Goal: Task Accomplishment & Management: Manage account settings

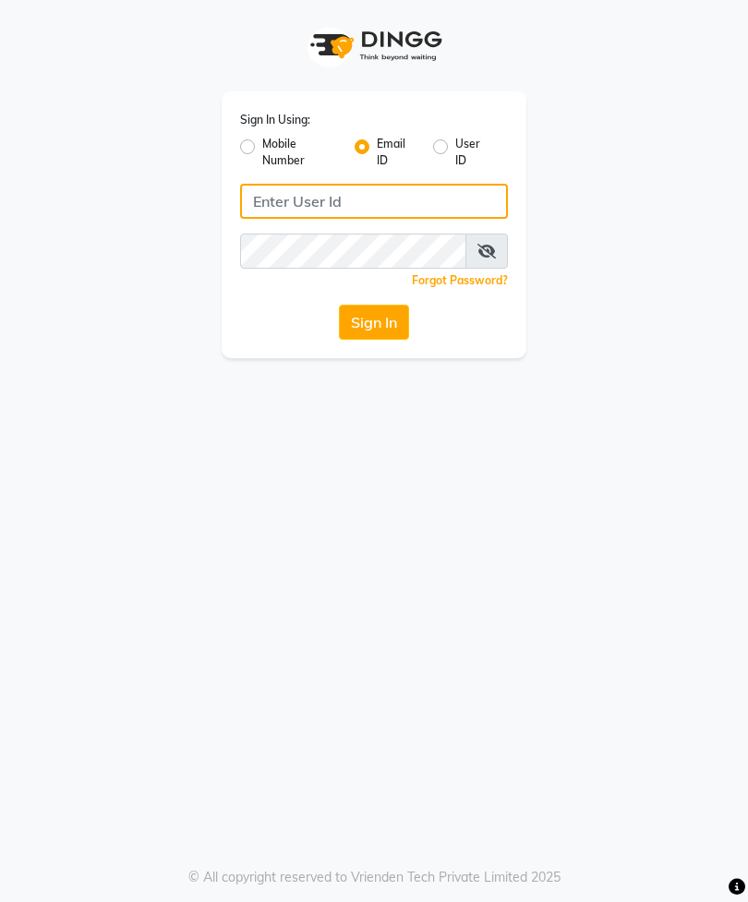
click at [399, 204] on input "Username" at bounding box center [374, 201] width 268 height 35
type input "[EMAIL_ADDRESS][DOMAIN_NAME]"
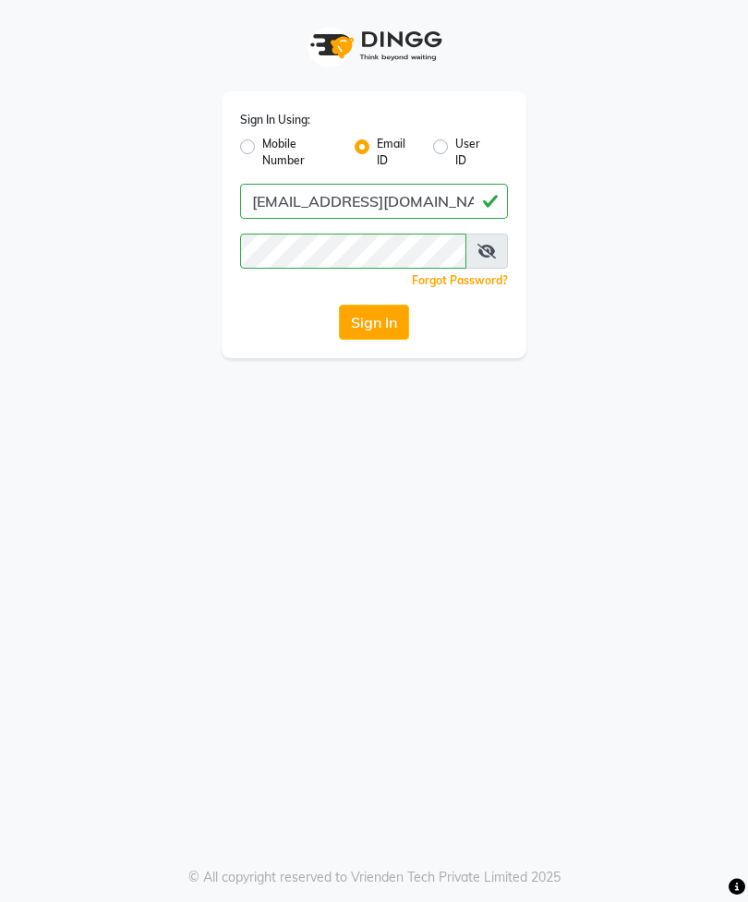
click at [390, 322] on button "Sign In" at bounding box center [374, 322] width 70 height 35
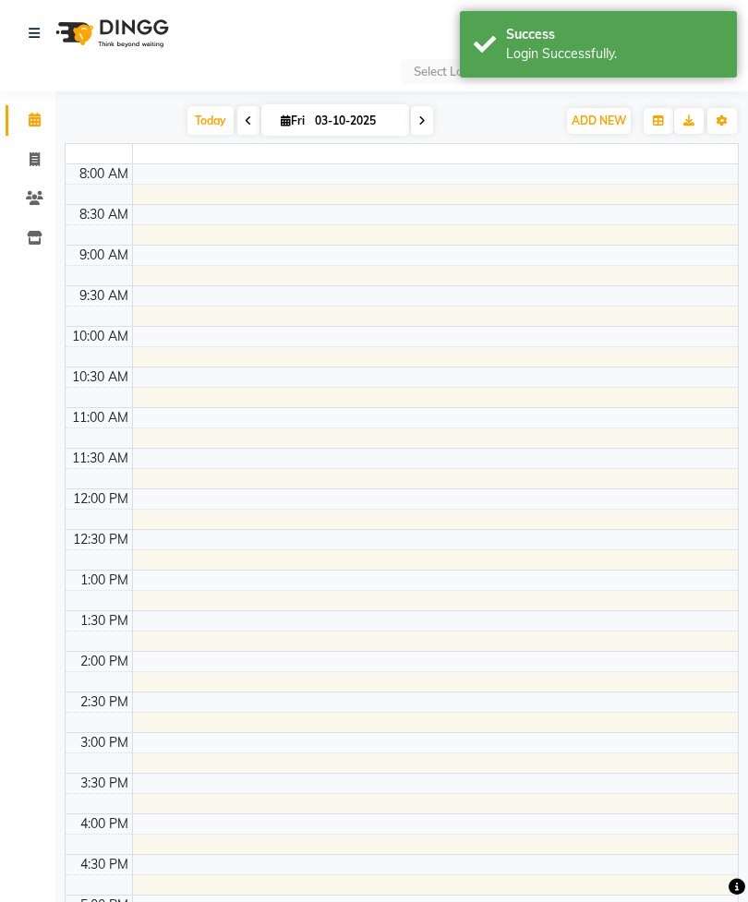
select select "en"
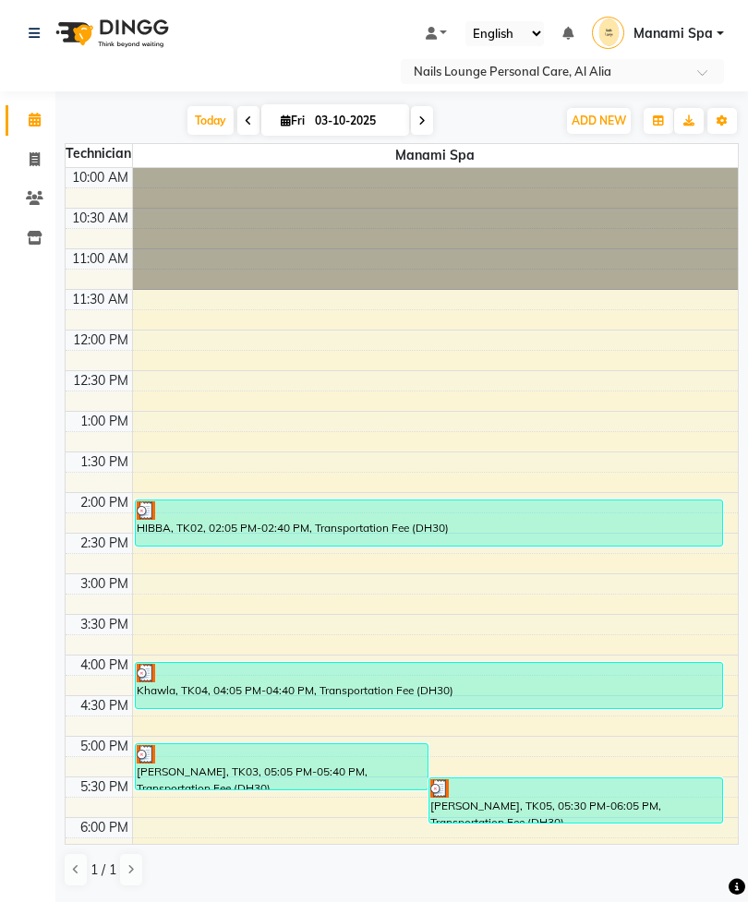
click at [43, 172] on link "Invoice" at bounding box center [28, 160] width 44 height 30
select select "service"
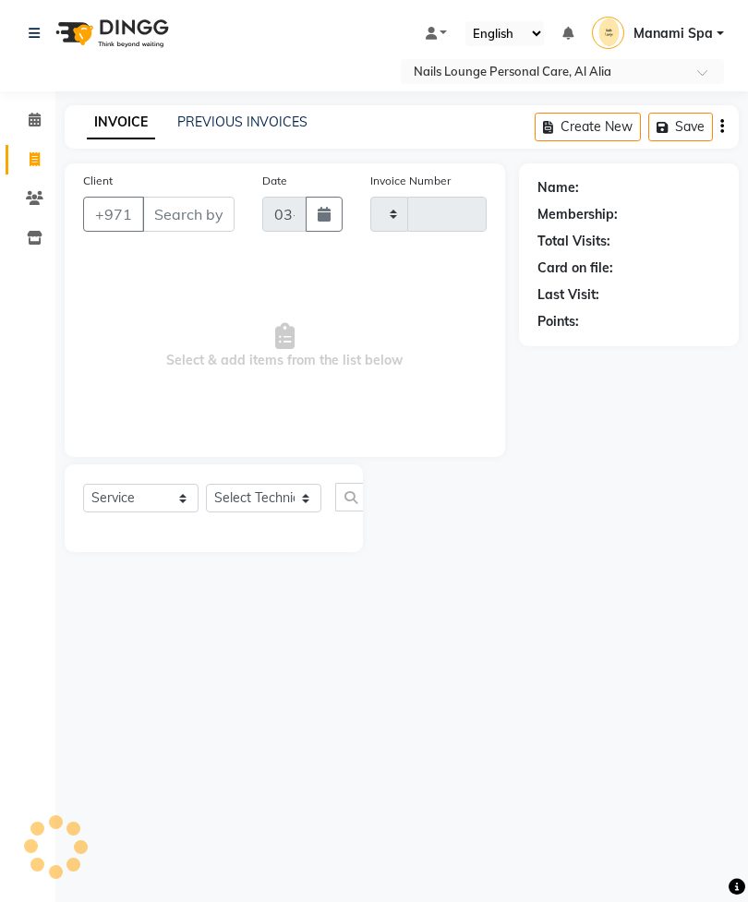
type input "2916"
select select "6884"
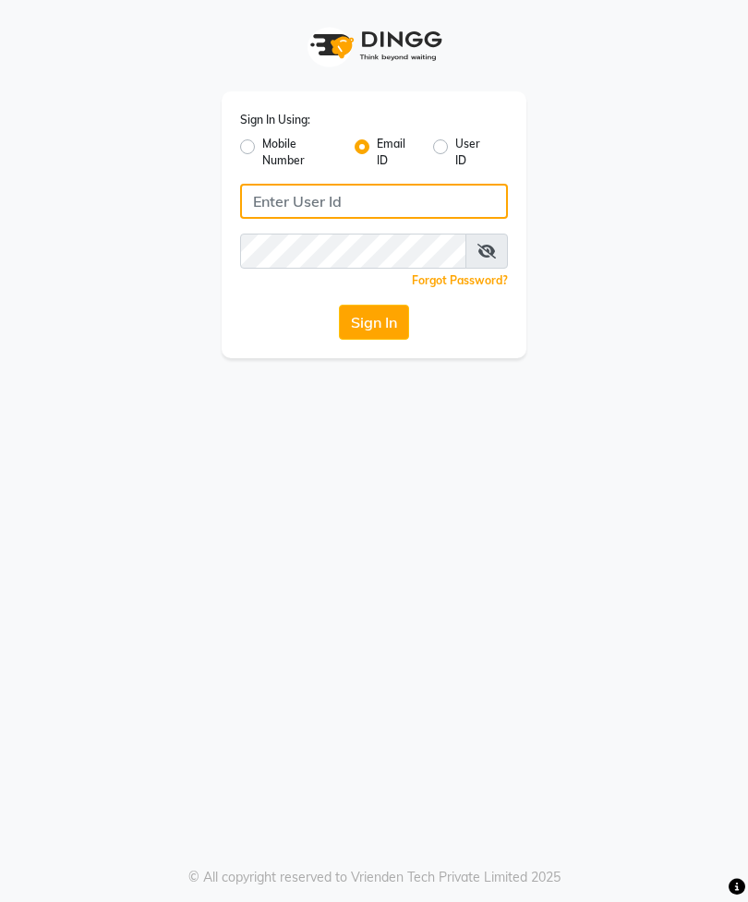
click at [428, 203] on input "Username" at bounding box center [374, 201] width 268 height 35
type input "[EMAIL_ADDRESS][DOMAIN_NAME]"
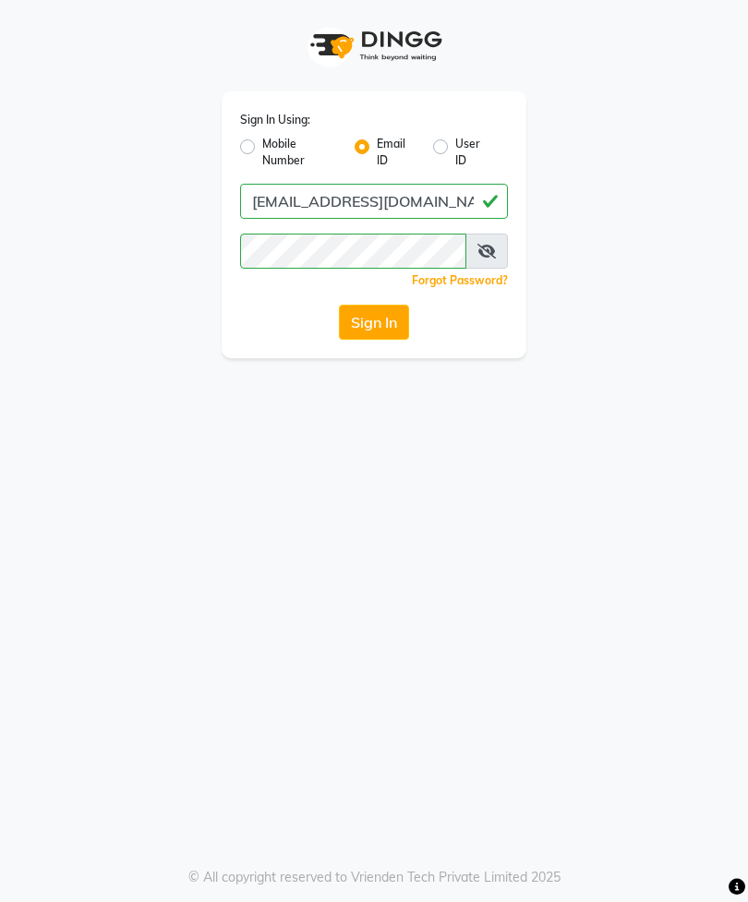
click at [377, 330] on button "Sign In" at bounding box center [374, 322] width 70 height 35
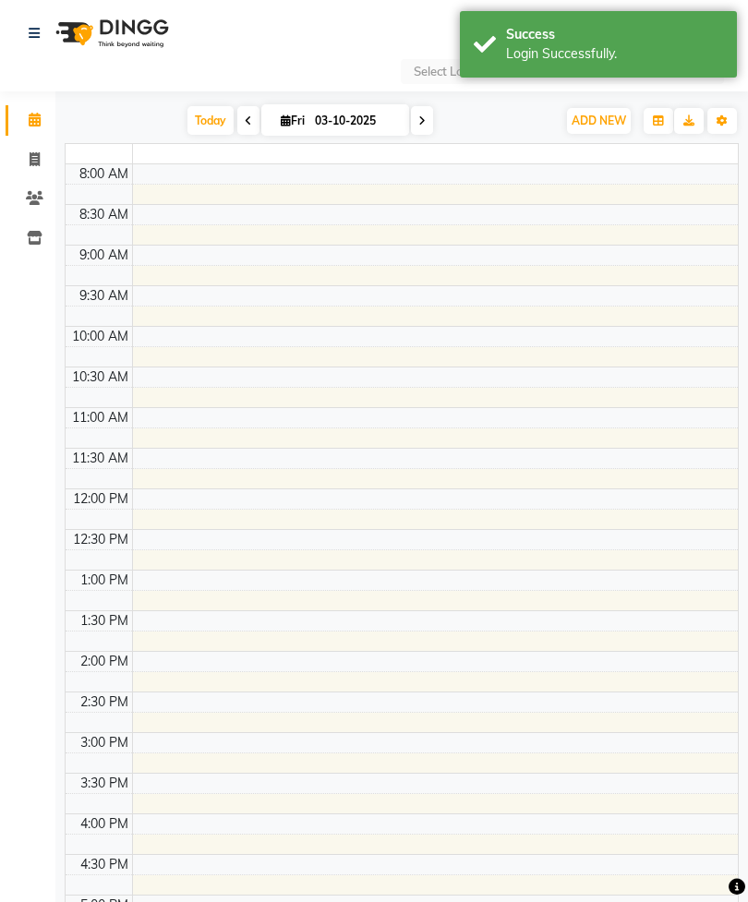
click at [390, 469] on td at bounding box center [434, 479] width 605 height 20
select select "en"
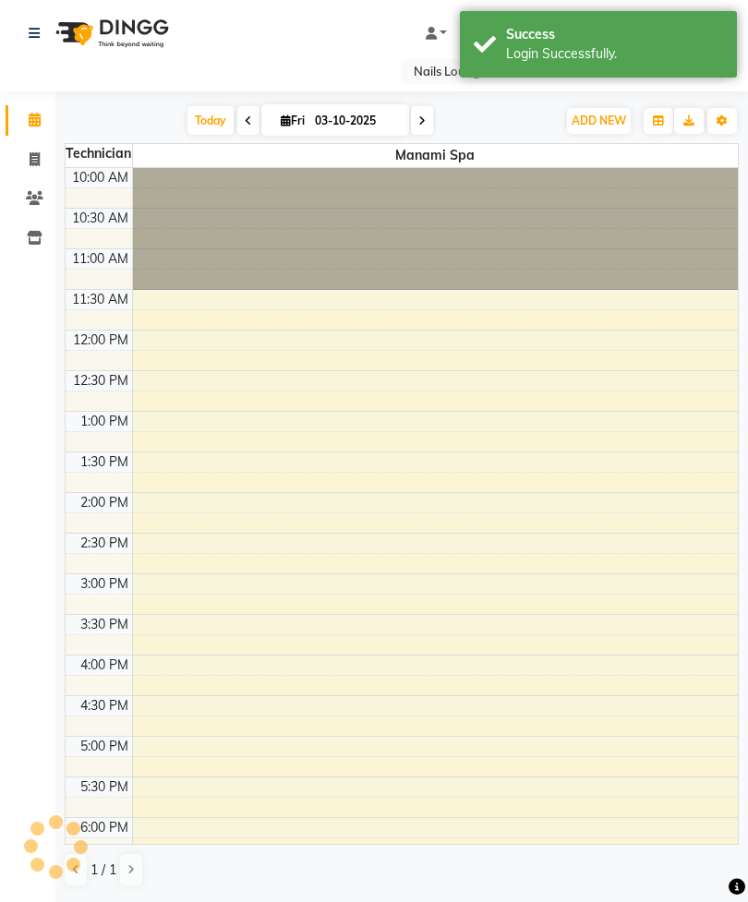
scroll to position [425, 0]
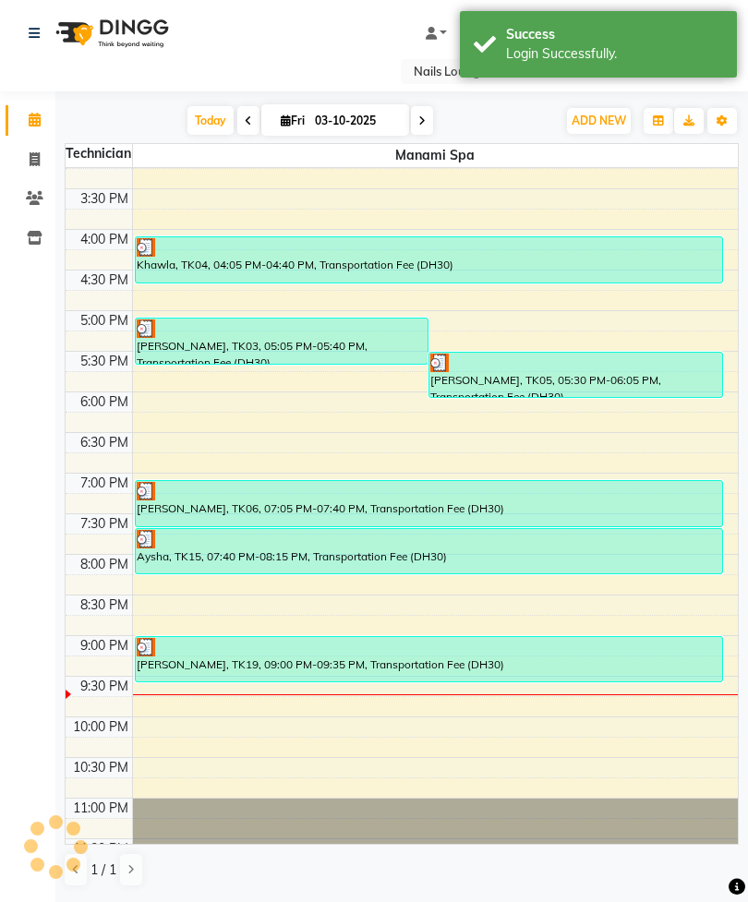
click at [34, 152] on icon at bounding box center [35, 159] width 10 height 14
select select "service"
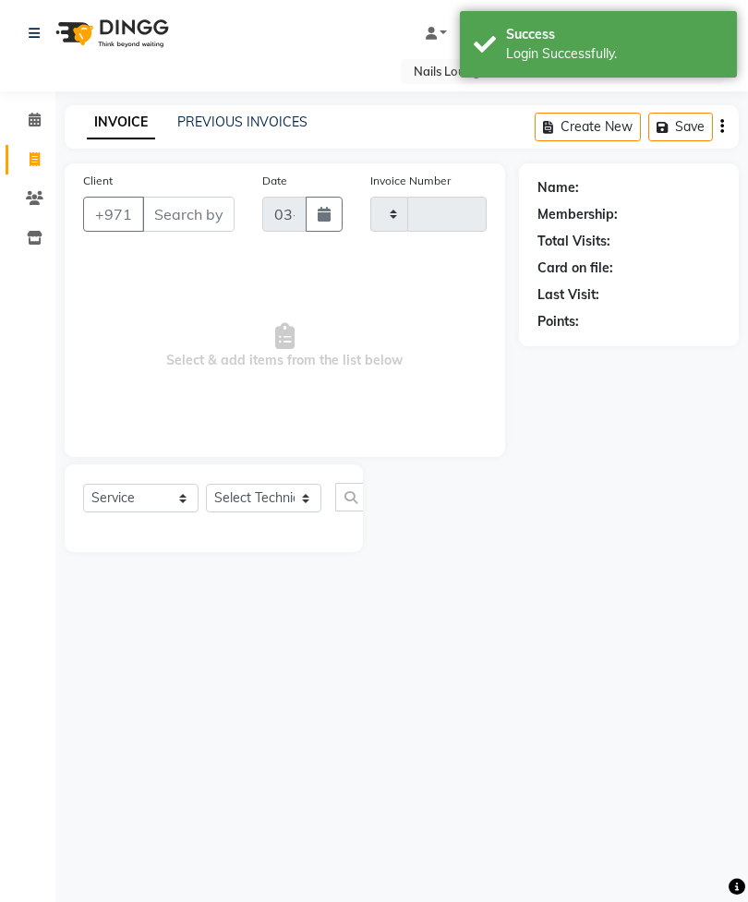
type input "2916"
select select "6884"
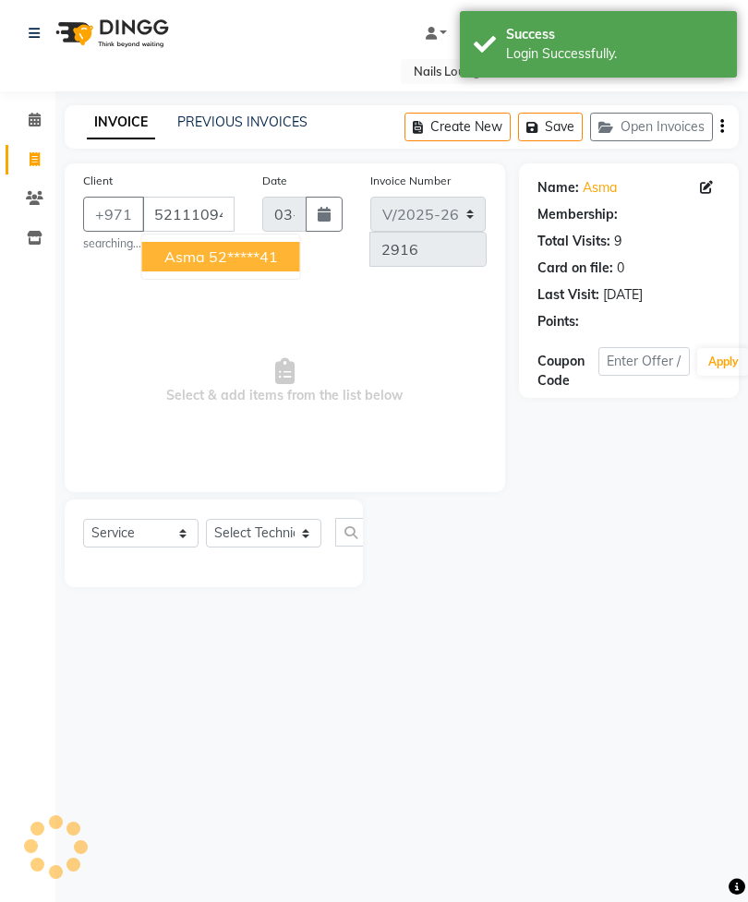
click at [275, 260] on ngb-highlight "52*****41" at bounding box center [243, 256] width 69 height 18
type input "52*****41"
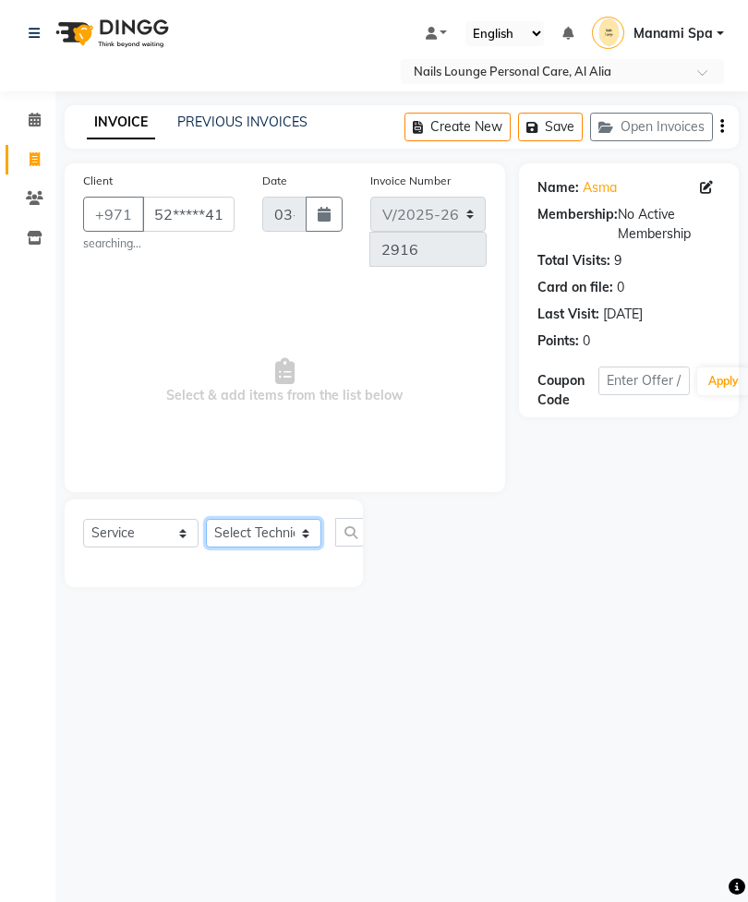
click at [284, 539] on select "Select Technician [PERSON_NAME] [PERSON_NAME] [PERSON_NAME] [PERSON_NAME] Manam…" at bounding box center [263, 533] width 115 height 29
select select "53952"
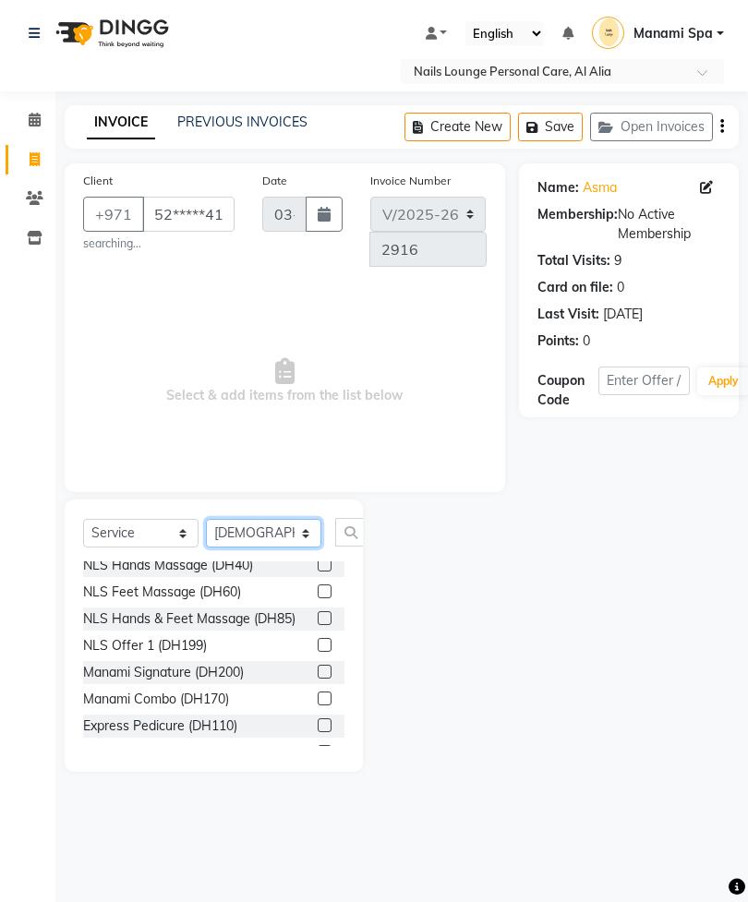
scroll to position [432, 0]
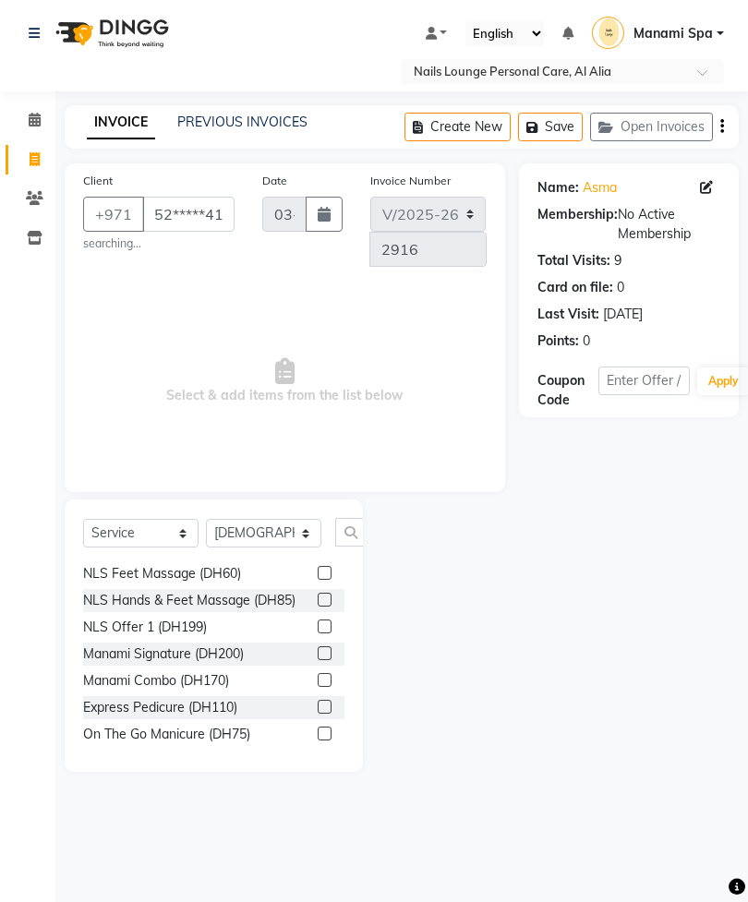
click at [318, 673] on label at bounding box center [325, 680] width 14 height 14
click at [318, 675] on input "checkbox" at bounding box center [324, 681] width 12 height 12
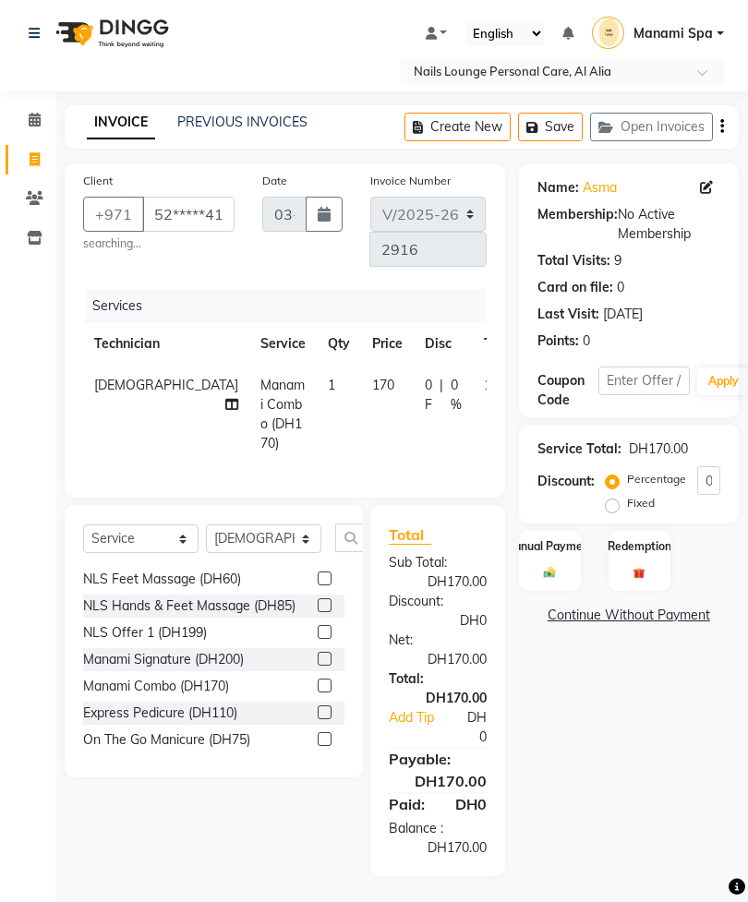
click at [322, 678] on label at bounding box center [325, 685] width 14 height 14
click at [322, 680] on input "checkbox" at bounding box center [324, 686] width 12 height 12
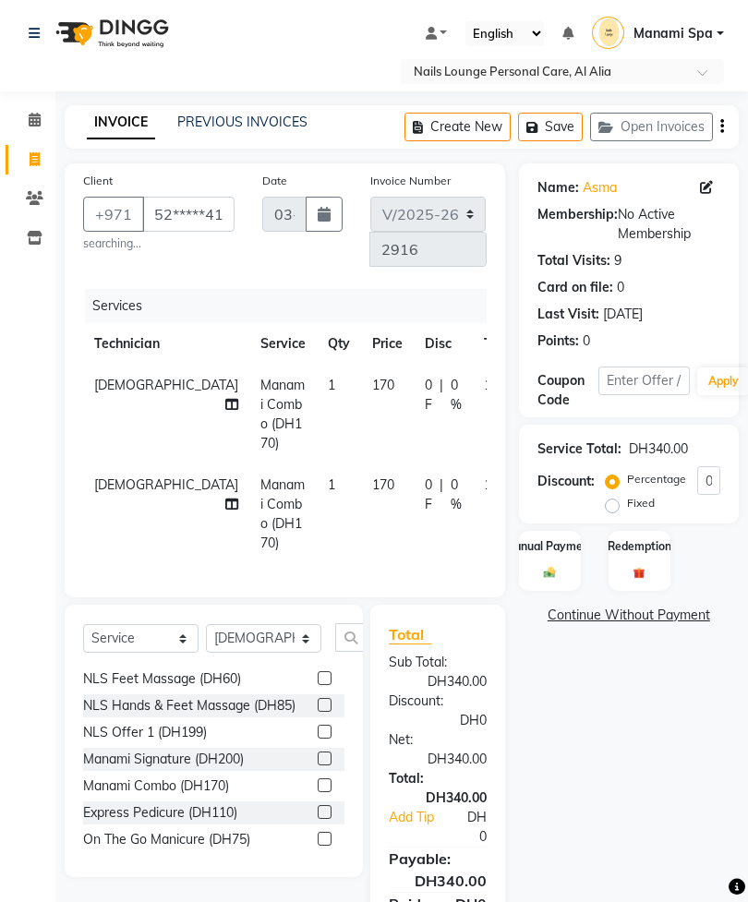
click at [322, 778] on label at bounding box center [325, 785] width 14 height 14
click at [322, 780] on input "checkbox" at bounding box center [324, 786] width 12 height 12
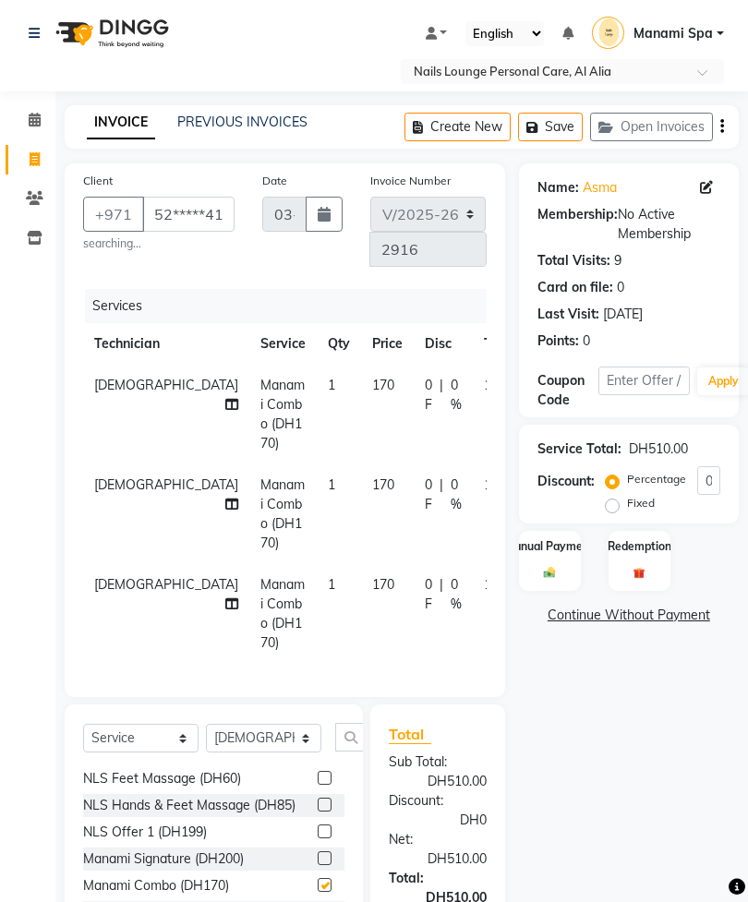
checkbox input "false"
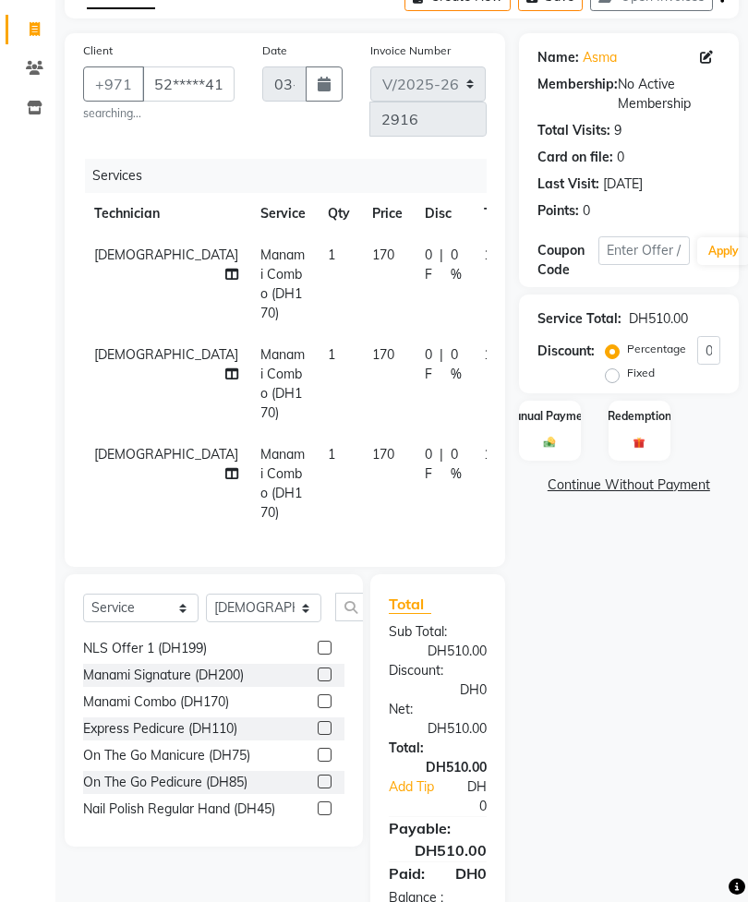
scroll to position [490, 0]
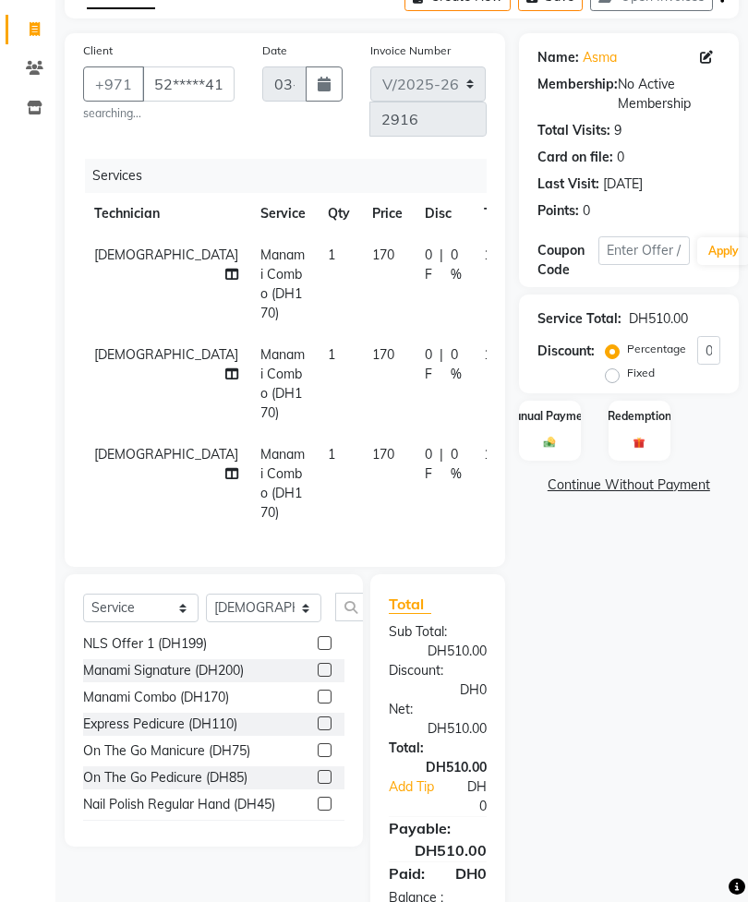
click at [326, 744] on label at bounding box center [325, 751] width 14 height 14
click at [326, 746] on input "checkbox" at bounding box center [324, 752] width 12 height 12
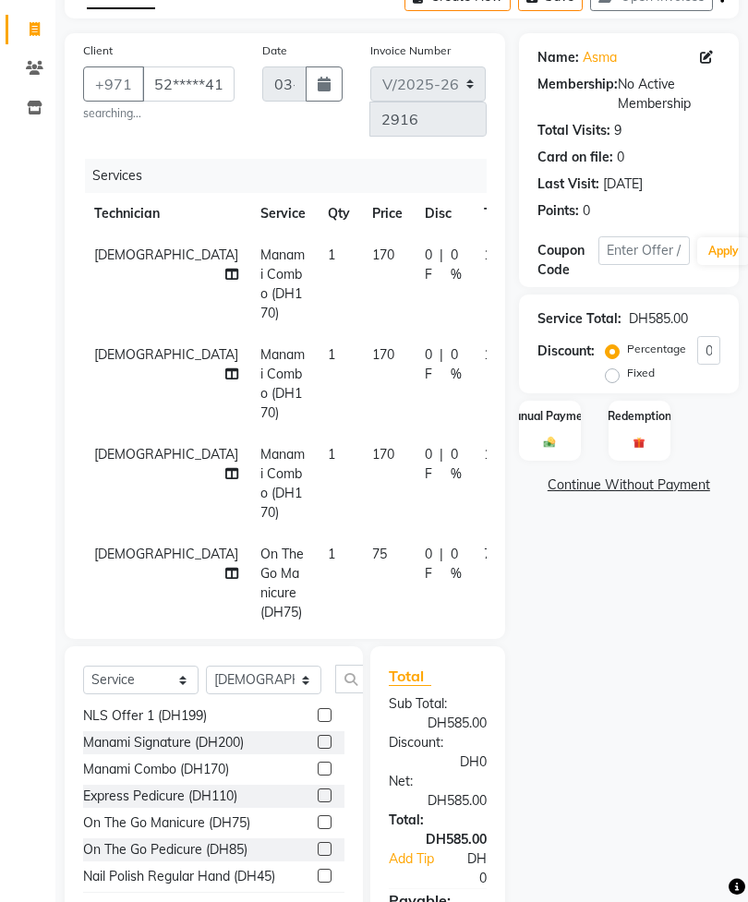
checkbox input "false"
click at [225, 268] on icon at bounding box center [231, 274] width 13 height 13
select select "53952"
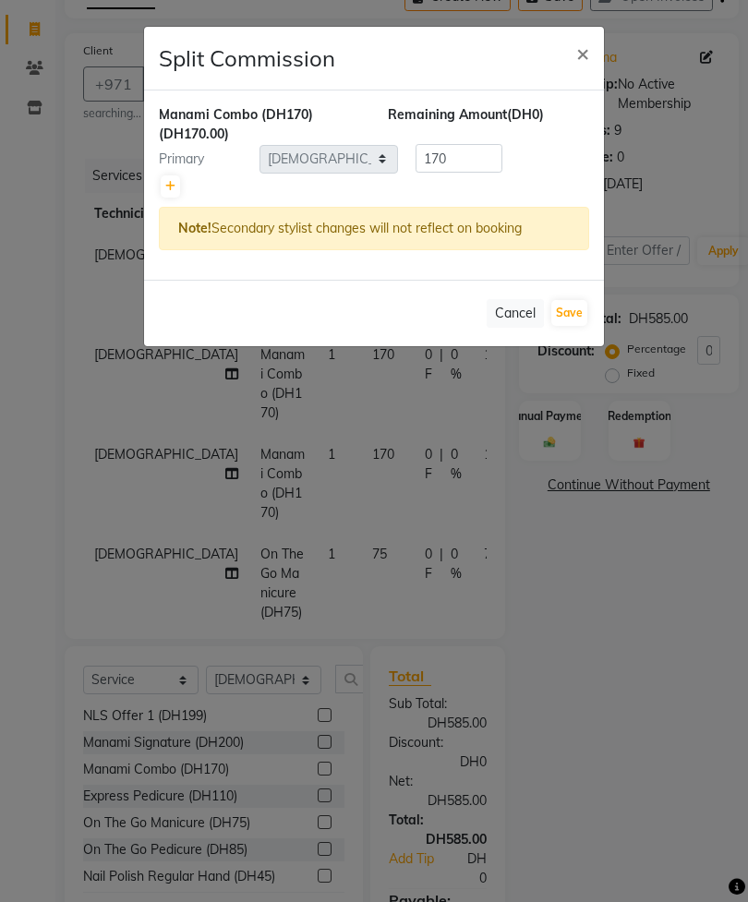
click at [168, 185] on icon at bounding box center [170, 186] width 10 height 11
type input "85"
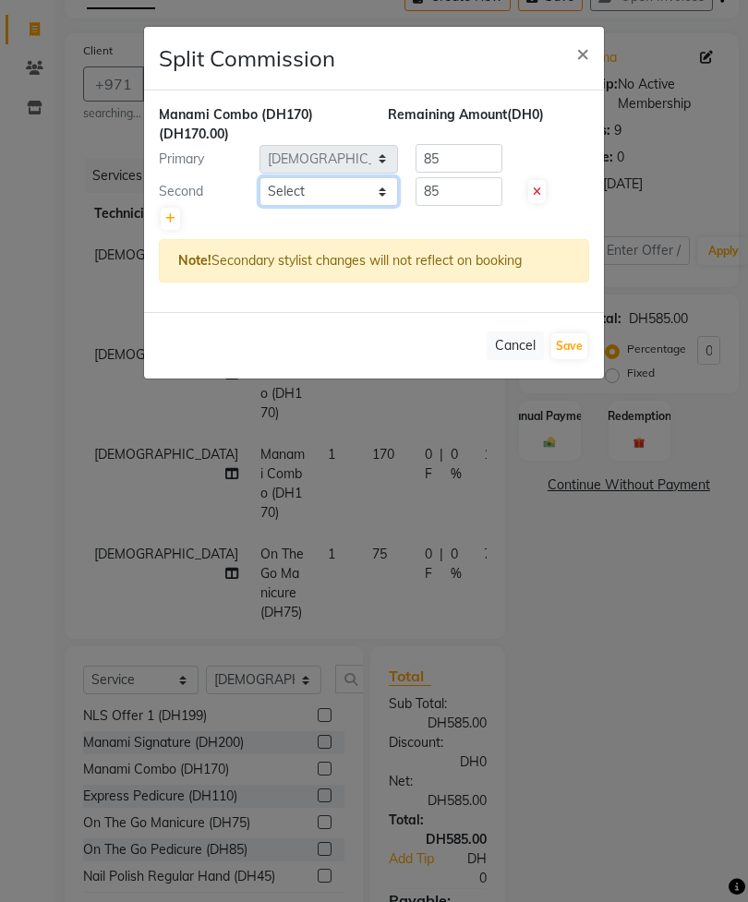
click at [345, 192] on select "Select [PERSON_NAME] [PERSON_NAME] [PERSON_NAME] [PERSON_NAME] Spa Manami Spa 2…" at bounding box center [328, 191] width 138 height 29
select select "92341"
click at [574, 349] on button "Save" at bounding box center [569, 346] width 36 height 26
select select "Select"
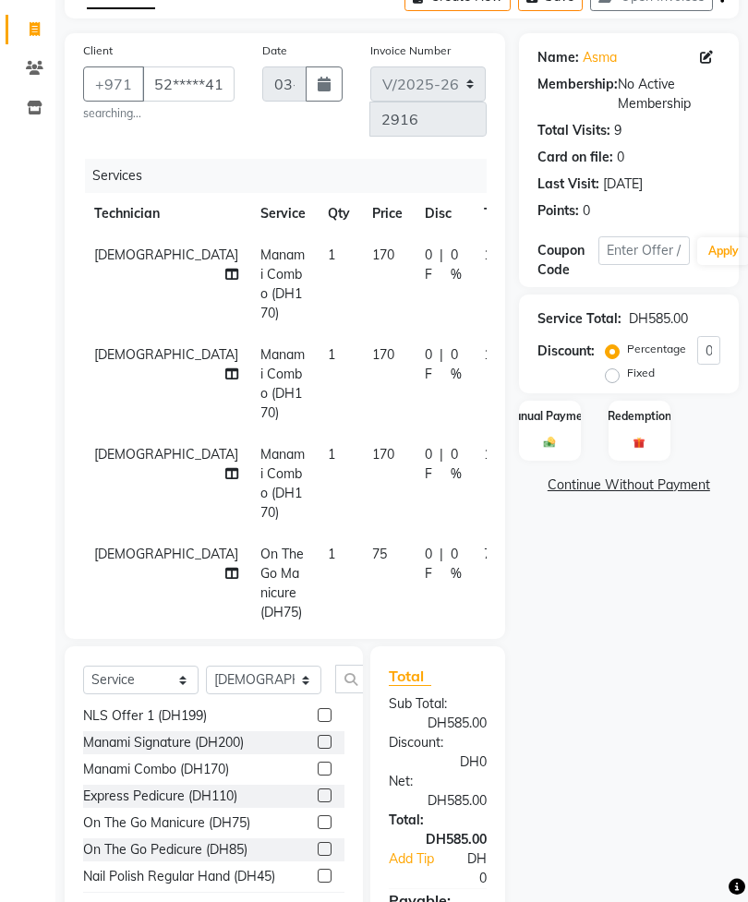
click at [225, 367] on icon at bounding box center [231, 373] width 13 height 13
select select "53952"
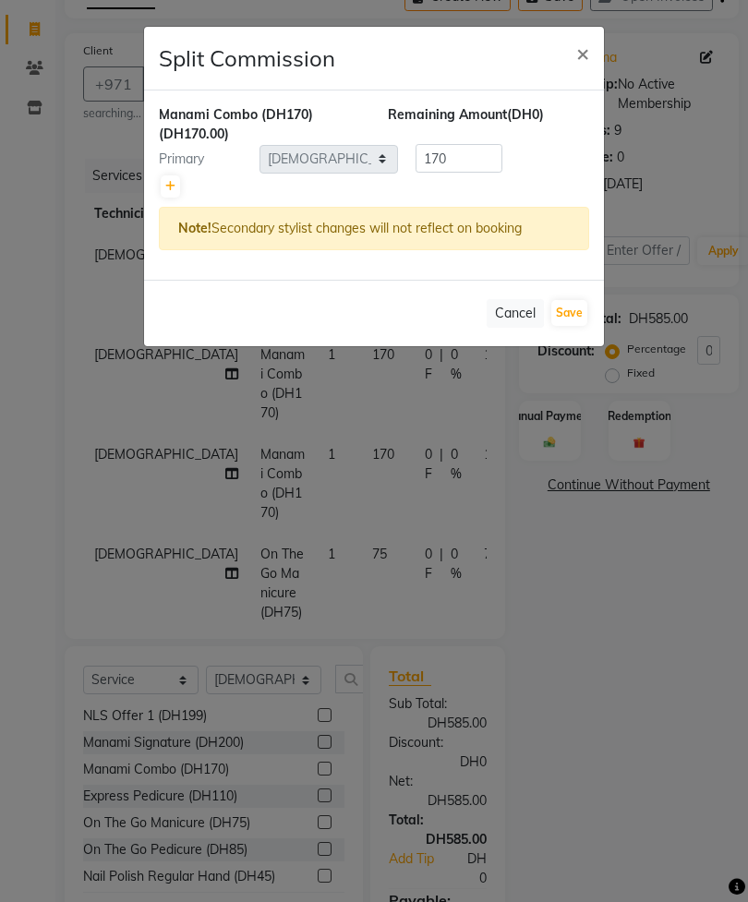
click at [163, 195] on link at bounding box center [170, 186] width 19 height 22
type input "85"
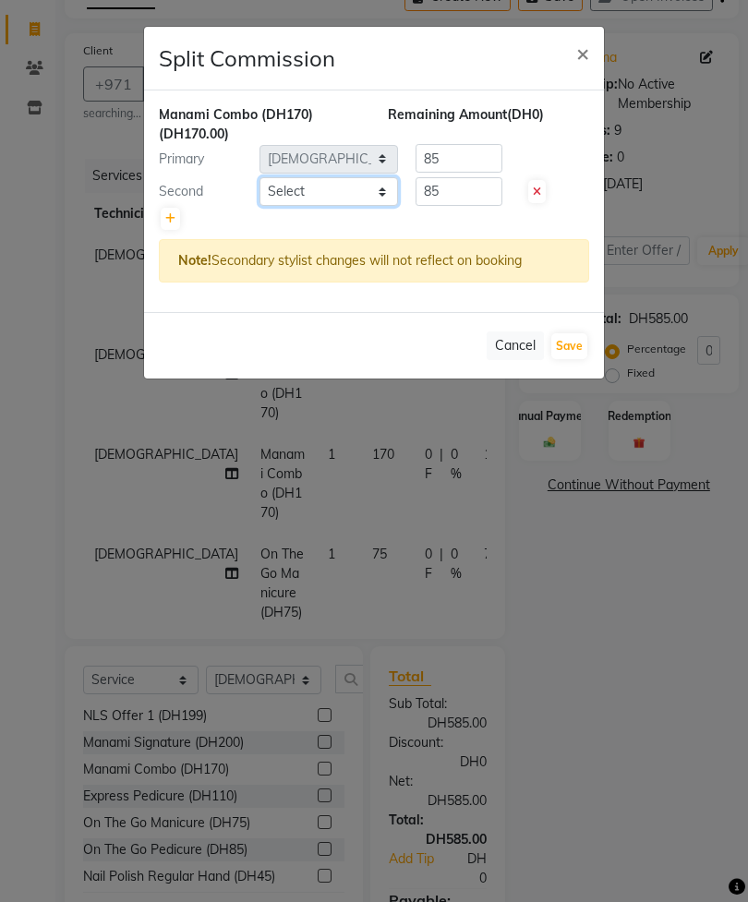
click at [336, 193] on select "Select [PERSON_NAME] [PERSON_NAME] [PERSON_NAME] [PERSON_NAME] Spa Manami Spa 2…" at bounding box center [328, 191] width 138 height 29
select select "92341"
click at [580, 343] on button "Save" at bounding box center [569, 346] width 36 height 26
select select "Select"
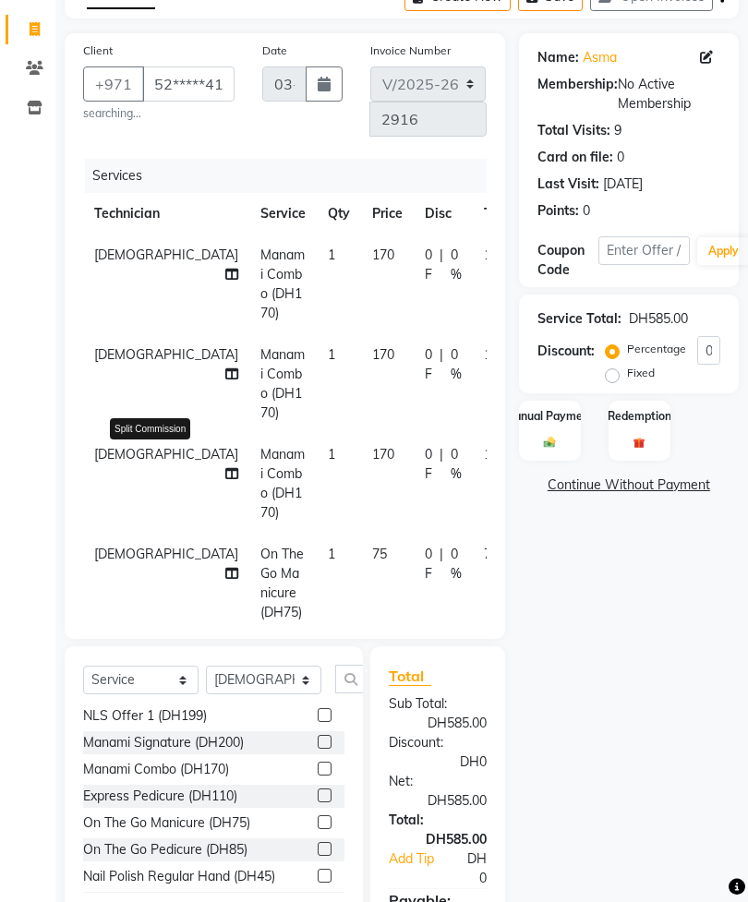
click at [225, 467] on icon at bounding box center [231, 473] width 13 height 13
select select "53952"
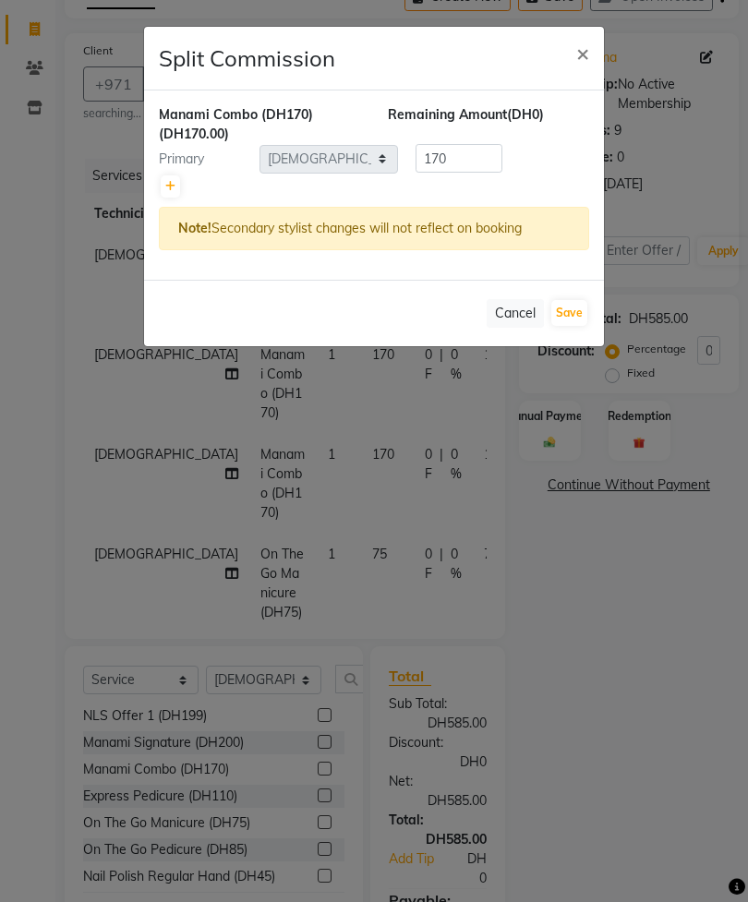
click at [173, 188] on icon at bounding box center [170, 186] width 10 height 11
type input "85"
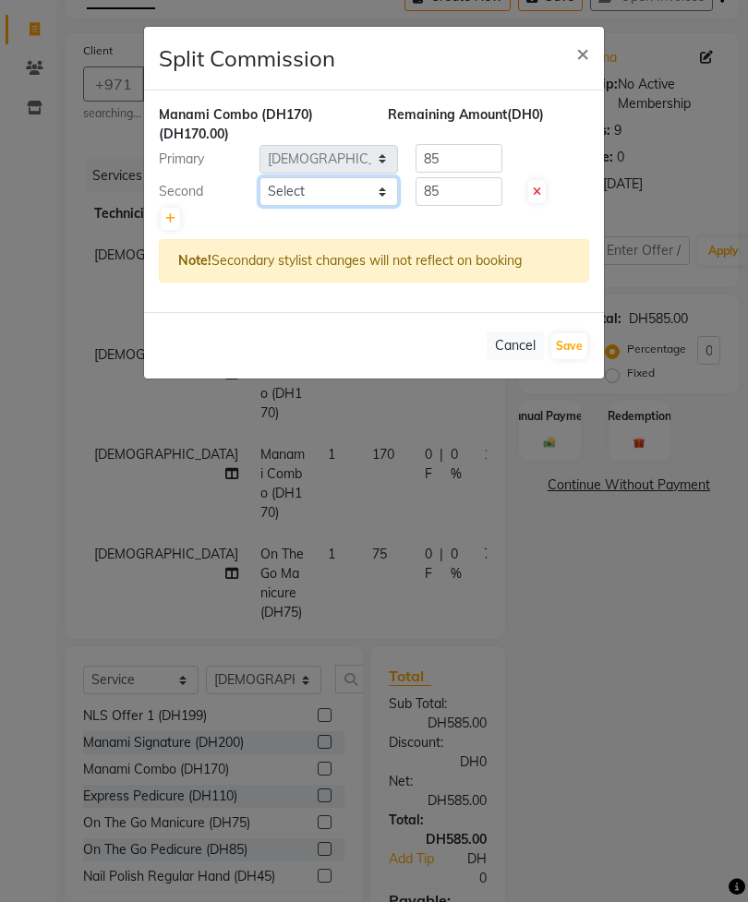
click at [341, 191] on select "Select [PERSON_NAME] [PERSON_NAME] [PERSON_NAME] [PERSON_NAME] Spa Manami Spa 2…" at bounding box center [328, 191] width 138 height 29
select select "92342"
click at [582, 349] on button "Save" at bounding box center [569, 346] width 36 height 26
select select "Select"
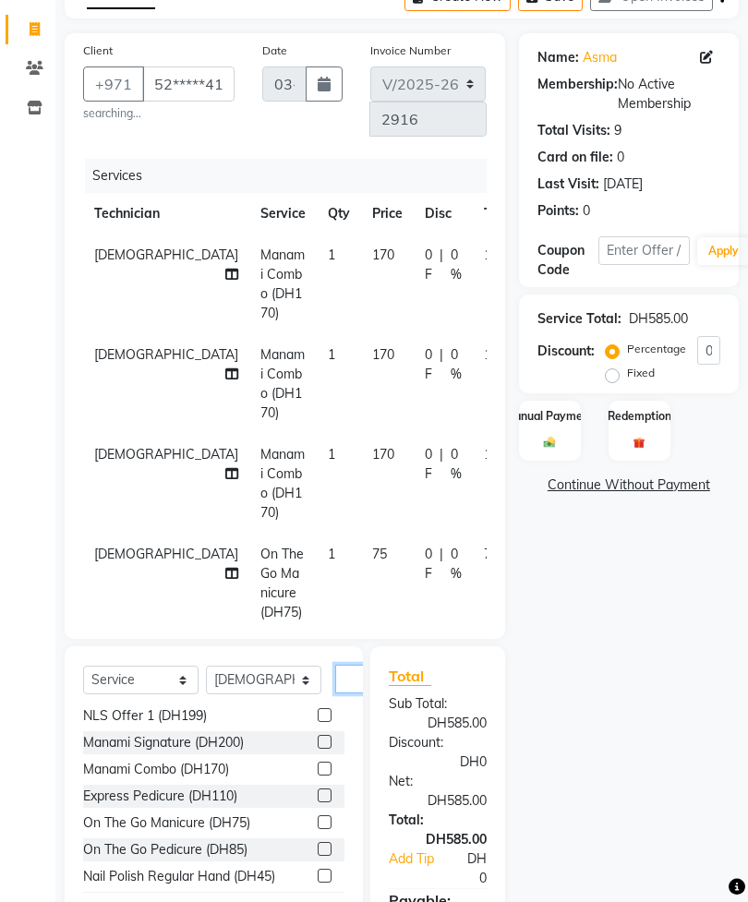
click at [344, 686] on input "text" at bounding box center [357, 679] width 44 height 29
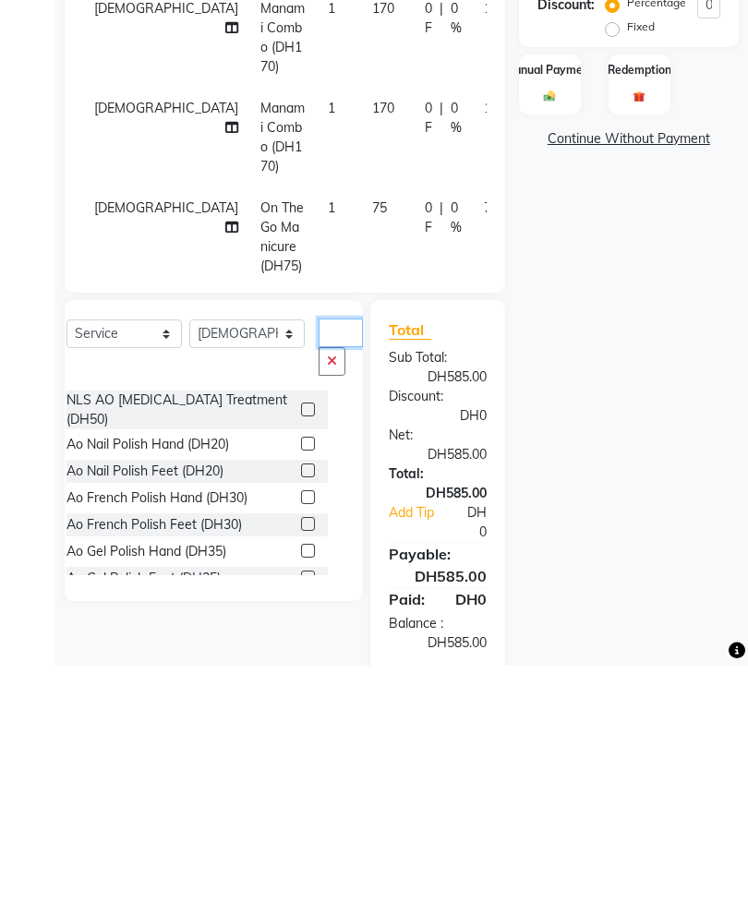
scroll to position [0, 0]
type input "Ao"
click at [301, 673] on label at bounding box center [308, 680] width 14 height 14
click at [301, 675] on input "checkbox" at bounding box center [307, 681] width 12 height 12
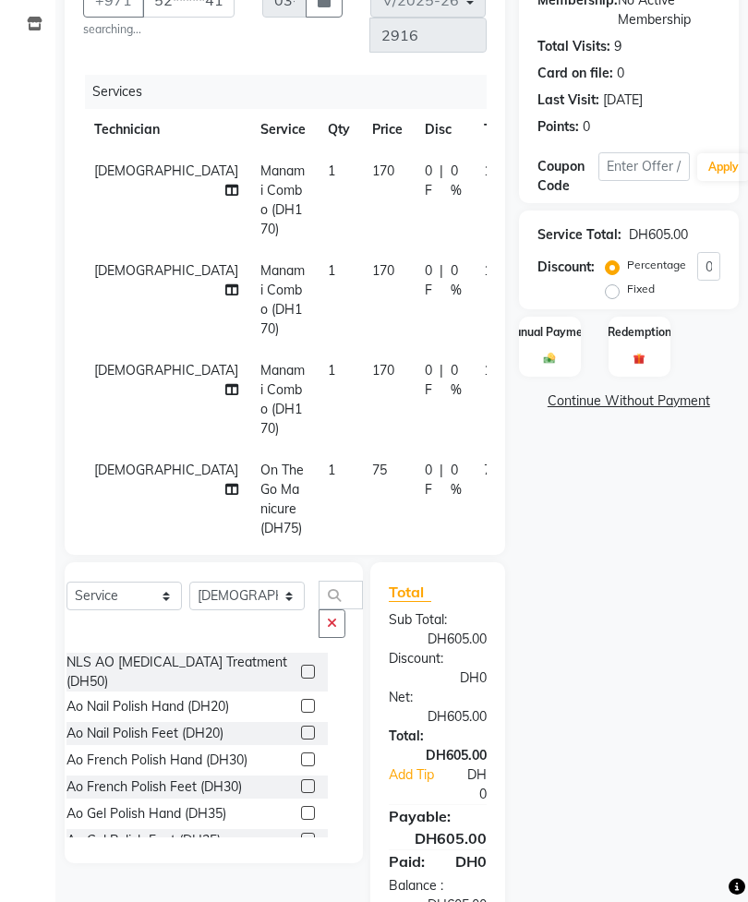
checkbox input "false"
click at [259, 598] on select "Select Technician [PERSON_NAME] [PERSON_NAME] [PERSON_NAME] [PERSON_NAME] Manam…" at bounding box center [246, 595] width 115 height 29
select select "92341"
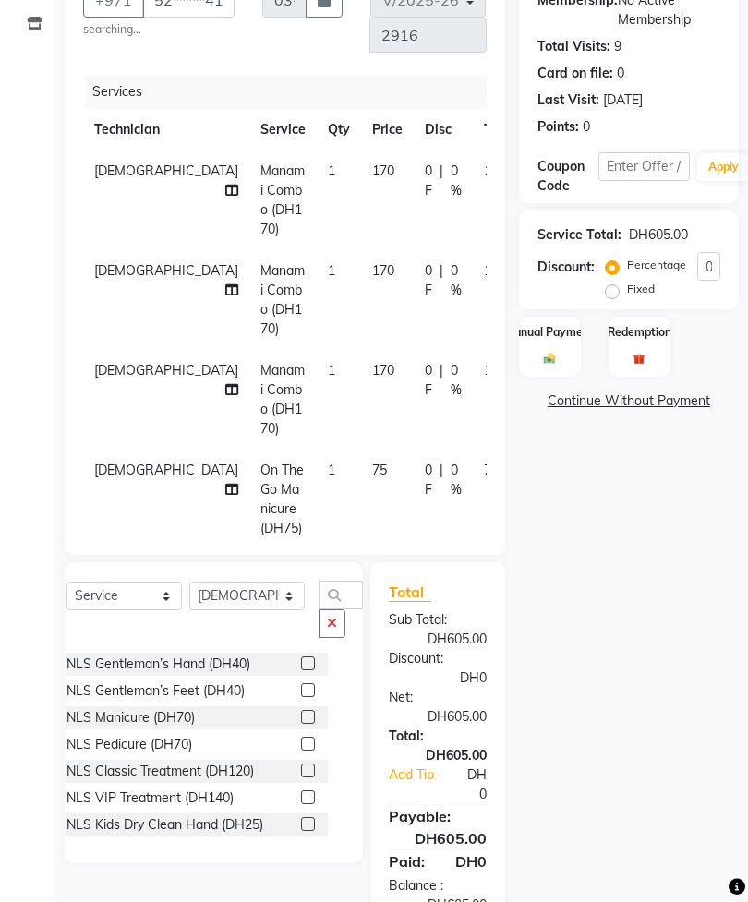
click at [318, 633] on button "button" at bounding box center [331, 623] width 27 height 29
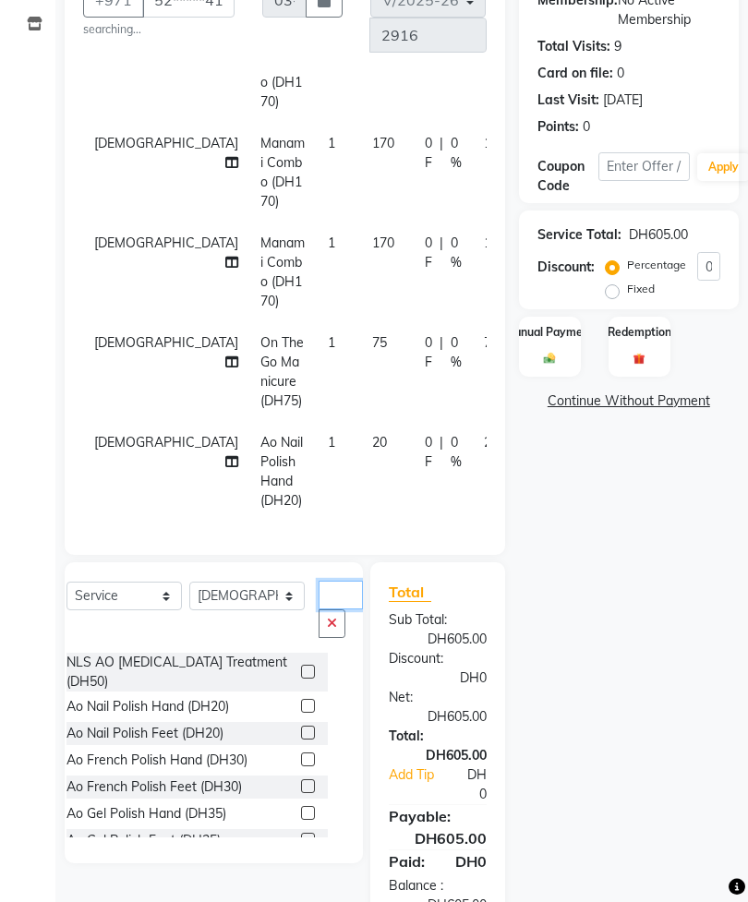
scroll to position [127, 0]
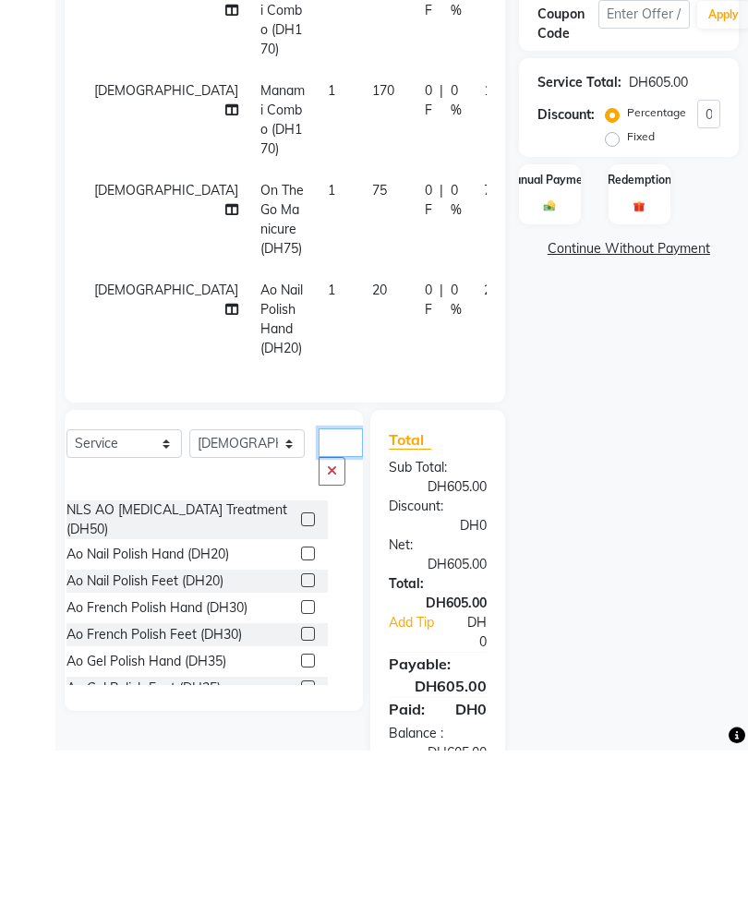
type input "Ao"
click at [301, 725] on label at bounding box center [308, 732] width 14 height 14
click at [301, 727] on input "checkbox" at bounding box center [307, 733] width 12 height 12
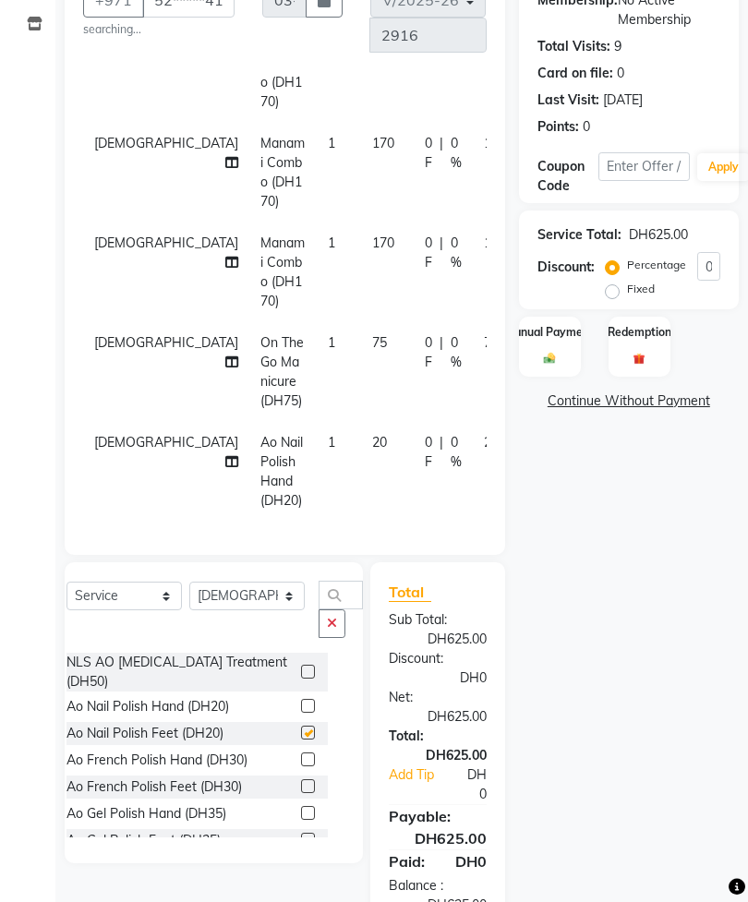
checkbox input "false"
click at [254, 600] on select "Select Technician [PERSON_NAME] [PERSON_NAME] [PERSON_NAME] [PERSON_NAME] Manam…" at bounding box center [246, 595] width 115 height 29
select select "54334"
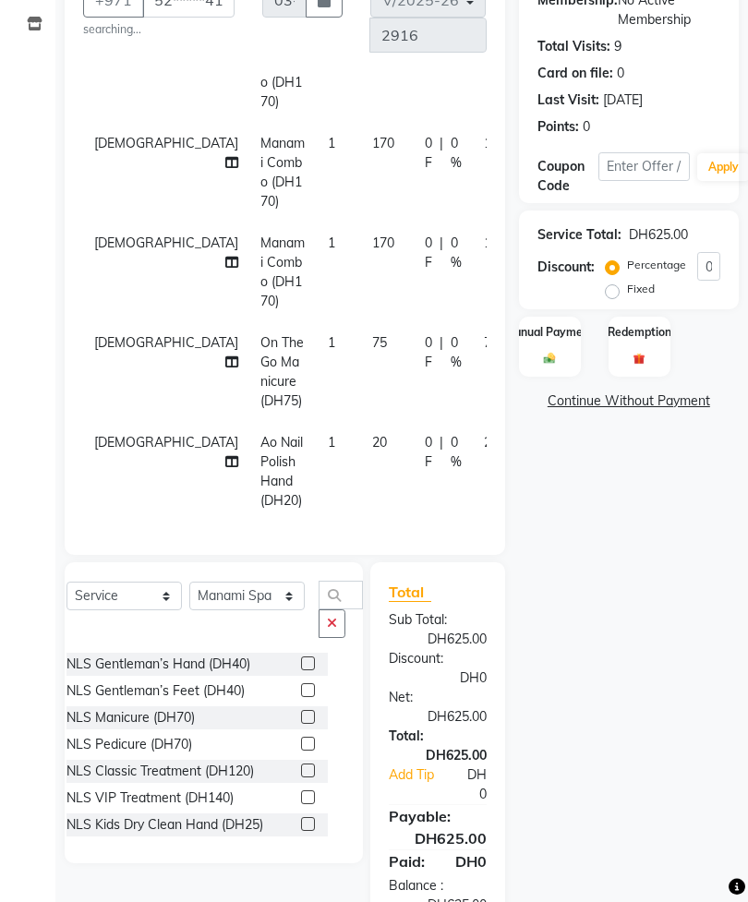
click at [327, 628] on icon "button" at bounding box center [332, 623] width 10 height 13
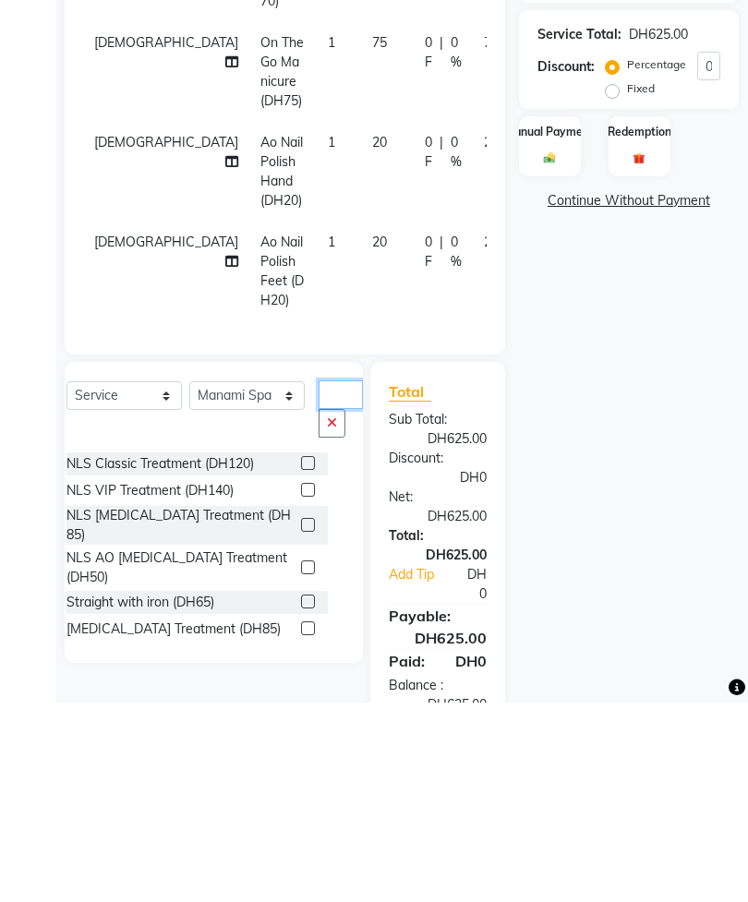
scroll to position [99, 0]
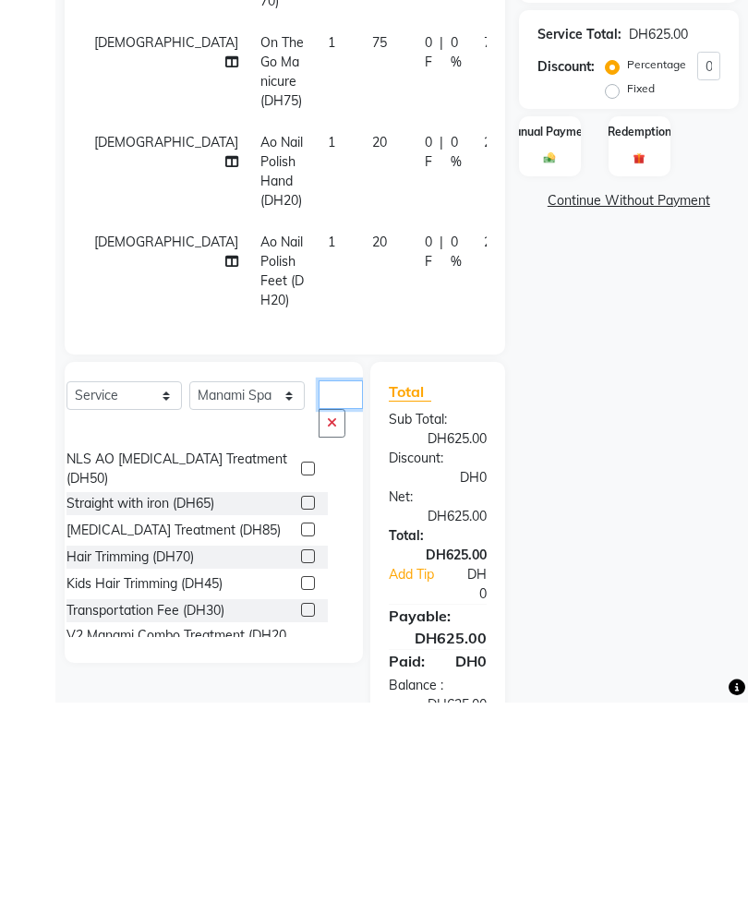
type input "Tr"
click at [301, 803] on label at bounding box center [308, 810] width 14 height 14
click at [301, 805] on input "checkbox" at bounding box center [307, 811] width 12 height 12
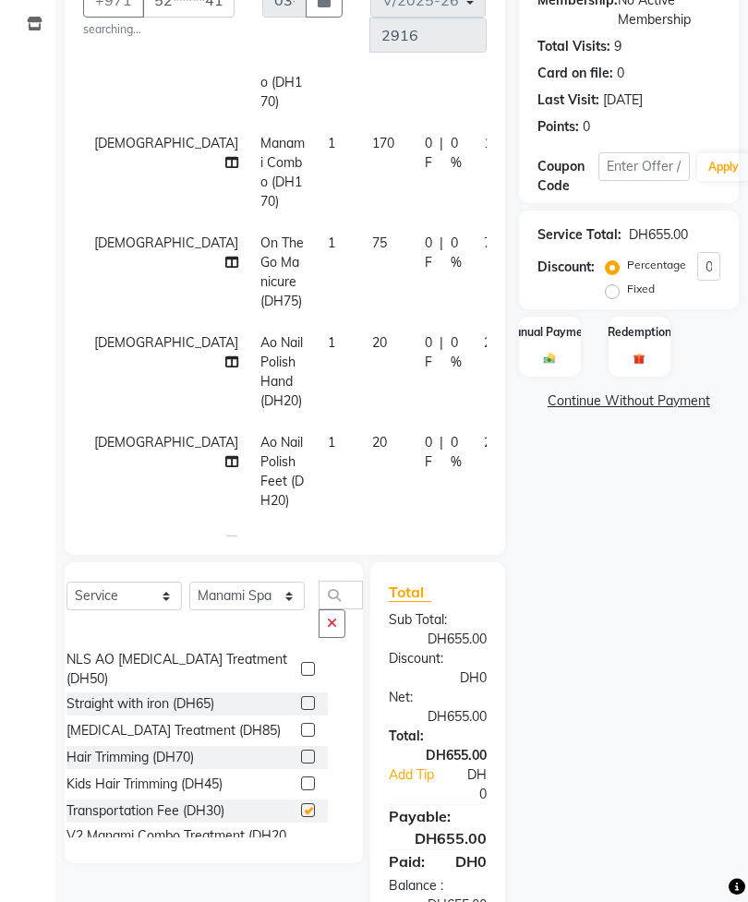
checkbox input "false"
click at [557, 354] on img at bounding box center [549, 358] width 18 height 13
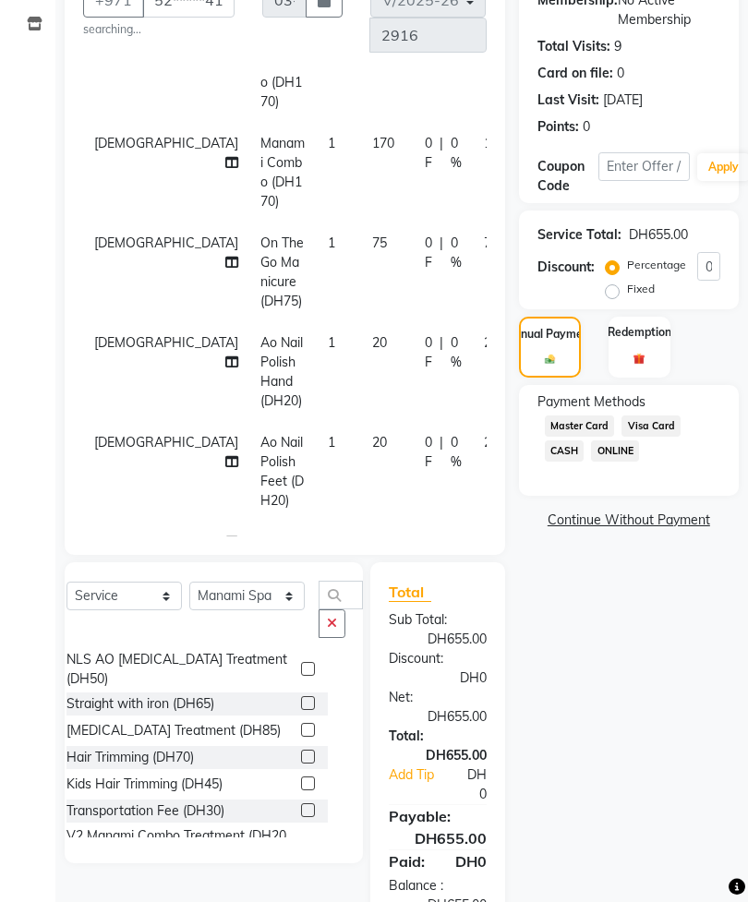
click at [659, 437] on span "Visa Card" at bounding box center [650, 425] width 59 height 21
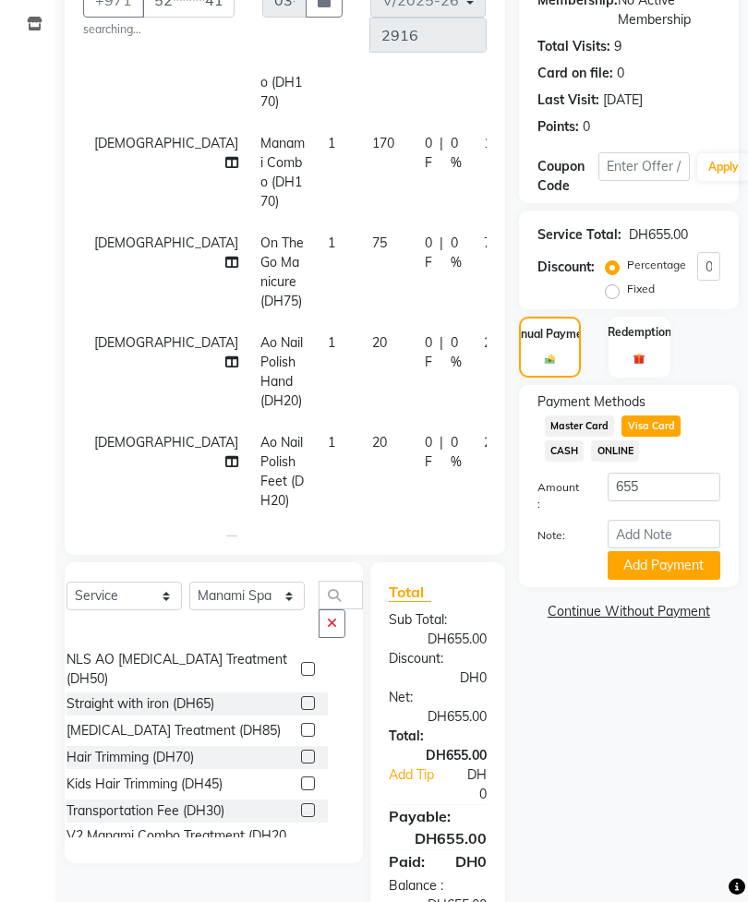
click at [666, 580] on button "Add Payment" at bounding box center [663, 565] width 113 height 29
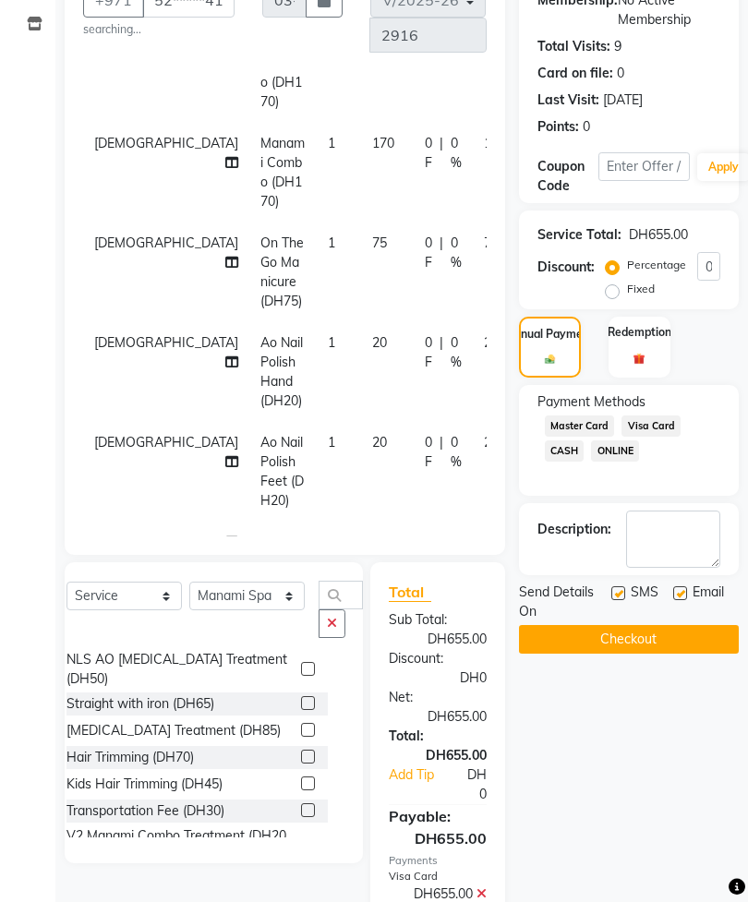
click at [670, 653] on button "Checkout" at bounding box center [629, 639] width 220 height 29
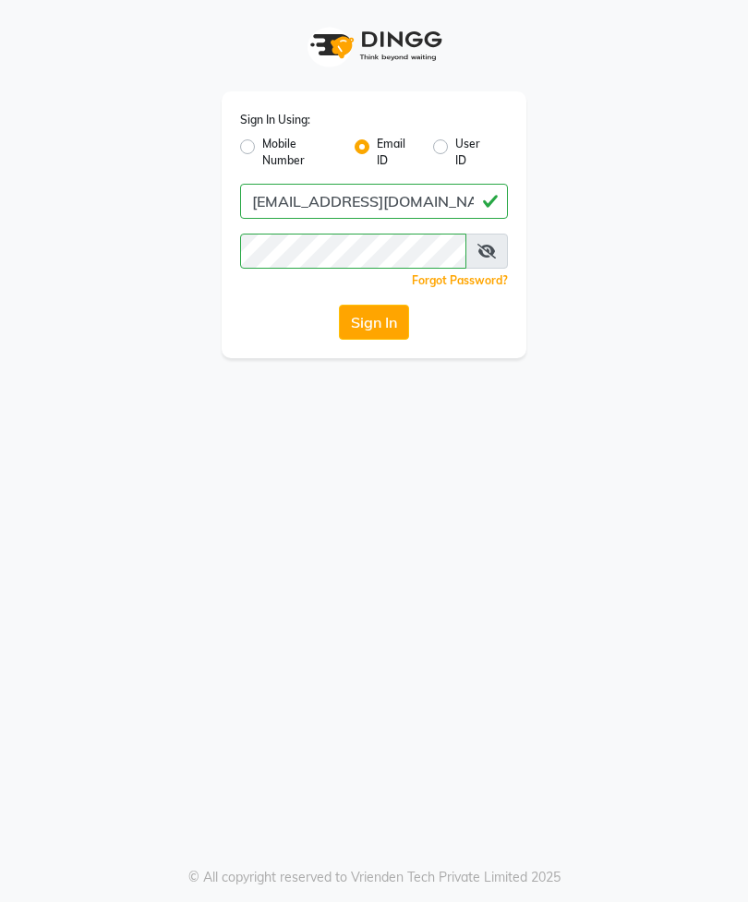
click at [374, 328] on button "Sign In" at bounding box center [374, 322] width 70 height 35
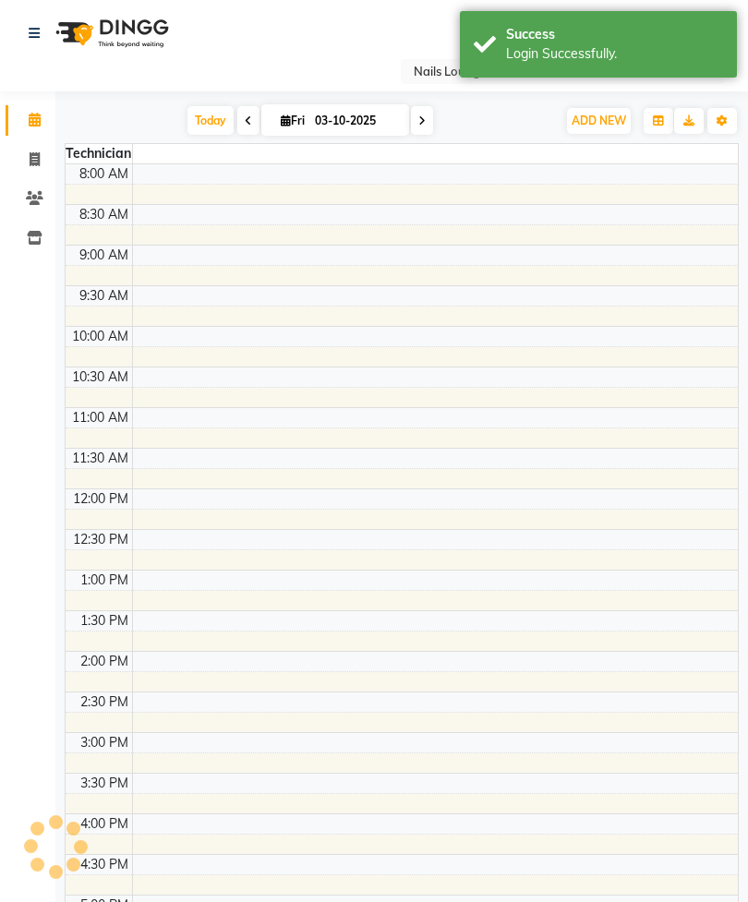
select select "en"
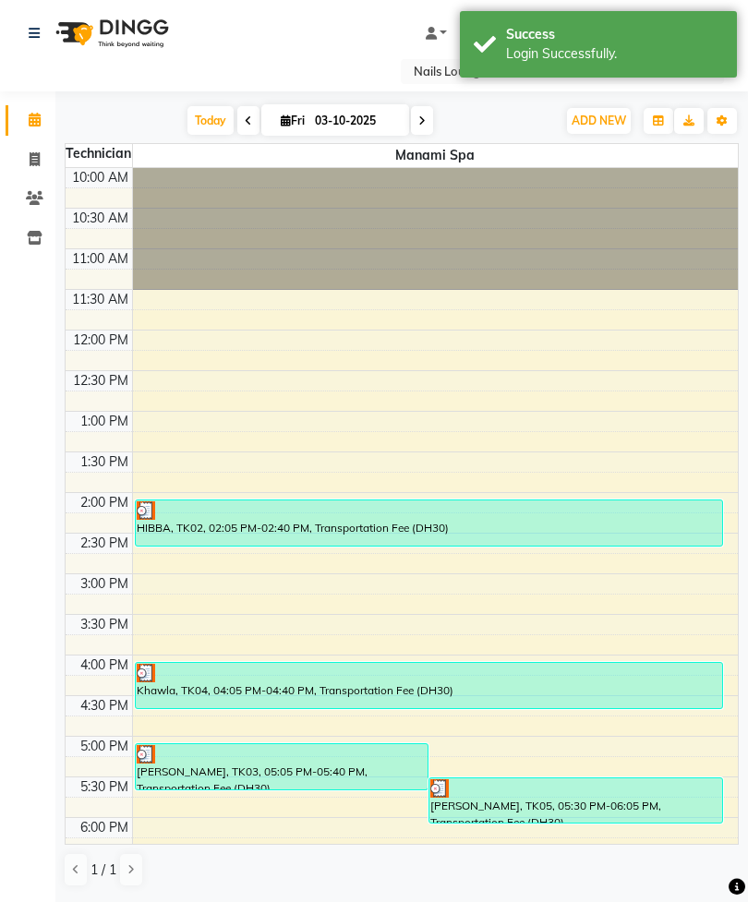
click at [39, 161] on icon at bounding box center [35, 159] width 10 height 14
select select "service"
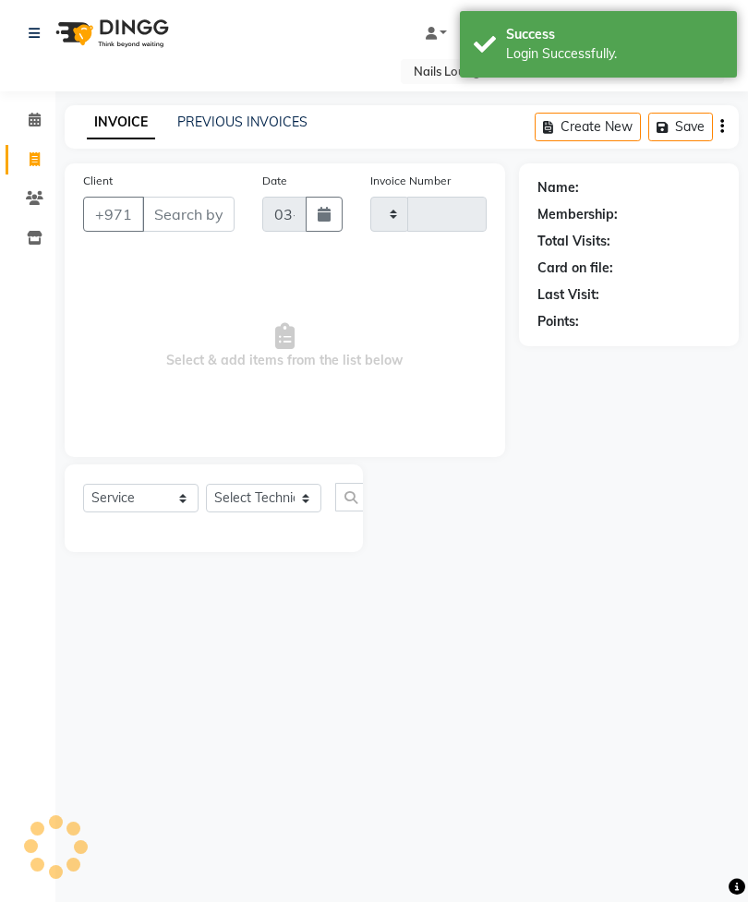
type input "2916"
select select "6884"
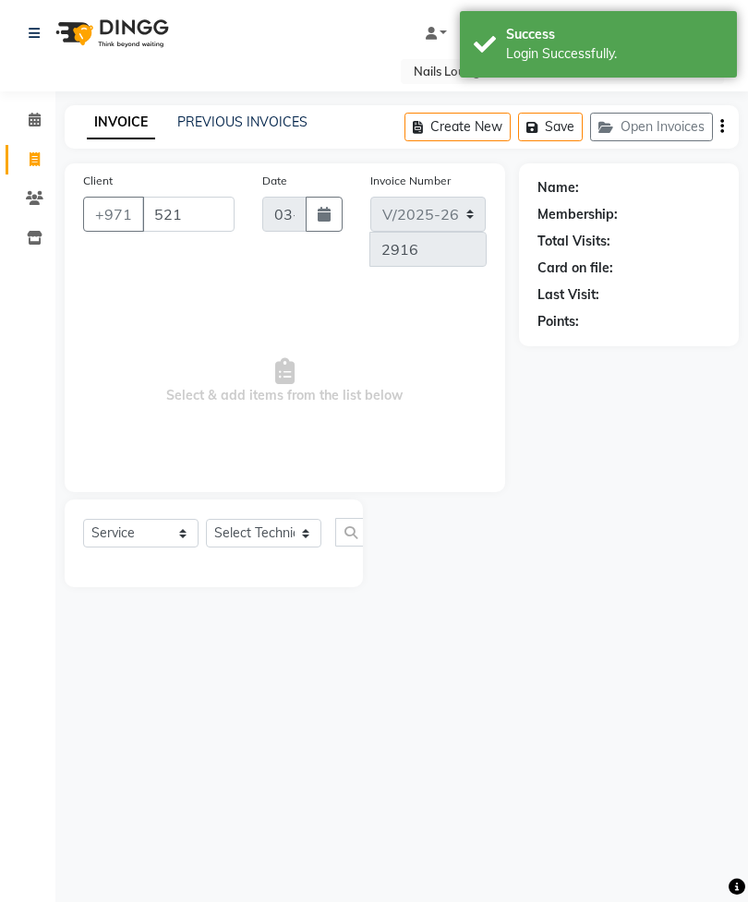
type input "5211"
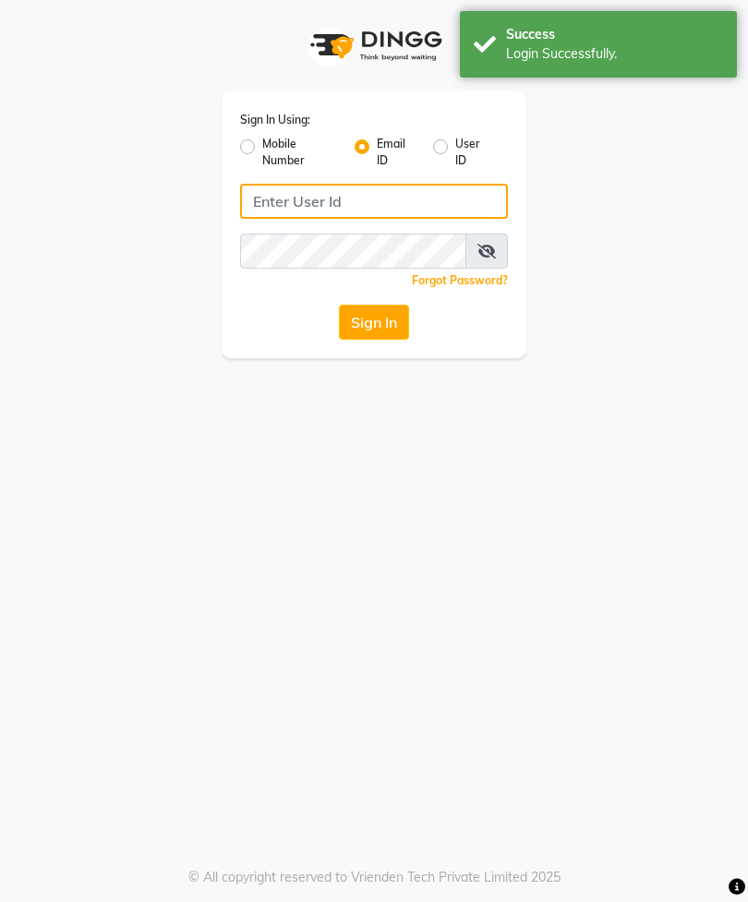
click at [396, 203] on input "Username" at bounding box center [374, 201] width 268 height 35
type input "[EMAIL_ADDRESS][DOMAIN_NAME]"
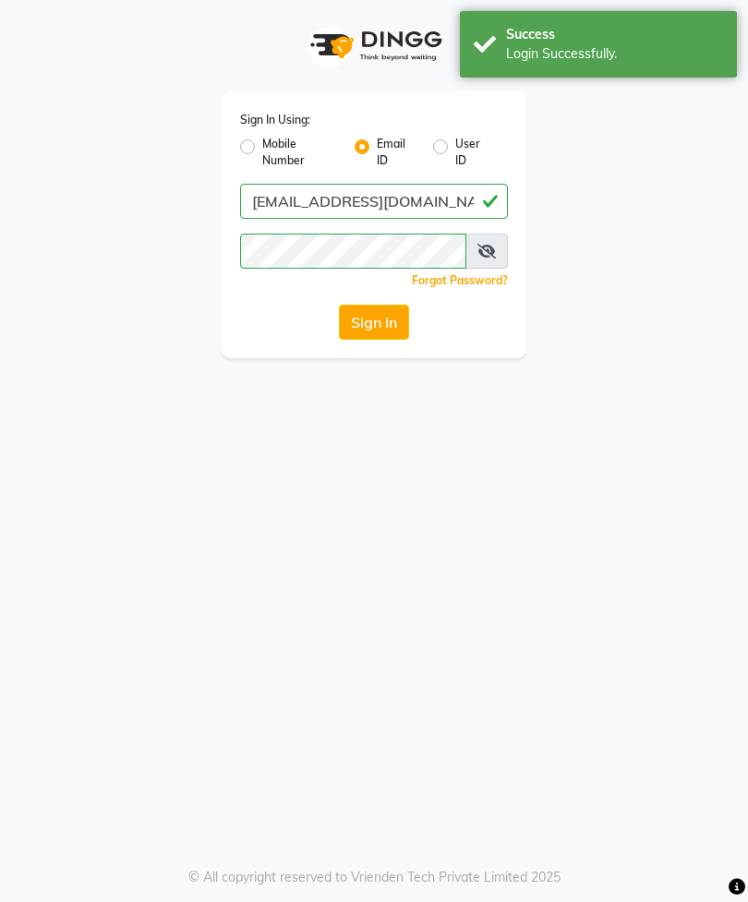
click at [389, 322] on button "Sign In" at bounding box center [374, 322] width 70 height 35
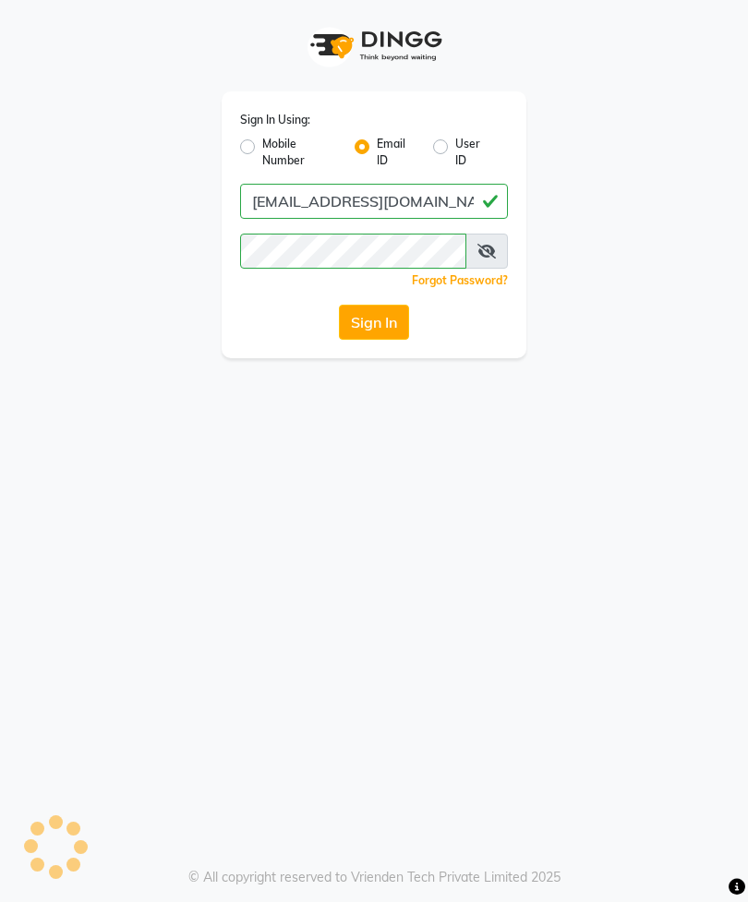
click at [379, 331] on button "Sign In" at bounding box center [374, 322] width 70 height 35
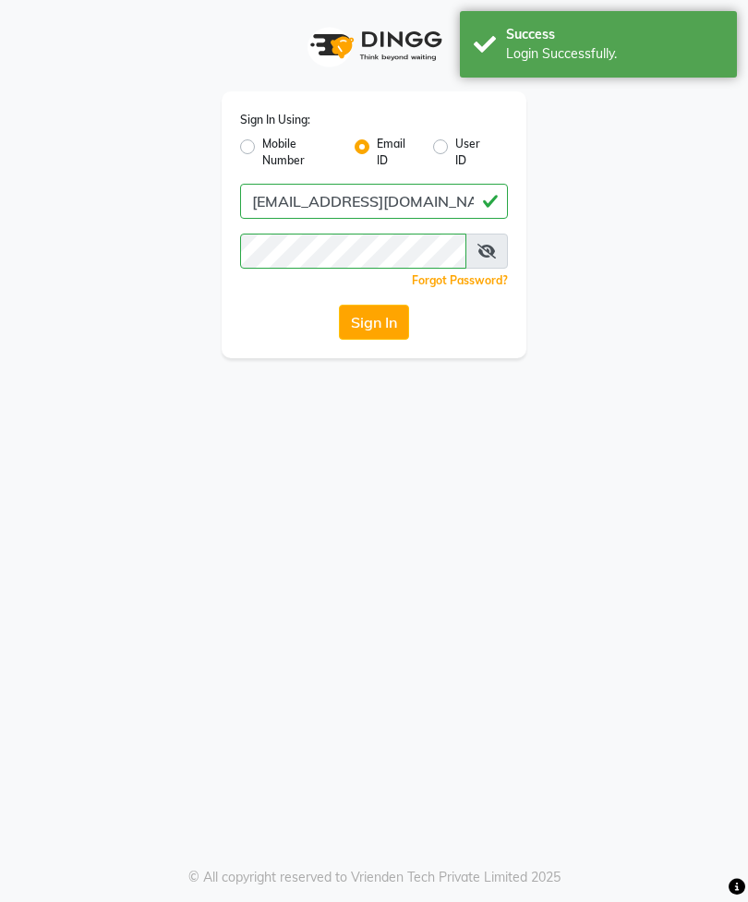
click at [376, 330] on button "Sign In" at bounding box center [374, 322] width 70 height 35
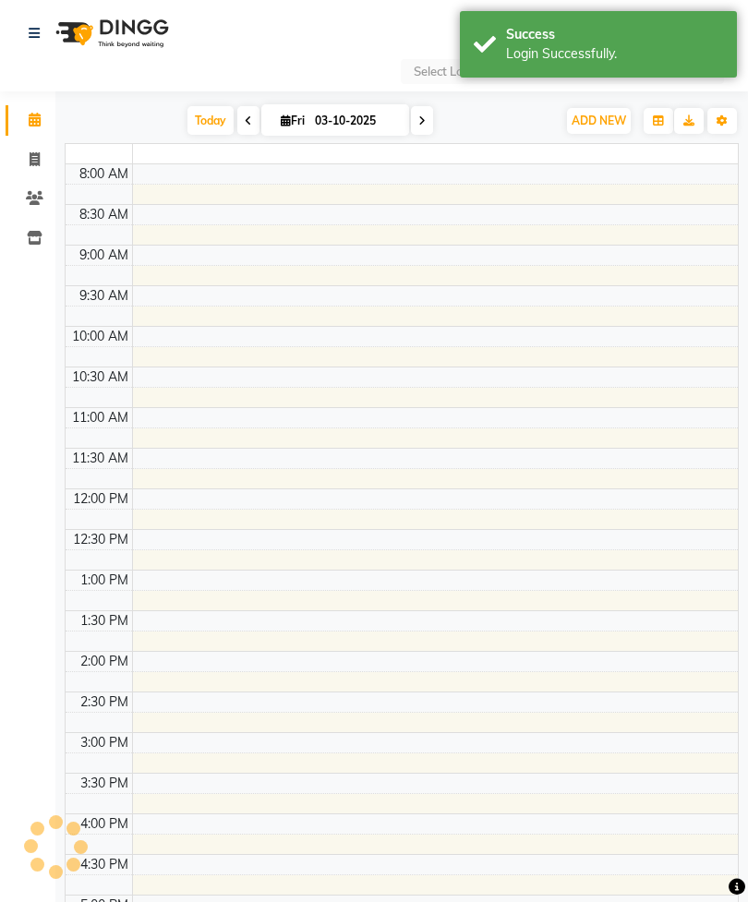
select select "en"
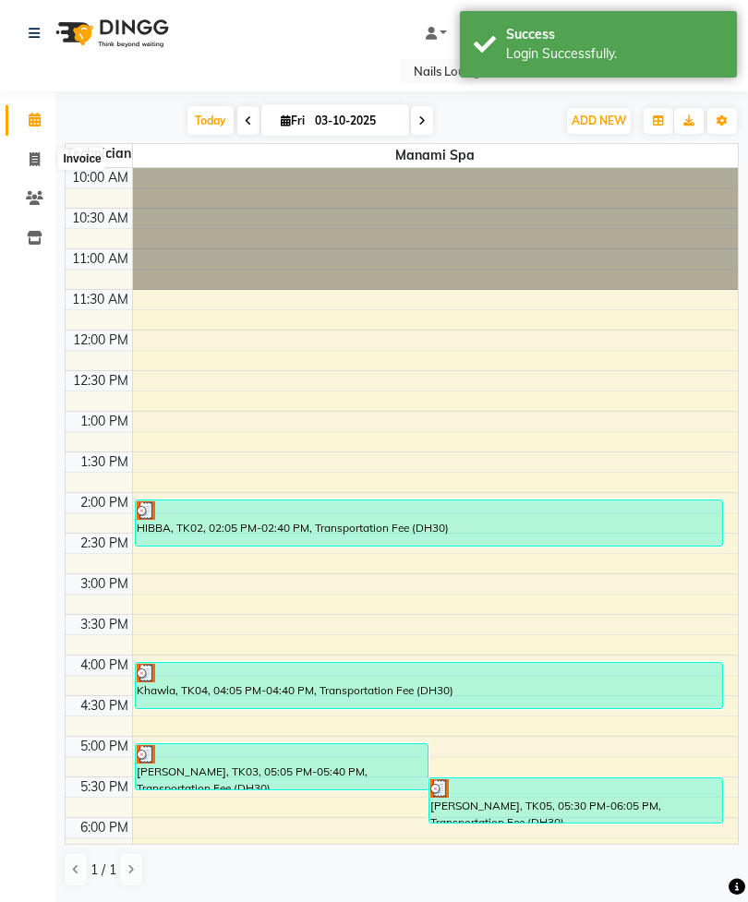
click at [35, 162] on icon at bounding box center [35, 159] width 10 height 14
select select "service"
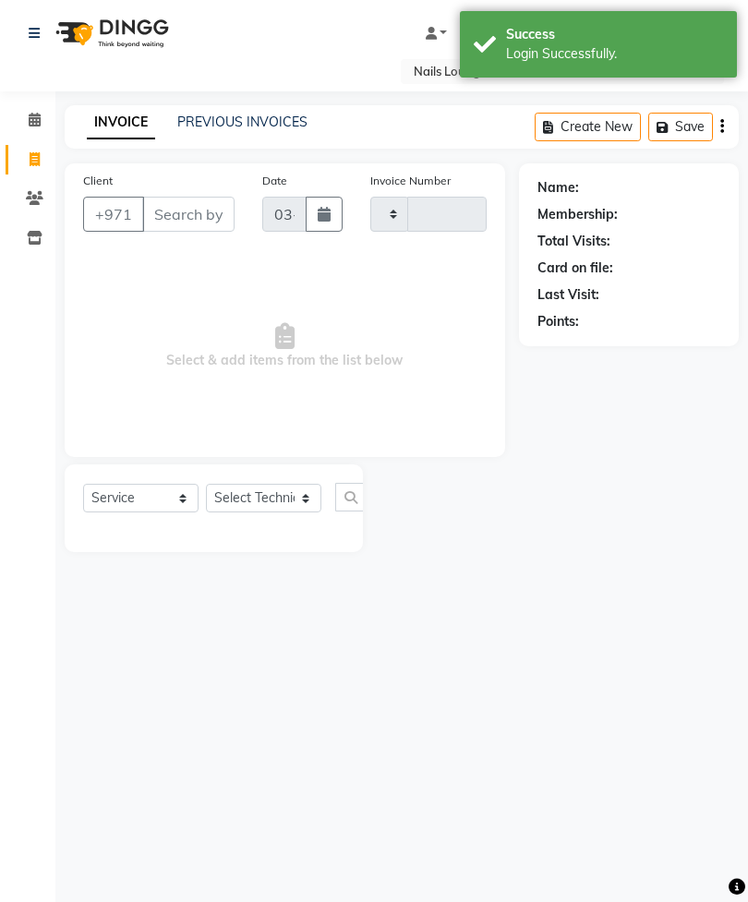
type input "2916"
select select "6884"
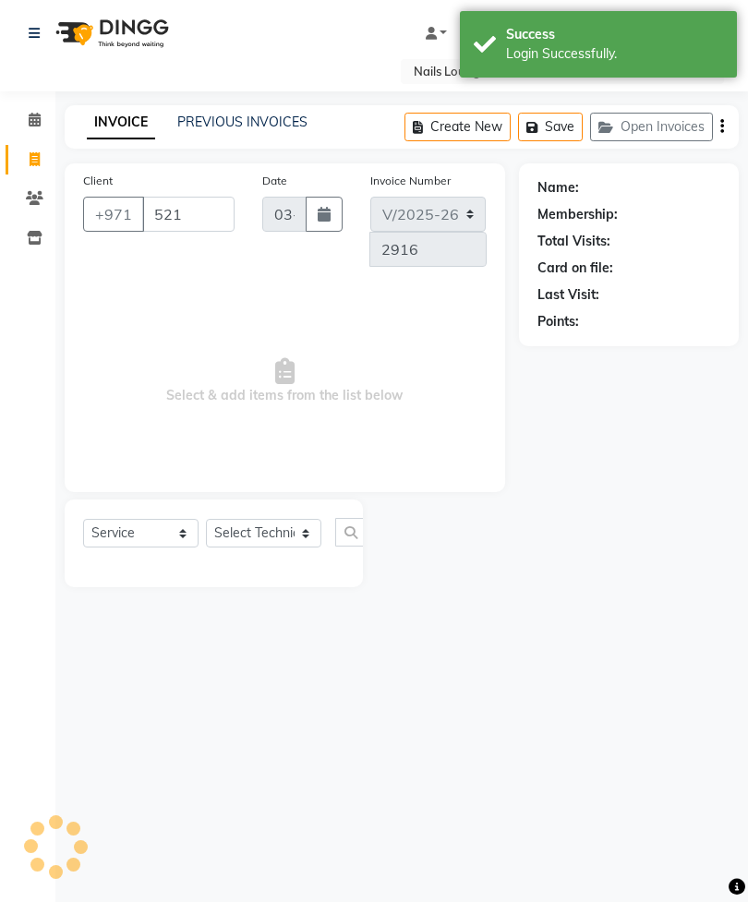
type input "5211"
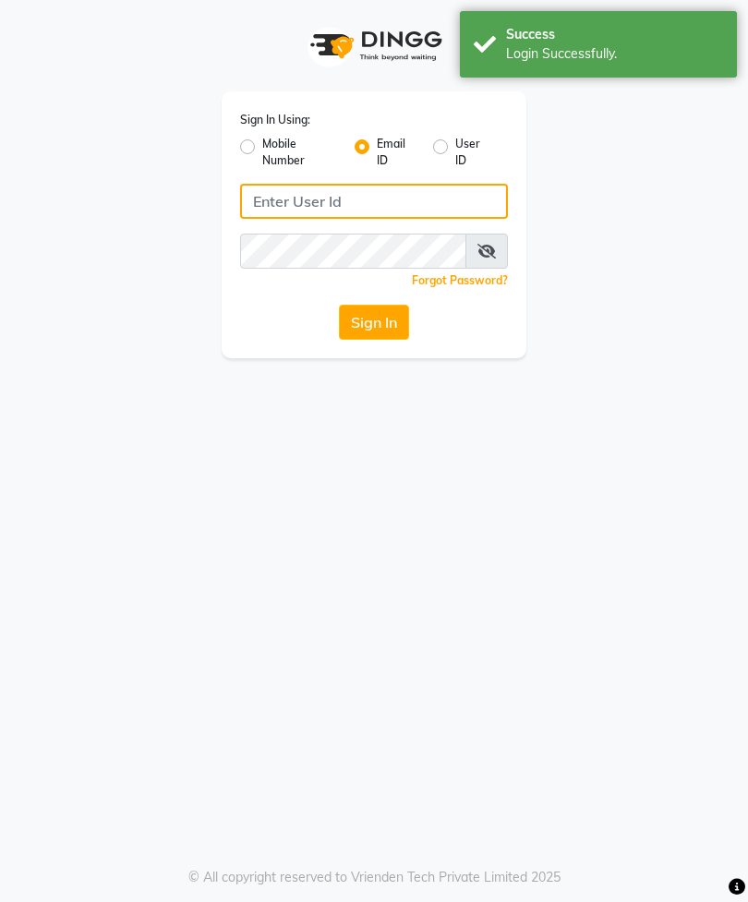
click at [421, 199] on input "Username" at bounding box center [374, 201] width 268 height 35
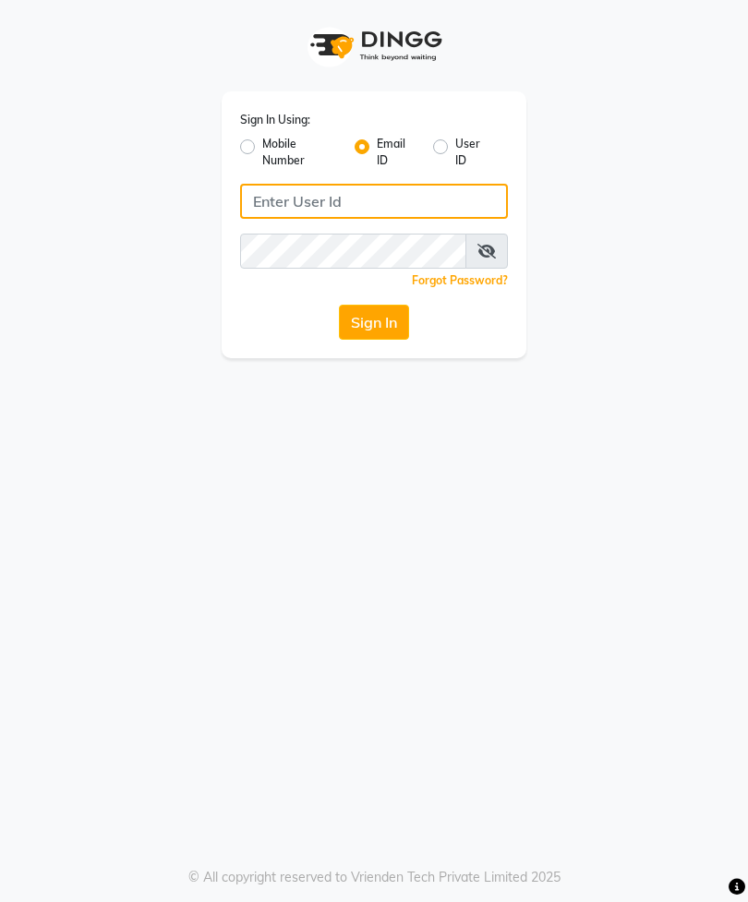
type input "[EMAIL_ADDRESS][DOMAIN_NAME]"
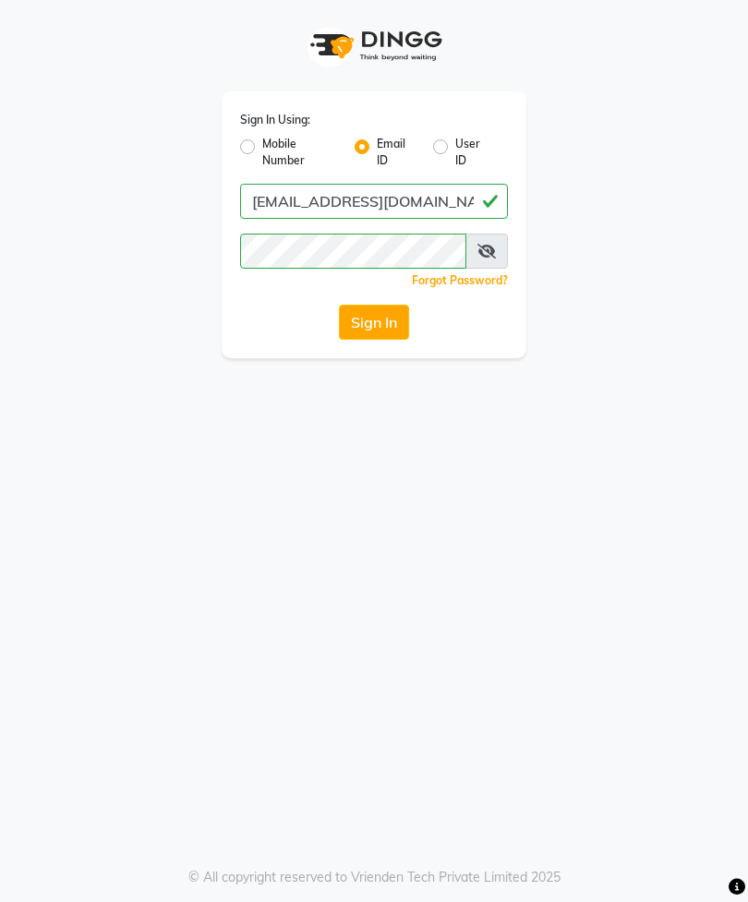
click at [398, 320] on button "Sign In" at bounding box center [374, 322] width 70 height 35
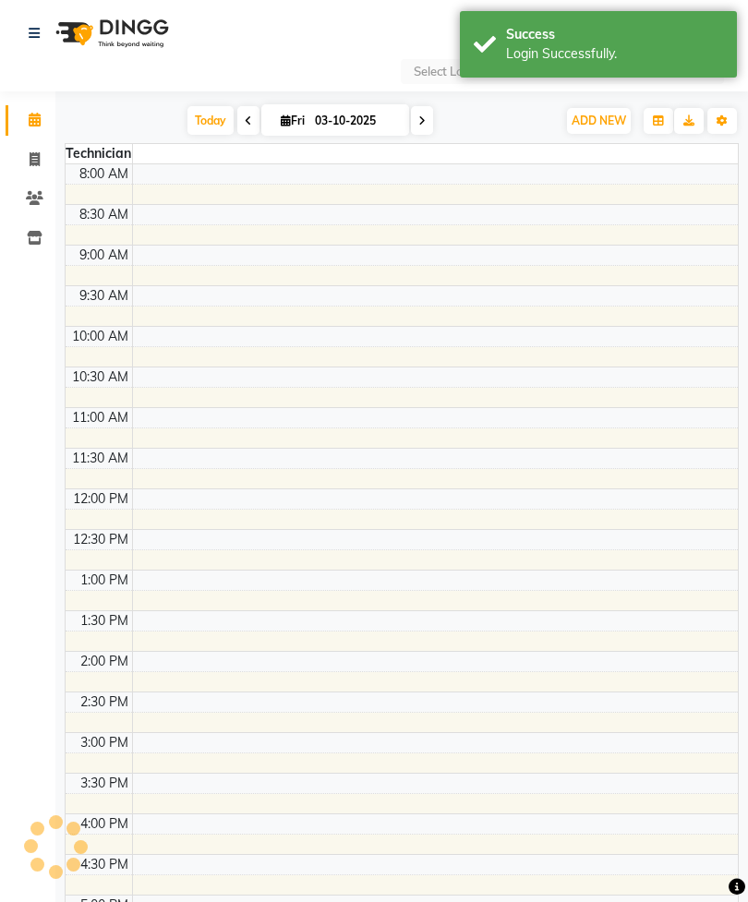
select select "en"
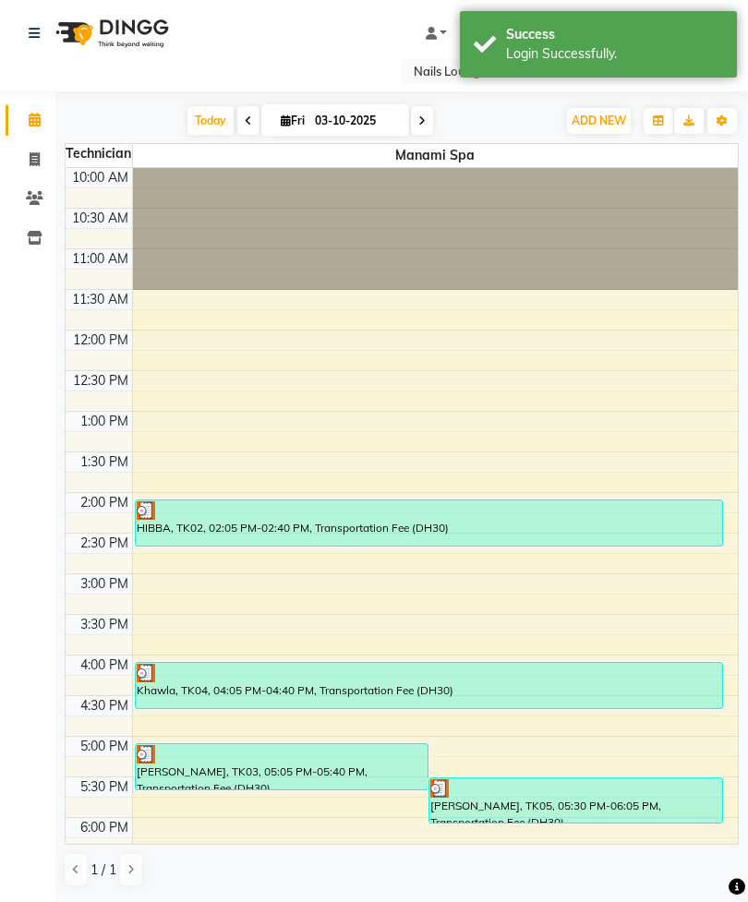
click at [42, 167] on span at bounding box center [34, 160] width 32 height 21
select select "service"
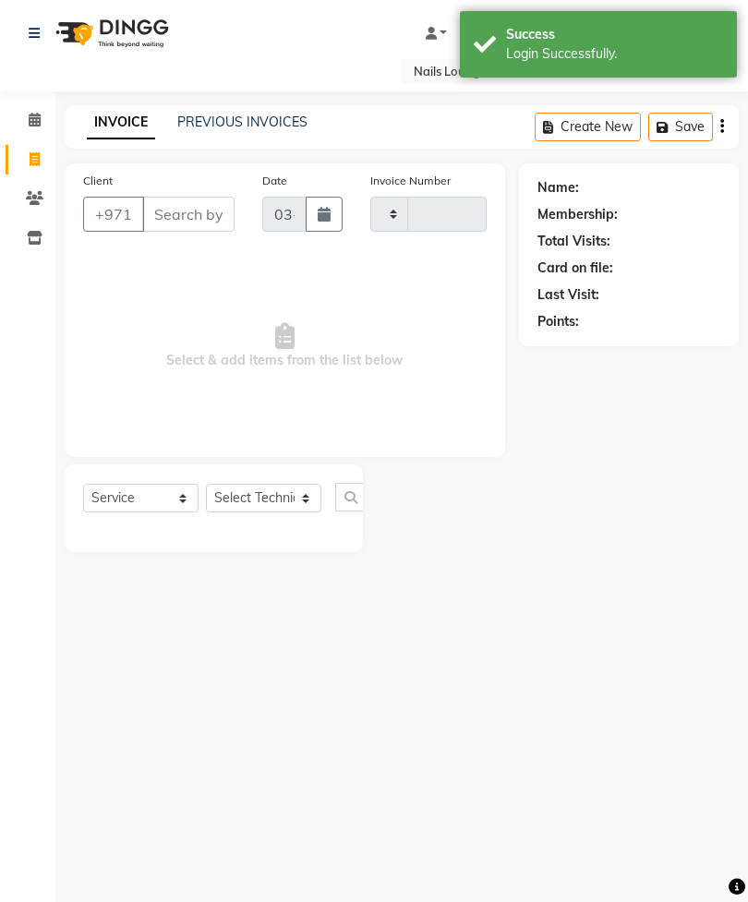
type input "2916"
select select "6884"
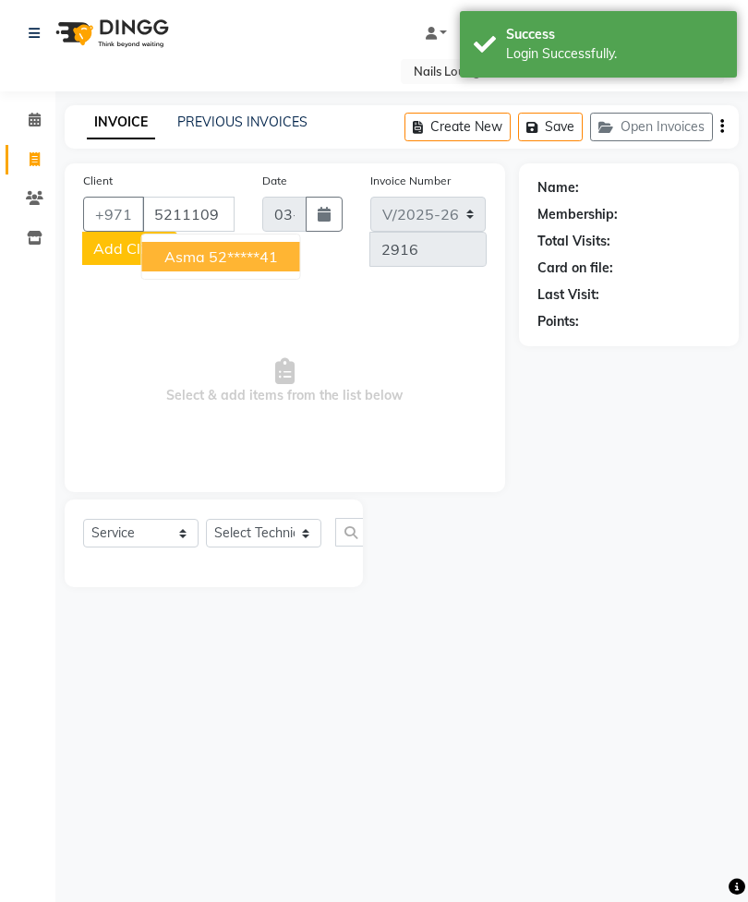
click at [261, 261] on ngb-highlight "52*****41" at bounding box center [243, 256] width 69 height 18
type input "52*****41"
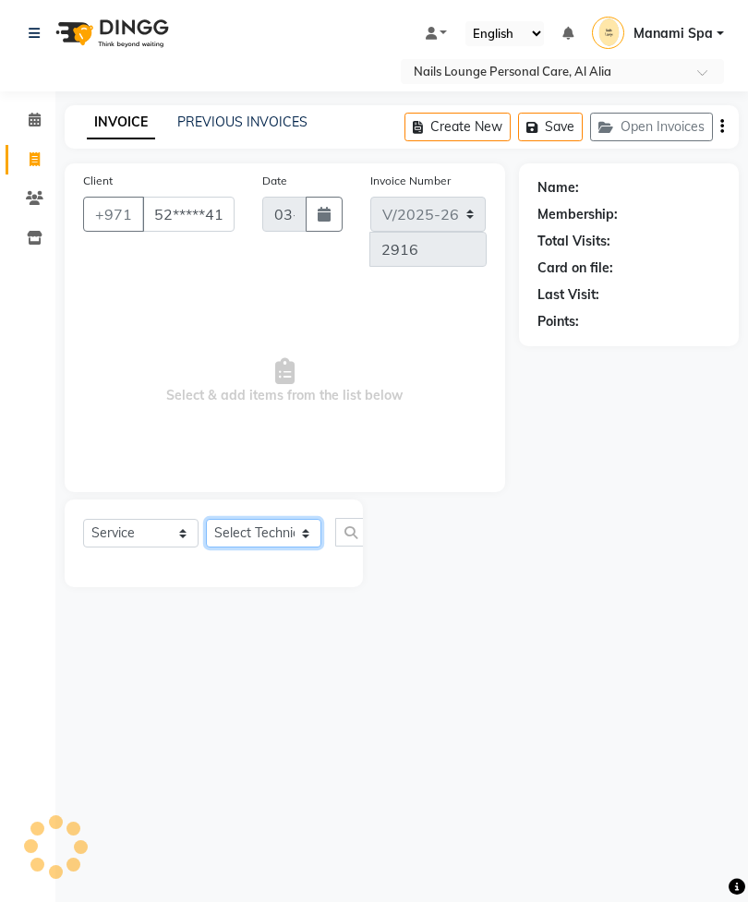
click at [294, 539] on select "Select Technician [PERSON_NAME] [PERSON_NAME] [PERSON_NAME] [PERSON_NAME] Manam…" at bounding box center [263, 533] width 115 height 29
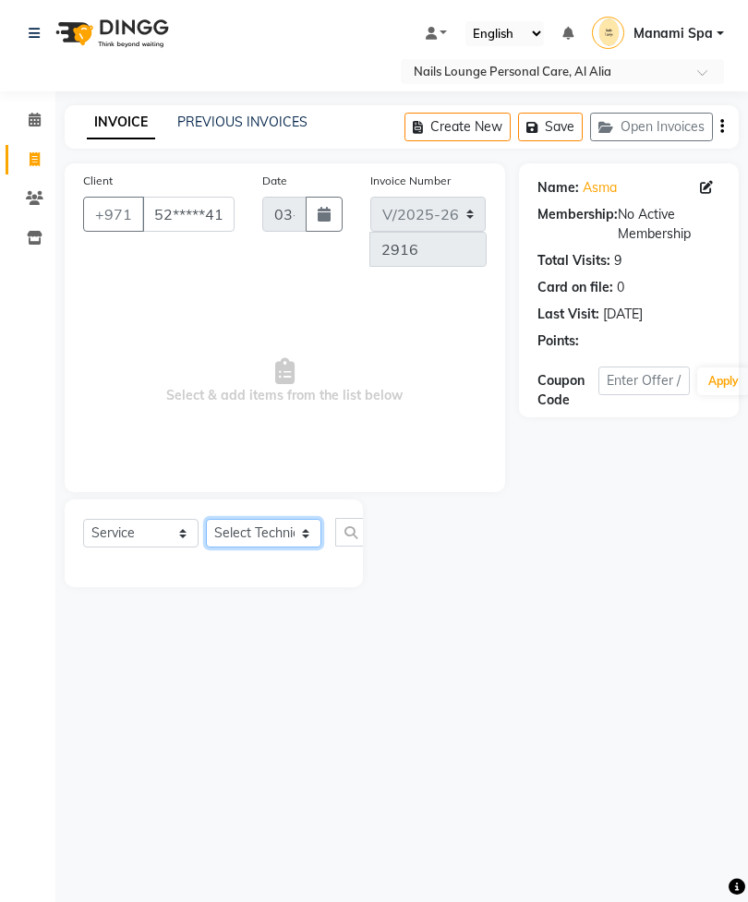
select select "53952"
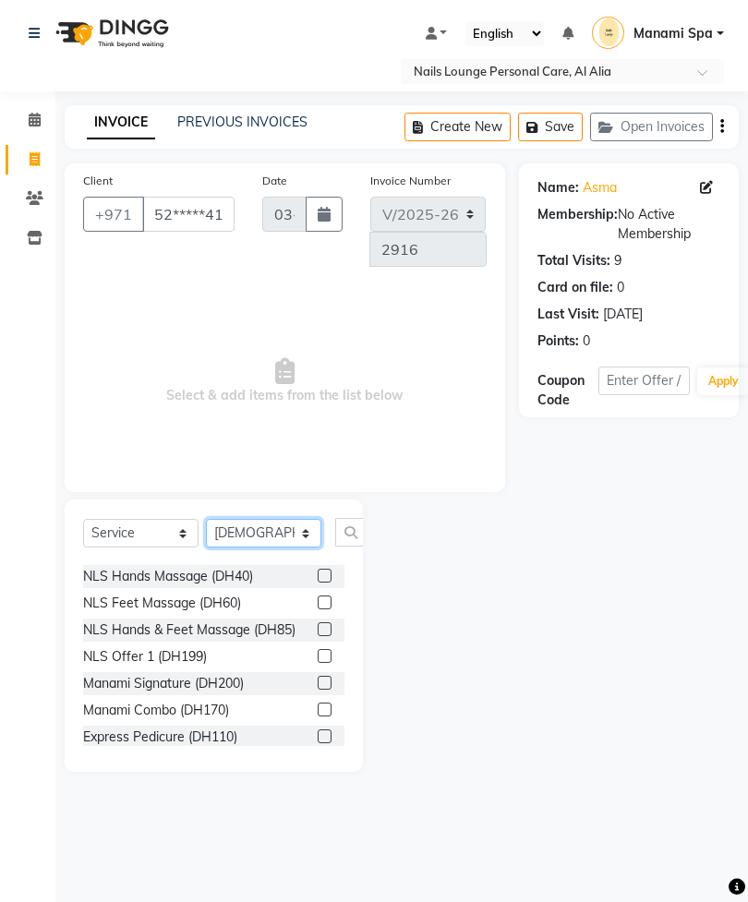
scroll to position [403, 0]
click at [322, 701] on label at bounding box center [325, 708] width 14 height 14
click at [322, 703] on input "checkbox" at bounding box center [324, 709] width 12 height 12
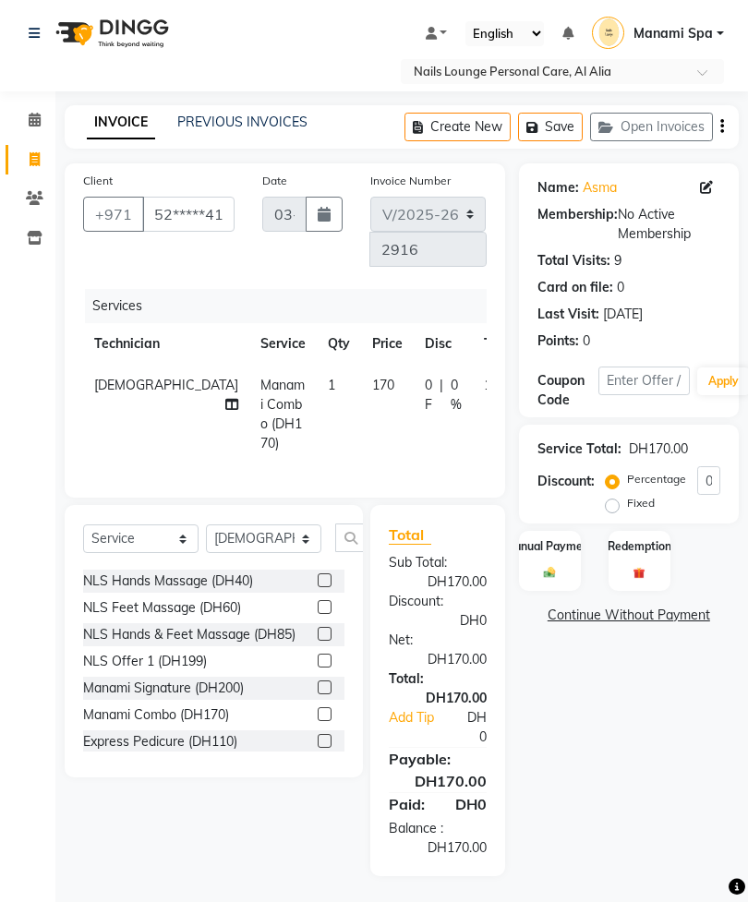
click at [334, 703] on div at bounding box center [331, 714] width 27 height 23
click at [323, 707] on label at bounding box center [325, 714] width 14 height 14
click at [323, 709] on input "checkbox" at bounding box center [324, 715] width 12 height 12
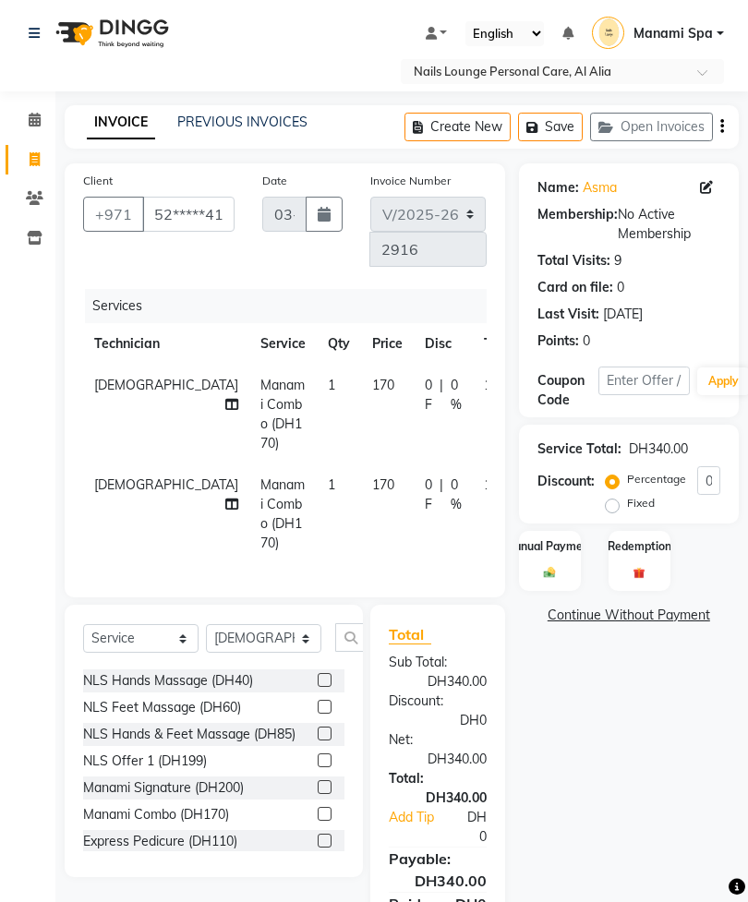
click at [322, 807] on label at bounding box center [325, 814] width 14 height 14
click at [322, 809] on input "checkbox" at bounding box center [324, 815] width 12 height 12
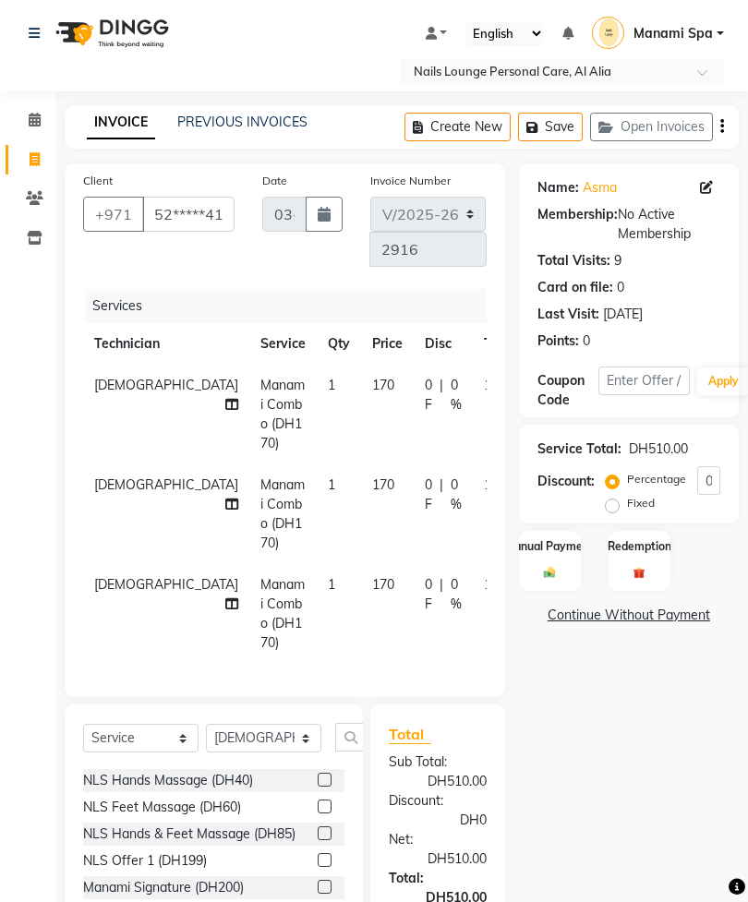
checkbox input "false"
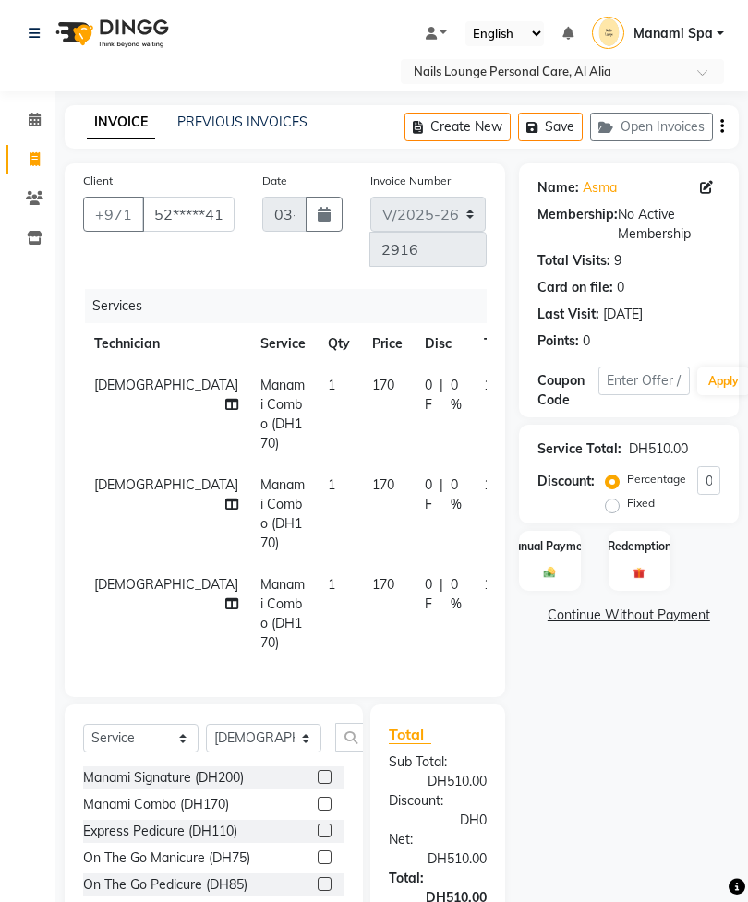
scroll to position [512, 0]
click at [320, 851] on label at bounding box center [325, 858] width 14 height 14
click at [320, 853] on input "checkbox" at bounding box center [324, 859] width 12 height 12
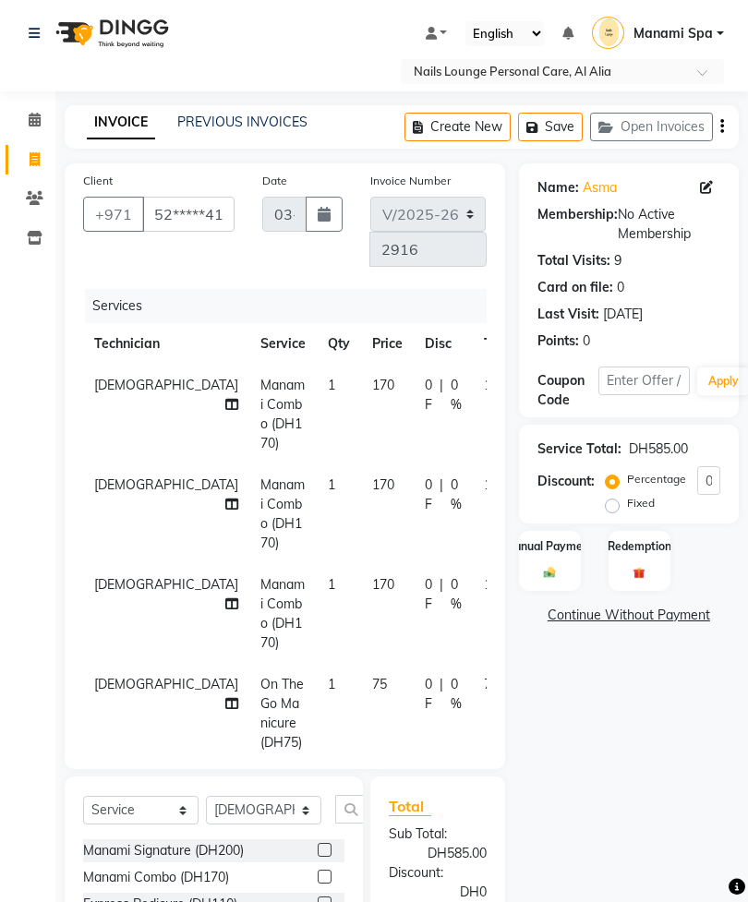
checkbox input "false"
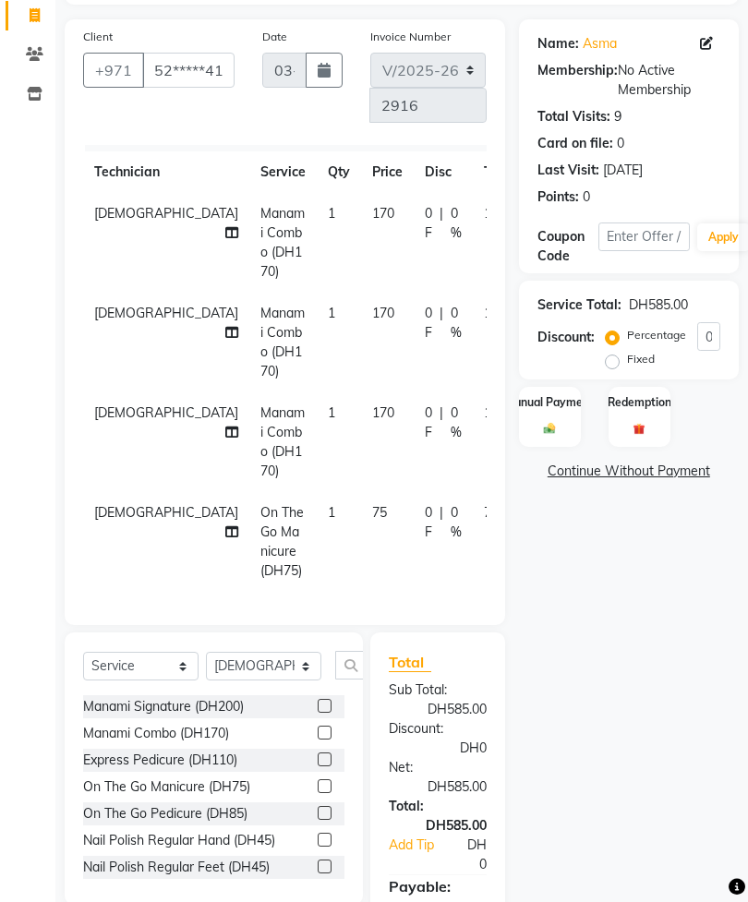
scroll to position [28, 0]
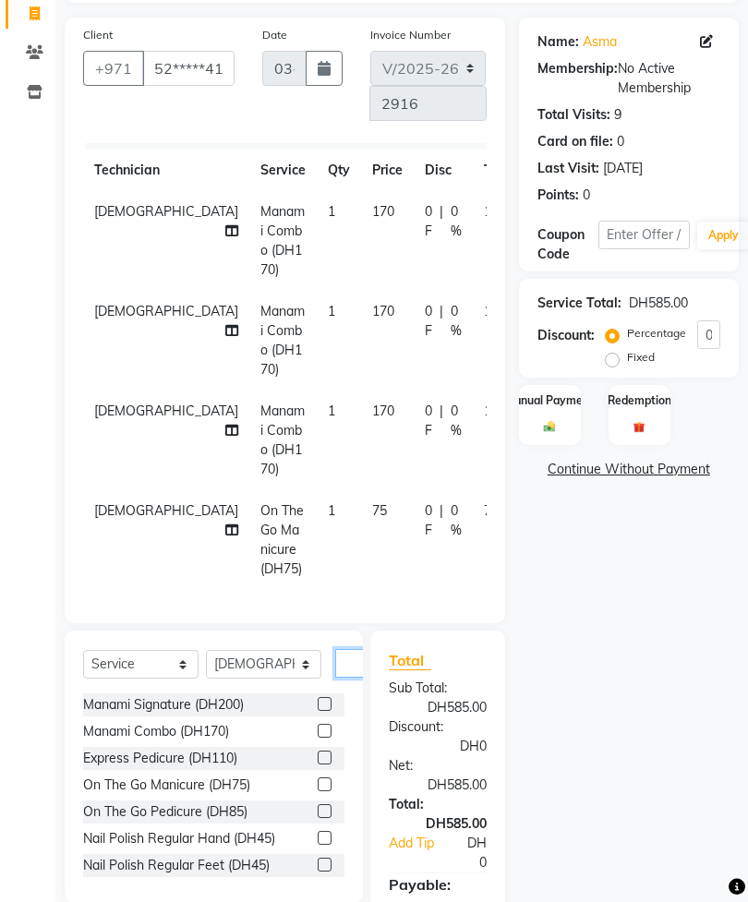
click at [345, 668] on input "text" at bounding box center [357, 663] width 44 height 29
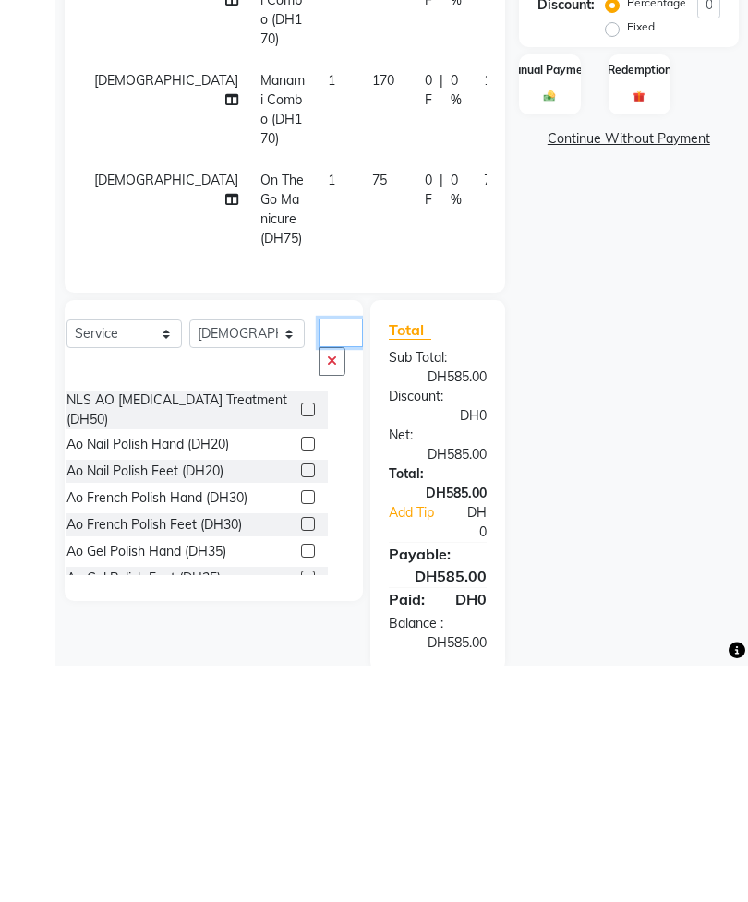
scroll to position [0, 0]
type input "Ao"
click at [301, 673] on label at bounding box center [308, 680] width 14 height 14
click at [301, 675] on input "checkbox" at bounding box center [307, 681] width 12 height 12
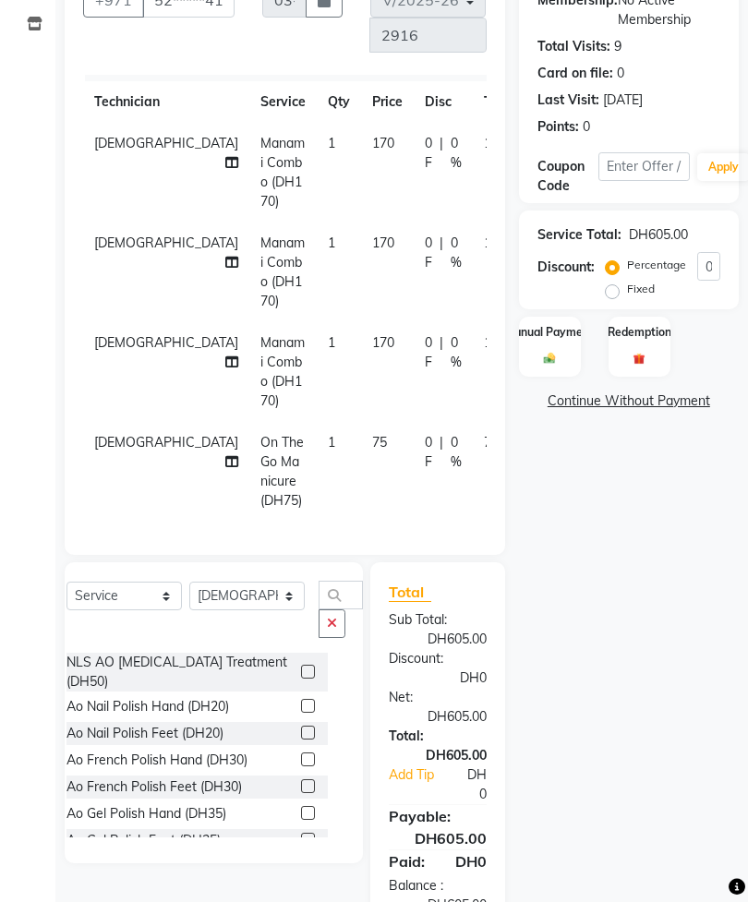
checkbox input "false"
click at [255, 591] on select "Select Technician [PERSON_NAME] [PERSON_NAME] [PERSON_NAME] [PERSON_NAME] Manam…" at bounding box center [246, 595] width 115 height 29
select select "92341"
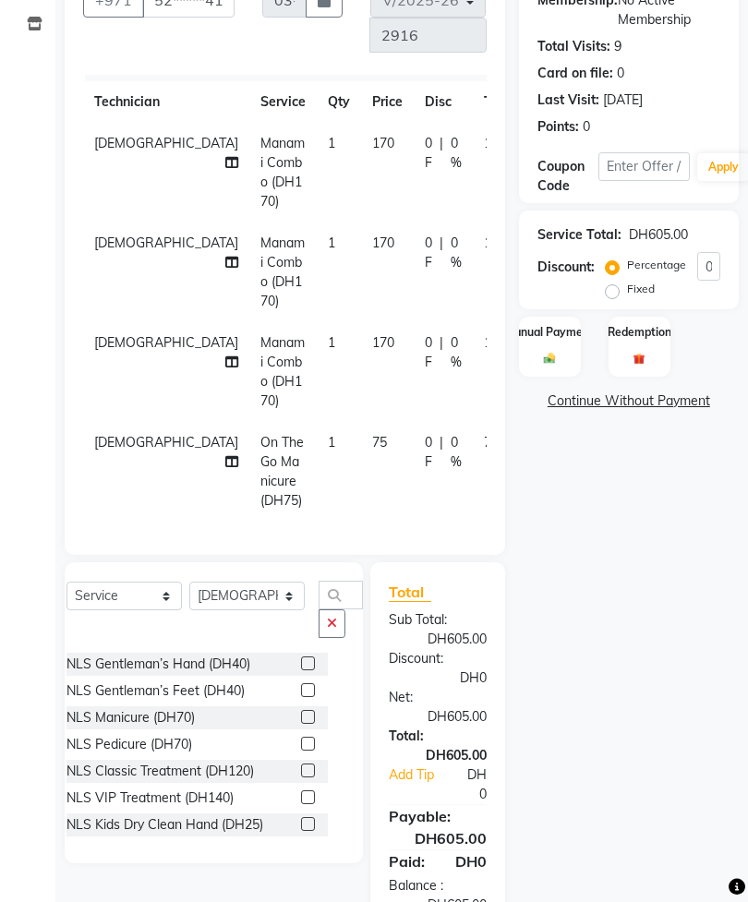
click at [327, 629] on icon "button" at bounding box center [332, 623] width 10 height 13
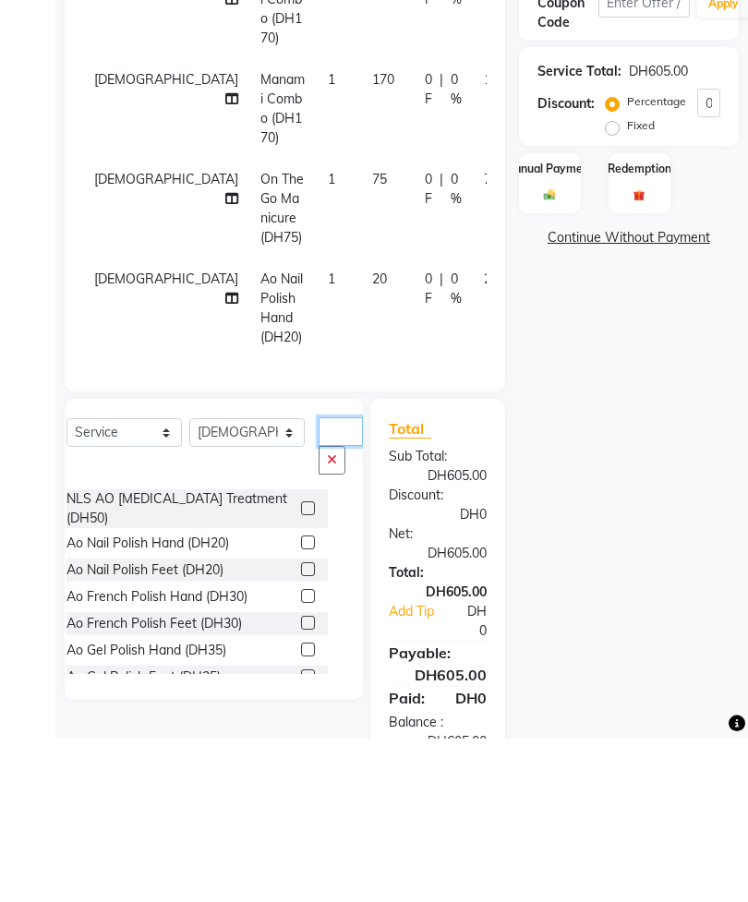
scroll to position [0, 0]
type input "Ao"
click at [301, 725] on label at bounding box center [308, 732] width 14 height 14
click at [301, 727] on input "checkbox" at bounding box center [307, 733] width 12 height 12
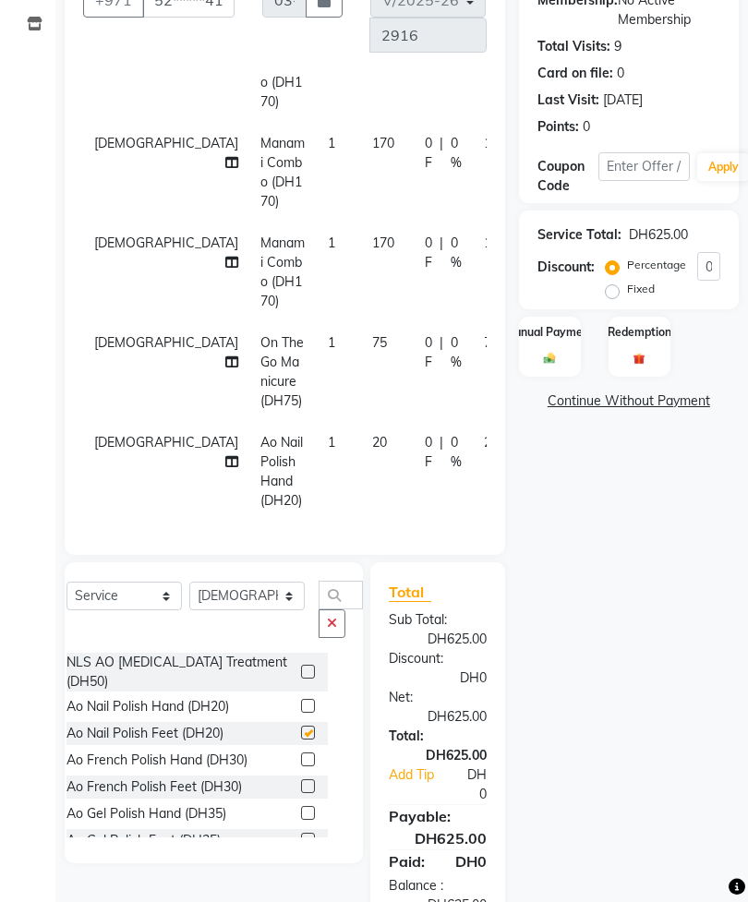
checkbox input "false"
click at [251, 592] on select "Select Technician [PERSON_NAME] [PERSON_NAME] [PERSON_NAME] [PERSON_NAME] Manam…" at bounding box center [246, 595] width 115 height 29
select select "54334"
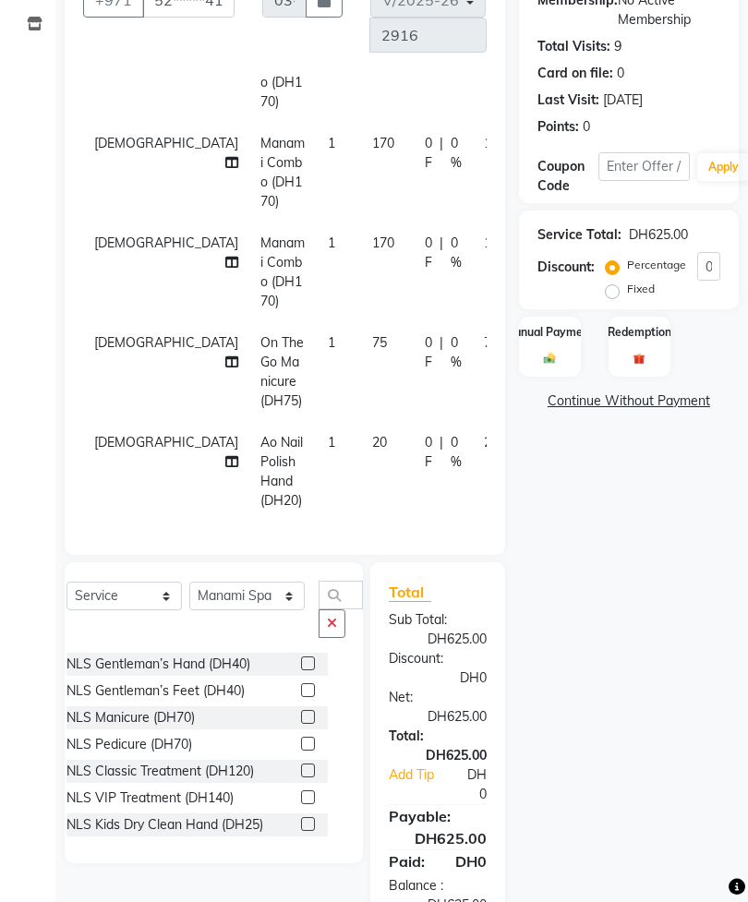
click at [319, 624] on button "button" at bounding box center [331, 623] width 27 height 29
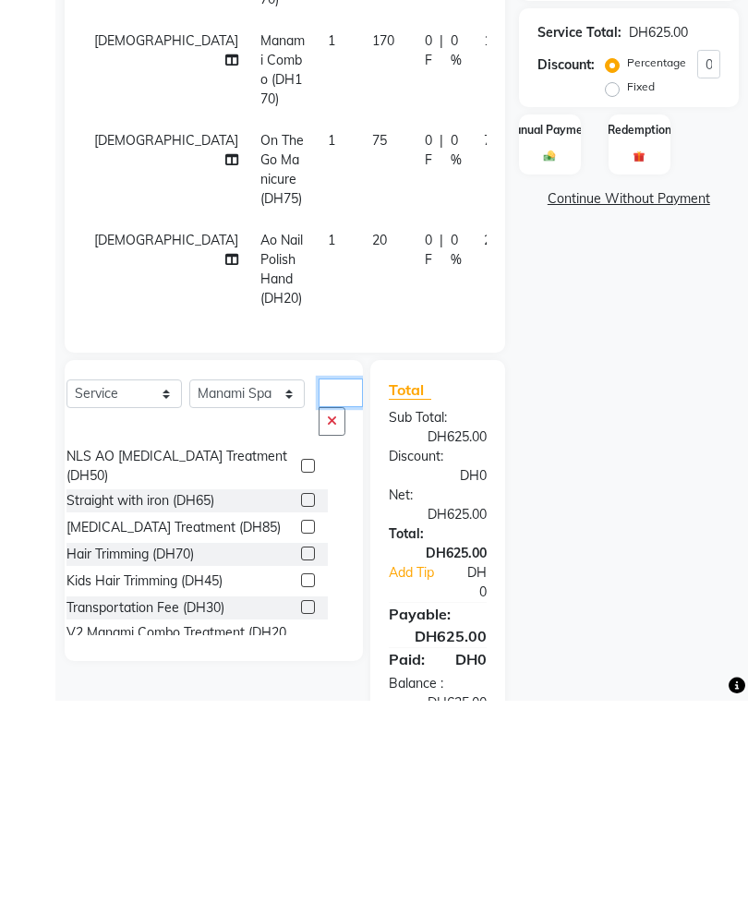
scroll to position [99, 0]
type input "Tr"
click at [301, 803] on label at bounding box center [308, 810] width 14 height 14
click at [301, 805] on input "checkbox" at bounding box center [307, 811] width 12 height 12
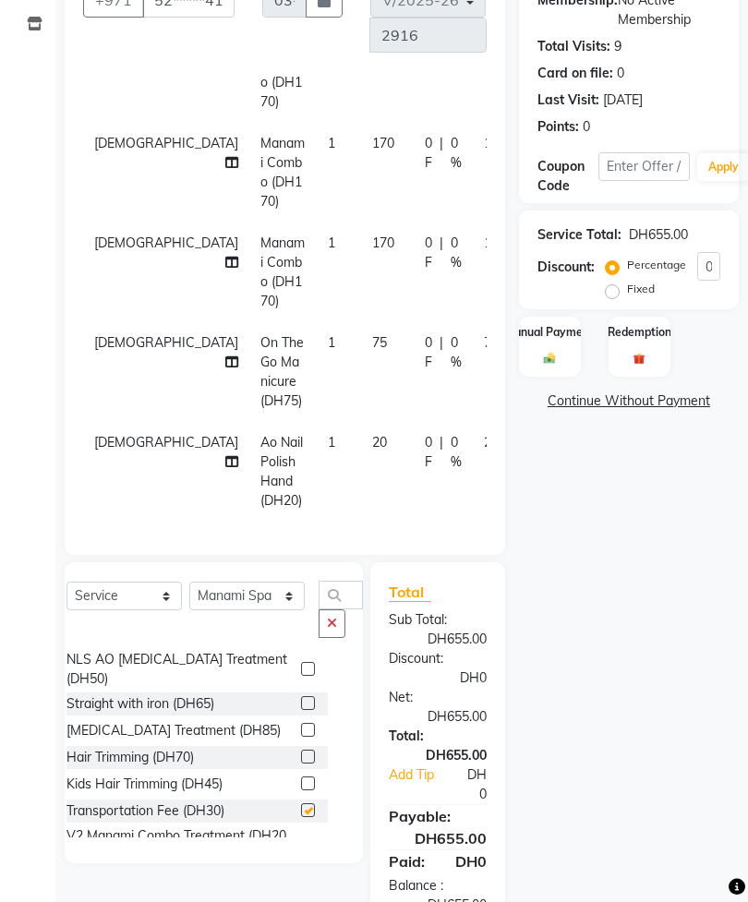
checkbox input "false"
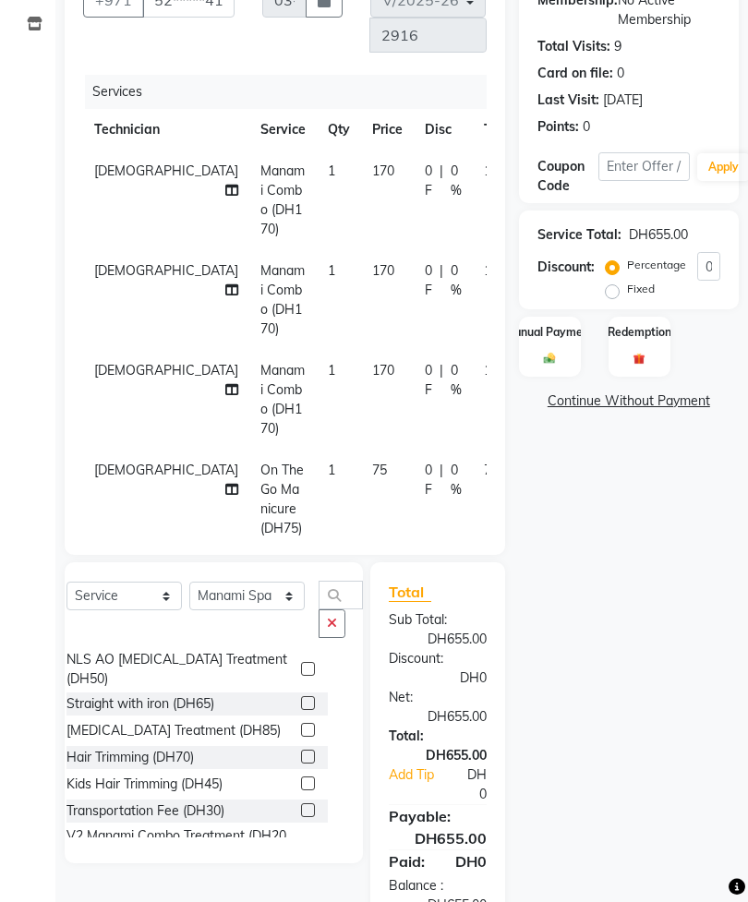
scroll to position [0, 0]
click at [162, 166] on td "[DEMOGRAPHIC_DATA]" at bounding box center [166, 200] width 166 height 100
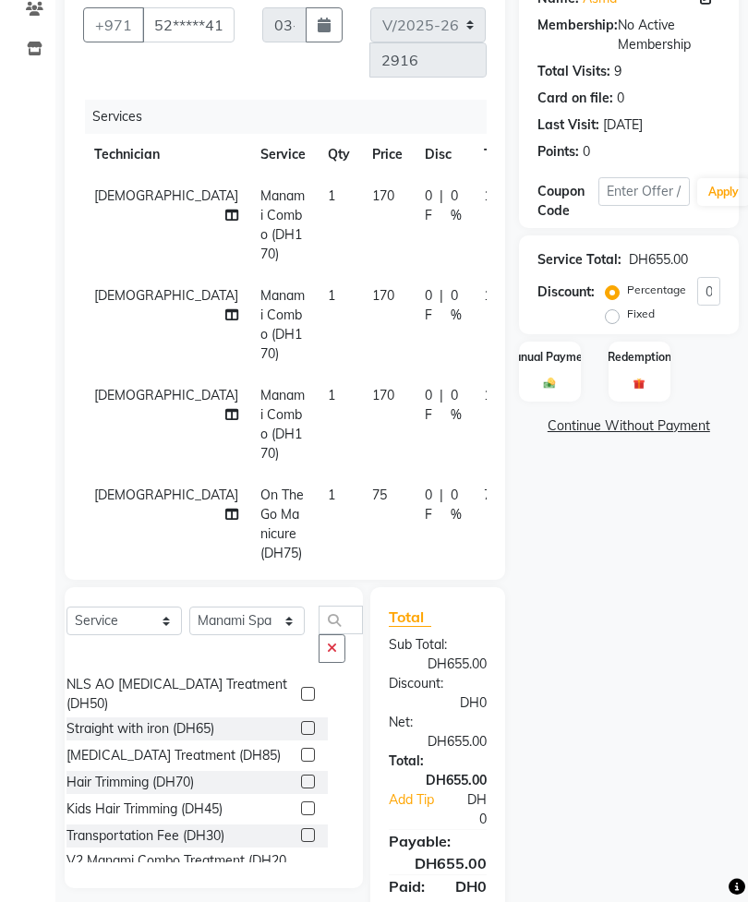
select select "53952"
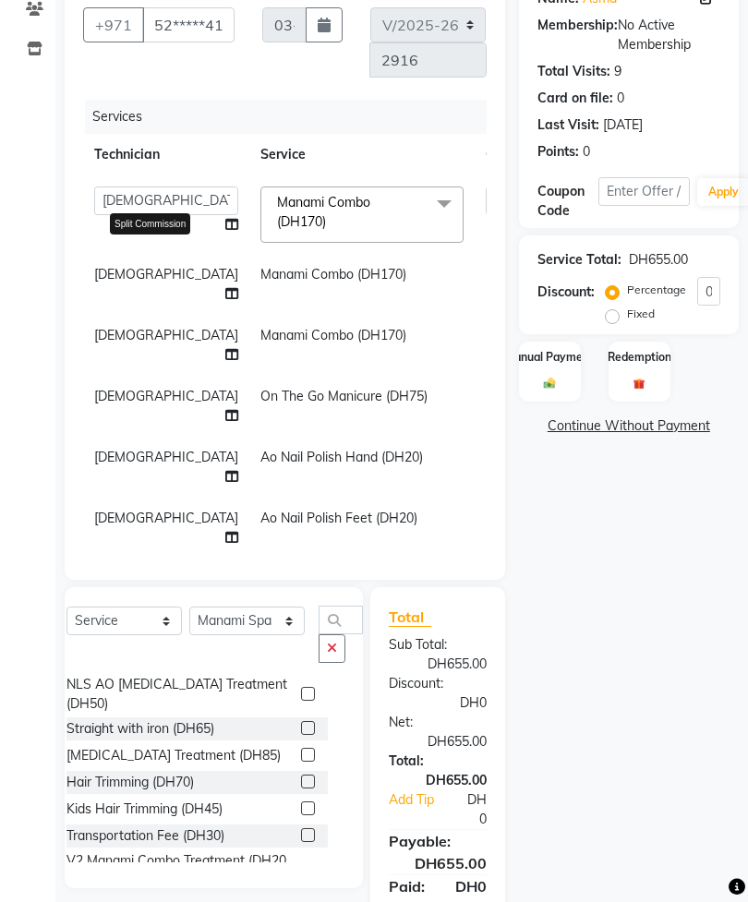
click at [225, 230] on icon at bounding box center [231, 224] width 13 height 13
select select "53952"
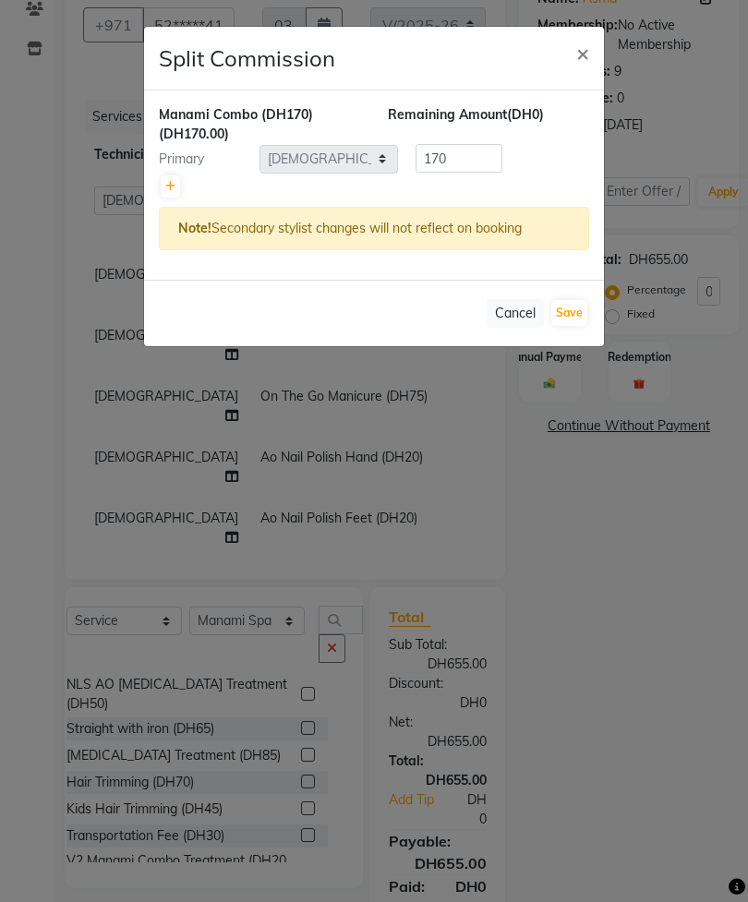
click at [341, 190] on div at bounding box center [374, 187] width 430 height 26
click at [176, 176] on link at bounding box center [170, 186] width 19 height 22
type input "85"
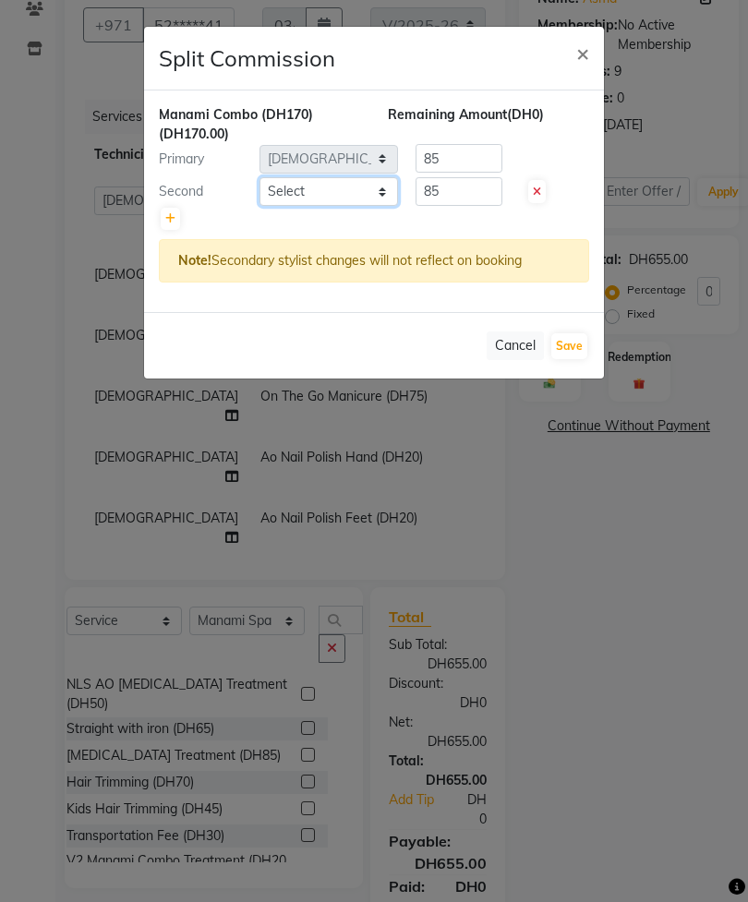
click at [347, 187] on select "Select [PERSON_NAME] [PERSON_NAME] [PERSON_NAME] [PERSON_NAME] Spa Manami Spa 2…" at bounding box center [328, 191] width 138 height 29
select select "92341"
click at [571, 347] on button "Save" at bounding box center [569, 346] width 36 height 26
select select "Select"
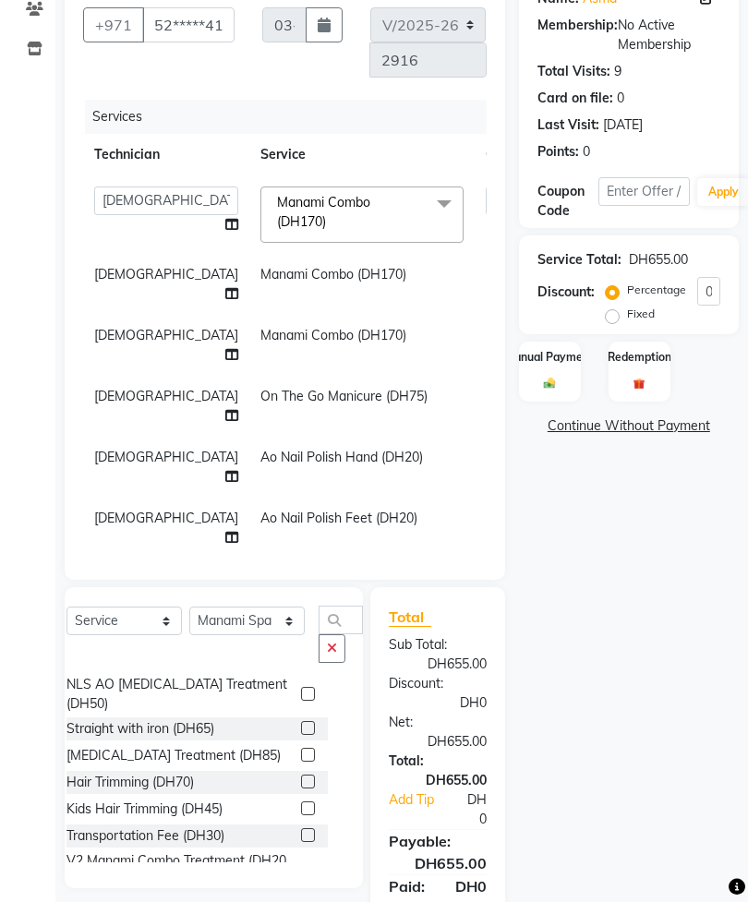
click at [225, 287] on icon at bounding box center [231, 293] width 13 height 13
select select "53952"
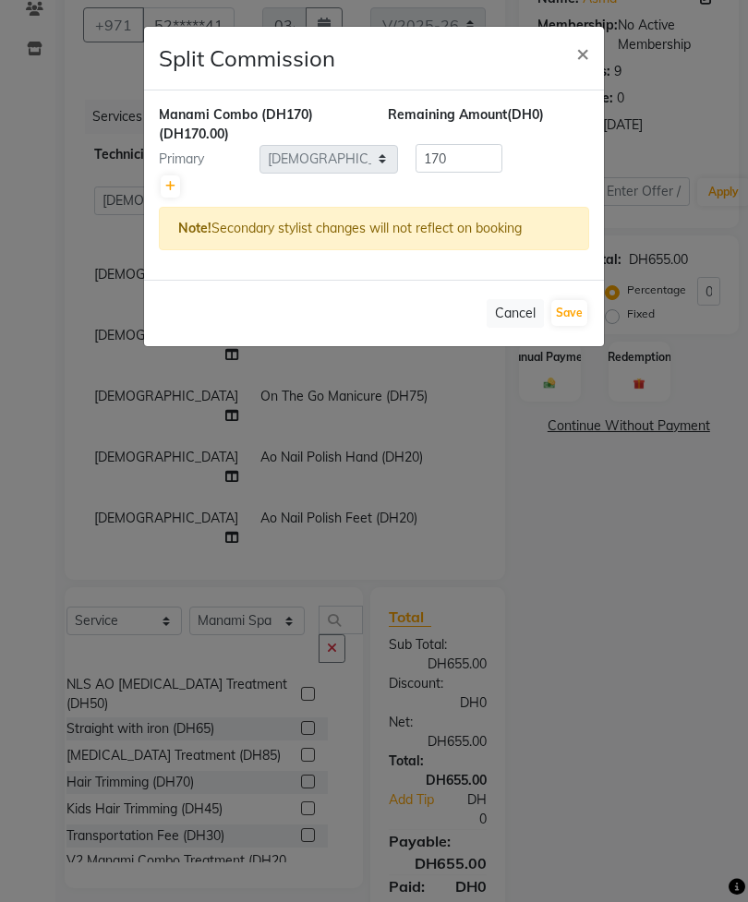
click at [172, 194] on link at bounding box center [170, 186] width 19 height 22
type input "85"
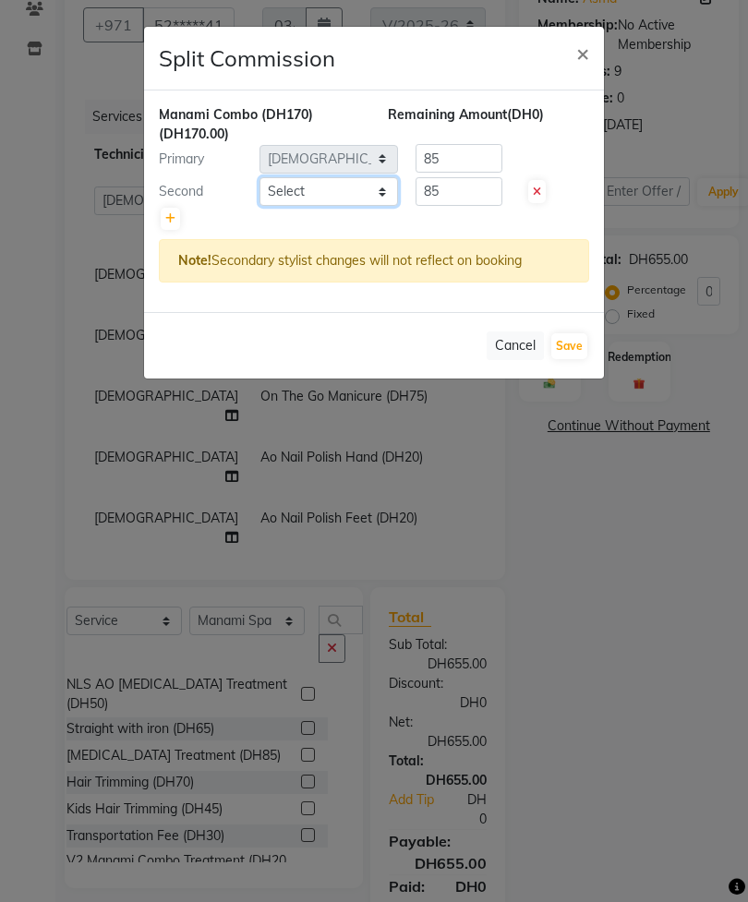
click at [334, 182] on select "Select [PERSON_NAME] [PERSON_NAME] [PERSON_NAME] [PERSON_NAME] Spa Manami Spa 2…" at bounding box center [328, 191] width 138 height 29
select select "92341"
click at [571, 343] on button "Save" at bounding box center [569, 346] width 36 height 26
select select "Select"
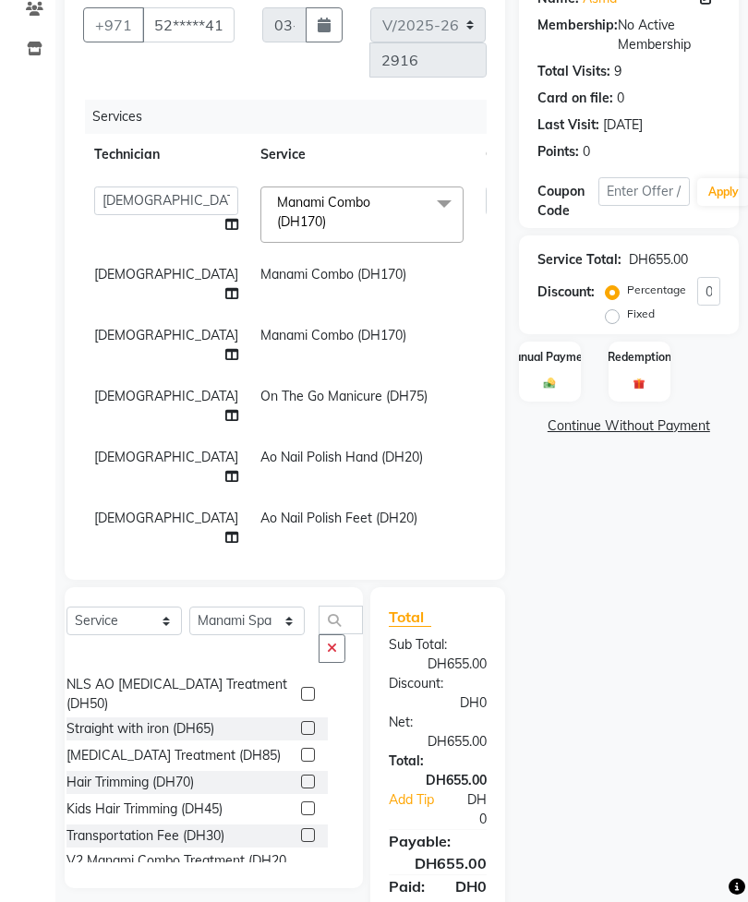
click at [225, 348] on icon at bounding box center [231, 354] width 13 height 13
select select "53952"
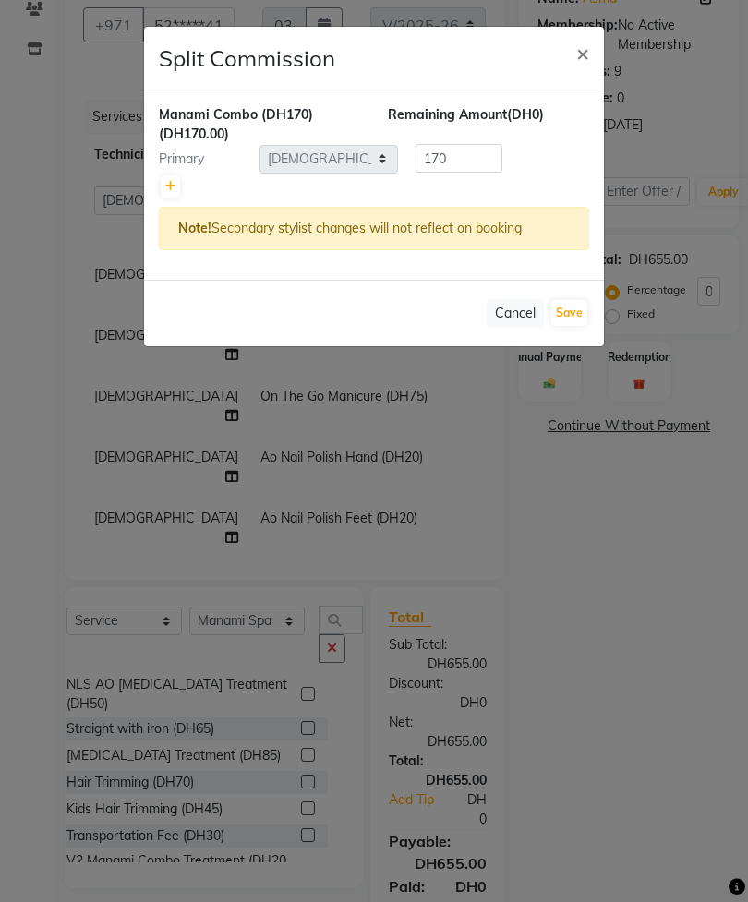
click at [168, 185] on icon at bounding box center [170, 186] width 10 height 11
type input "85"
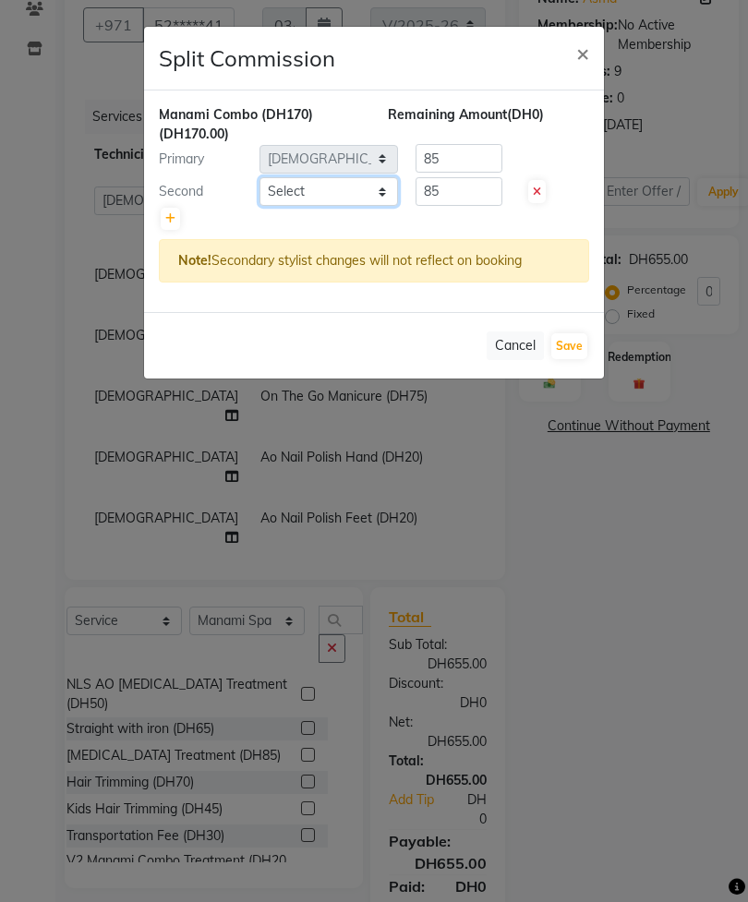
click at [354, 186] on select "Select [PERSON_NAME] [PERSON_NAME] [PERSON_NAME] [PERSON_NAME] Spa Manami Spa 2…" at bounding box center [328, 191] width 138 height 29
select select "92342"
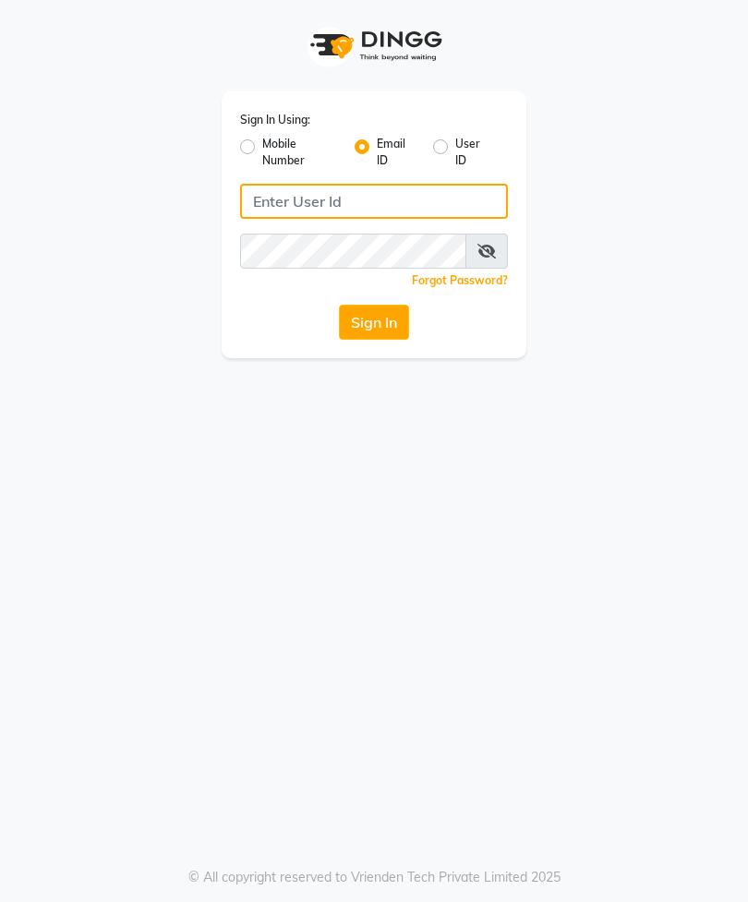
type input "[EMAIL_ADDRESS][DOMAIN_NAME]"
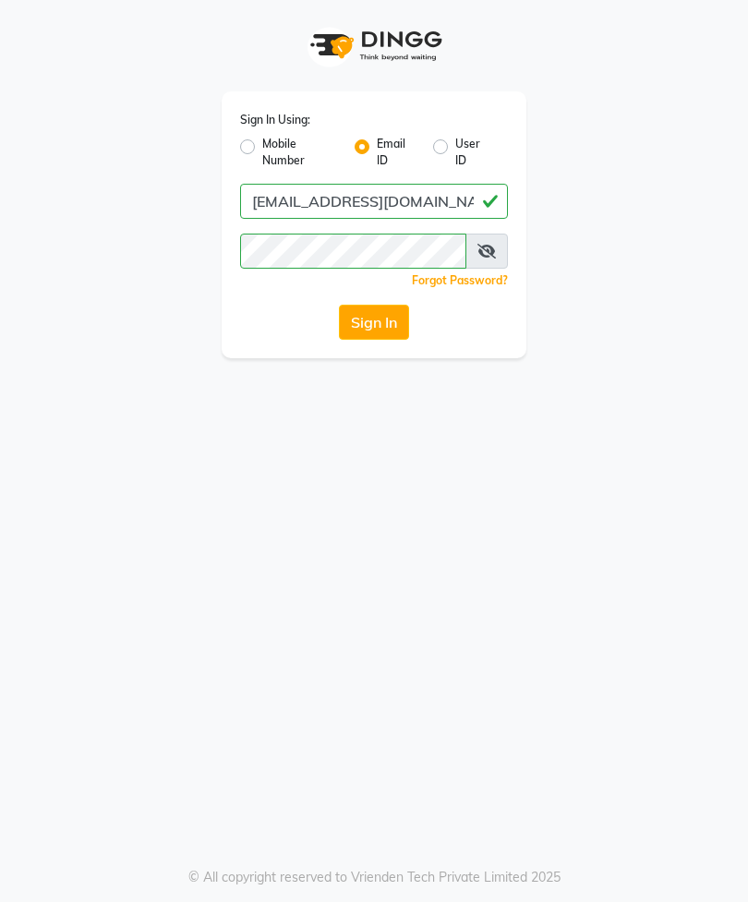
click at [389, 332] on button "Sign In" at bounding box center [374, 322] width 70 height 35
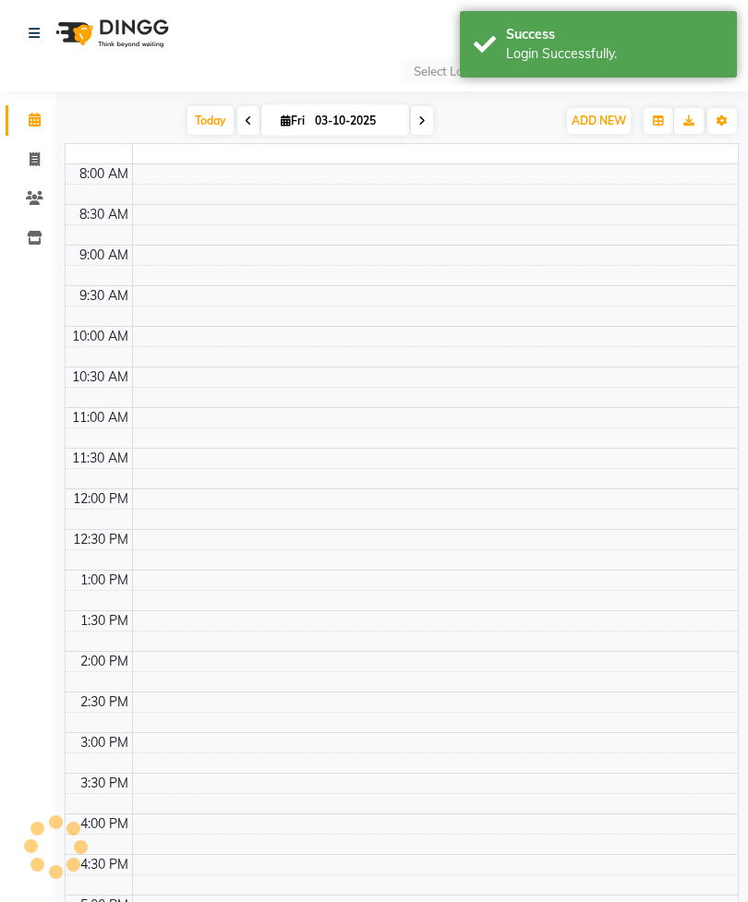
select select "en"
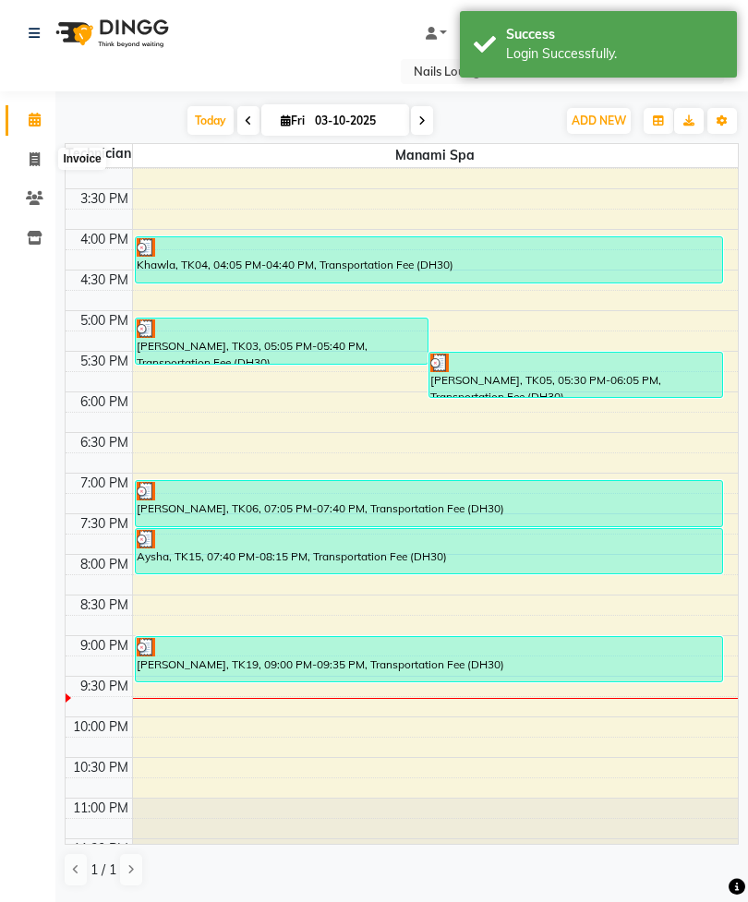
click at [36, 162] on icon at bounding box center [35, 159] width 10 height 14
select select "service"
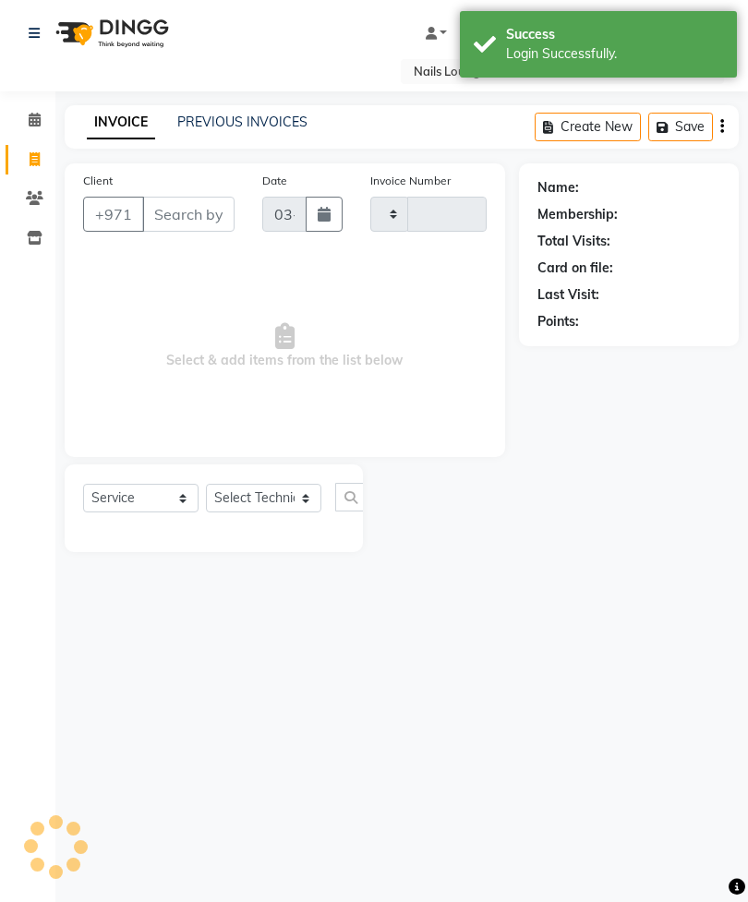
type input "2917"
select select "6884"
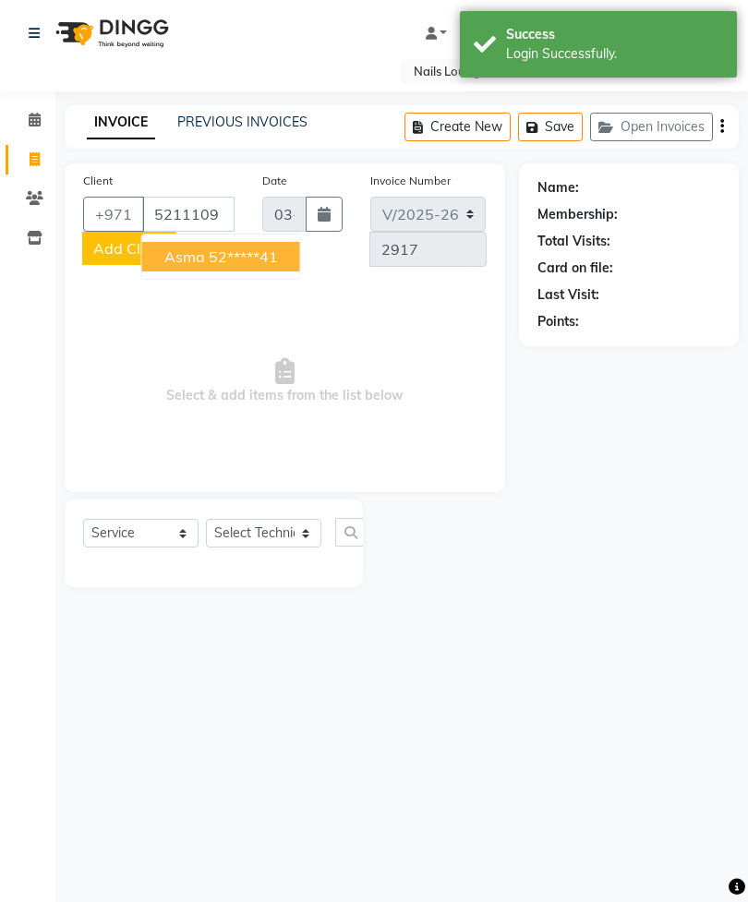
click at [291, 253] on button "Asma 52*****41" at bounding box center [221, 257] width 158 height 30
type input "52*****41"
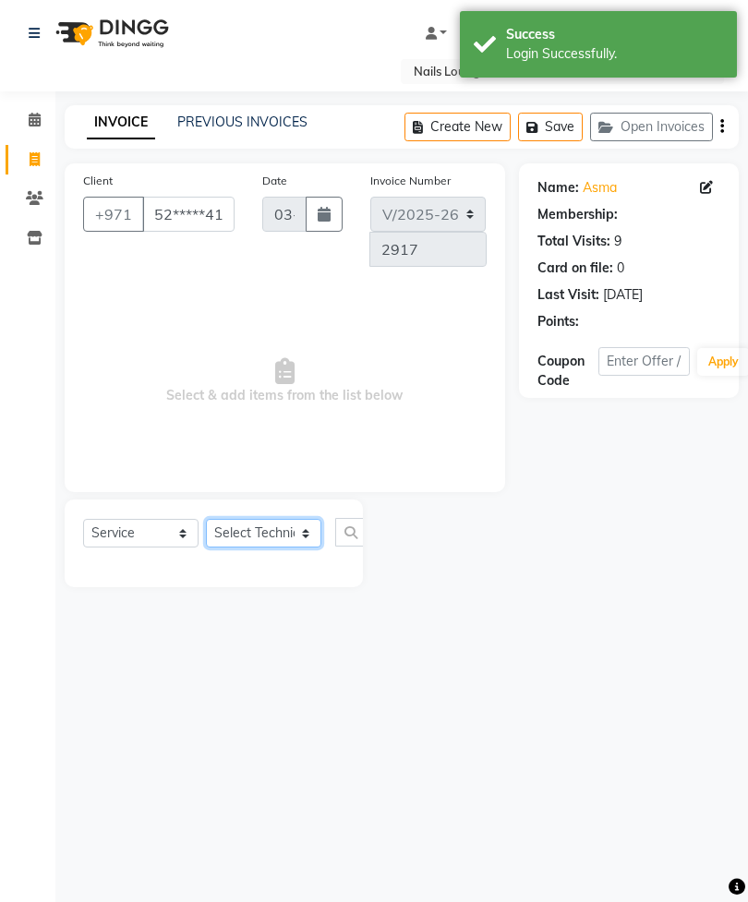
click at [280, 543] on select "Select Technician [PERSON_NAME] [PERSON_NAME] [PERSON_NAME] [PERSON_NAME] Manam…" at bounding box center [263, 533] width 115 height 29
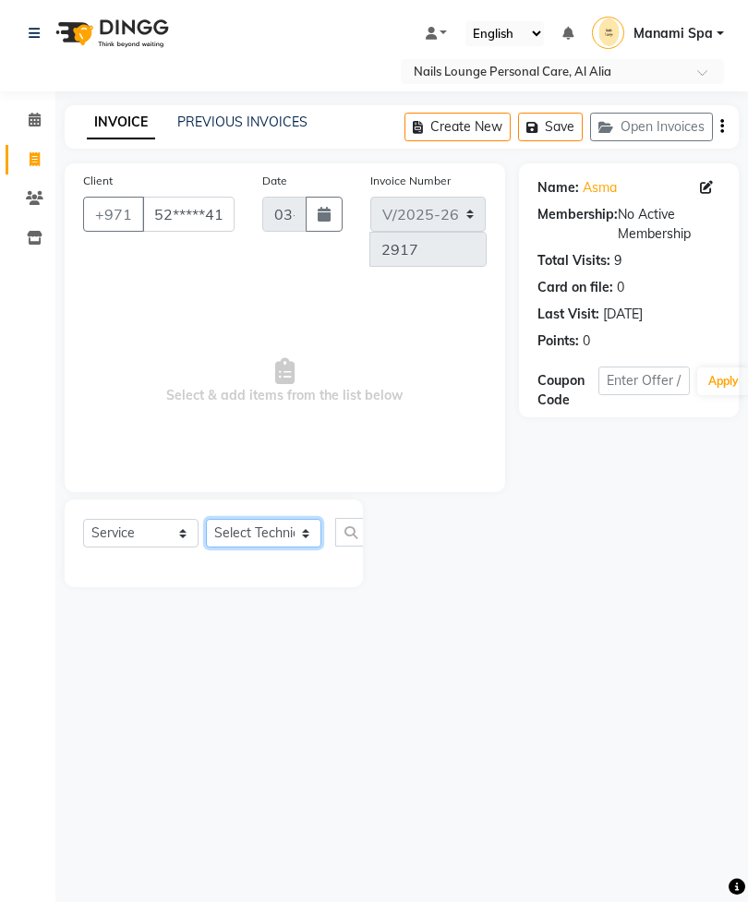
select select "53952"
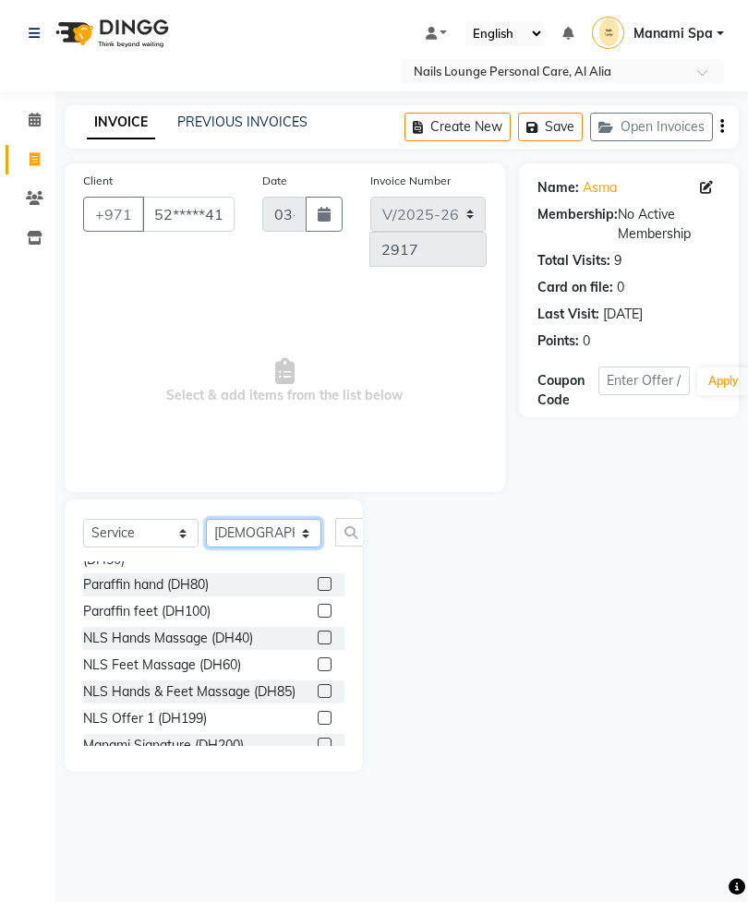
scroll to position [360, 0]
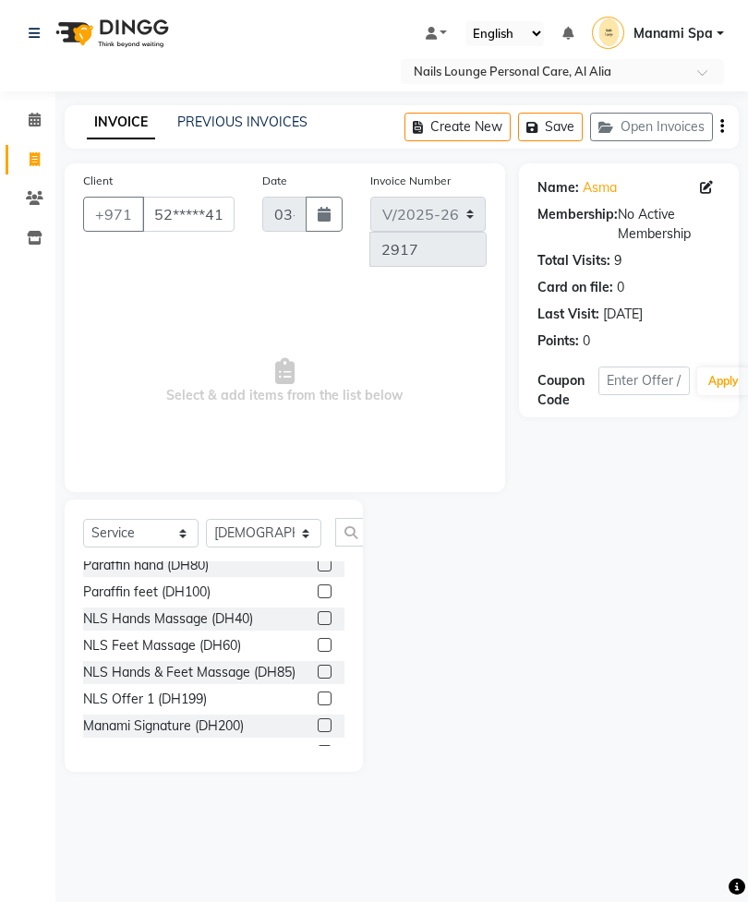
click at [325, 745] on label at bounding box center [325, 752] width 14 height 14
click at [325, 747] on input "checkbox" at bounding box center [324, 753] width 12 height 12
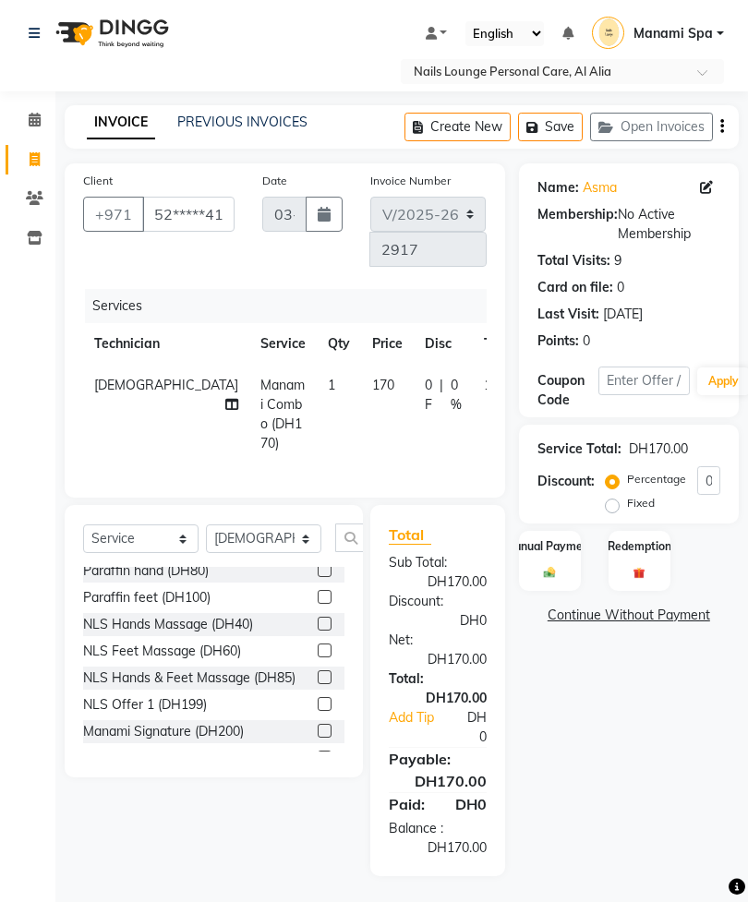
click at [323, 750] on label at bounding box center [325, 757] width 14 height 14
click at [323, 752] on input "checkbox" at bounding box center [324, 758] width 12 height 12
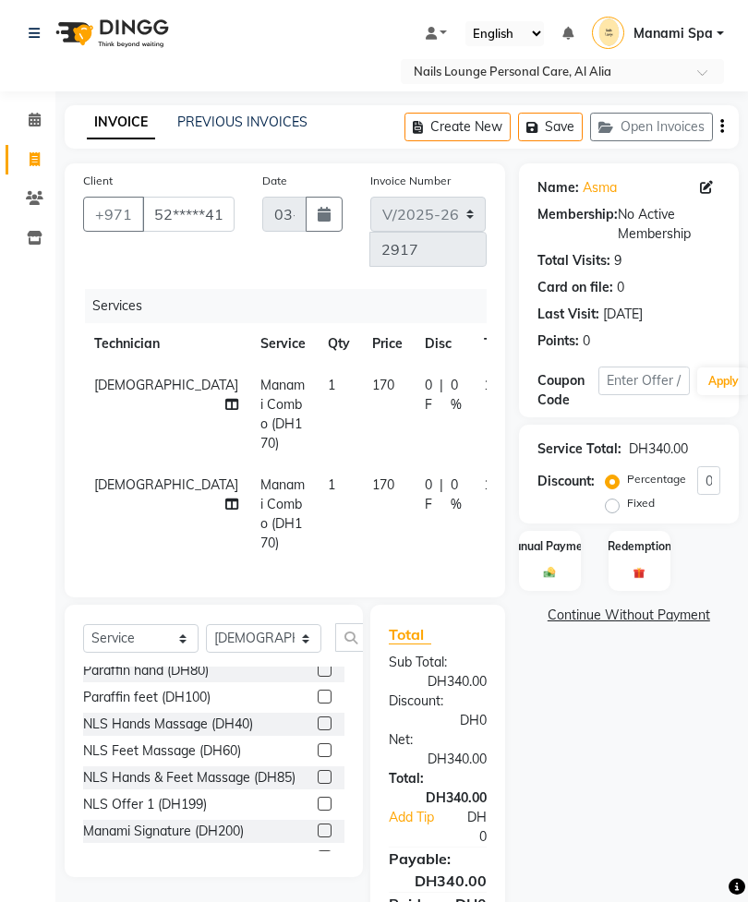
click at [324, 850] on label at bounding box center [325, 857] width 14 height 14
click at [324, 852] on input "checkbox" at bounding box center [324, 858] width 12 height 12
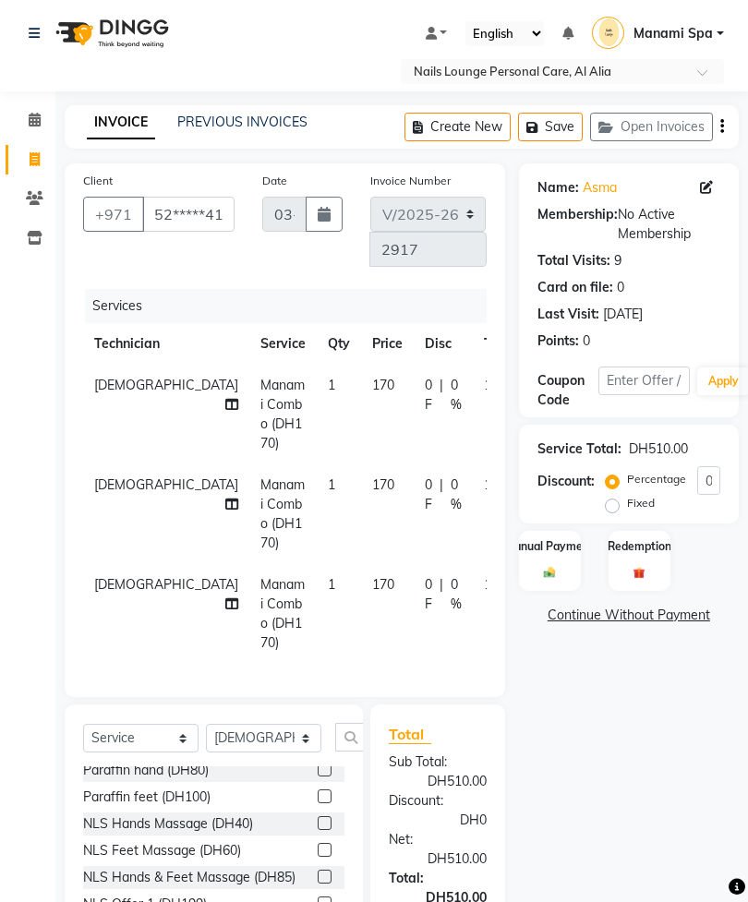
checkbox input "false"
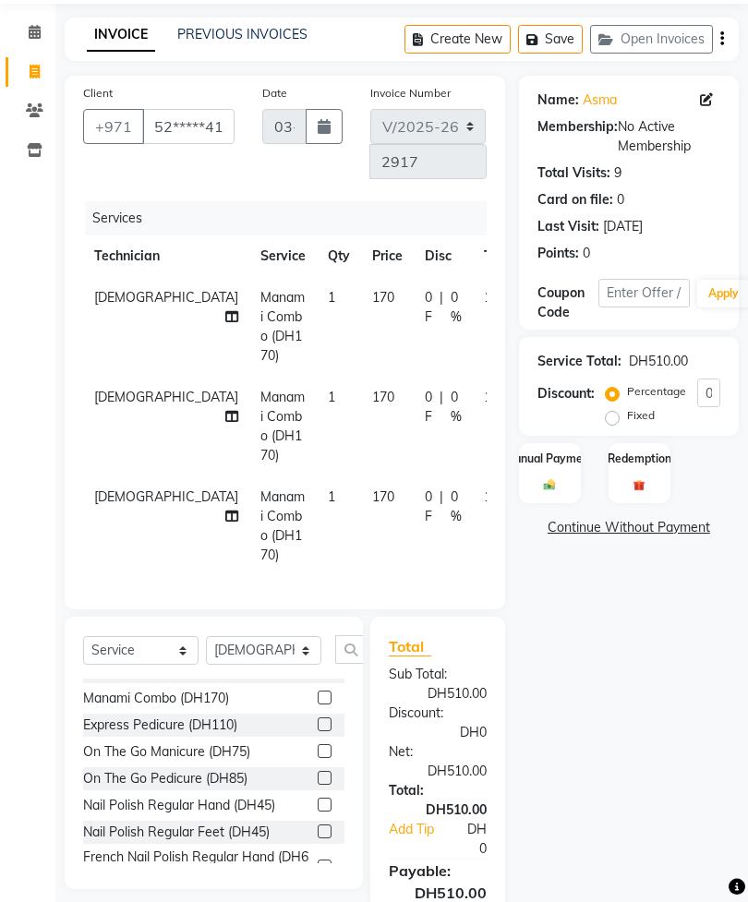
scroll to position [533, 0]
click at [322, 743] on label at bounding box center [325, 750] width 14 height 14
click at [322, 745] on input "checkbox" at bounding box center [324, 751] width 12 height 12
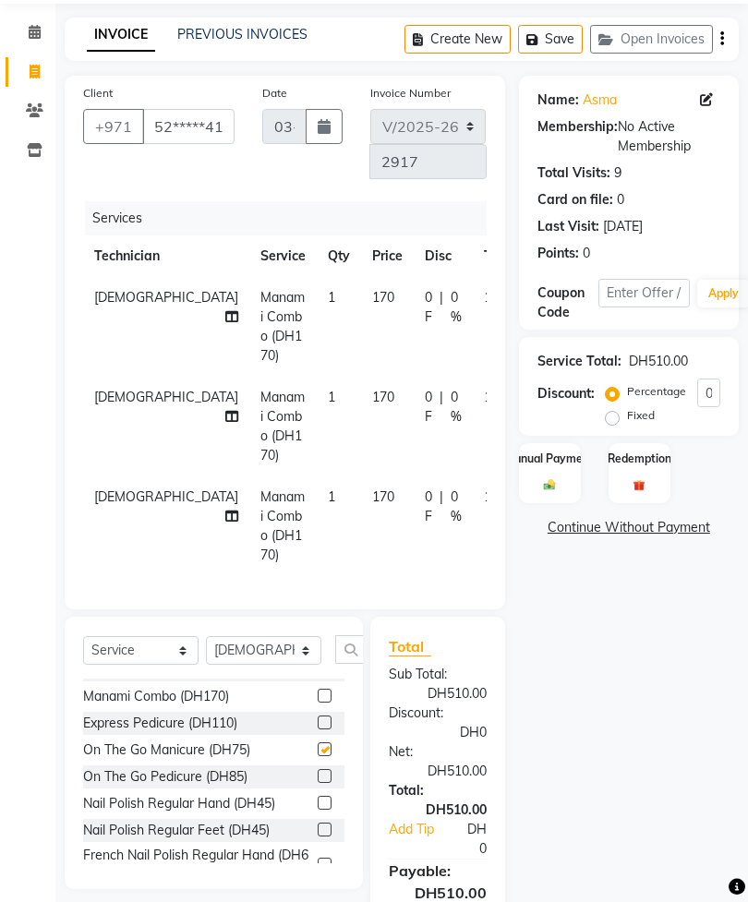
scroll to position [88, 0]
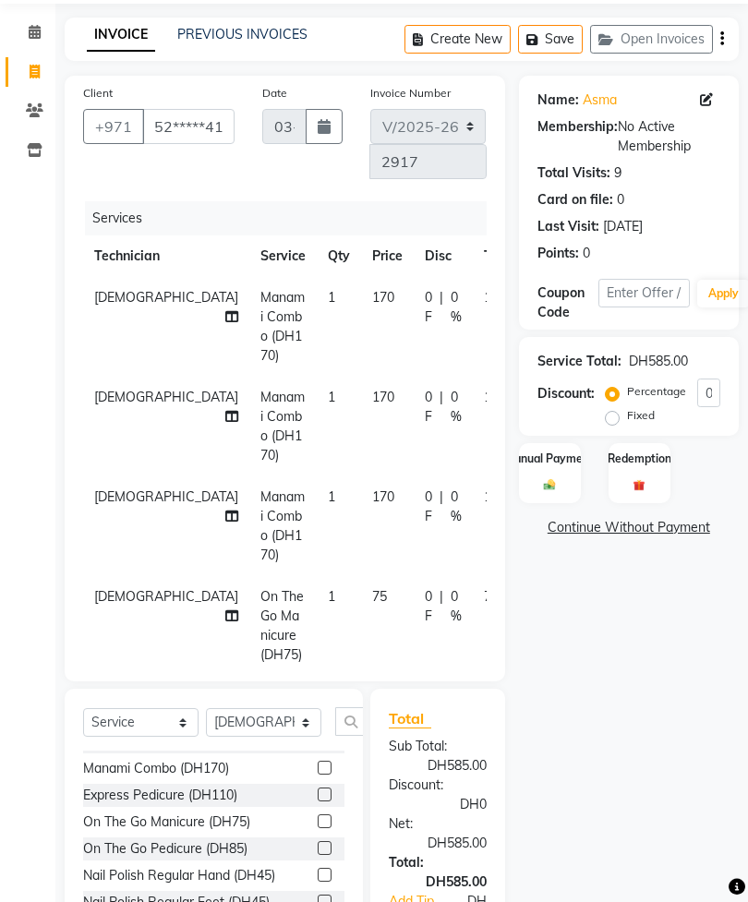
checkbox input "false"
click at [277, 727] on select "Select Technician [PERSON_NAME] [PERSON_NAME] [PERSON_NAME] [PERSON_NAME] Manam…" at bounding box center [263, 722] width 115 height 29
click at [588, 758] on div "Name: Asma Membership: No Active Membership Total Visits: 9 Card on file: 0 Las…" at bounding box center [636, 568] width 234 height 984
click at [354, 725] on input "text" at bounding box center [357, 721] width 44 height 29
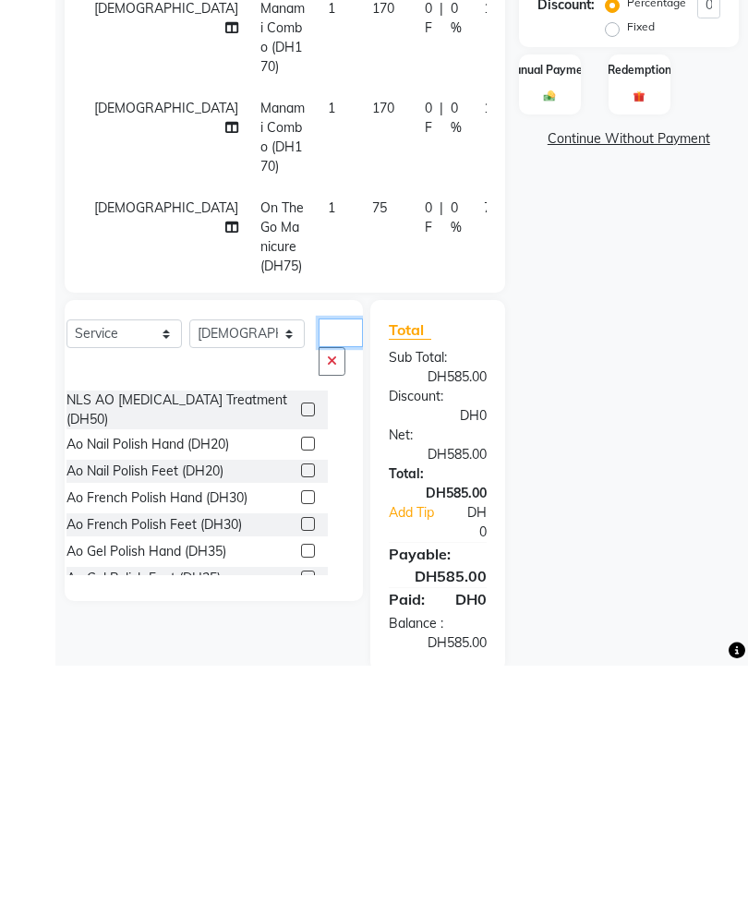
scroll to position [0, 0]
type input "Ao"
click at [301, 673] on label at bounding box center [308, 680] width 14 height 14
click at [301, 675] on input "checkbox" at bounding box center [307, 681] width 12 height 12
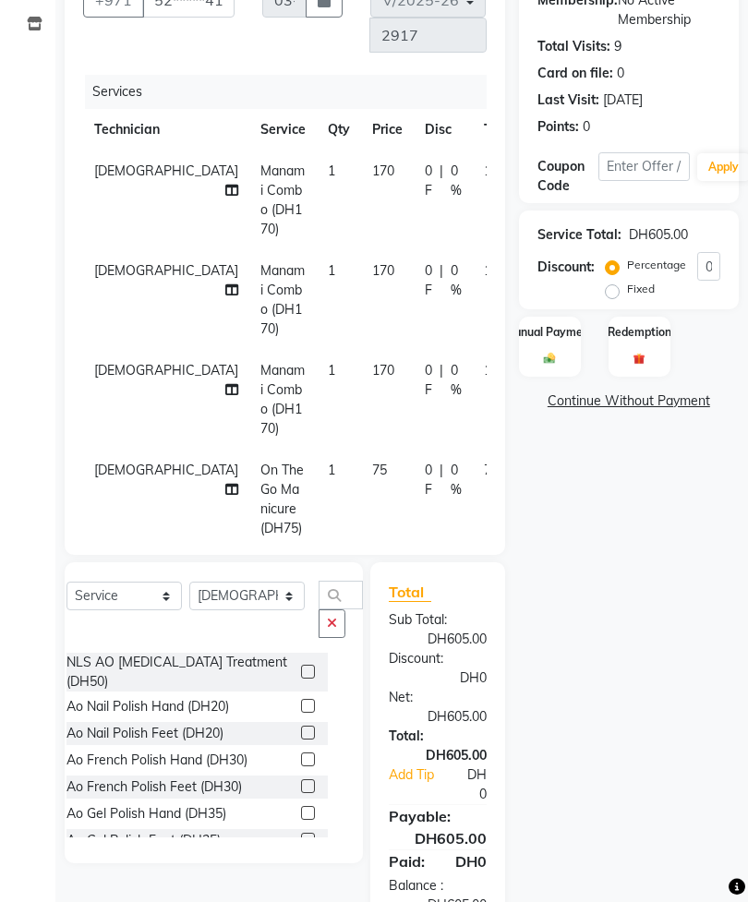
checkbox input "false"
click at [254, 588] on select "Select Technician [PERSON_NAME] [PERSON_NAME] [PERSON_NAME] [PERSON_NAME] Manam…" at bounding box center [246, 595] width 115 height 29
select select "92341"
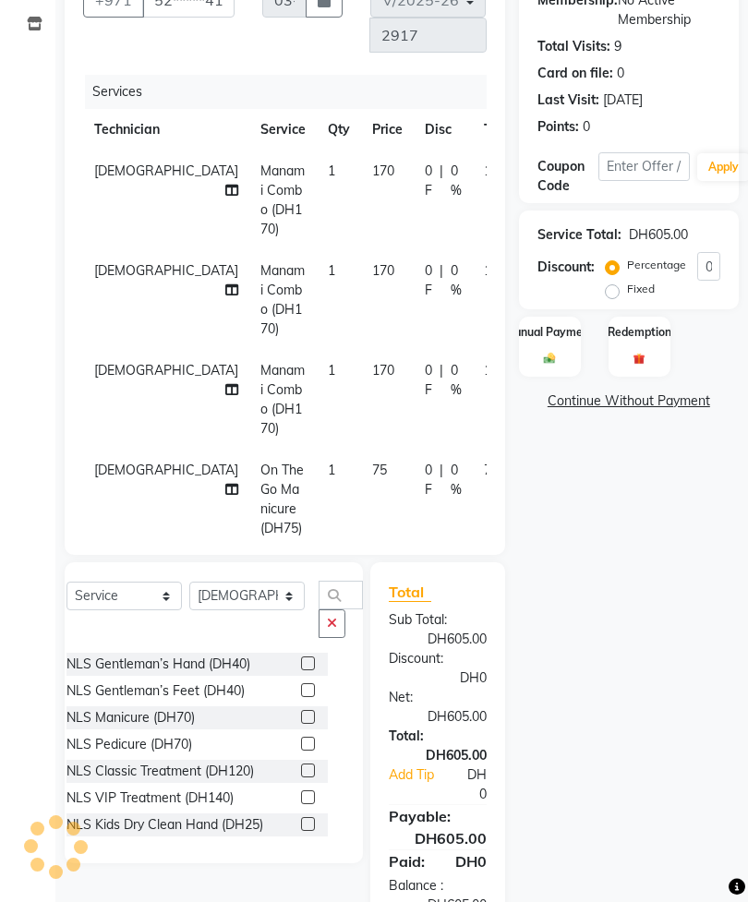
click at [327, 629] on icon "button" at bounding box center [332, 623] width 10 height 13
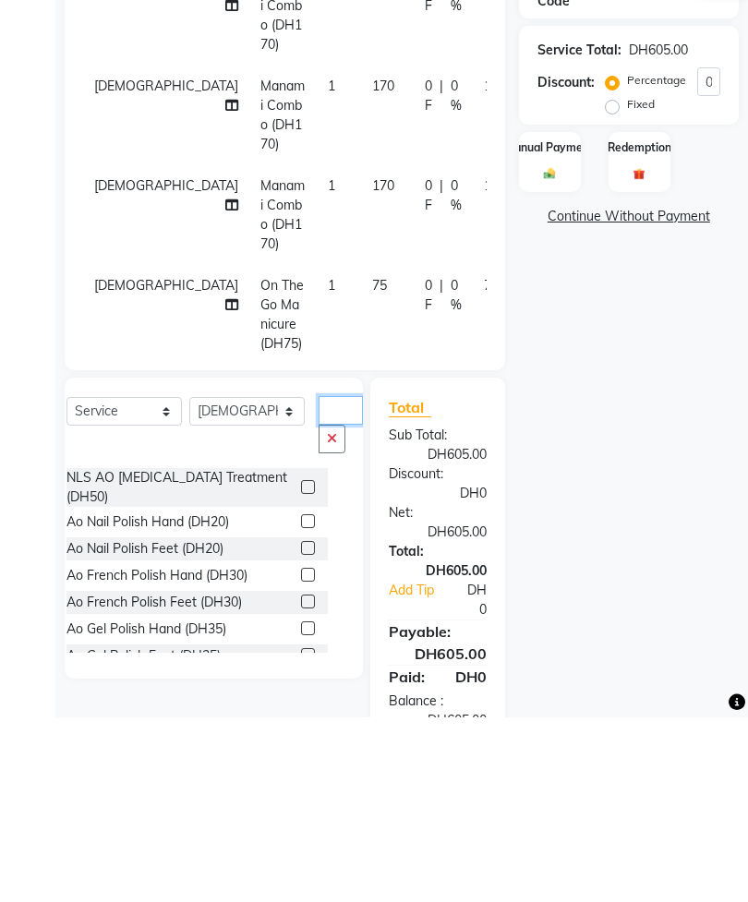
type input "Ao"
click at [301, 725] on label at bounding box center [308, 732] width 14 height 14
click at [301, 727] on input "checkbox" at bounding box center [307, 733] width 12 height 12
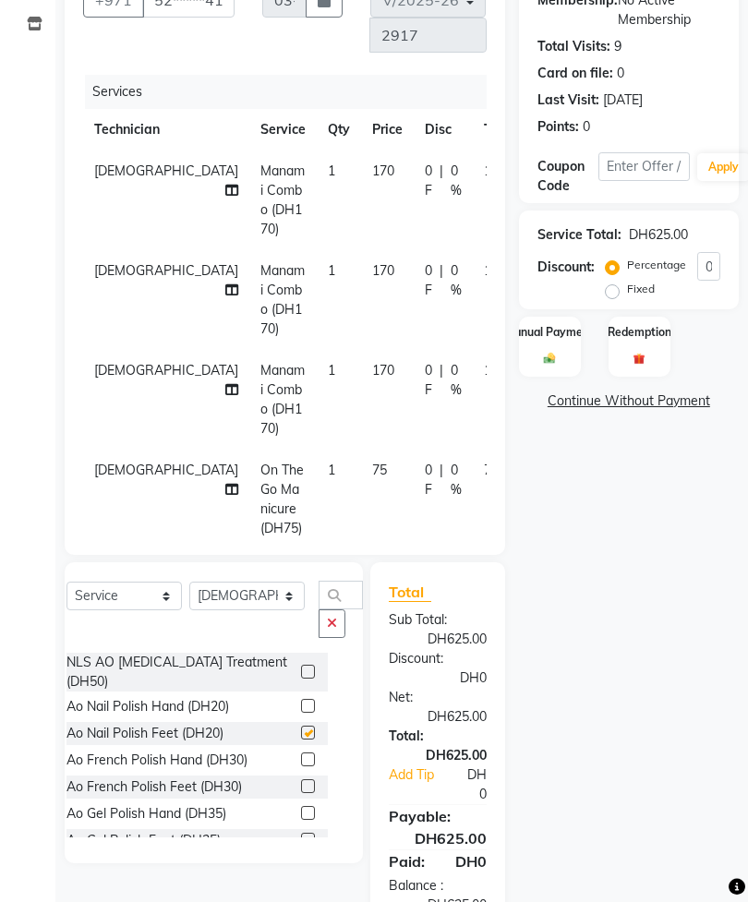
checkbox input "false"
click at [256, 600] on select "Select Technician [PERSON_NAME] [PERSON_NAME] [PERSON_NAME] [PERSON_NAME] Manam…" at bounding box center [246, 595] width 115 height 29
select select "54334"
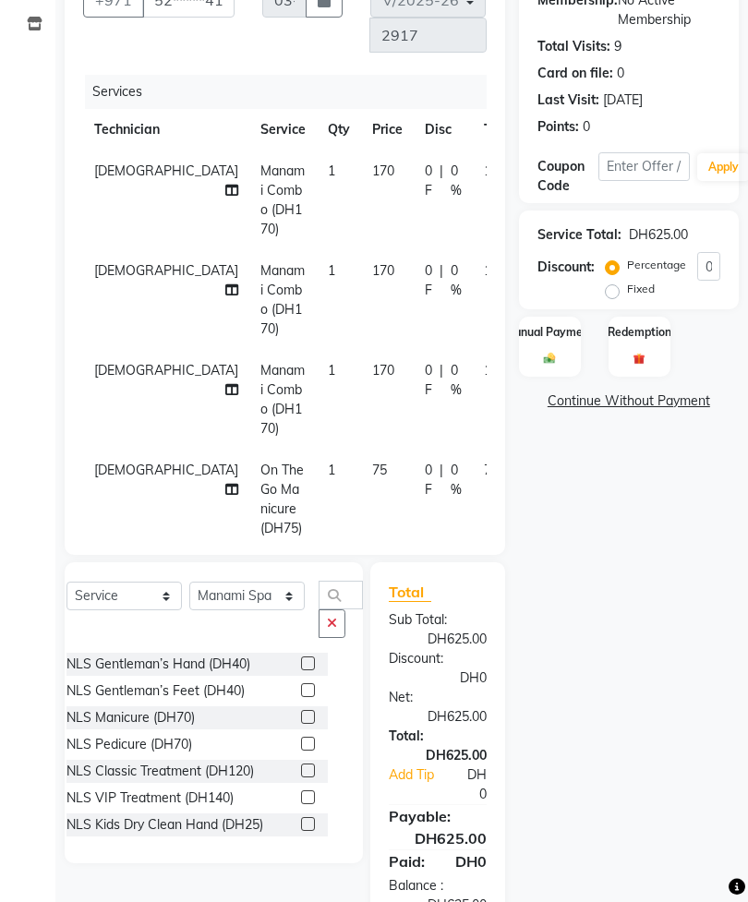
click at [325, 633] on button "button" at bounding box center [331, 623] width 27 height 29
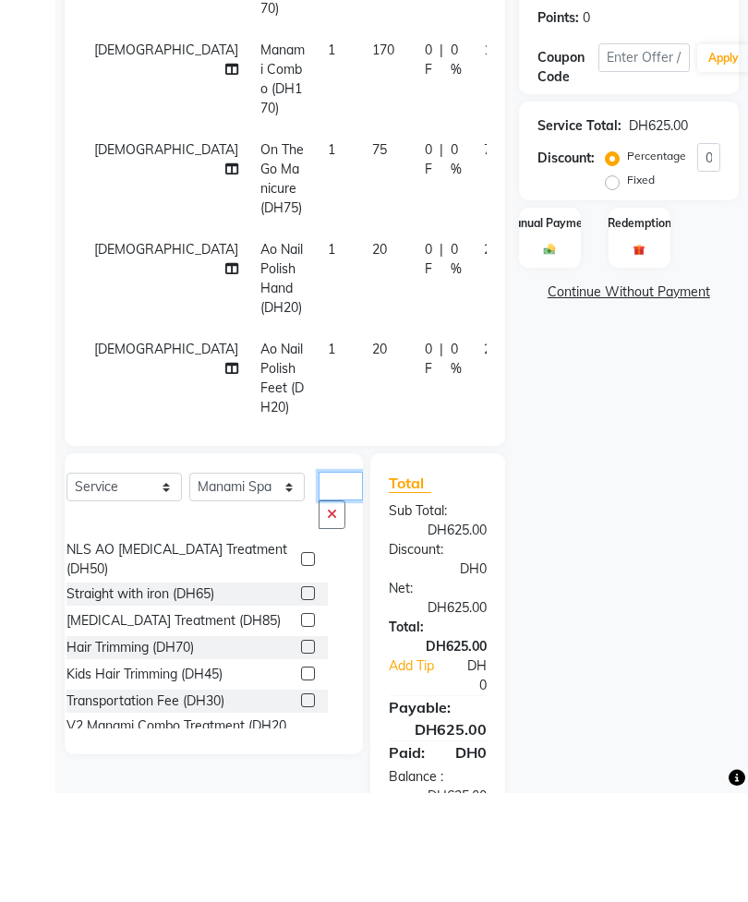
scroll to position [99, 0]
type input "Tr"
click at [651, 560] on div "Name: Asma Membership: No Active Membership Total Visits: 9 Card on file: 0 Las…" at bounding box center [636, 441] width 234 height 984
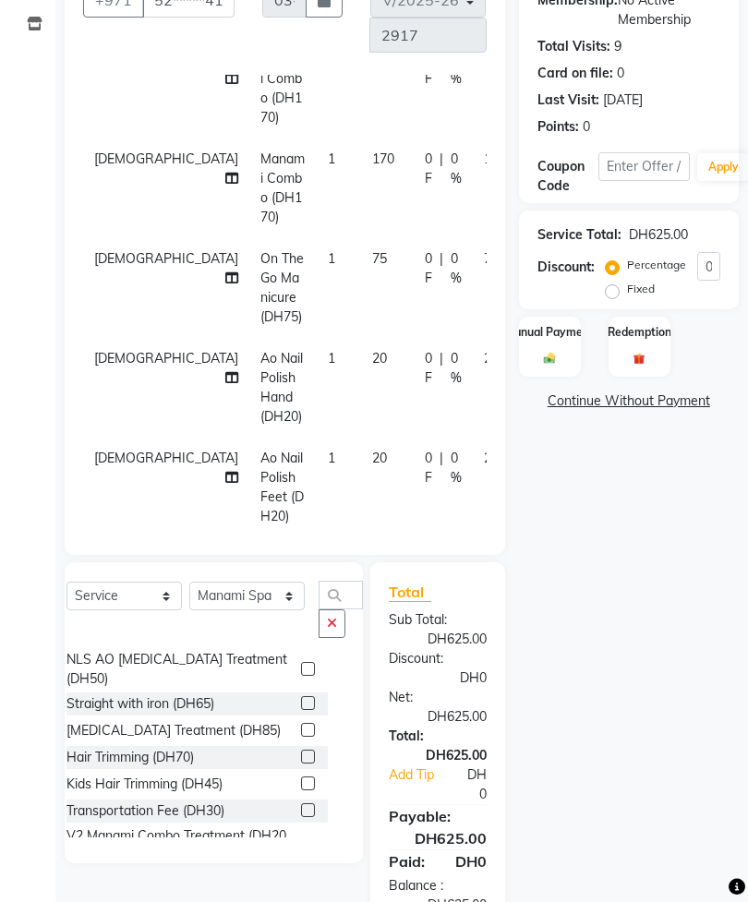
click at [301, 803] on label at bounding box center [308, 810] width 14 height 14
click at [301, 805] on input "checkbox" at bounding box center [307, 811] width 12 height 12
checkbox input "false"
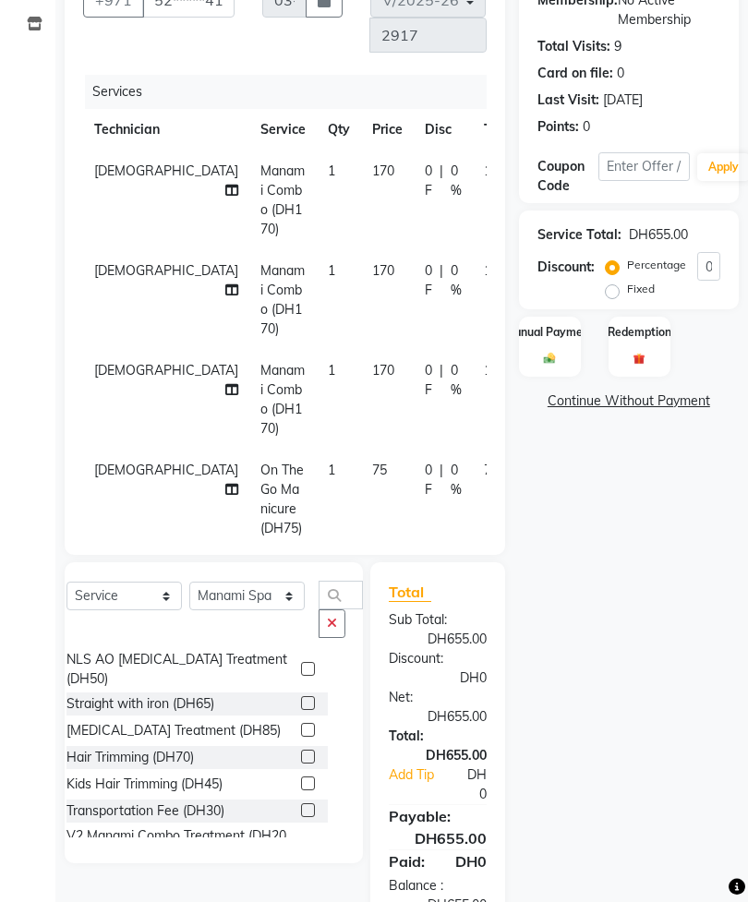
scroll to position [0, 0]
click at [225, 184] on icon at bounding box center [231, 190] width 13 height 13
select select "53952"
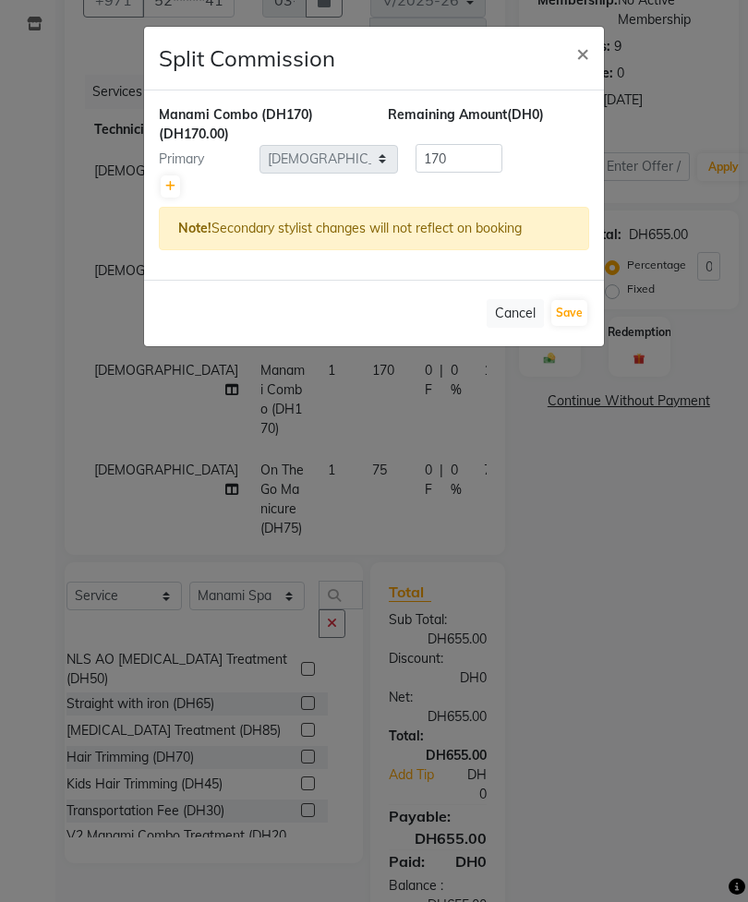
click at [172, 184] on icon at bounding box center [170, 186] width 10 height 11
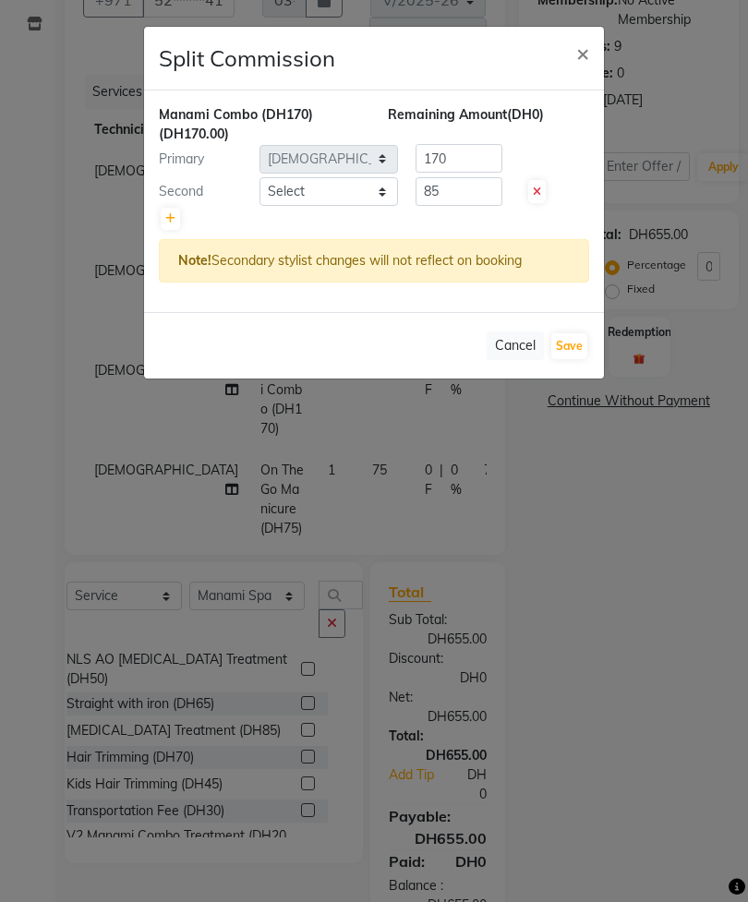
type input "85"
click at [337, 191] on select "Select [PERSON_NAME] [PERSON_NAME] [PERSON_NAME] [PERSON_NAME] Spa Manami Spa 2…" at bounding box center [328, 191] width 138 height 29
select select "92341"
click at [577, 349] on button "Save" at bounding box center [569, 346] width 36 height 26
select select "Select"
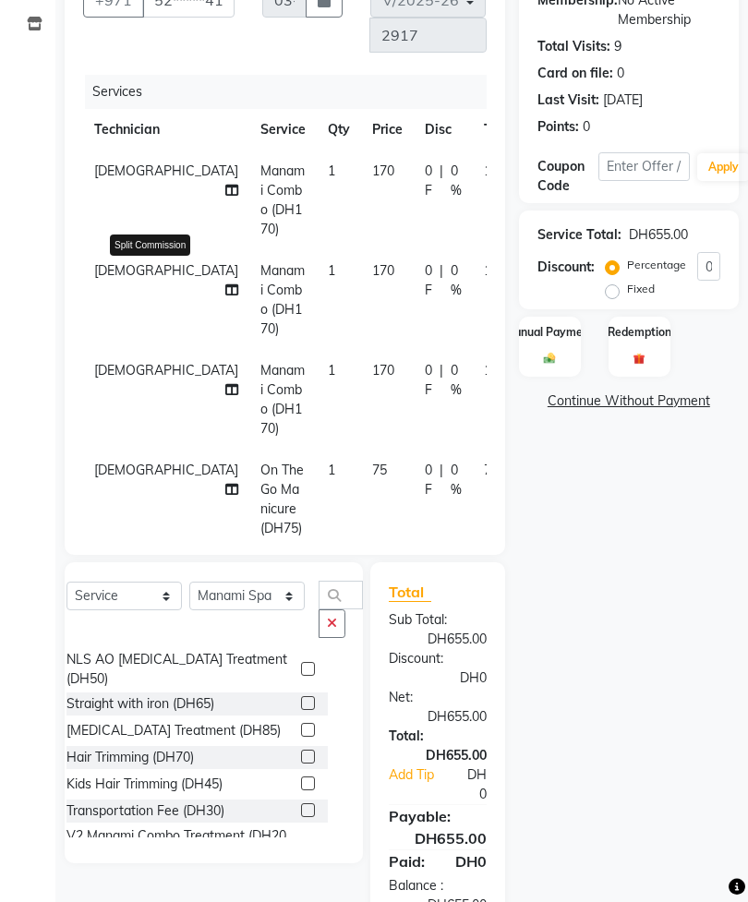
click at [225, 283] on icon at bounding box center [231, 289] width 13 height 13
select select "53952"
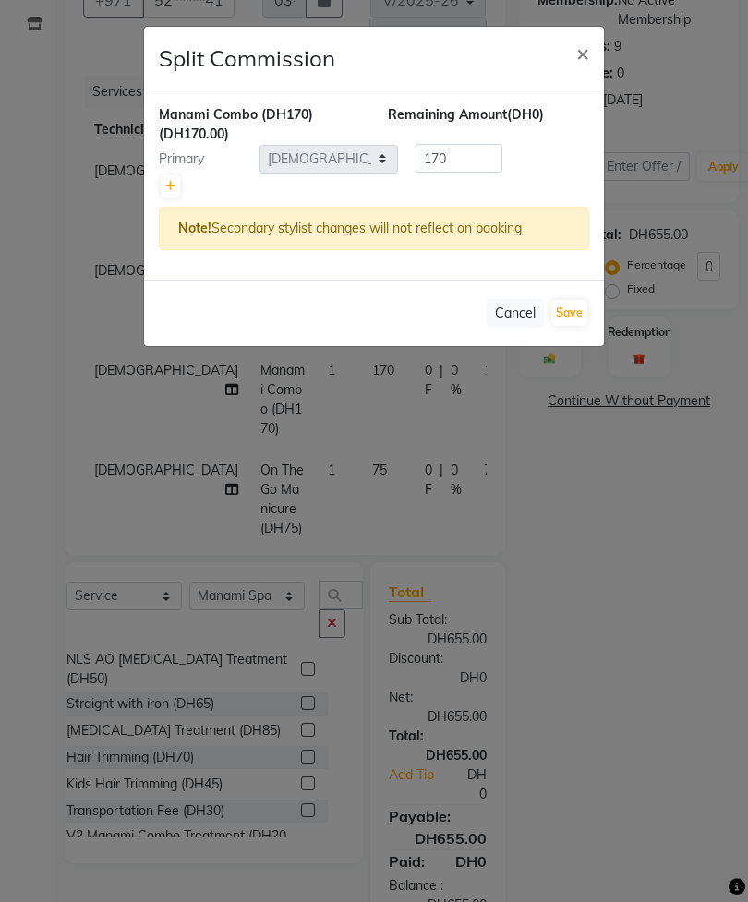
click at [165, 195] on link at bounding box center [170, 186] width 19 height 22
type input "85"
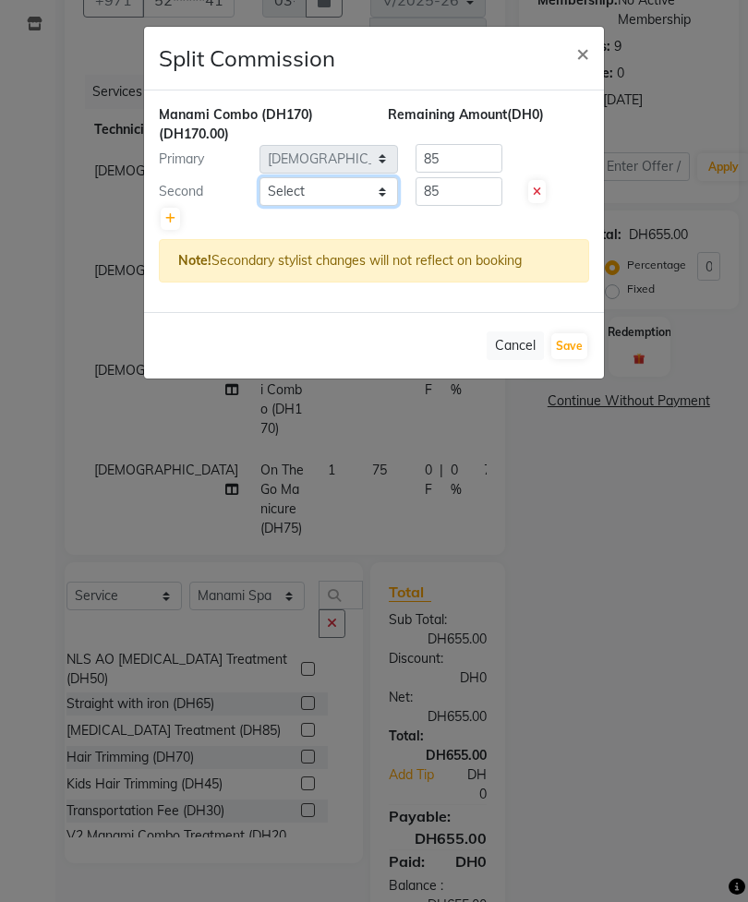
click at [357, 194] on select "Select [PERSON_NAME] [PERSON_NAME] [PERSON_NAME] [PERSON_NAME] Spa Manami Spa 2…" at bounding box center [328, 191] width 138 height 29
select select "92341"
click at [576, 348] on button "Save" at bounding box center [569, 346] width 36 height 26
select select "Select"
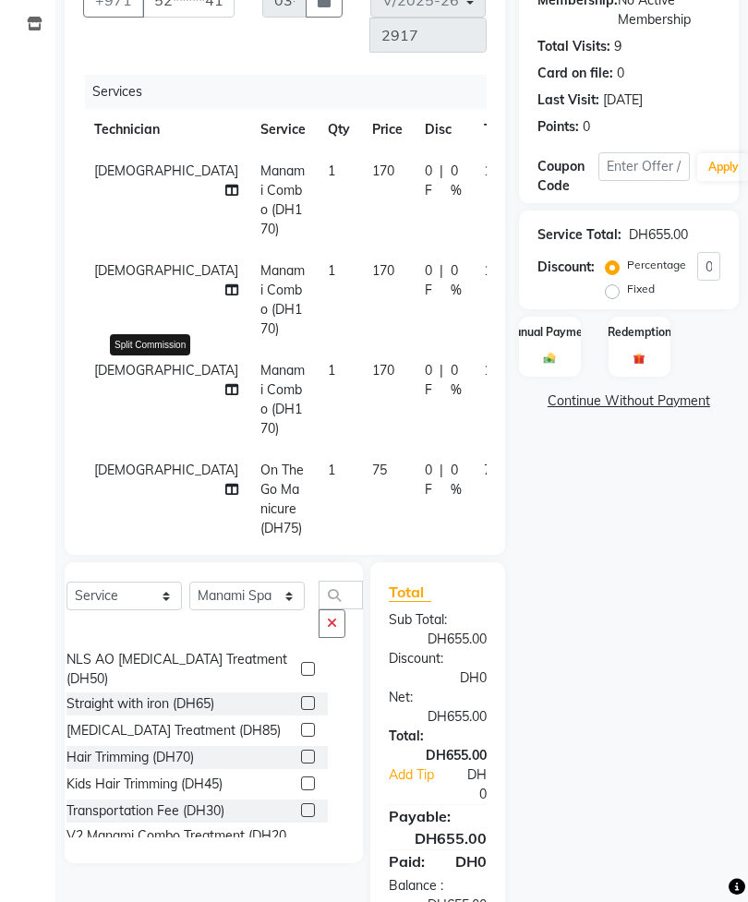
click at [225, 383] on icon at bounding box center [231, 389] width 13 height 13
select select "53952"
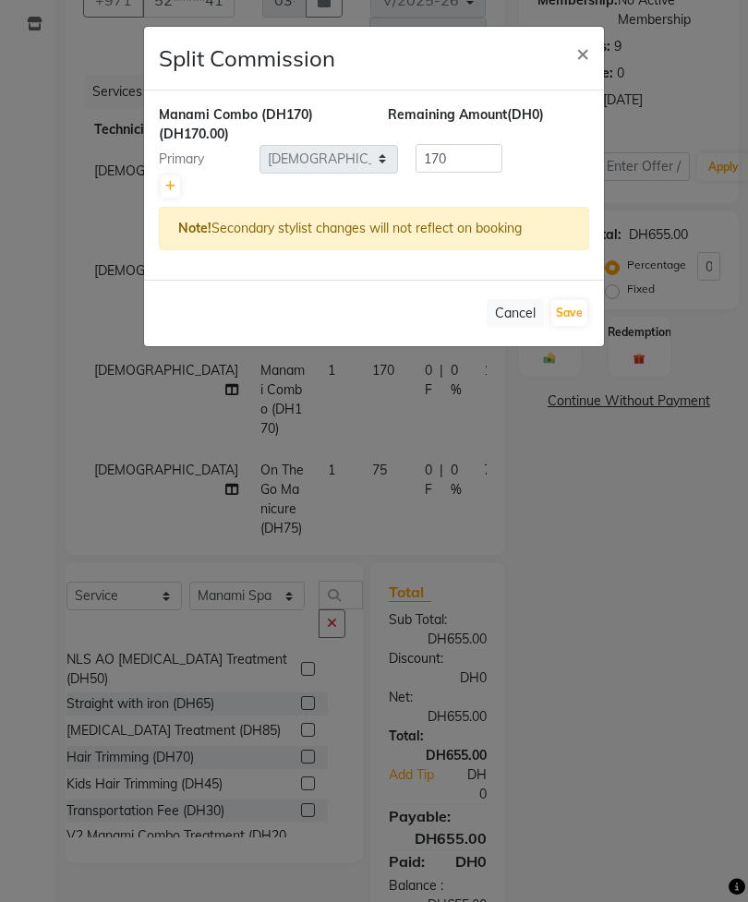
click at [170, 191] on icon at bounding box center [170, 186] width 10 height 11
type input "85"
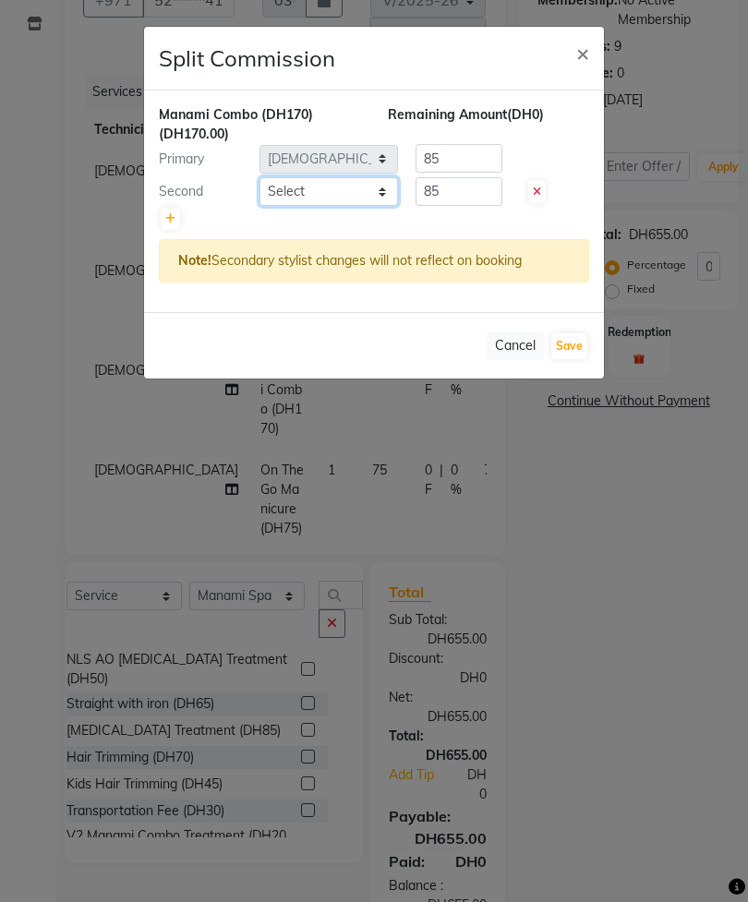
click at [350, 186] on select "Select [PERSON_NAME] [PERSON_NAME] [PERSON_NAME] [PERSON_NAME] Spa Manami Spa 2…" at bounding box center [328, 191] width 138 height 29
select select "92342"
click at [580, 344] on button "Save" at bounding box center [569, 346] width 36 height 26
select select "Select"
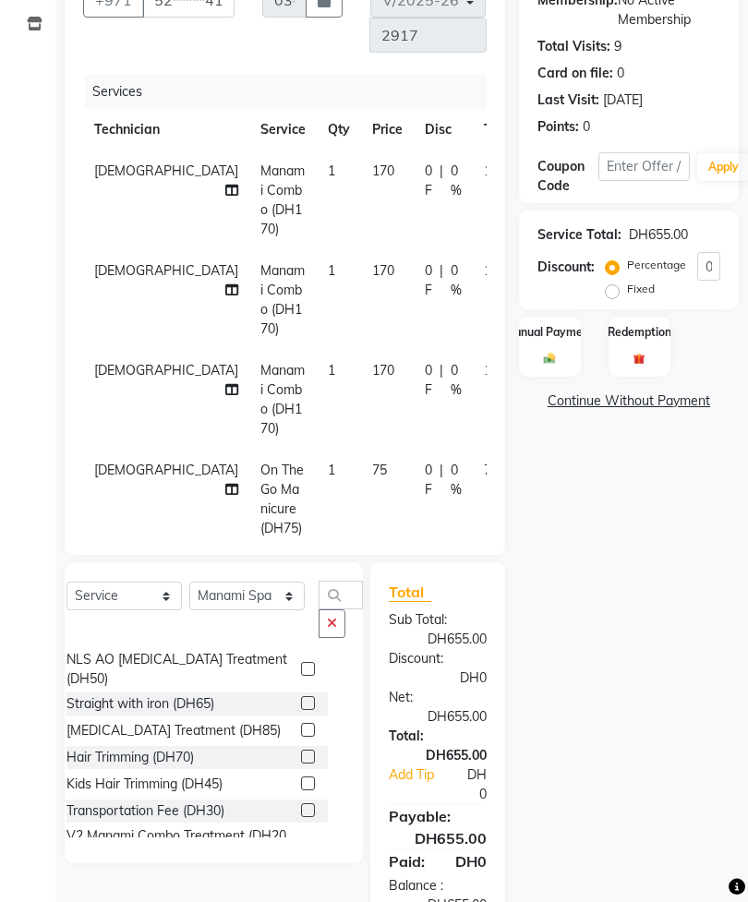
click at [557, 361] on img at bounding box center [549, 358] width 18 height 13
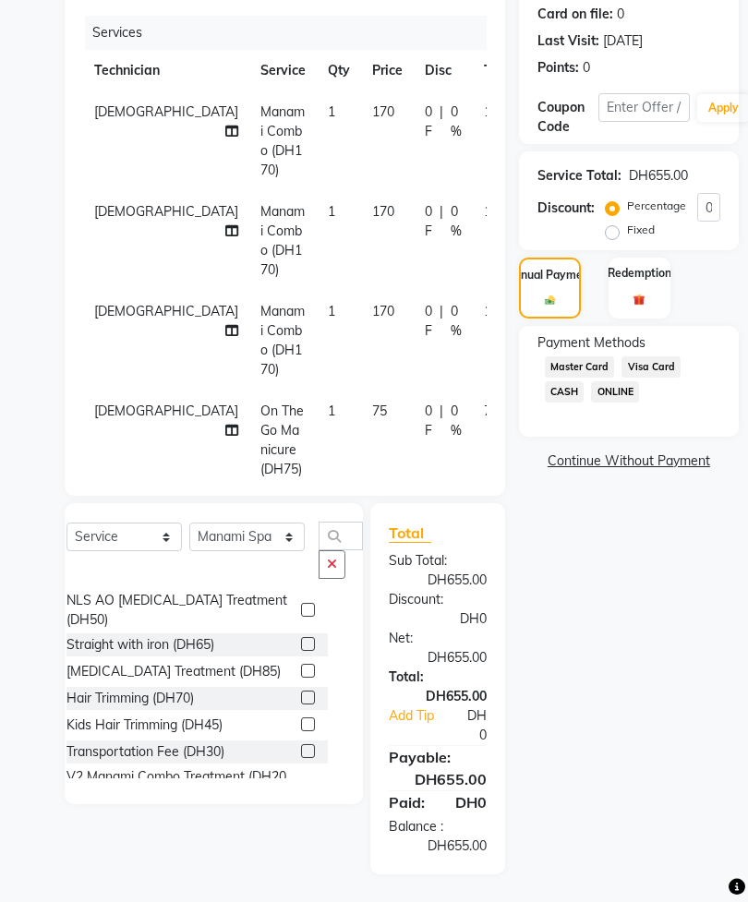
scroll to position [123, 0]
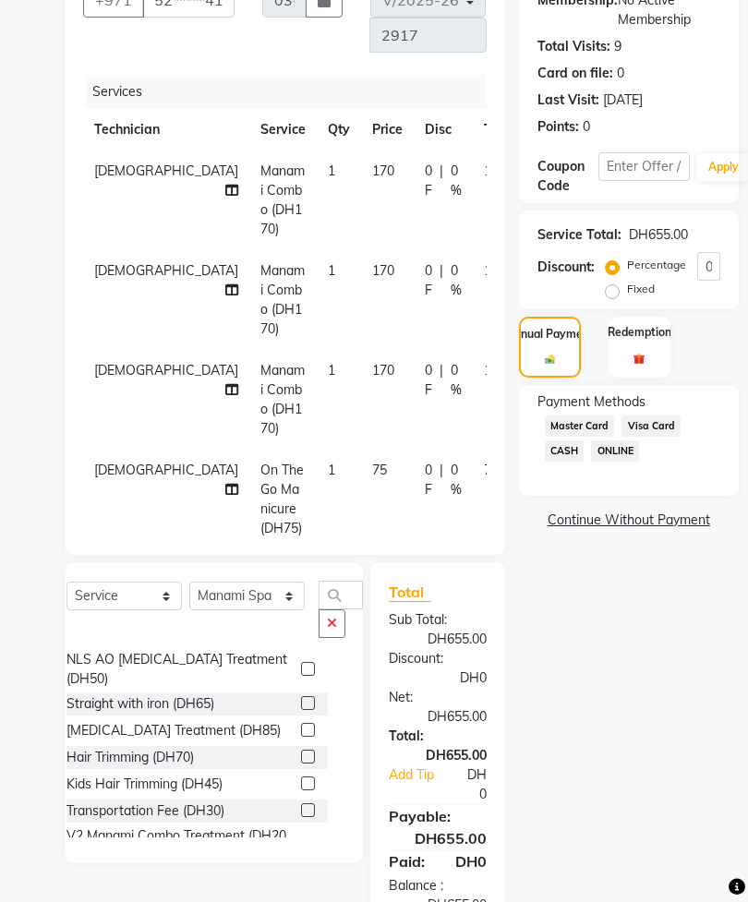
click at [667, 437] on span "Visa Card" at bounding box center [650, 425] width 59 height 21
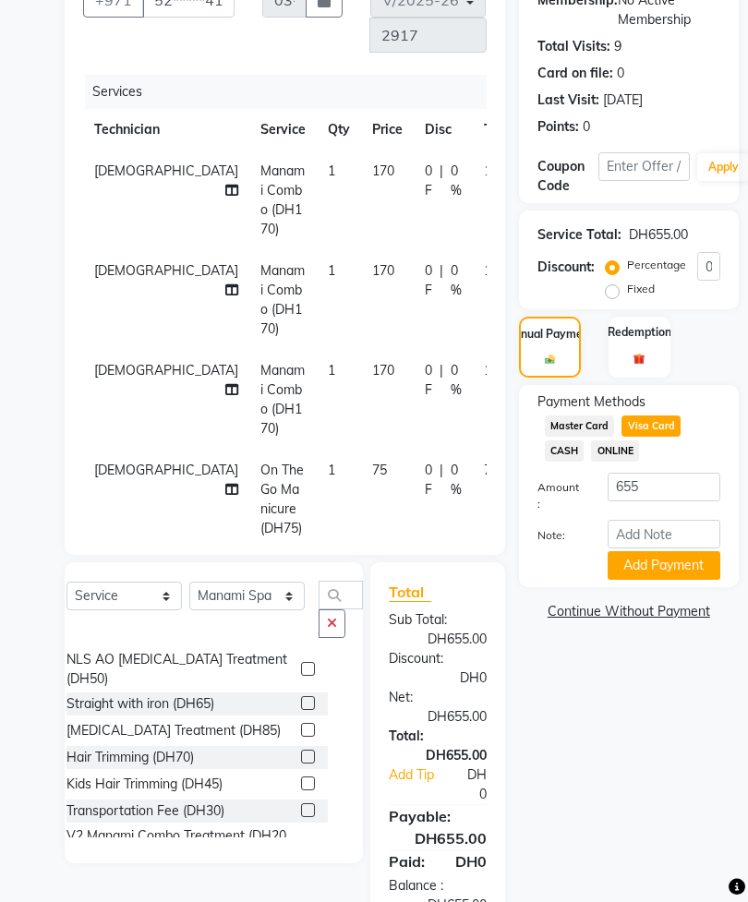
click at [663, 580] on button "Add Payment" at bounding box center [663, 565] width 113 height 29
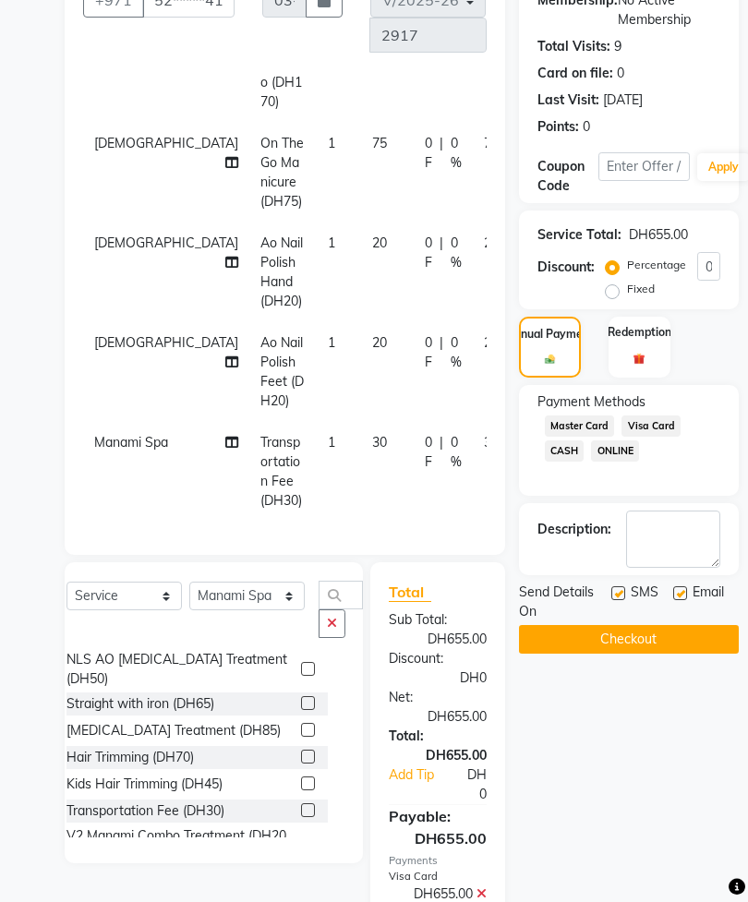
scroll to position [327, 0]
click at [644, 653] on button "Checkout" at bounding box center [629, 639] width 220 height 29
click at [652, 653] on button "Checkout" at bounding box center [629, 639] width 220 height 29
click at [644, 653] on button "Checkout" at bounding box center [629, 639] width 220 height 29
click at [667, 653] on button "Checkout" at bounding box center [629, 639] width 220 height 29
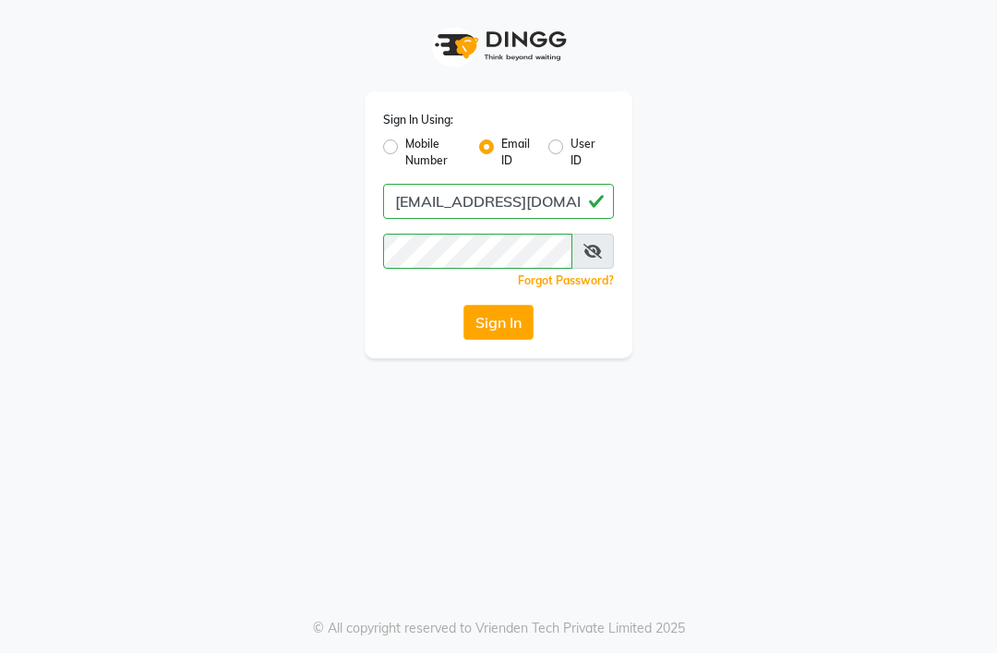
click at [508, 330] on button "Sign In" at bounding box center [498, 322] width 70 height 35
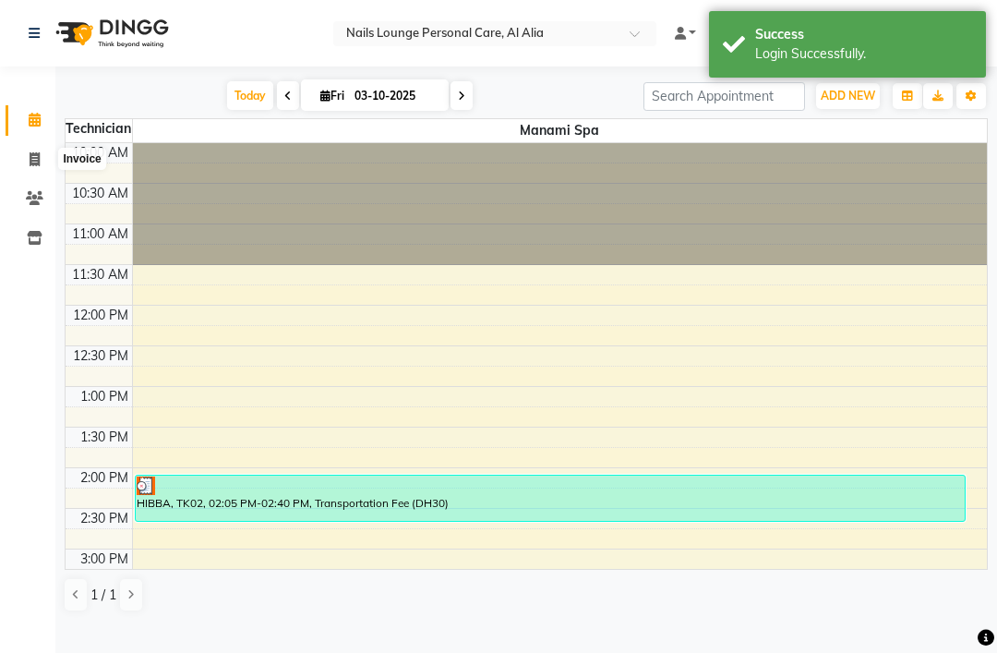
click at [30, 161] on icon at bounding box center [35, 159] width 10 height 14
select select "6884"
select select "service"
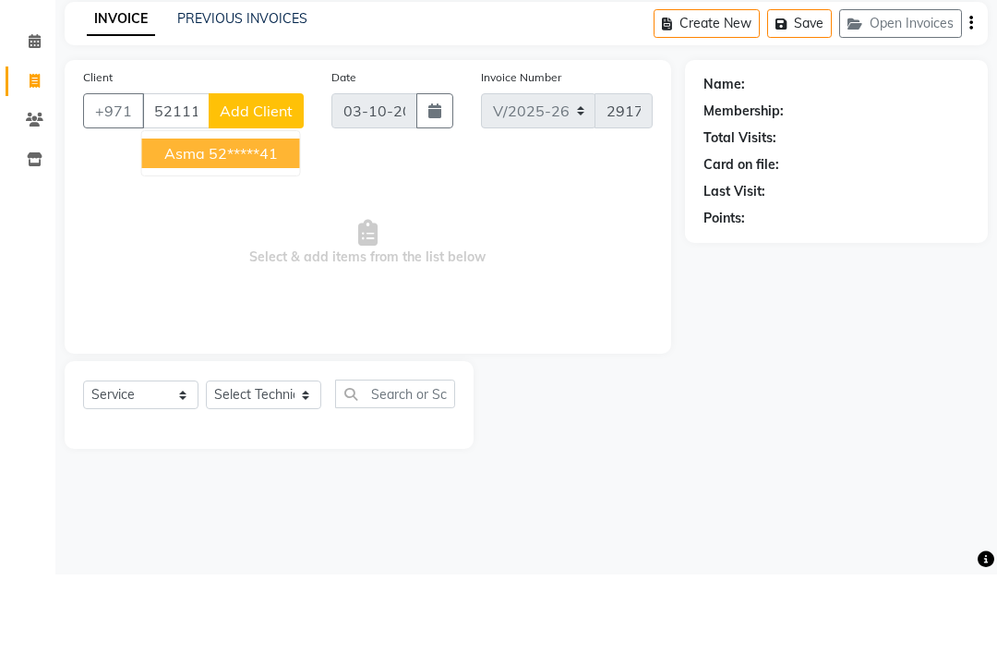
click at [230, 222] on ngb-highlight "52*****41" at bounding box center [243, 231] width 69 height 18
type input "52*****41"
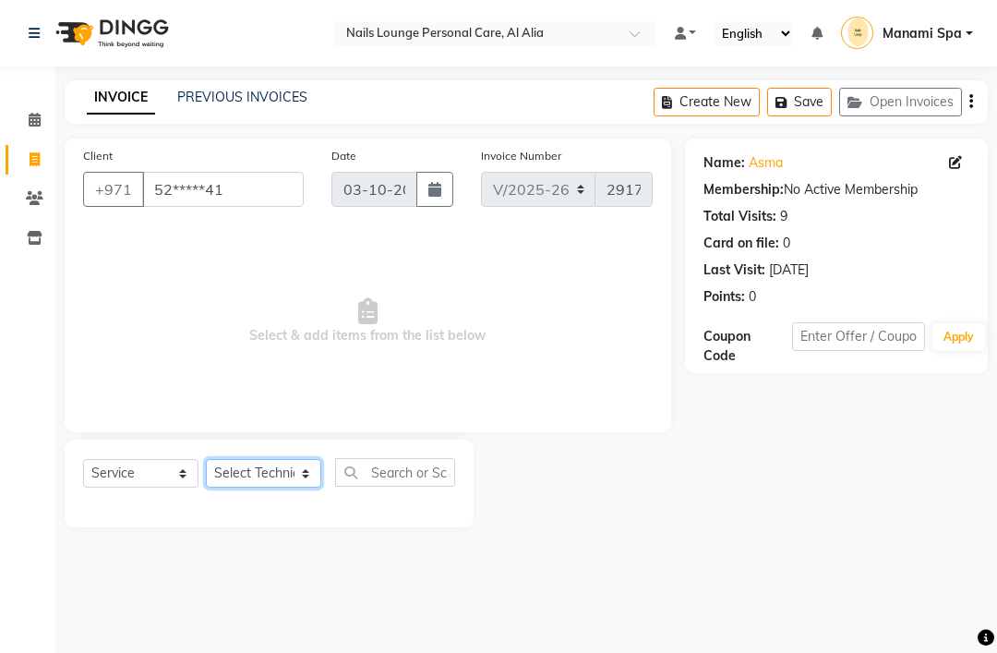
click at [294, 487] on select "Select Technician [PERSON_NAME] [PERSON_NAME] [PERSON_NAME] [PERSON_NAME] Manam…" at bounding box center [263, 473] width 115 height 29
select select "53952"
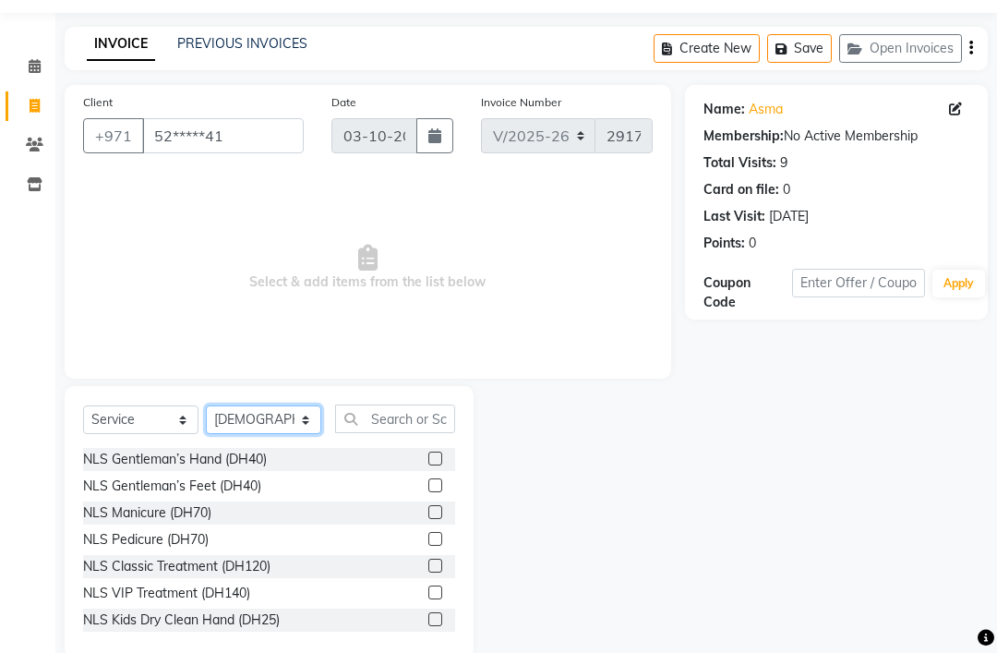
scroll to position [54, 0]
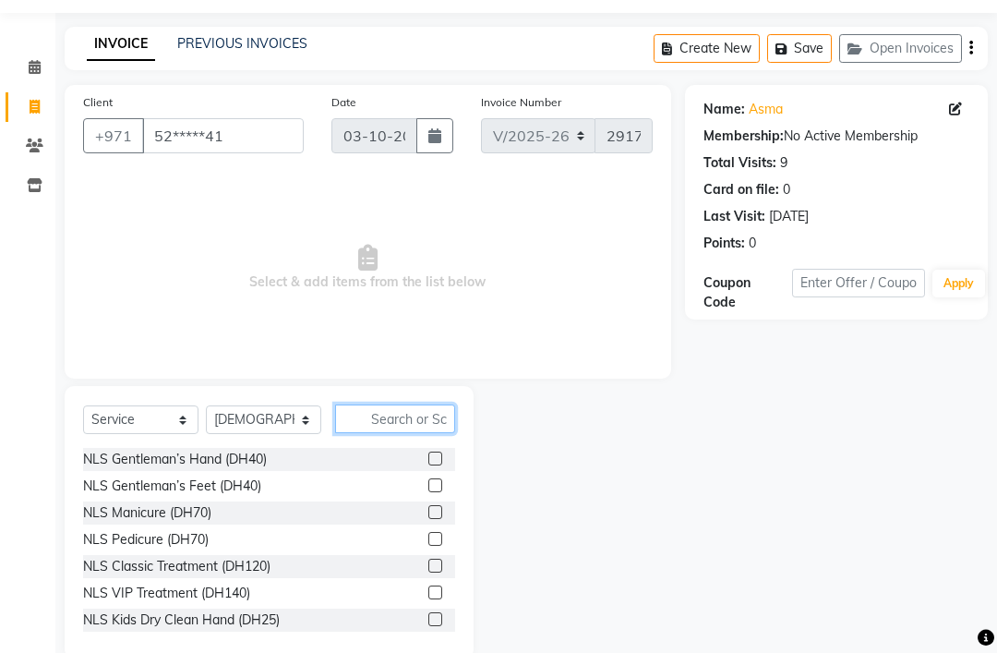
click at [413, 433] on input "text" at bounding box center [395, 418] width 120 height 29
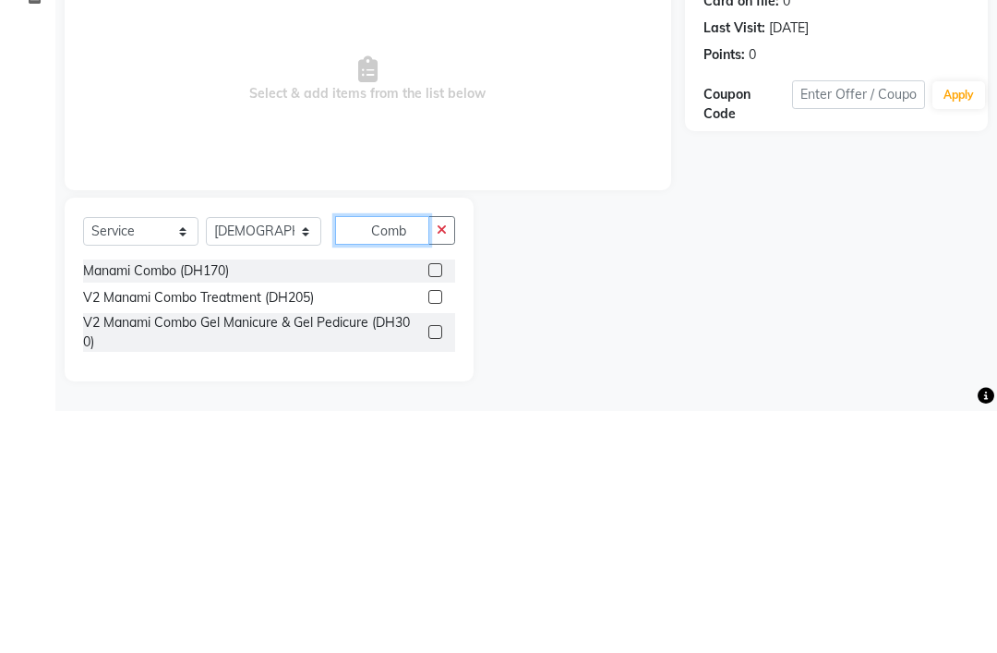
scroll to position [24, 0]
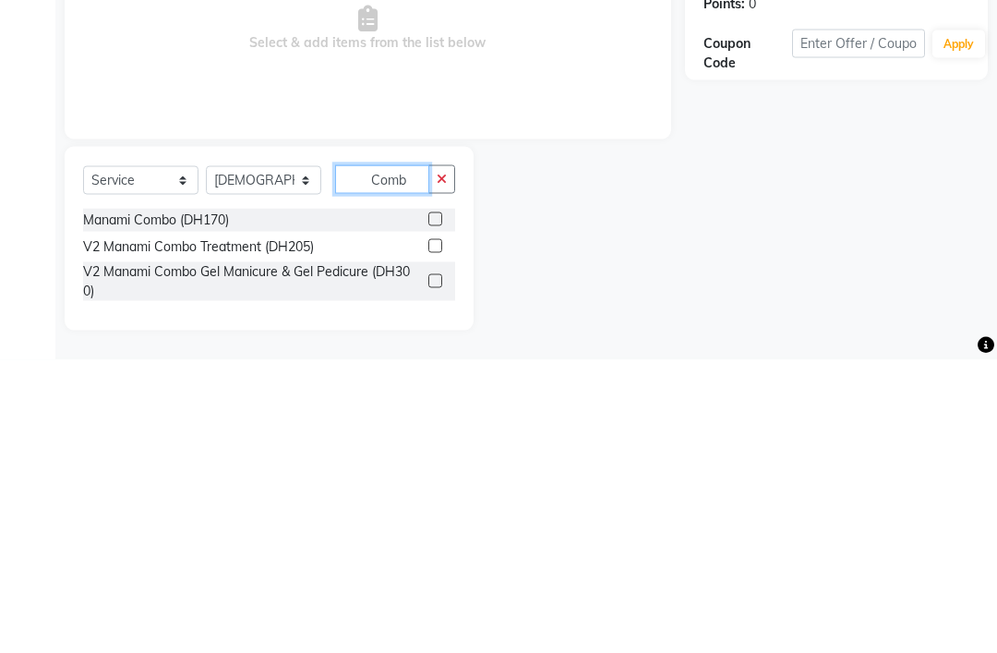
type input "Comb"
click at [437, 505] on label at bounding box center [435, 512] width 14 height 14
click at [437, 507] on input "checkbox" at bounding box center [434, 513] width 12 height 12
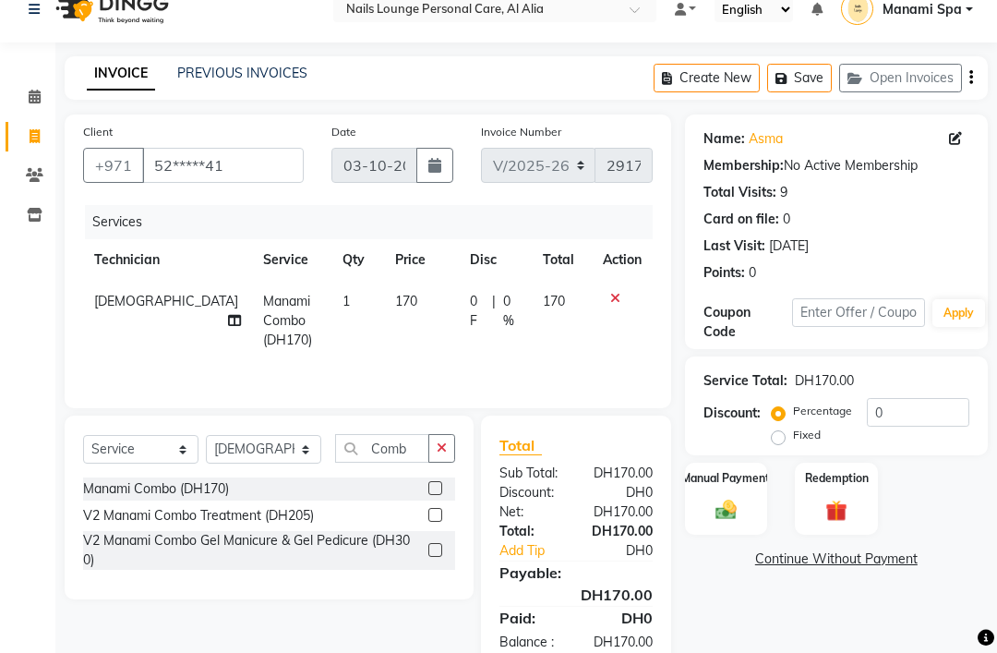
checkbox input "false"
click at [342, 309] on span "1" at bounding box center [345, 301] width 7 height 17
select select "53952"
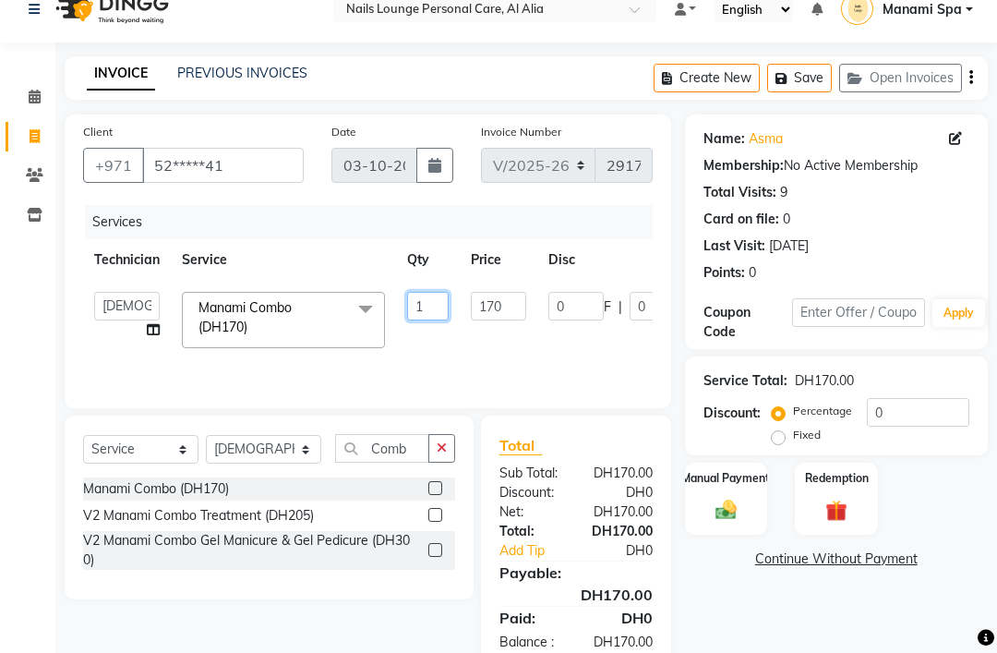
click at [422, 320] on input "1" at bounding box center [428, 306] width 42 height 29
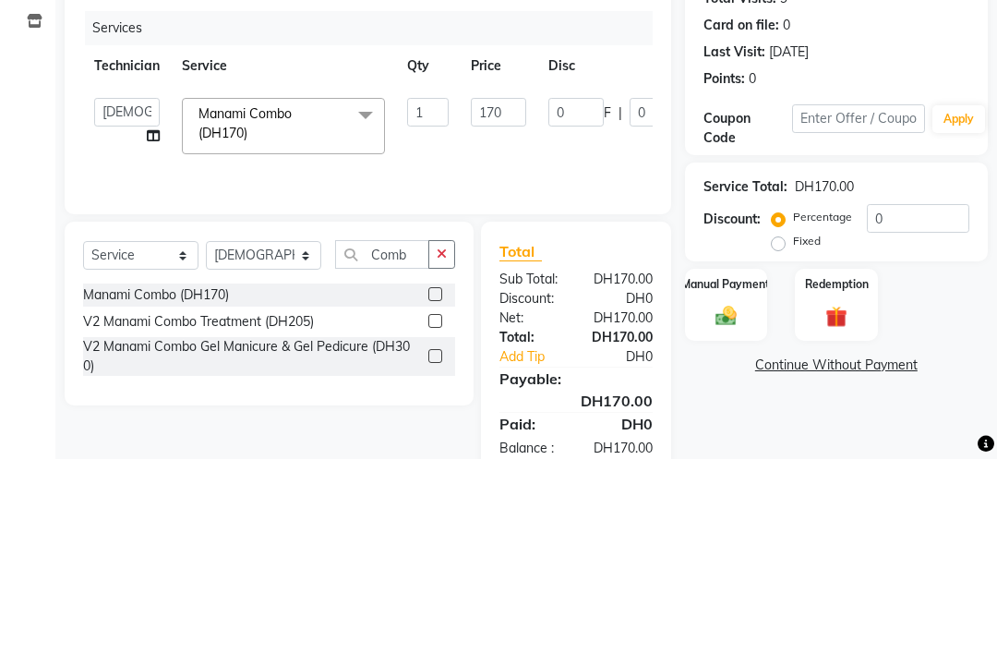
click at [559, 205] on div "Services Technician Service Qty Price Disc Total Action Anita Cristine Elahe Fe…" at bounding box center [367, 297] width 569 height 185
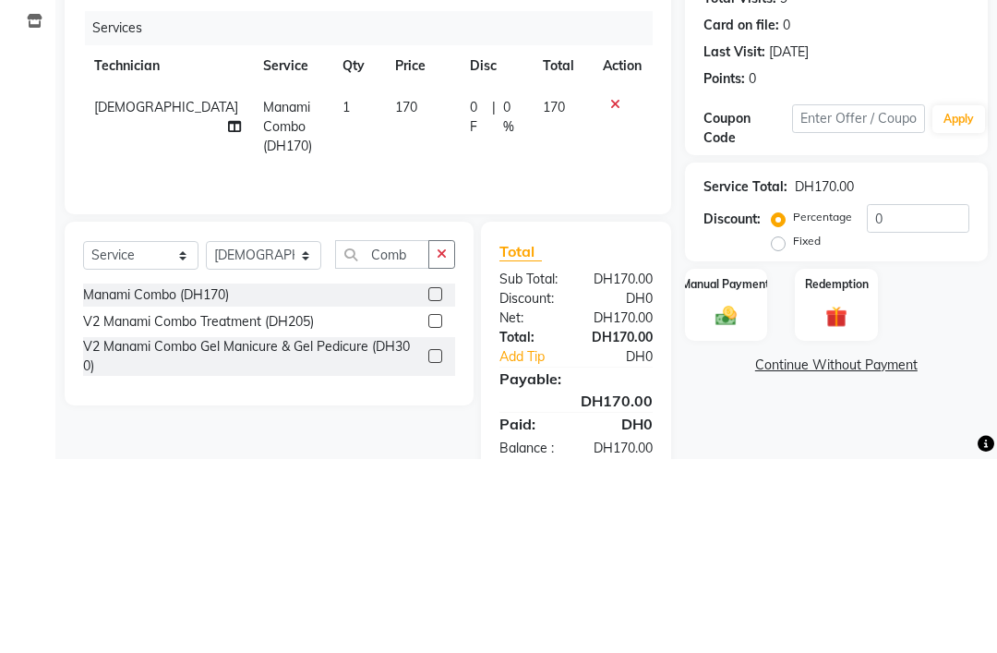
scroll to position [95, 0]
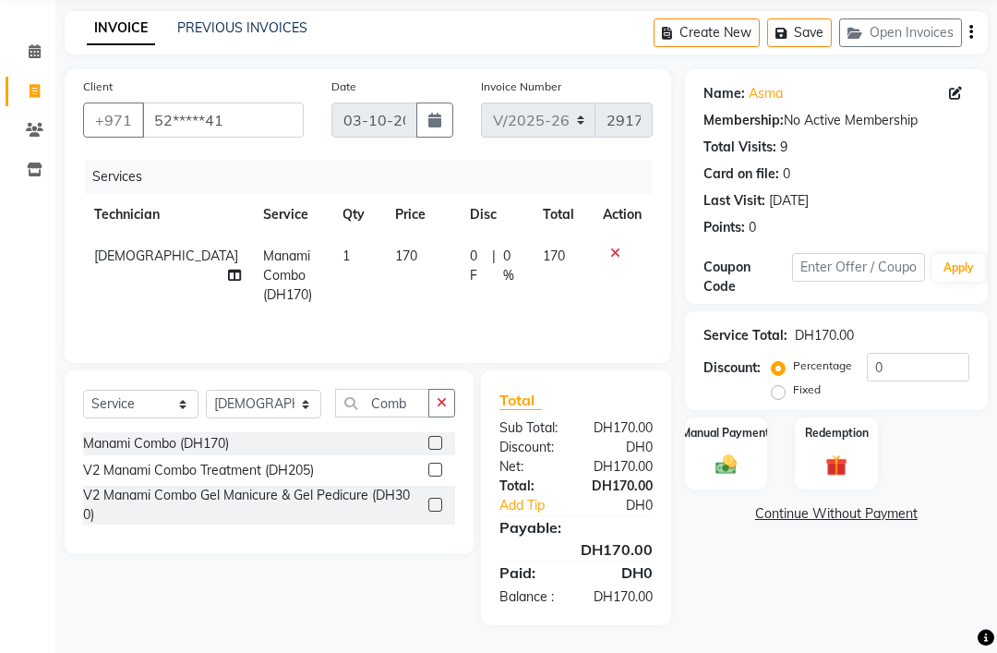
click at [433, 446] on label at bounding box center [435, 443] width 14 height 14
click at [433, 446] on input "checkbox" at bounding box center [434, 443] width 12 height 12
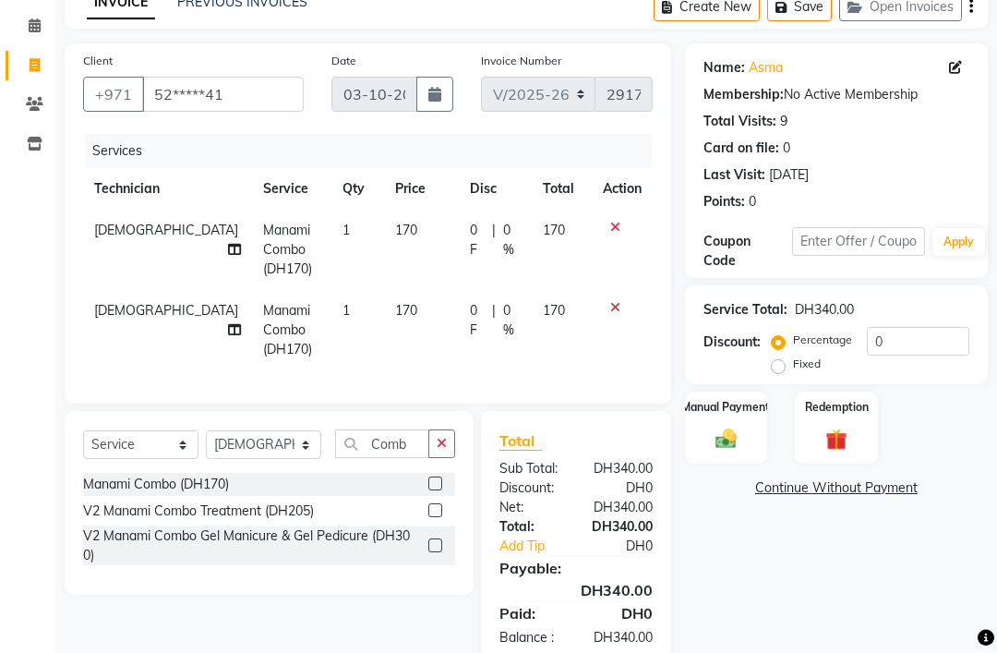
click at [433, 490] on label at bounding box center [435, 483] width 14 height 14
click at [433, 490] on input "checkbox" at bounding box center [434, 484] width 12 height 12
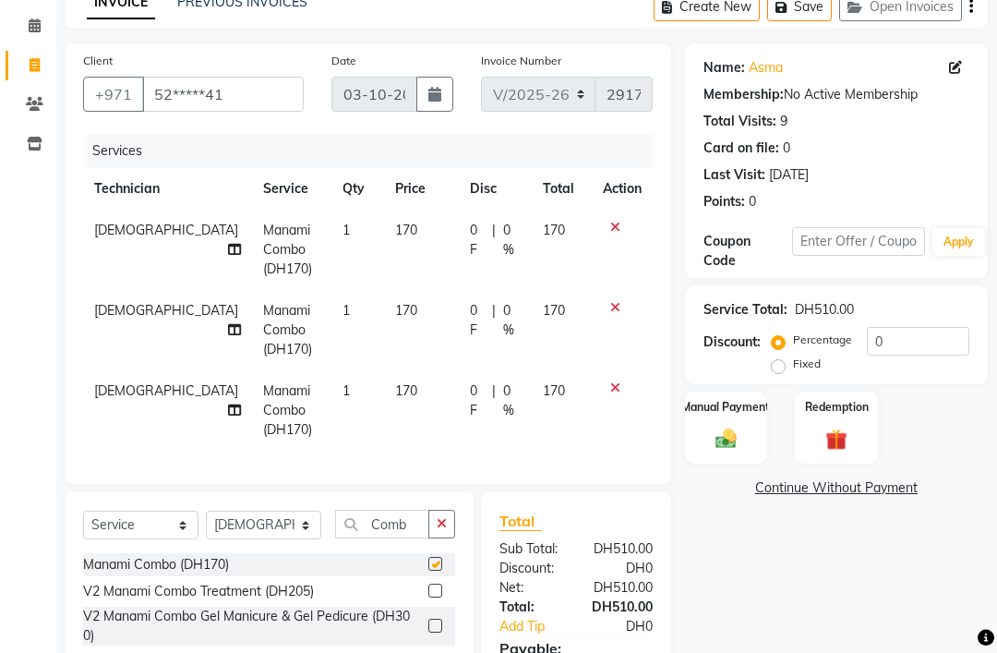
checkbox input "false"
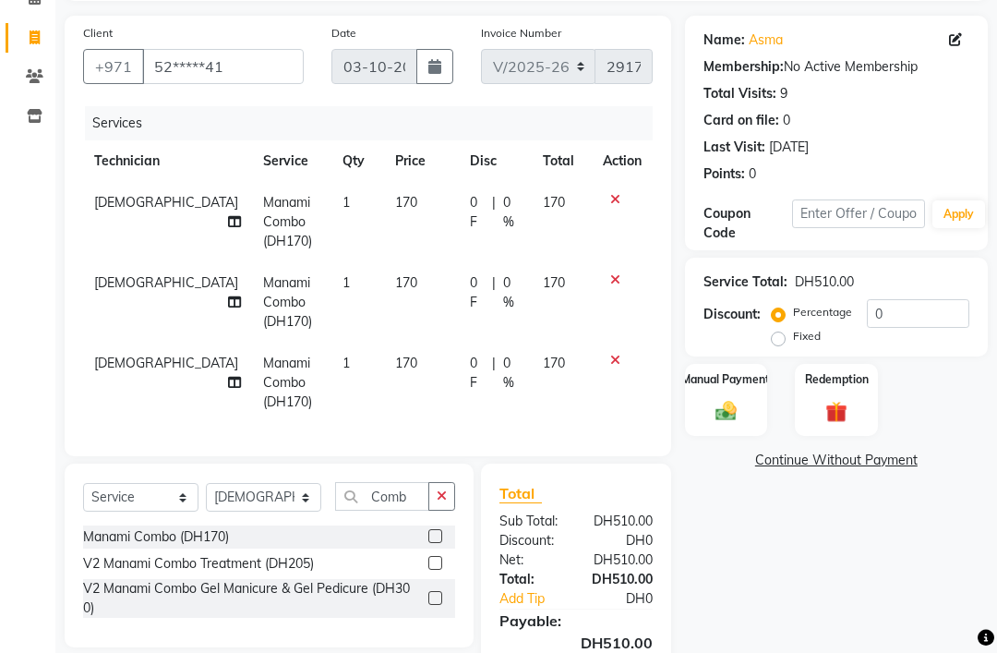
scroll to position [183, 0]
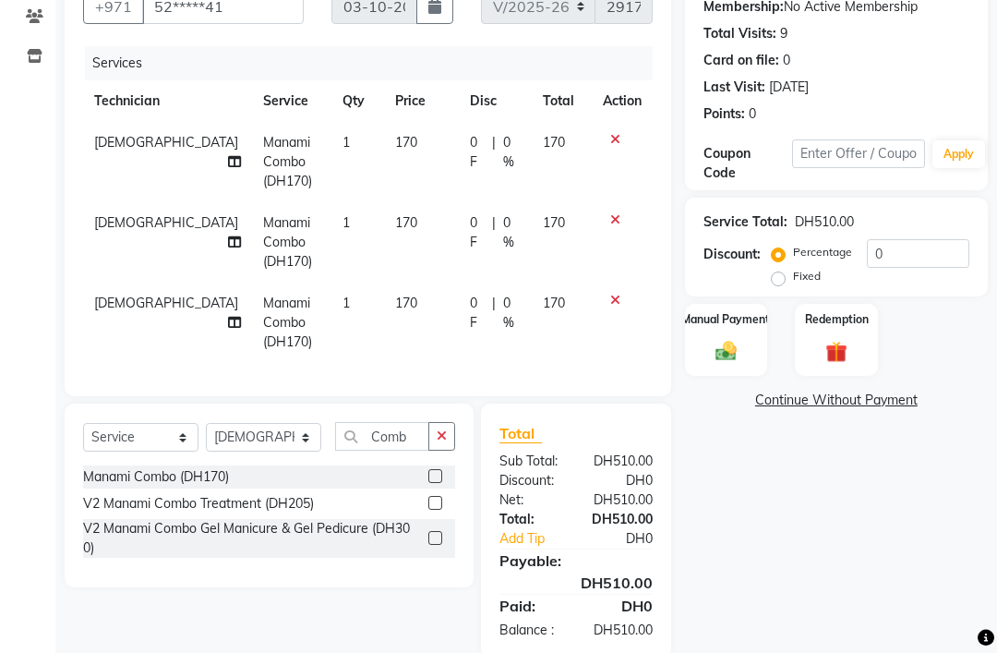
click at [439, 442] on icon "button" at bounding box center [442, 435] width 10 height 13
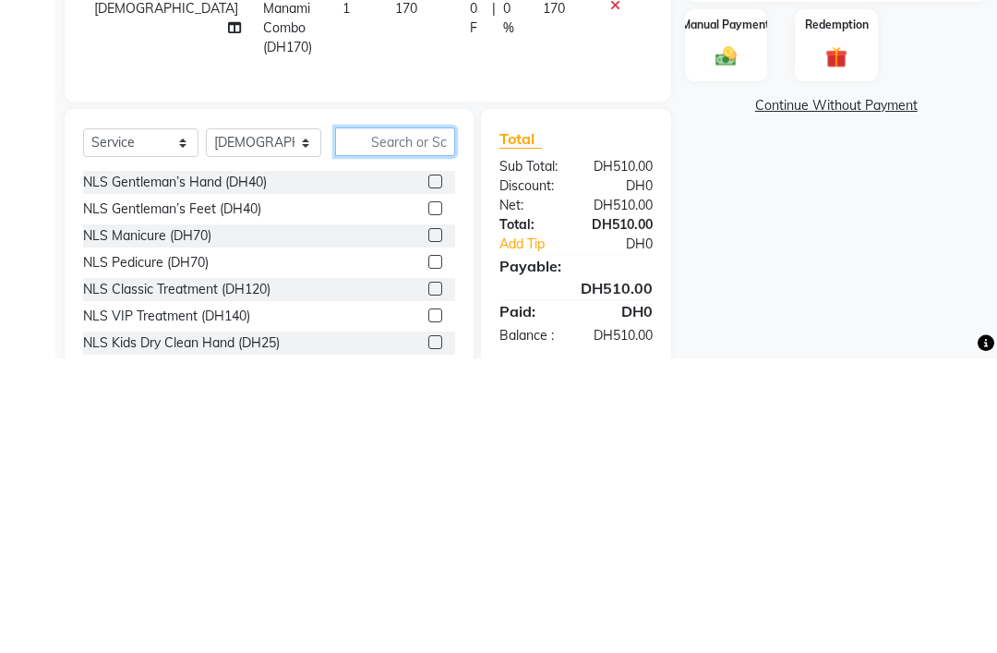
type input "O"
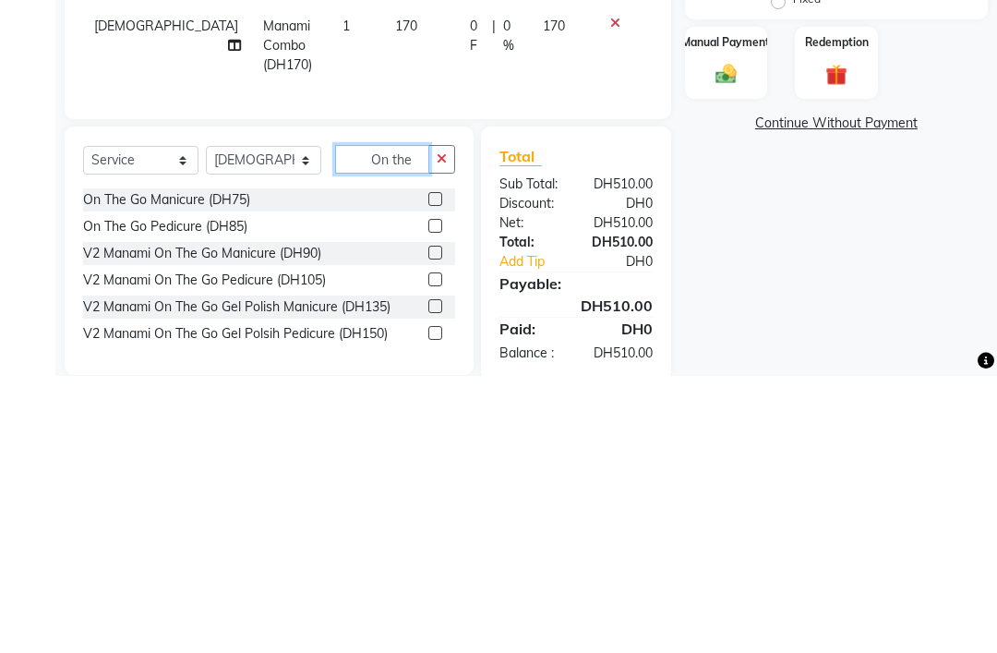
type input "On the"
click at [437, 469] on label at bounding box center [435, 476] width 14 height 14
click at [437, 471] on input "checkbox" at bounding box center [434, 477] width 12 height 12
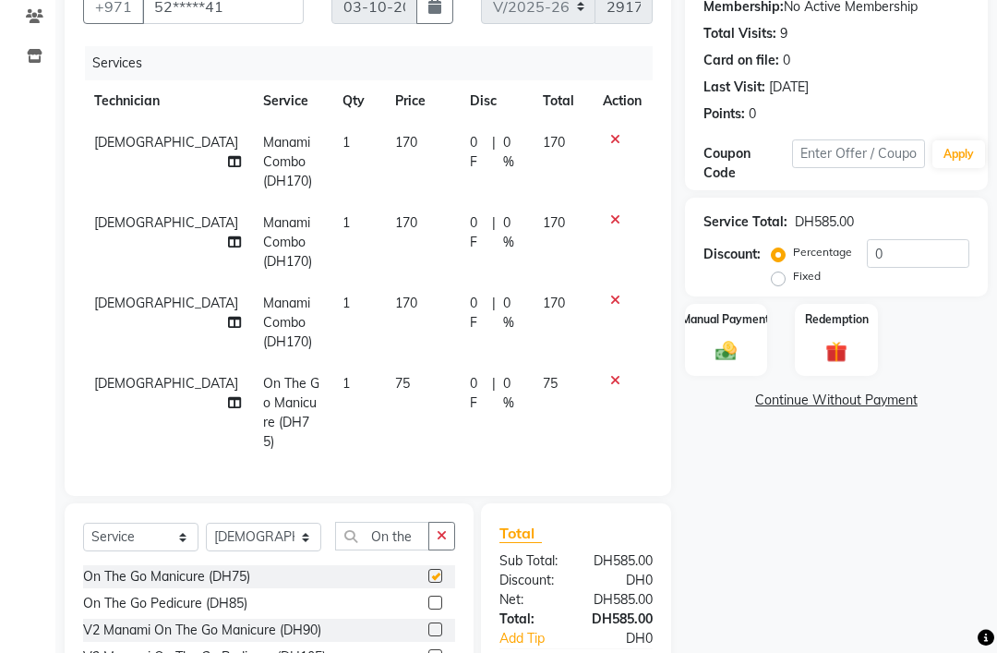
checkbox input "false"
click at [447, 541] on button "button" at bounding box center [441, 535] width 27 height 29
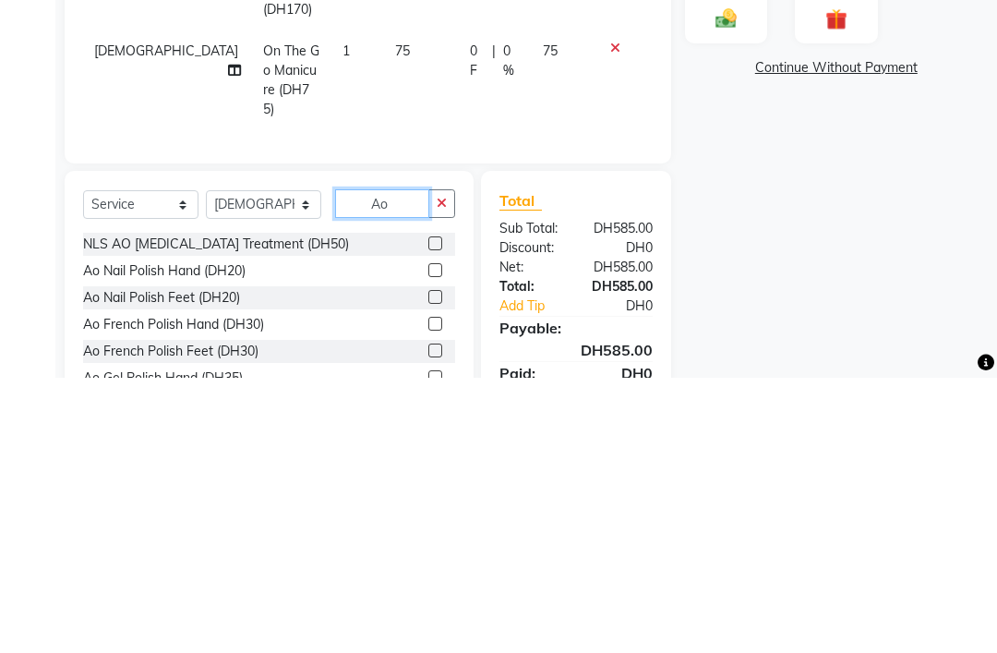
scroll to position [0, 0]
type input "Ao"
click at [433, 538] on label at bounding box center [435, 545] width 14 height 14
click at [433, 540] on input "checkbox" at bounding box center [434, 546] width 12 height 12
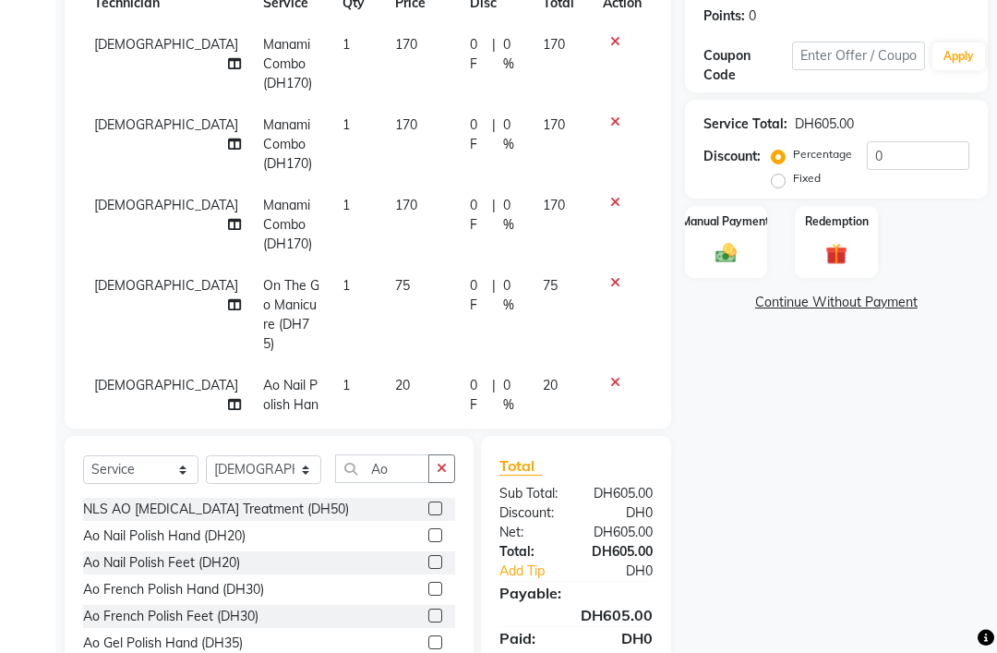
checkbox input "false"
click at [398, 483] on input "Ao" at bounding box center [382, 468] width 94 height 29
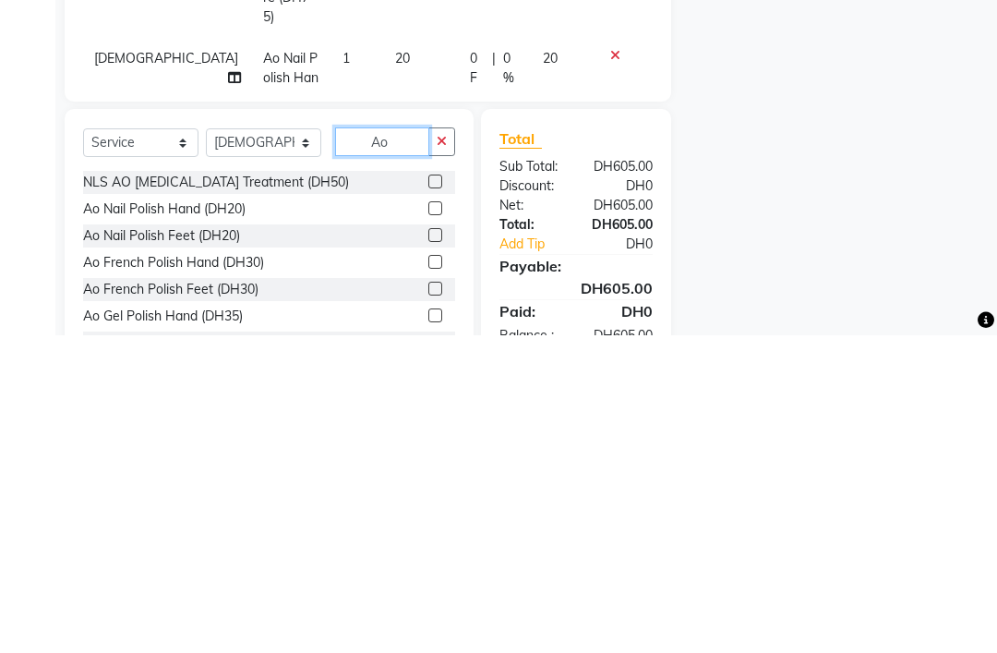
type input "A"
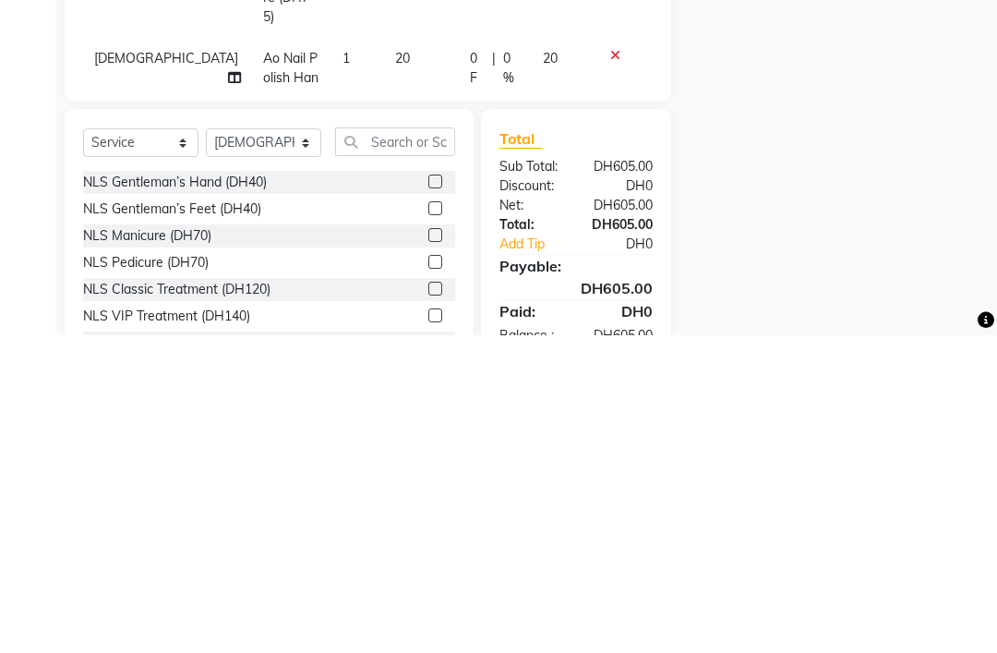
click at [785, 198] on div "Name: Asma Membership: No Active Membership Total Visits: 9 Card on file: 0 Las…" at bounding box center [843, 274] width 317 height 850
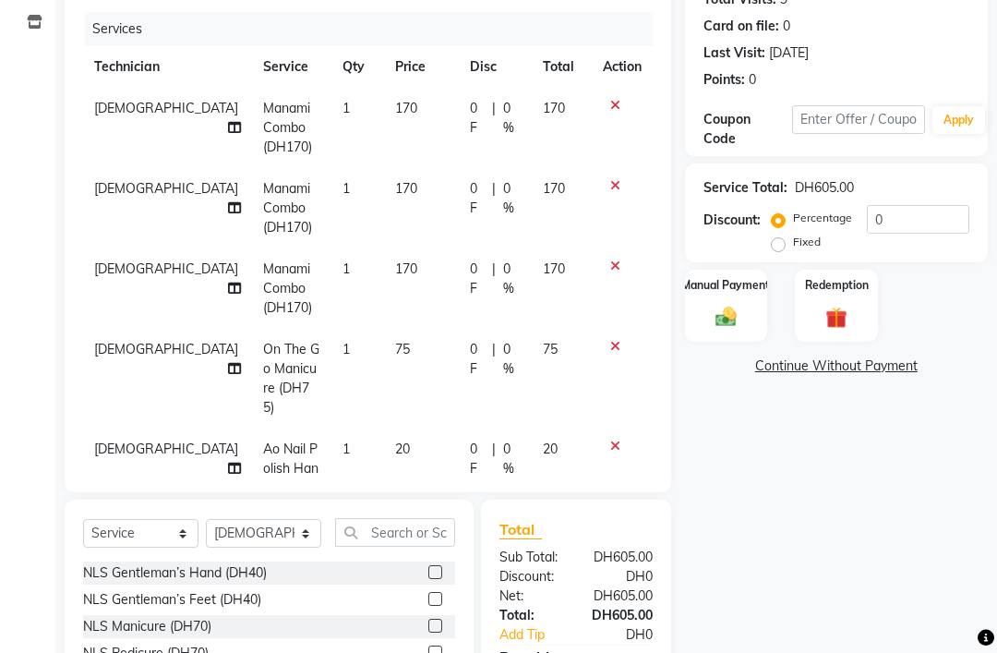
scroll to position [154, 0]
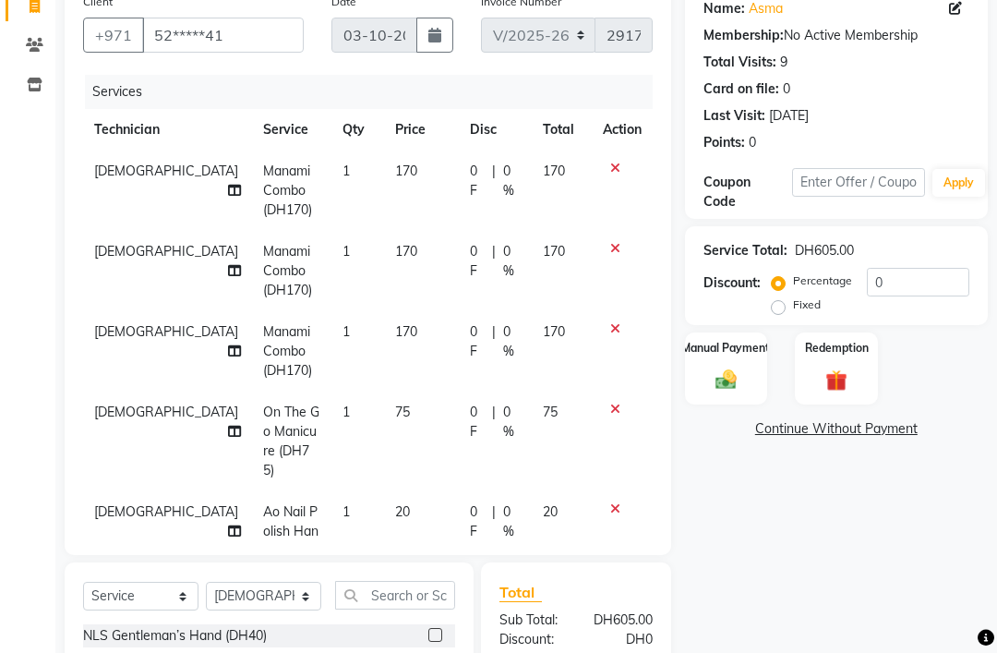
click at [228, 197] on icon at bounding box center [234, 190] width 13 height 13
select select "53952"
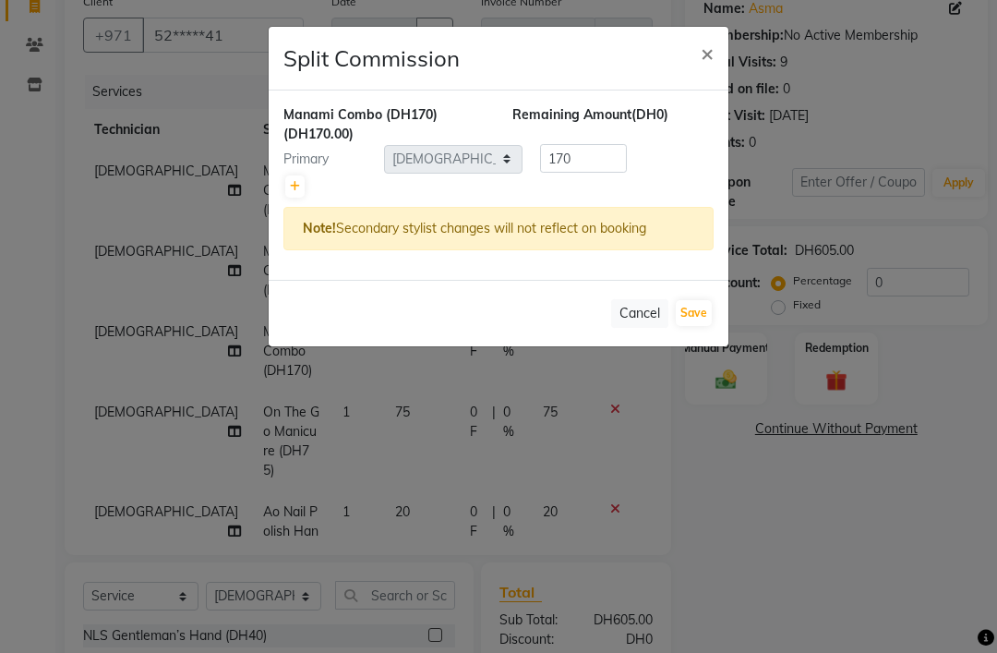
click at [302, 192] on link at bounding box center [294, 186] width 19 height 22
type input "85"
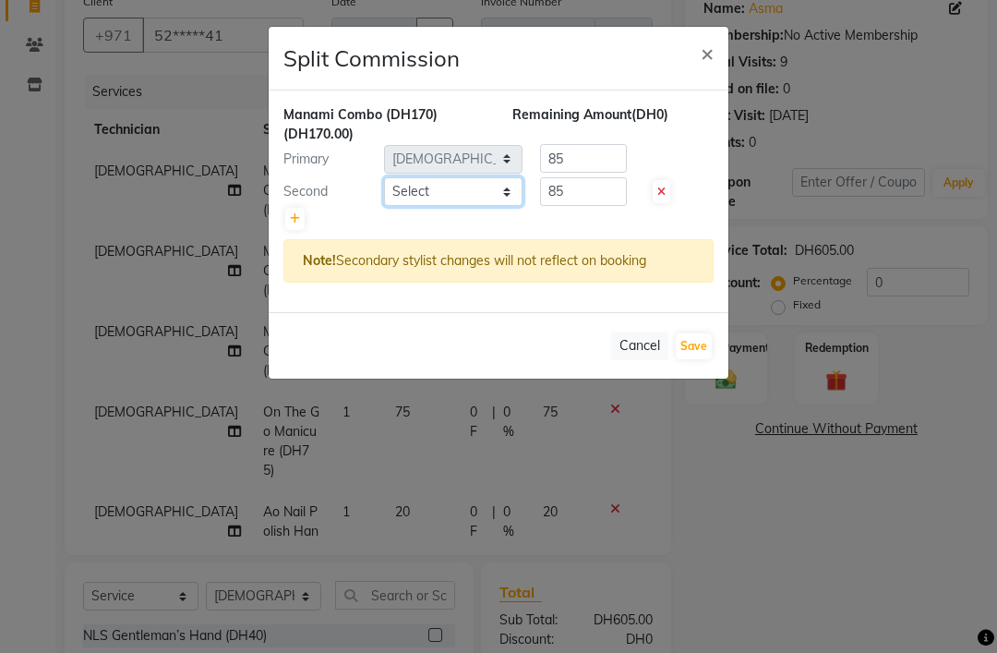
click at [493, 198] on select "Select [PERSON_NAME] [PERSON_NAME] [PERSON_NAME] [PERSON_NAME] Spa Manami Spa 2…" at bounding box center [453, 191] width 138 height 29
select select "92341"
click at [679, 355] on button "Save" at bounding box center [694, 346] width 36 height 26
select select "Select"
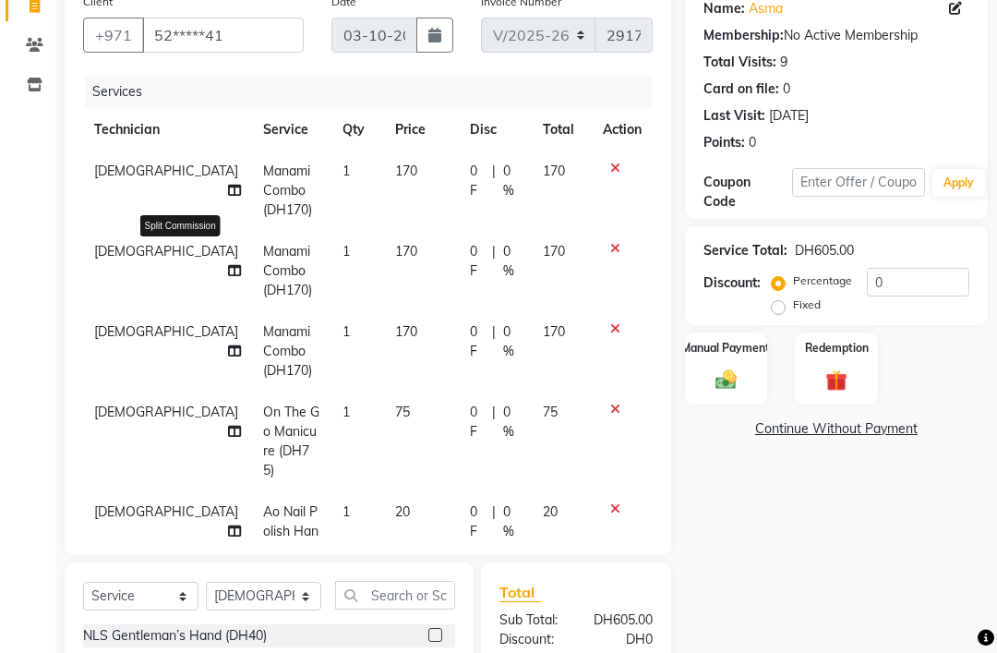
click at [228, 277] on icon at bounding box center [234, 270] width 13 height 13
select select "53952"
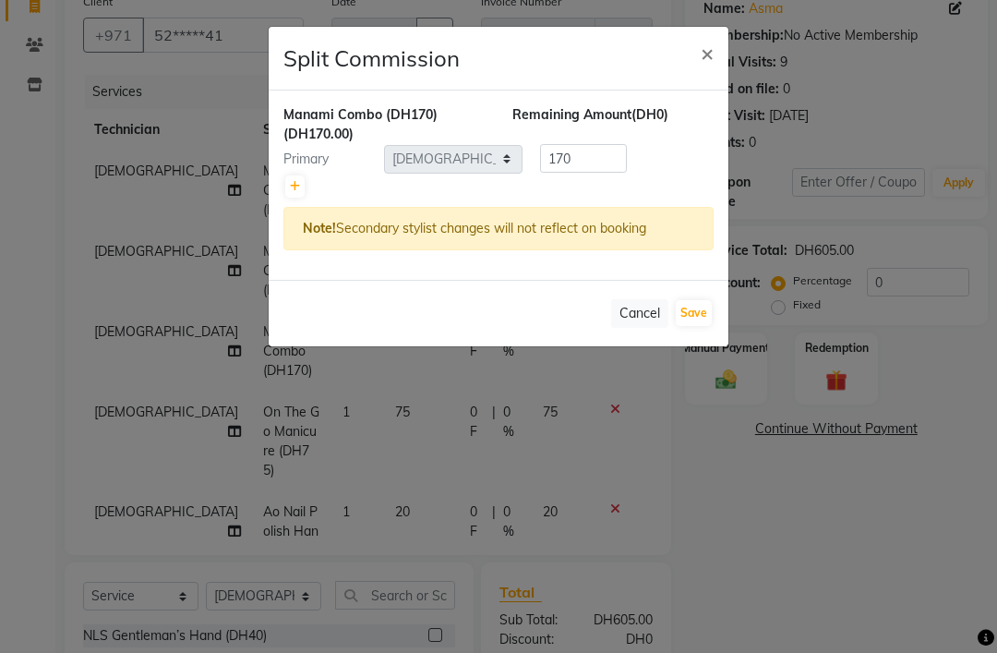
click at [301, 179] on link at bounding box center [294, 186] width 19 height 22
type input "85"
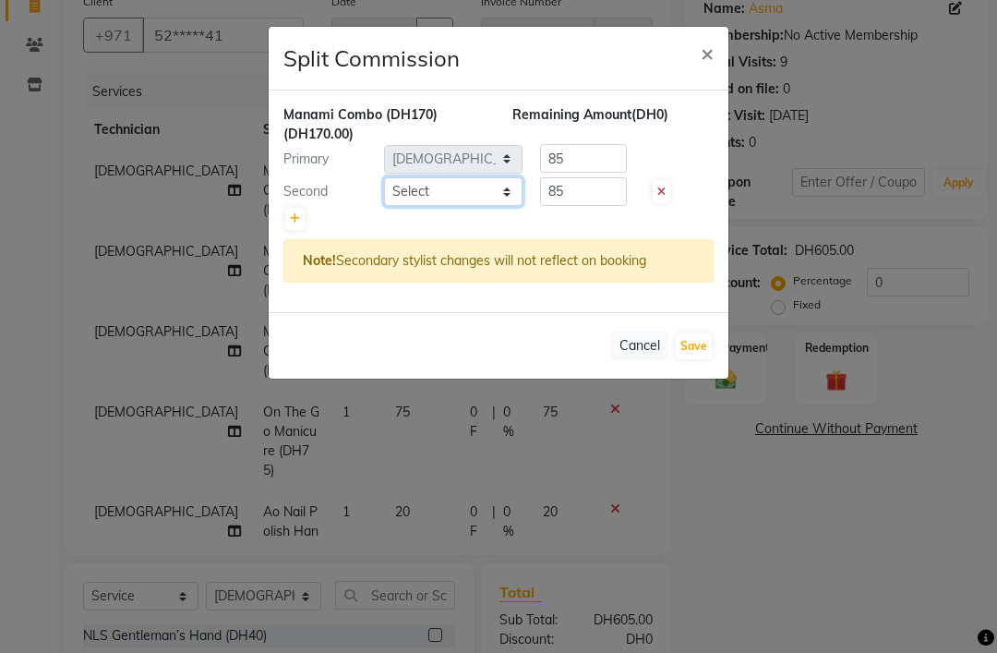
click at [509, 204] on select "Select [PERSON_NAME] [PERSON_NAME] [PERSON_NAME] [PERSON_NAME] Spa Manami Spa 2…" at bounding box center [453, 191] width 138 height 29
select select "92341"
click at [694, 348] on button "Save" at bounding box center [694, 346] width 36 height 26
select select "Select"
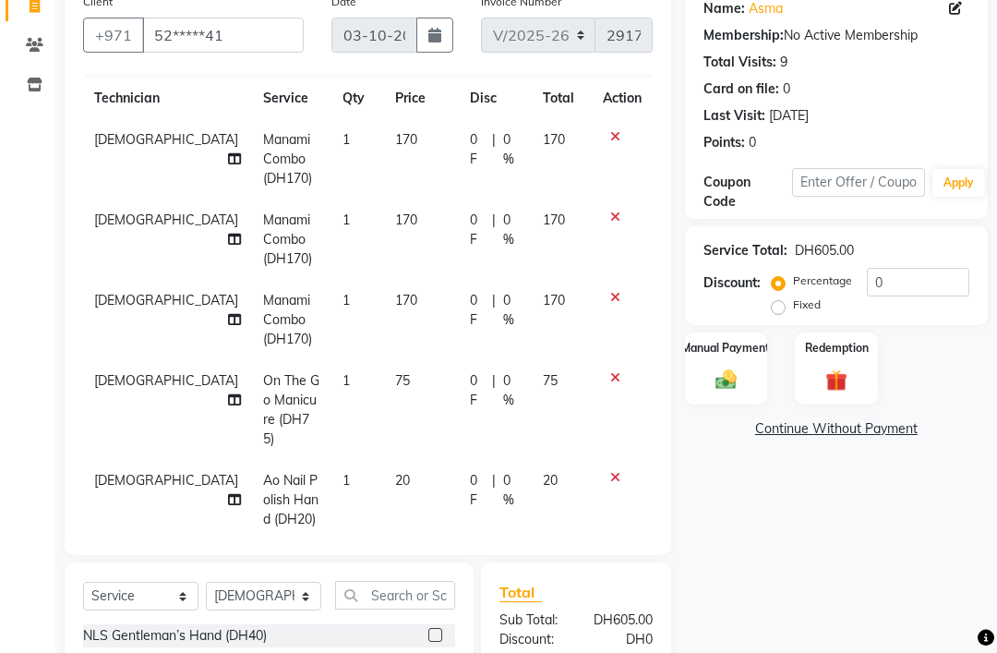
scroll to position [30, 0]
click at [228, 327] on icon at bounding box center [234, 320] width 13 height 13
select select "53952"
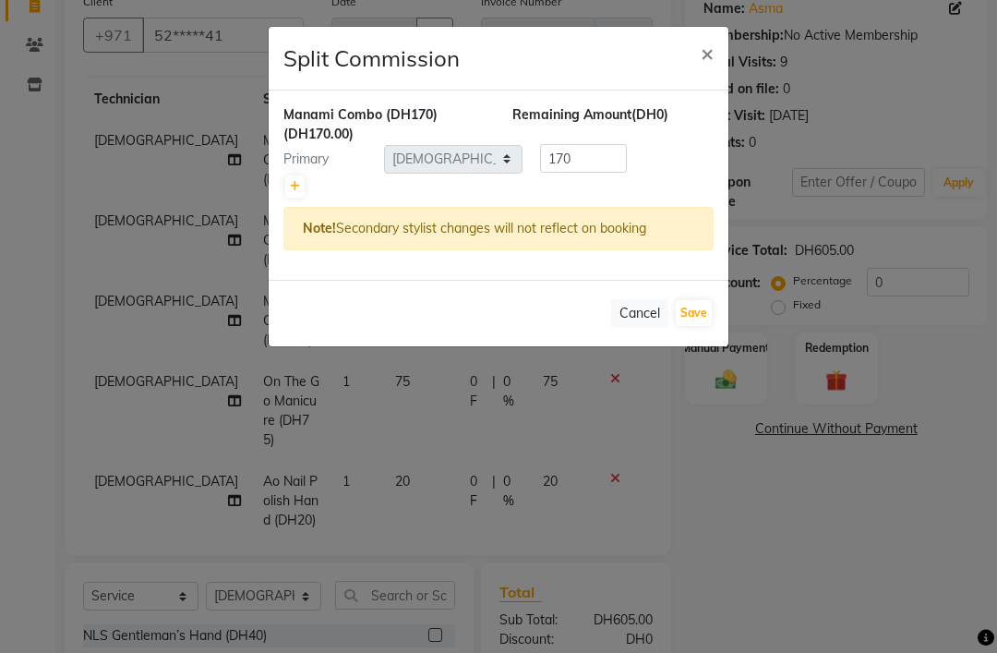
click at [293, 195] on link at bounding box center [294, 186] width 19 height 22
type input "85"
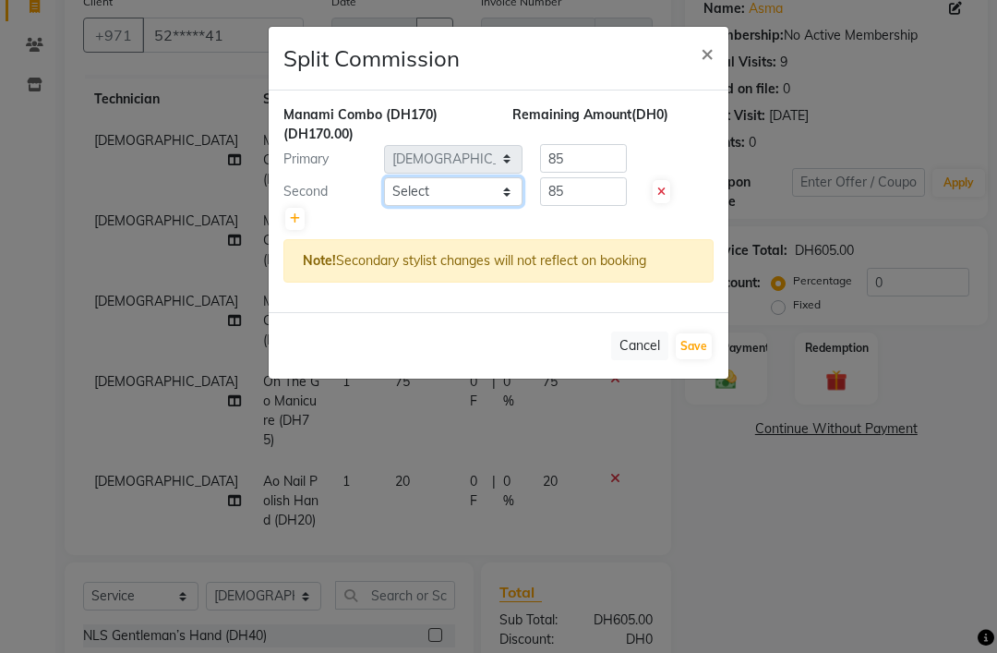
click at [470, 197] on select "Select [PERSON_NAME] [PERSON_NAME] [PERSON_NAME] [PERSON_NAME] Spa Manami Spa 2…" at bounding box center [453, 191] width 138 height 29
select select "92342"
click at [688, 342] on button "Save" at bounding box center [694, 346] width 36 height 26
select select "Select"
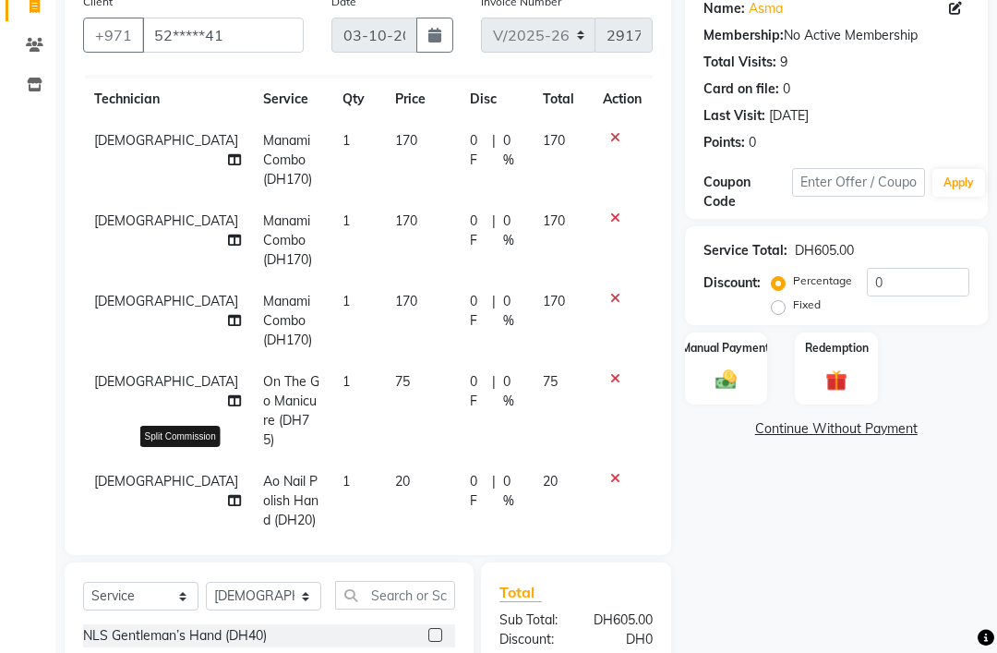
click at [228, 494] on icon at bounding box center [234, 500] width 13 height 13
select select "53952"
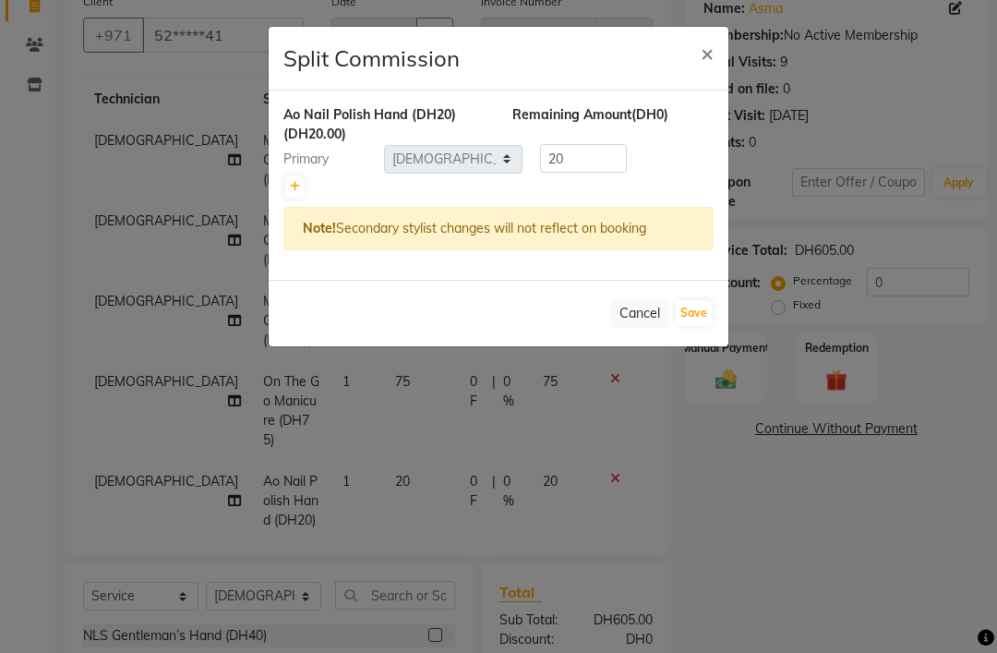
click at [484, 135] on div "Ao Nail Polish Hand (DH20) (DH20.00)" at bounding box center [384, 124] width 229 height 39
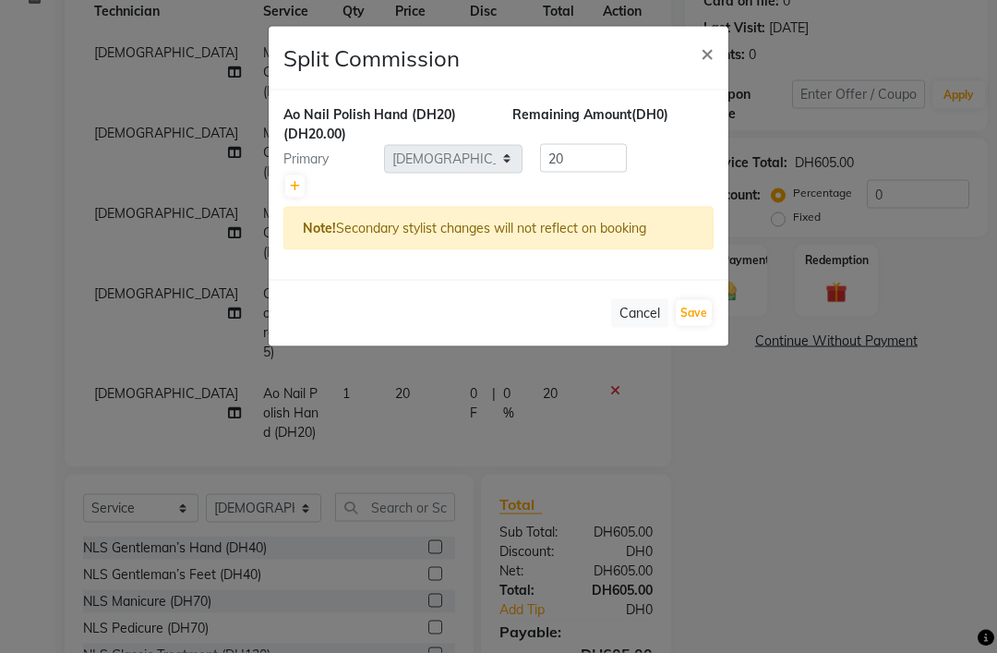
scroll to position [242, 0]
click at [706, 54] on span "×" at bounding box center [707, 53] width 13 height 28
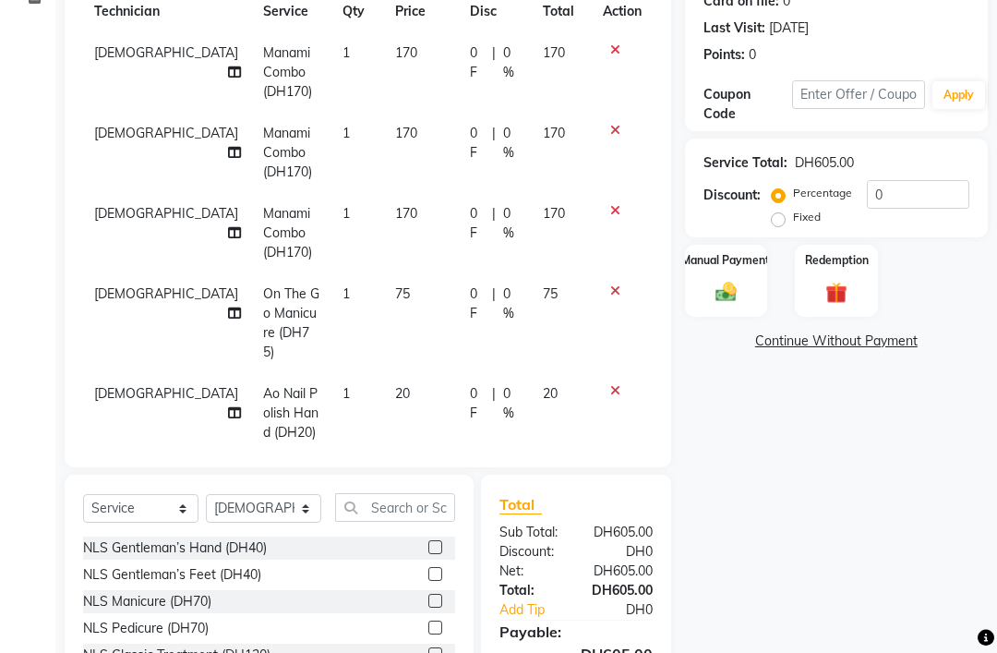
click at [605, 405] on td at bounding box center [622, 413] width 61 height 80
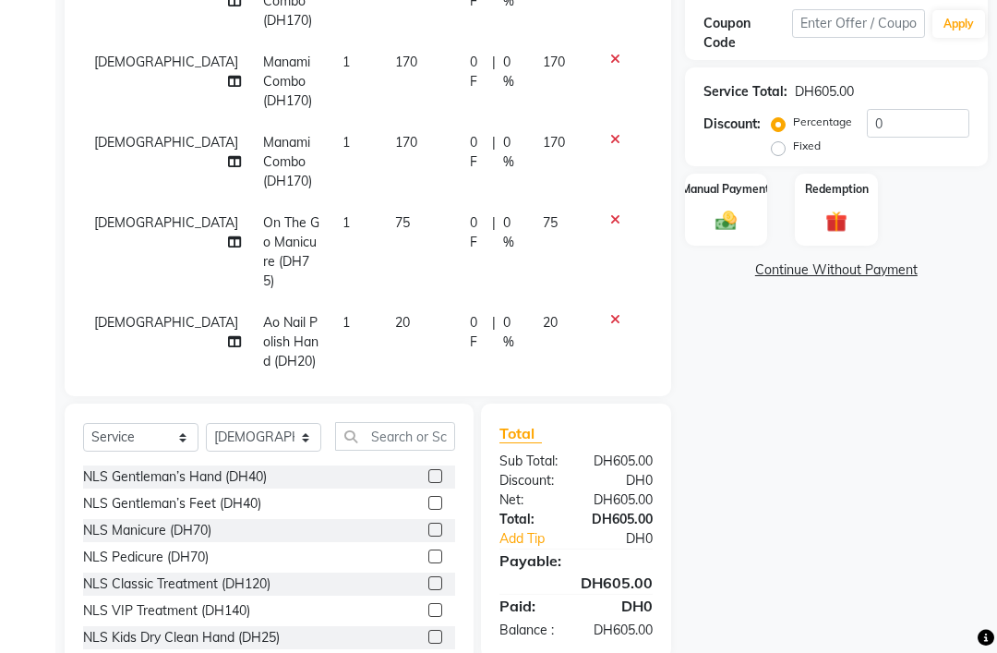
scroll to position [311, 0]
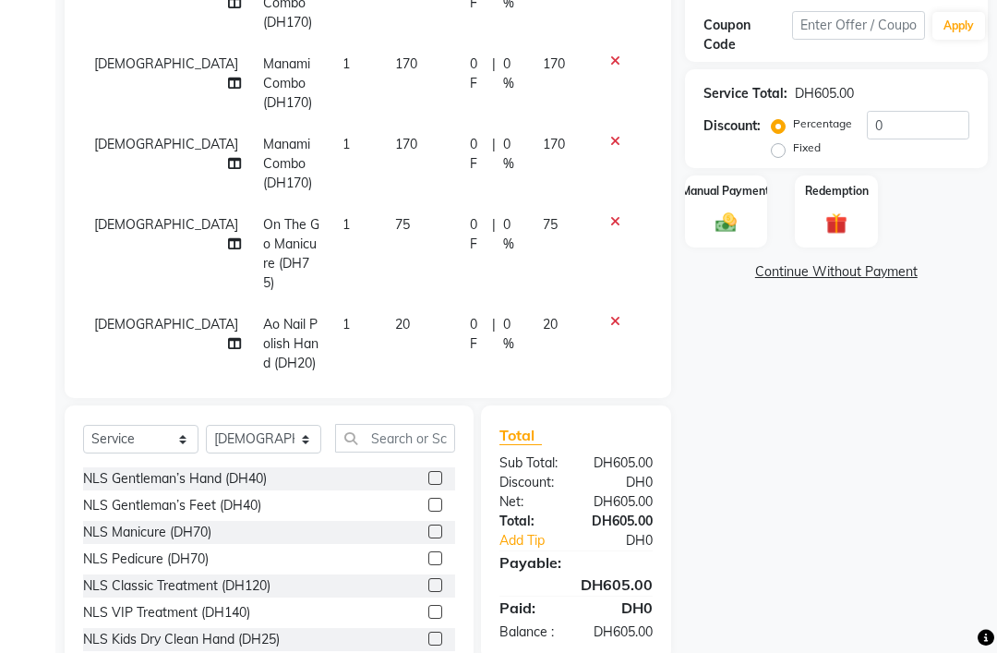
click at [610, 328] on icon at bounding box center [615, 321] width 10 height 13
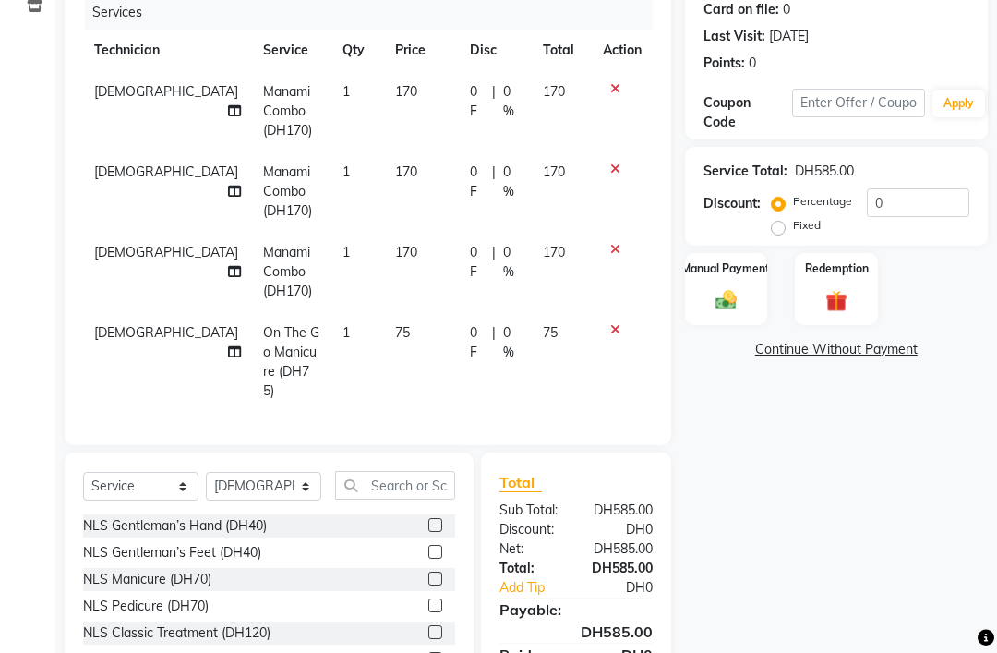
scroll to position [281, 0]
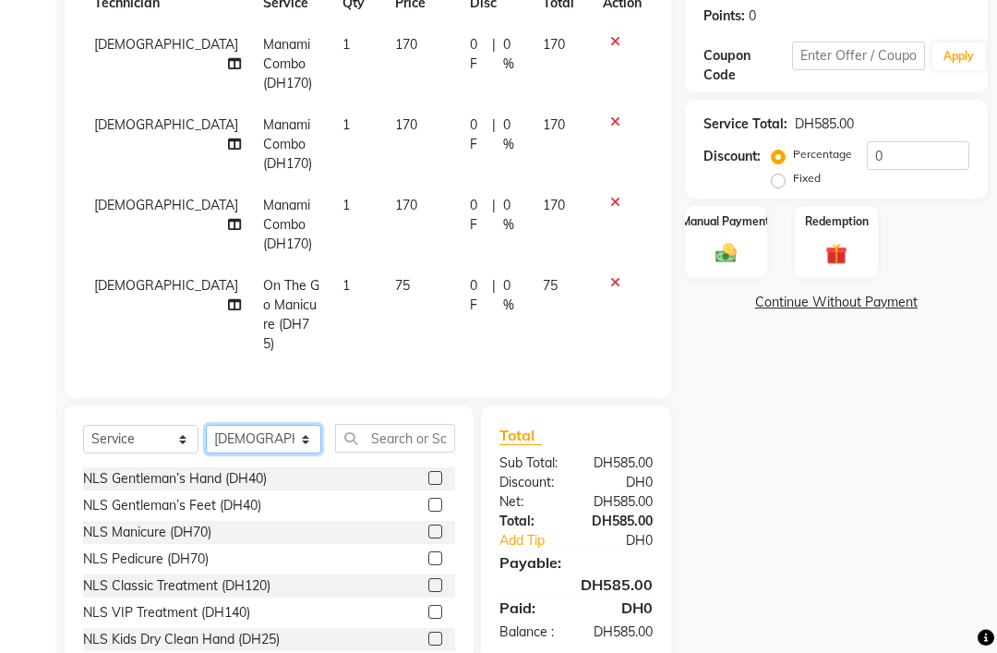
click at [289, 446] on select "Select Technician [PERSON_NAME] [PERSON_NAME] [PERSON_NAME] [PERSON_NAME] Manam…" at bounding box center [263, 439] width 115 height 29
select select "92341"
click at [405, 452] on input "text" at bounding box center [395, 438] width 120 height 29
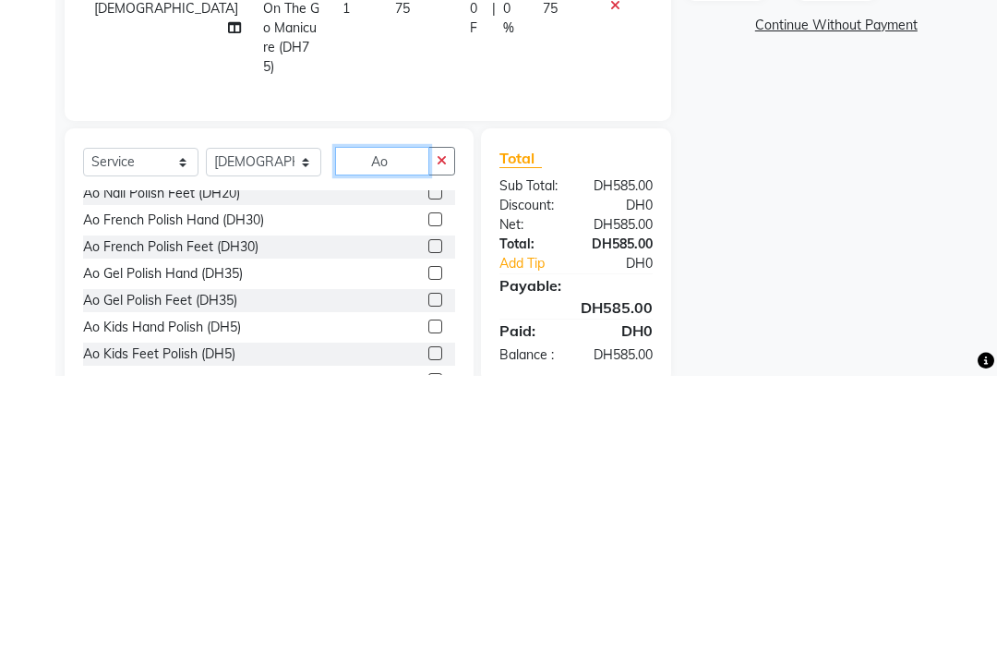
scroll to position [64, 0]
type input "Ao"
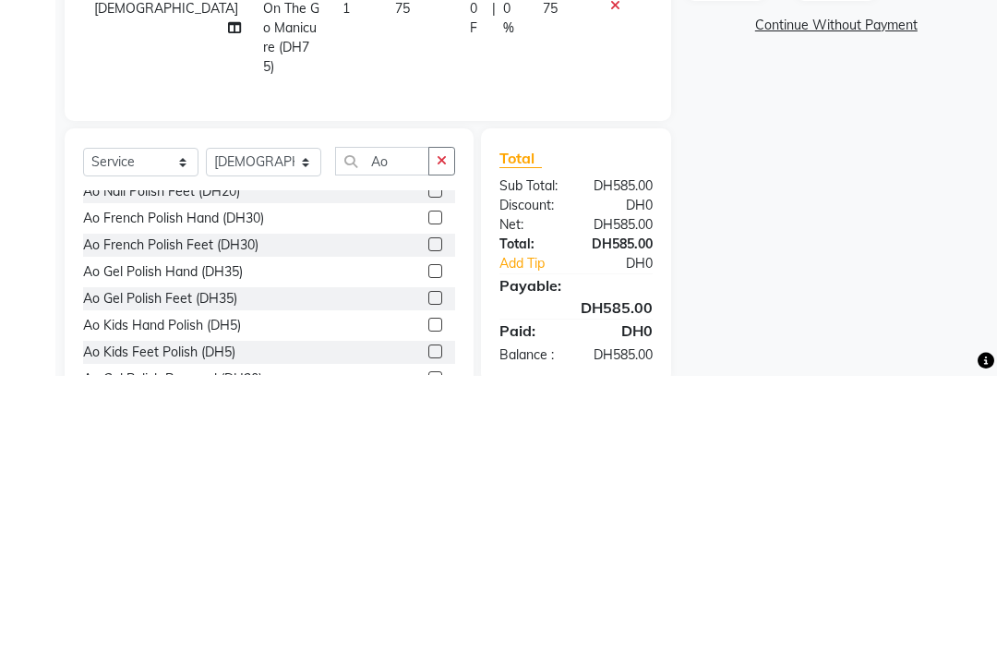
click at [428, 514] on label at bounding box center [435, 521] width 14 height 14
click at [428, 516] on input "checkbox" at bounding box center [434, 522] width 12 height 12
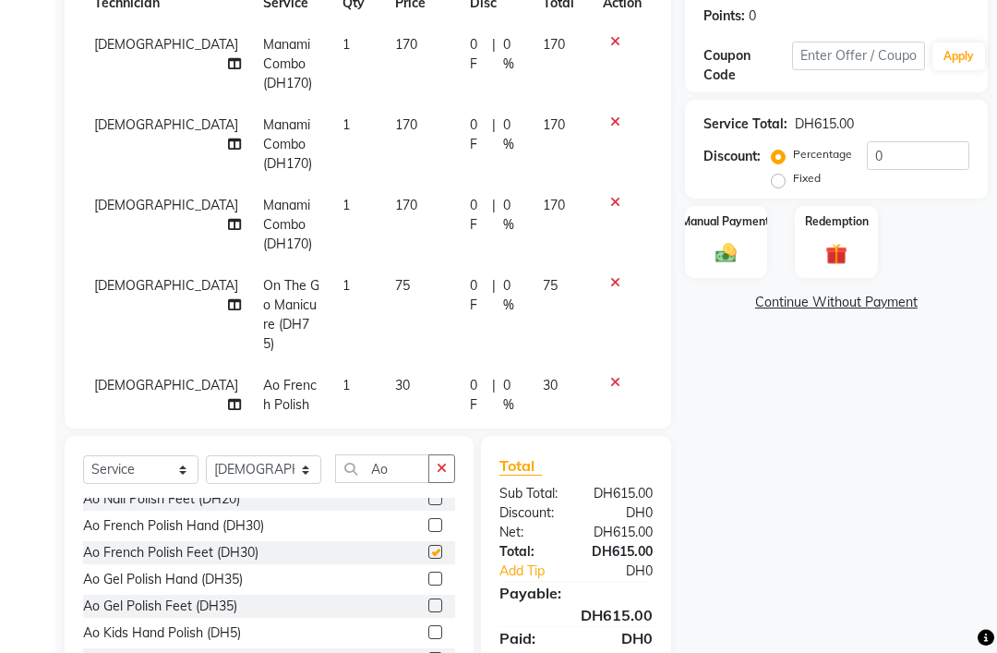
checkbox input "false"
click at [610, 389] on icon at bounding box center [615, 382] width 10 height 13
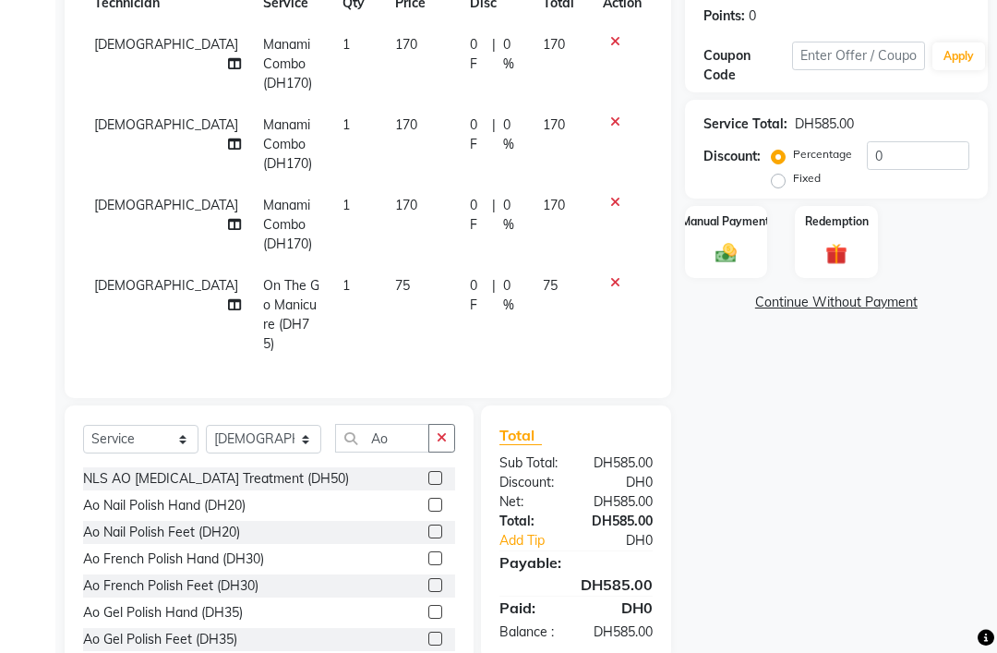
scroll to position [0, 0]
click at [227, 542] on div "Ao Nail Polish Feet (DH20)" at bounding box center [161, 531] width 157 height 19
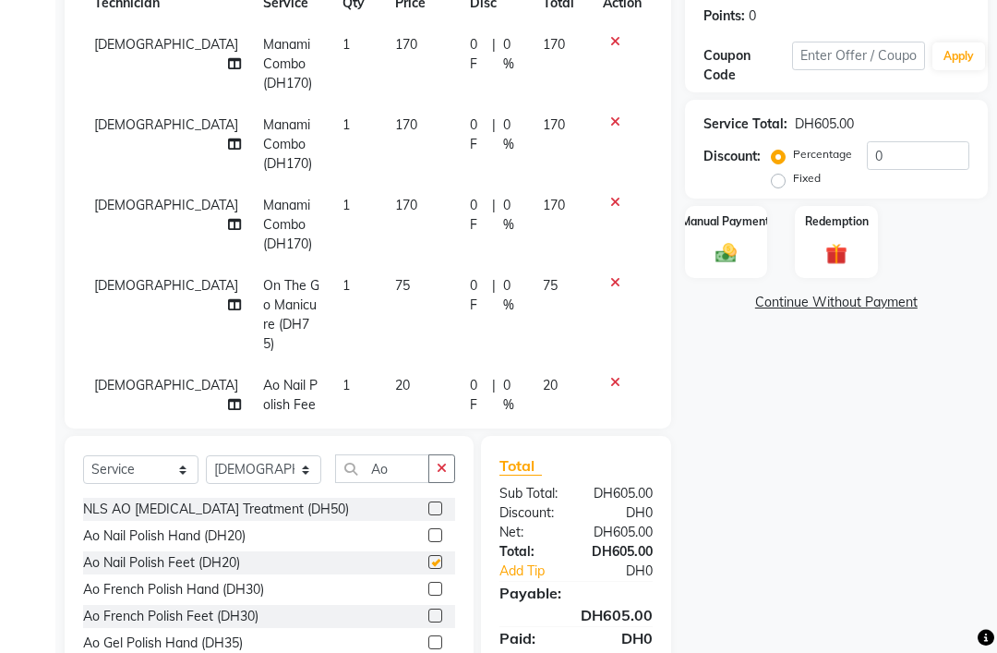
checkbox input "false"
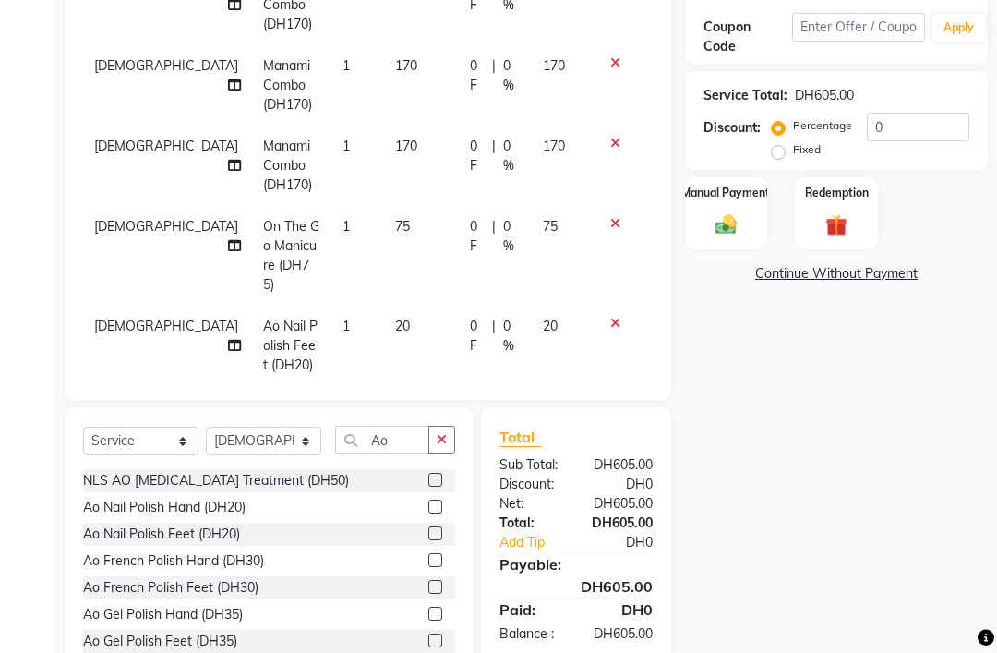
scroll to position [315, 0]
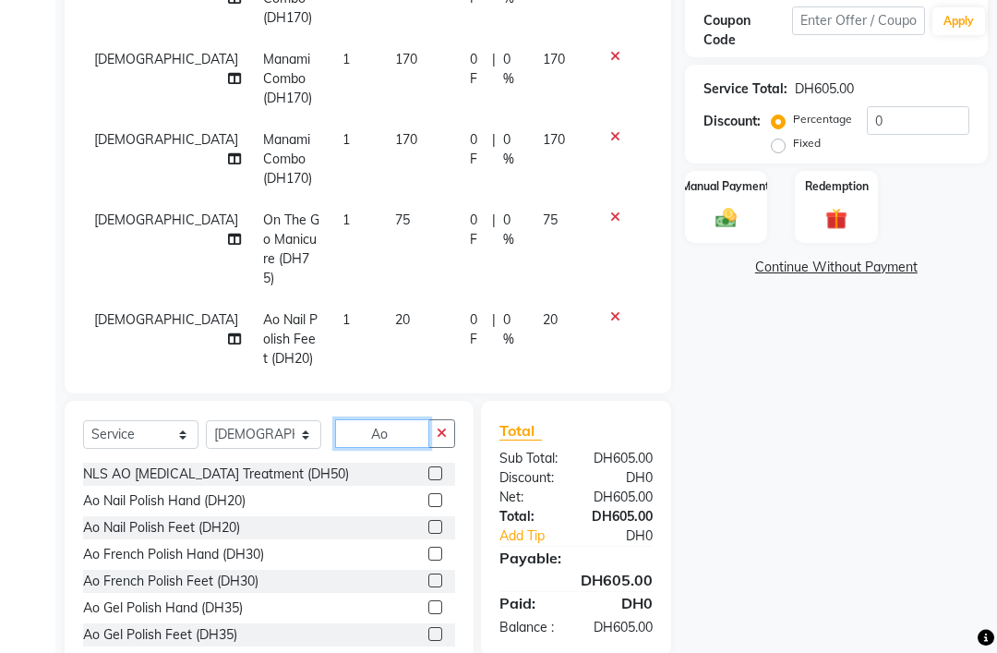
click at [402, 449] on input "Ao" at bounding box center [382, 434] width 94 height 29
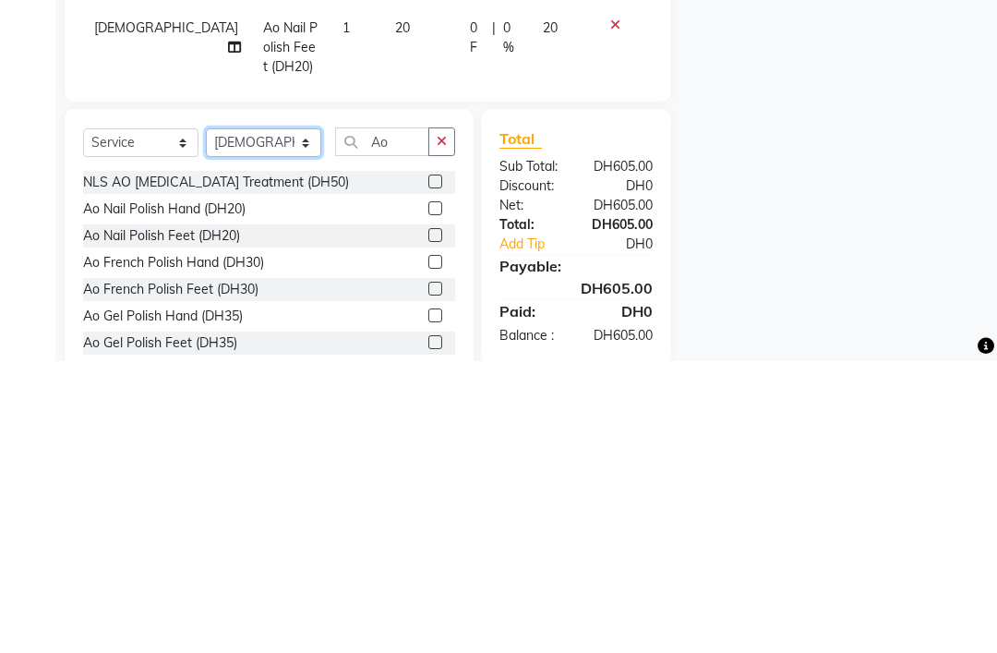
click at [270, 421] on select "Select Technician [PERSON_NAME] [PERSON_NAME] [PERSON_NAME] [PERSON_NAME] Manam…" at bounding box center [263, 435] width 115 height 29
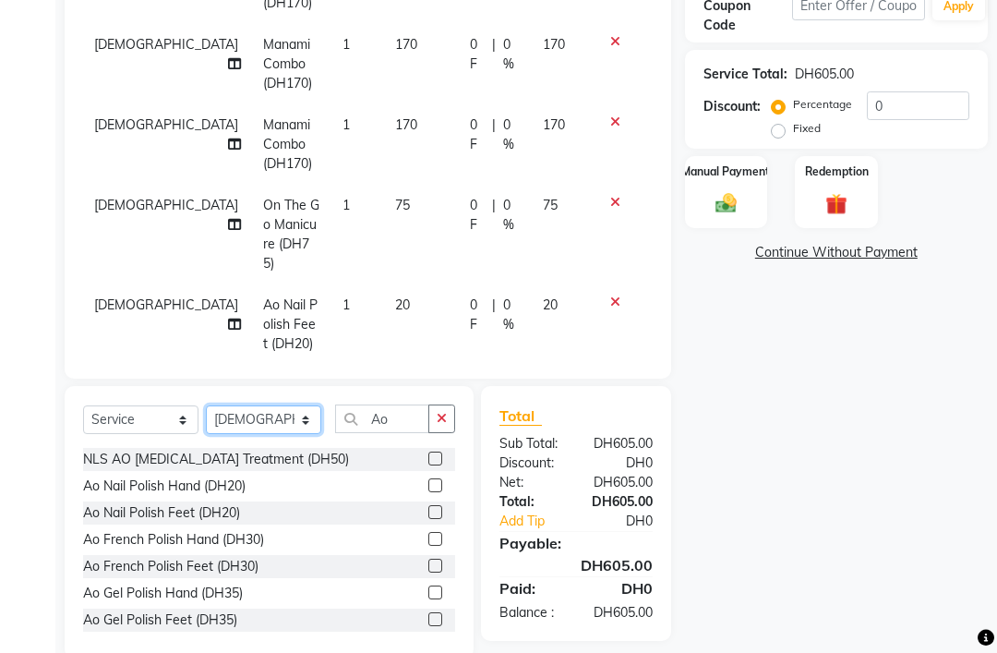
select select "53952"
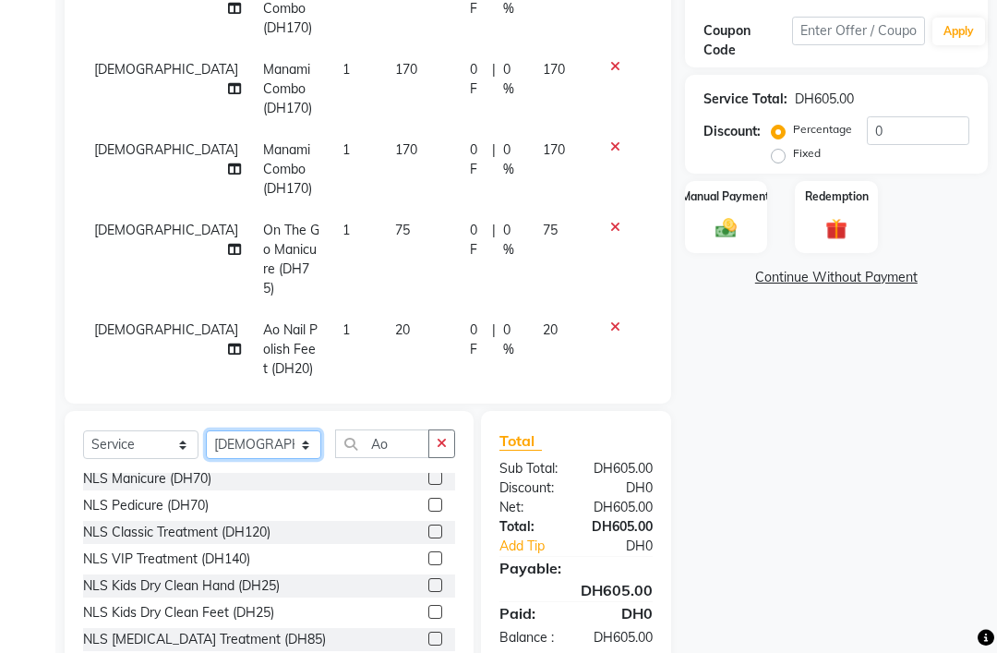
scroll to position [53, 0]
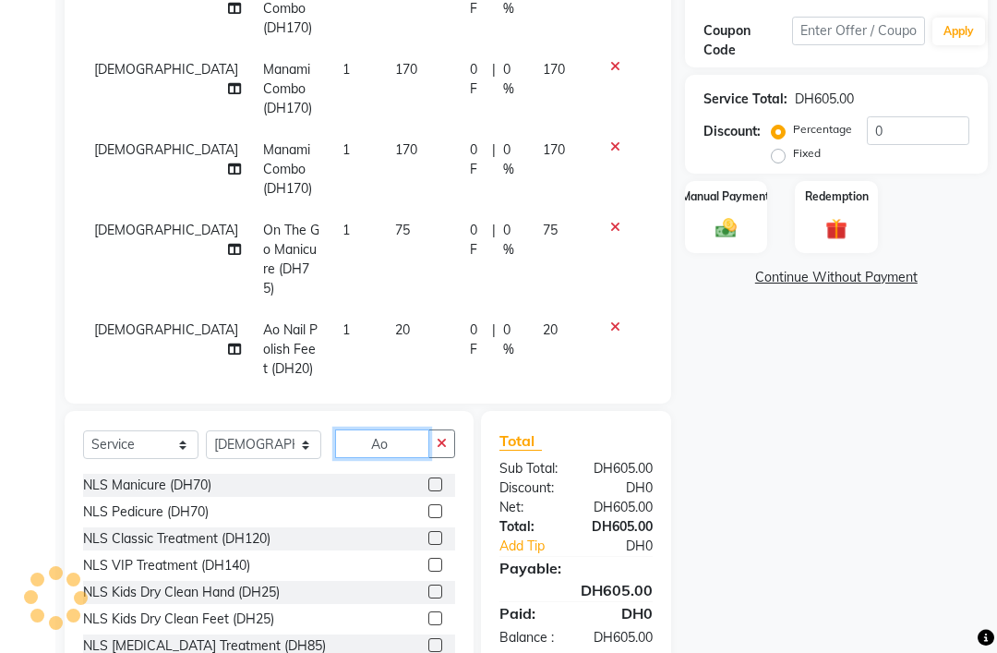
click at [406, 458] on input "Ao" at bounding box center [382, 443] width 94 height 29
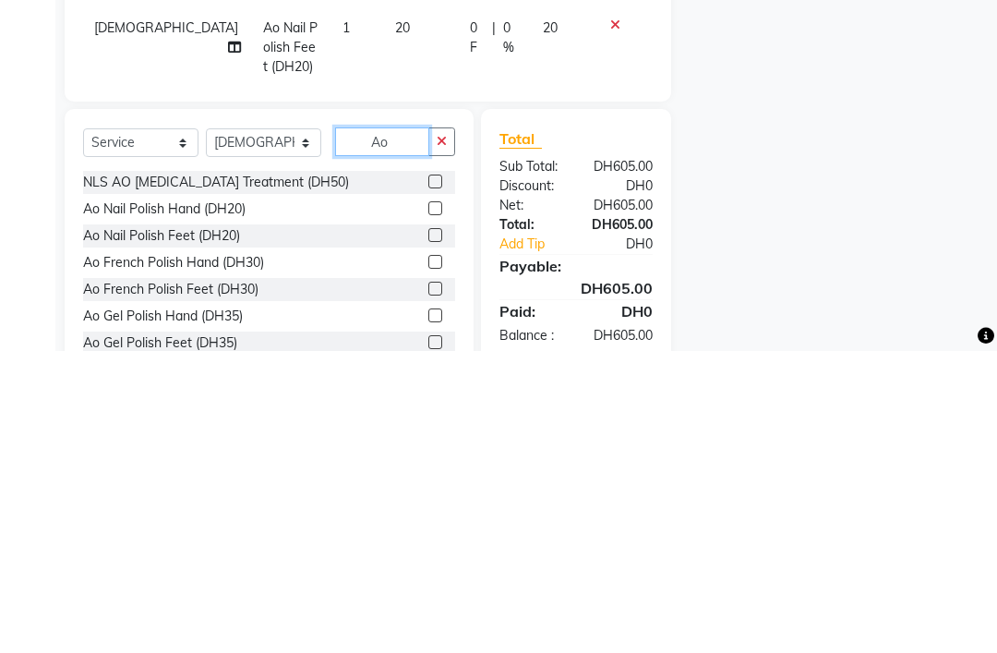
scroll to position [0, 0]
type input "Ao"
click at [246, 501] on div "Ao Nail Polish Hand (DH20)" at bounding box center [164, 510] width 162 height 19
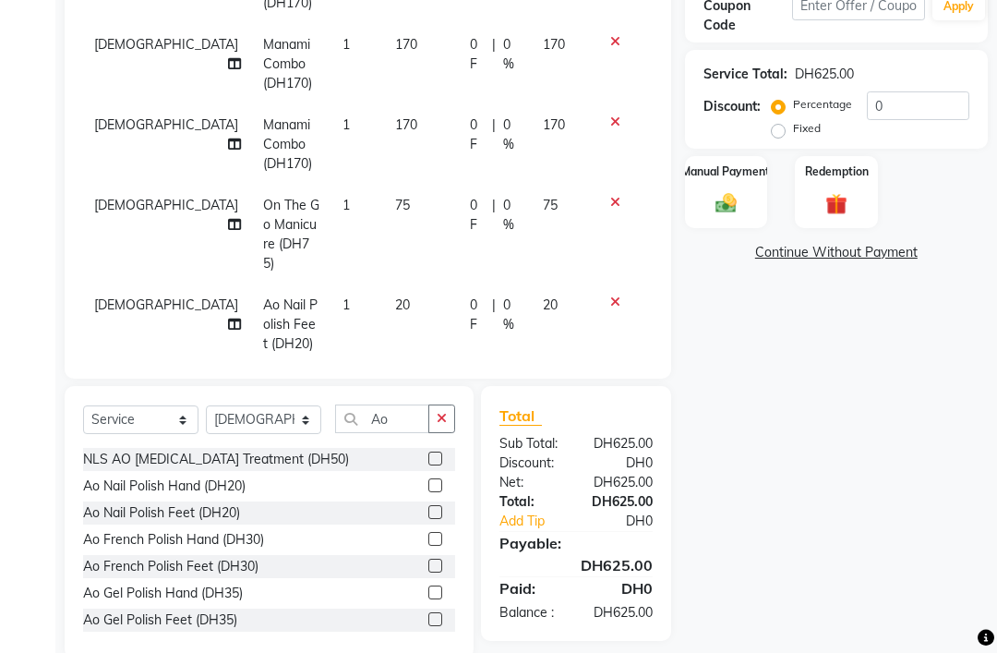
click at [437, 492] on label at bounding box center [435, 485] width 14 height 14
click at [437, 492] on input "checkbox" at bounding box center [434, 486] width 12 height 12
click at [389, 497] on div "Ao Nail Polish Hand (DH20)" at bounding box center [269, 485] width 372 height 23
click at [319, 497] on div "Ao Nail Polish Hand (DH20)" at bounding box center [269, 485] width 372 height 23
click at [435, 492] on label at bounding box center [435, 485] width 14 height 14
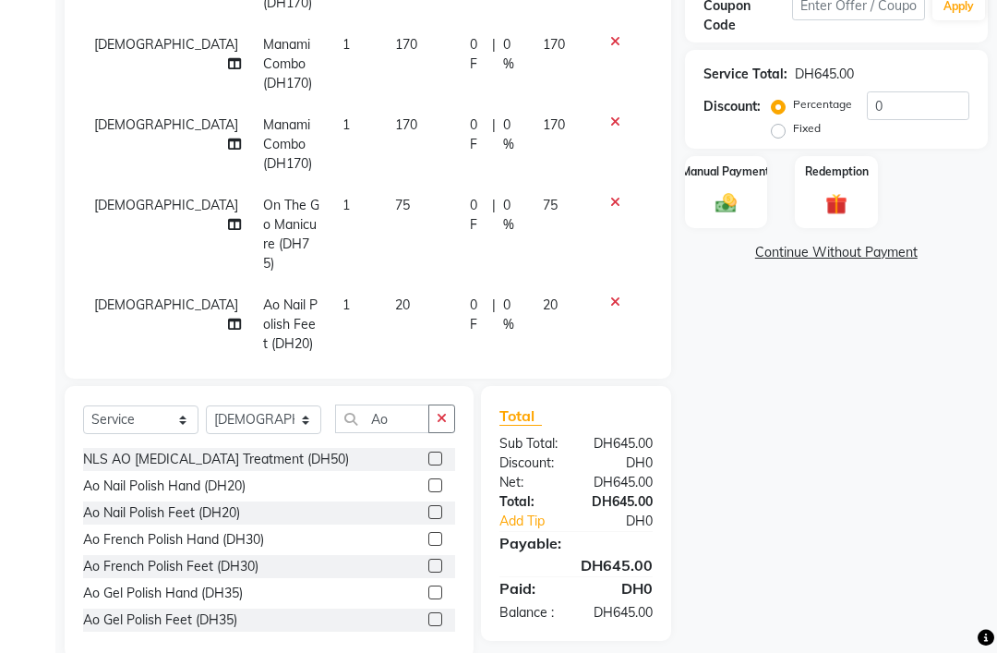
click at [435, 492] on input "checkbox" at bounding box center [434, 486] width 12 height 12
checkbox input "false"
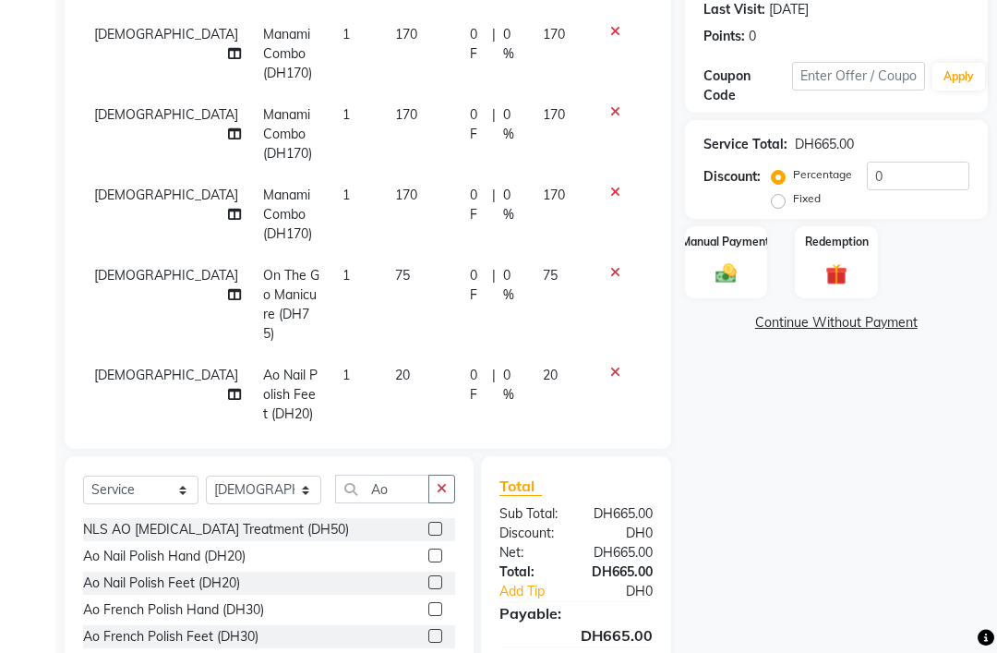
scroll to position [263, 0]
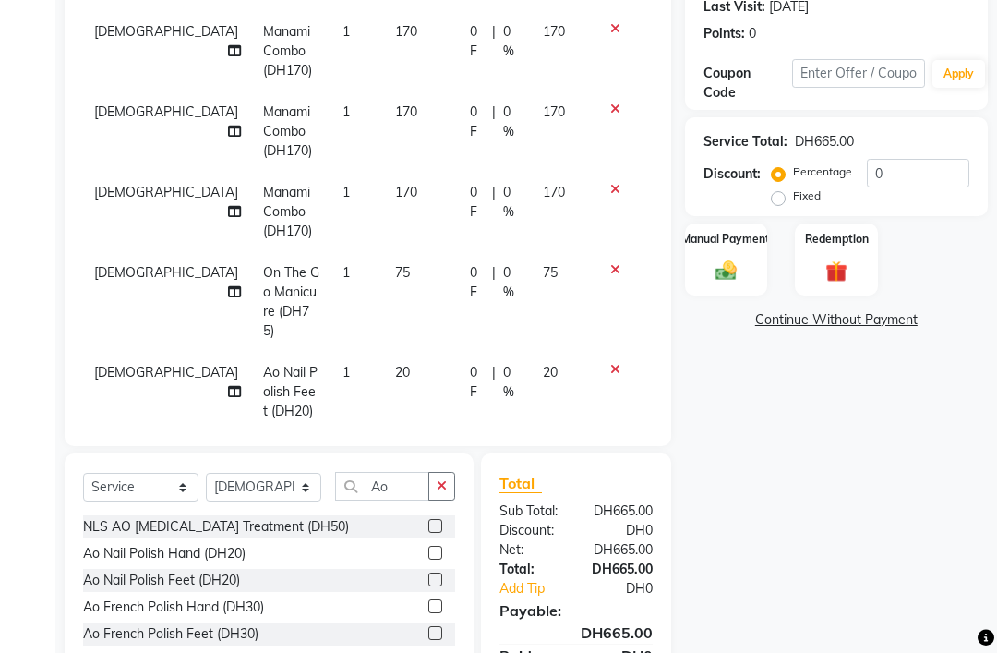
click at [448, 500] on button "button" at bounding box center [441, 486] width 27 height 29
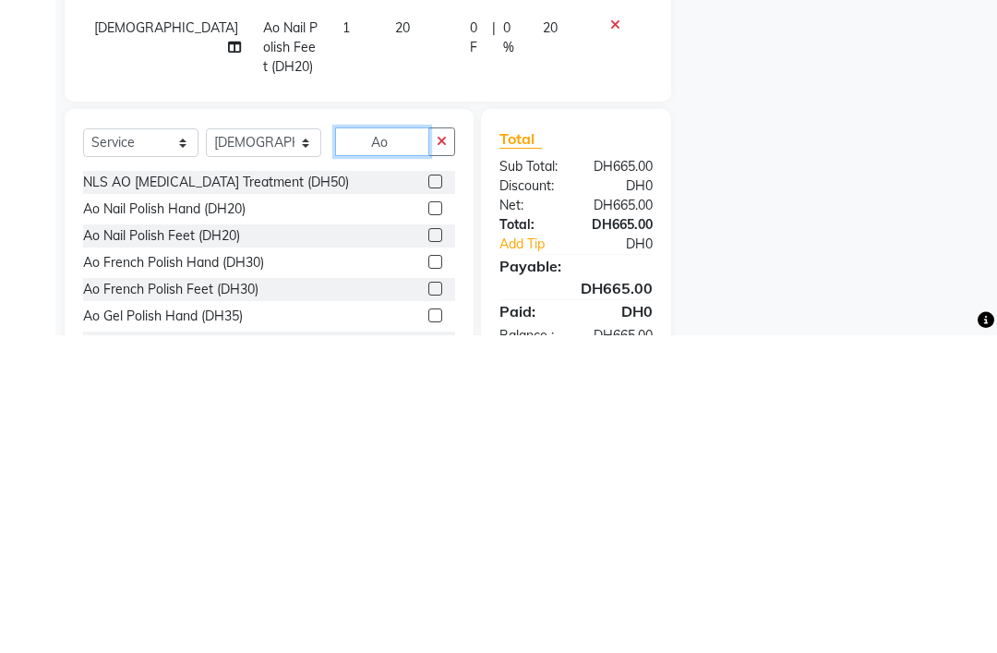
type input "Ao"
click at [434, 545] on label at bounding box center [435, 552] width 14 height 14
click at [434, 547] on input "checkbox" at bounding box center [434, 553] width 12 height 12
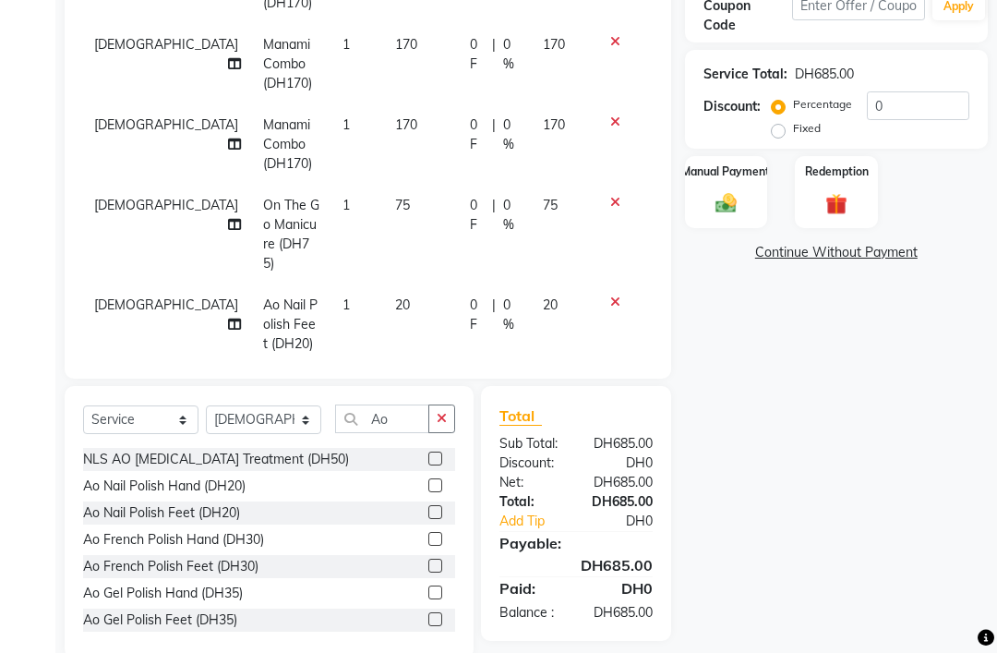
checkbox input "false"
click at [380, 497] on div "Ao Nail Polish Hand (DH20)" at bounding box center [269, 485] width 372 height 23
click at [207, 496] on div "Ao Nail Polish Hand (DH20)" at bounding box center [164, 485] width 162 height 19
click at [234, 496] on div "Ao Nail Polish Hand (DH20)" at bounding box center [164, 485] width 162 height 19
checkbox input "false"
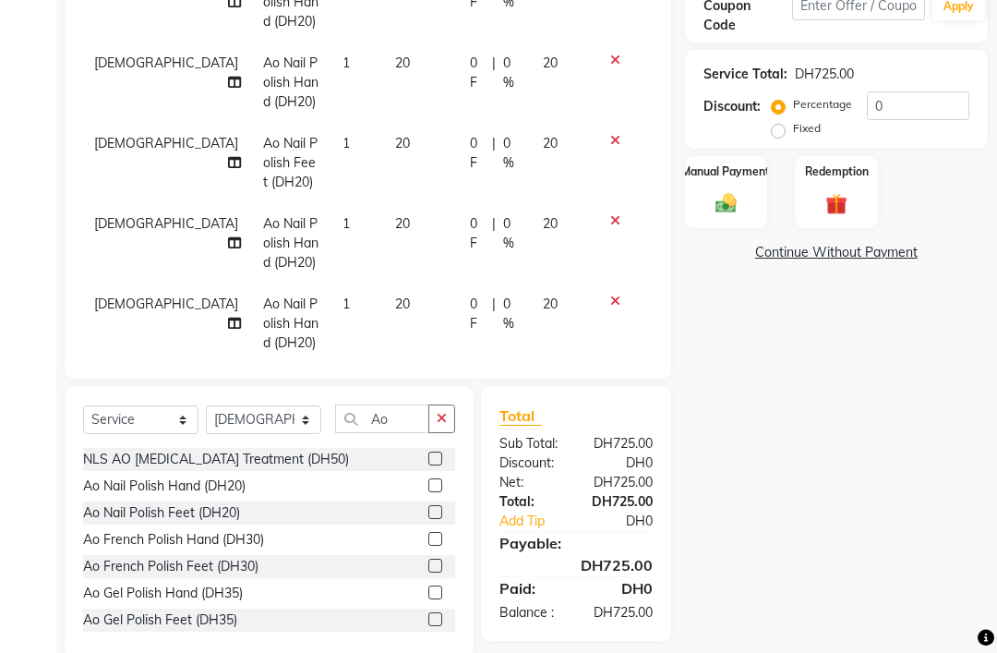
scroll to position [512, 0]
click at [617, 301] on icon at bounding box center [615, 301] width 10 height 13
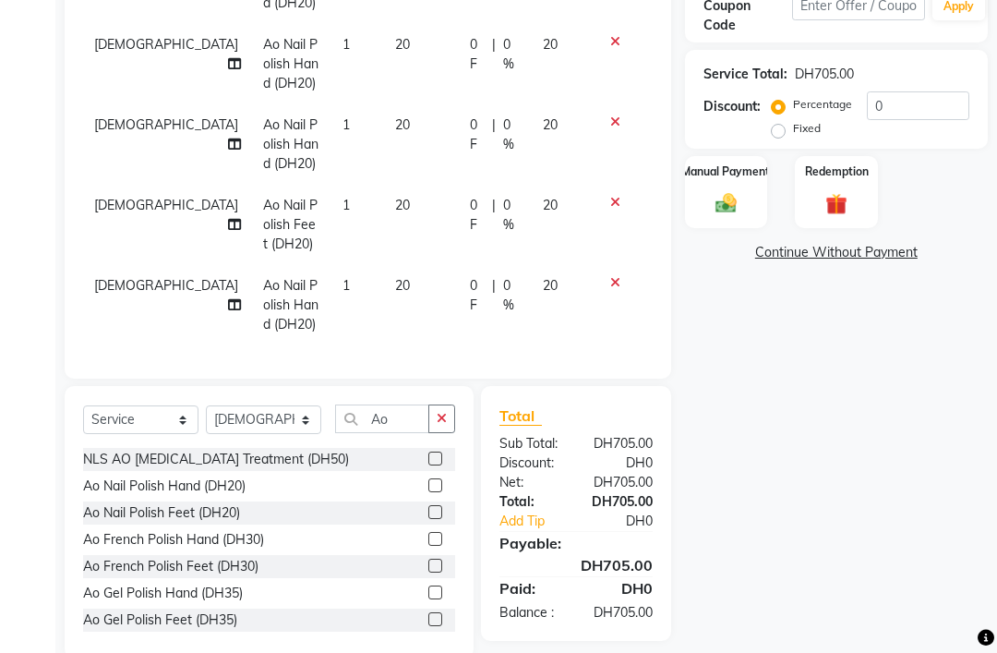
scroll to position [432, 0]
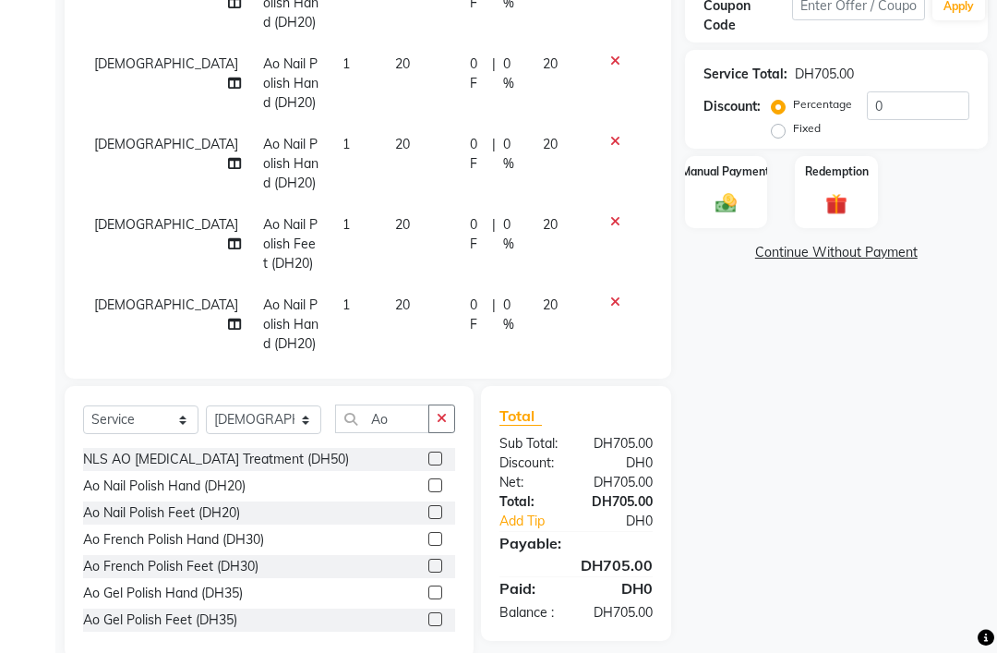
click at [616, 327] on td at bounding box center [622, 324] width 61 height 80
click at [605, 308] on div at bounding box center [622, 301] width 39 height 13
click at [602, 301] on td at bounding box center [622, 324] width 61 height 80
click at [609, 316] on td at bounding box center [622, 324] width 61 height 80
click at [581, 306] on td "20" at bounding box center [562, 324] width 60 height 80
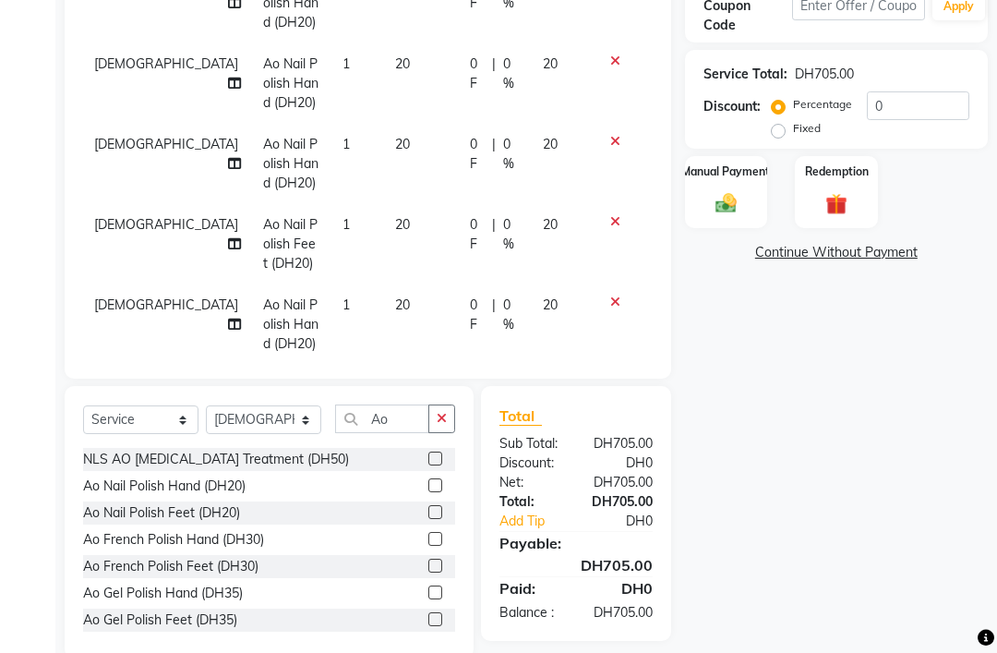
select select "53952"
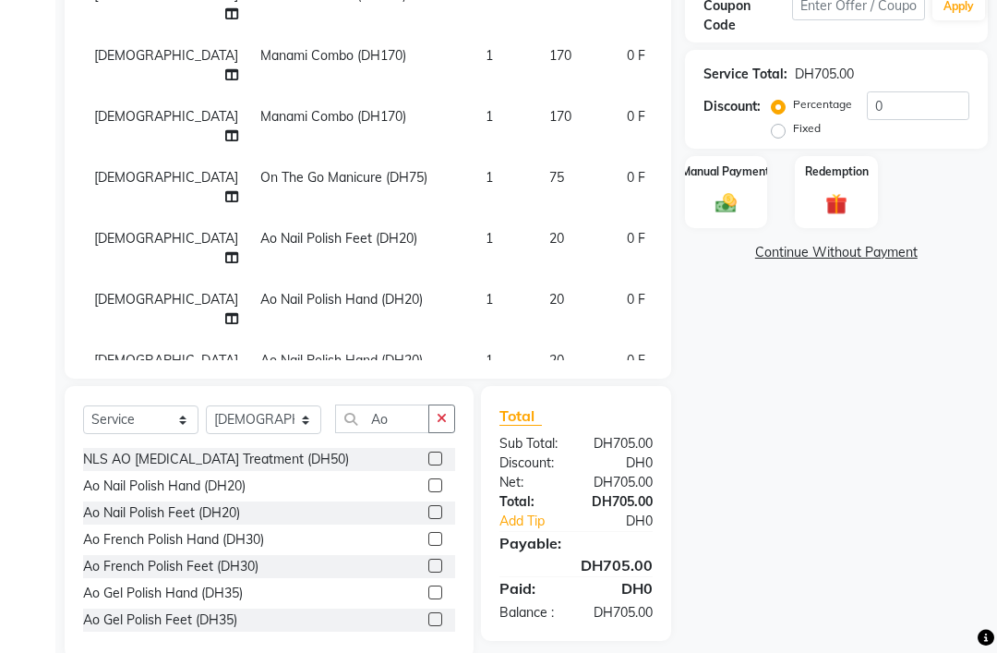
scroll to position [-2, 0]
click at [776, 377] on div "Name: Asma Membership: No Active Membership Total Visits: 9 Card on file: 0 Las…" at bounding box center [843, 233] width 317 height 850
click at [741, 358] on div "Name: Asma Membership: No Active Membership Total Visits: 9 Card on file: 0 Las…" at bounding box center [843, 233] width 317 height 850
click at [629, 351] on div "0 F | 0 %" at bounding box center [701, 360] width 148 height 19
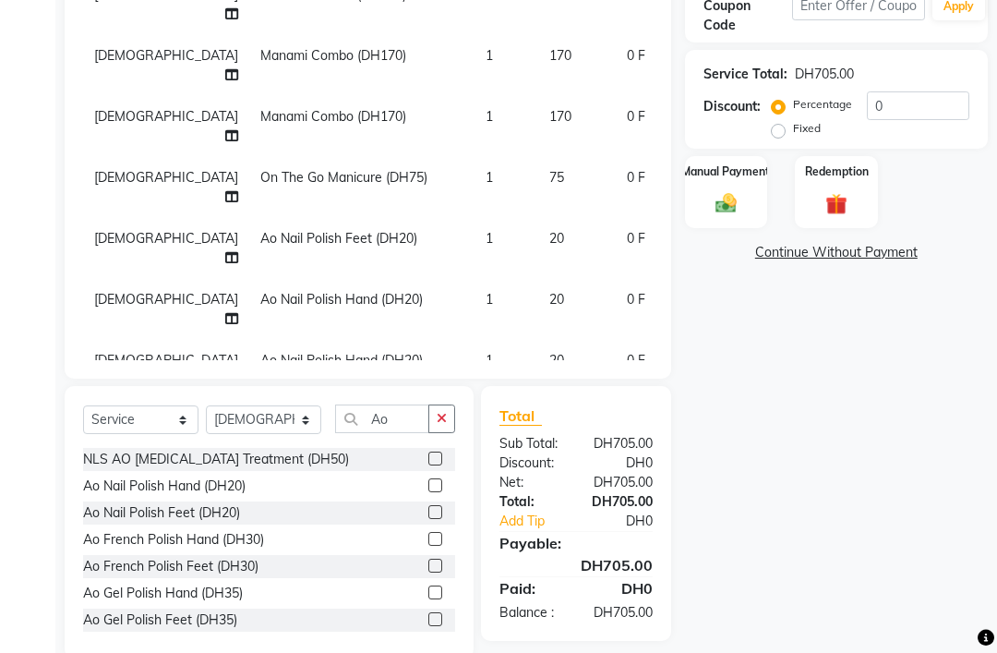
select select "53952"
click at [616, 114] on td "0 F | 0 %" at bounding box center [701, 126] width 170 height 61
select select "53952"
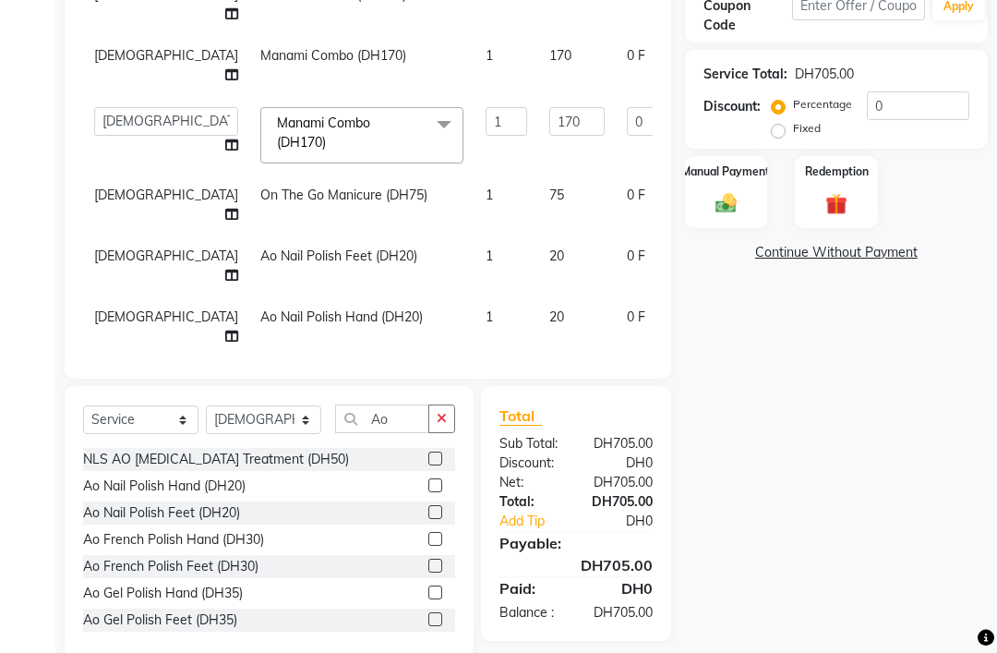
click at [83, 185] on td "[DEMOGRAPHIC_DATA]" at bounding box center [166, 204] width 166 height 61
select select "53952"
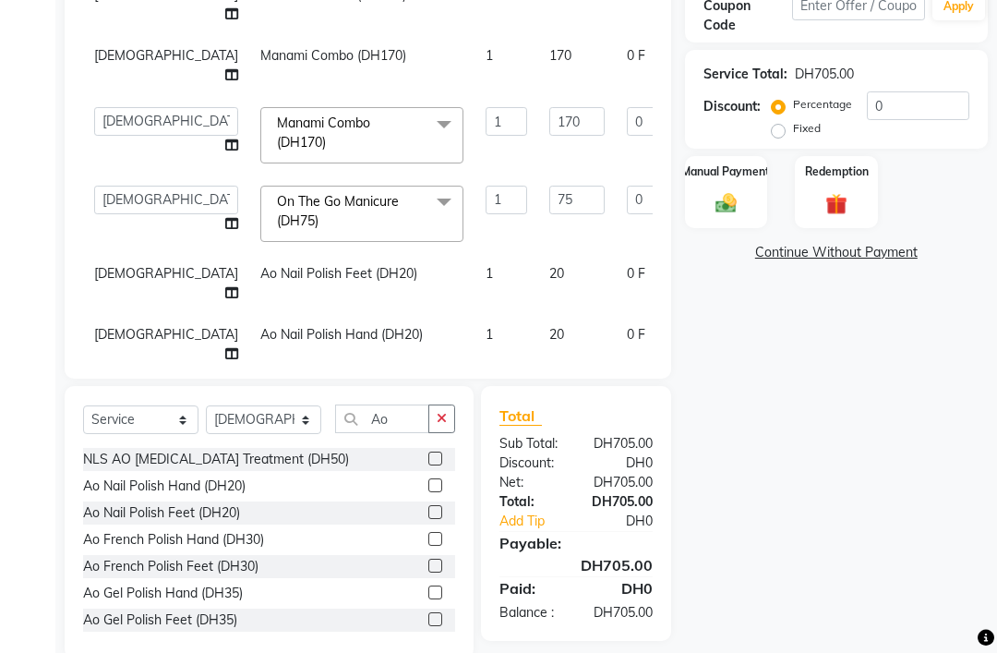
click at [941, 326] on div "Name: Asma Membership: No Active Membership Total Visits: 9 Card on file: 0 Las…" at bounding box center [843, 233] width 317 height 850
click at [443, 425] on icon "button" at bounding box center [442, 418] width 10 height 13
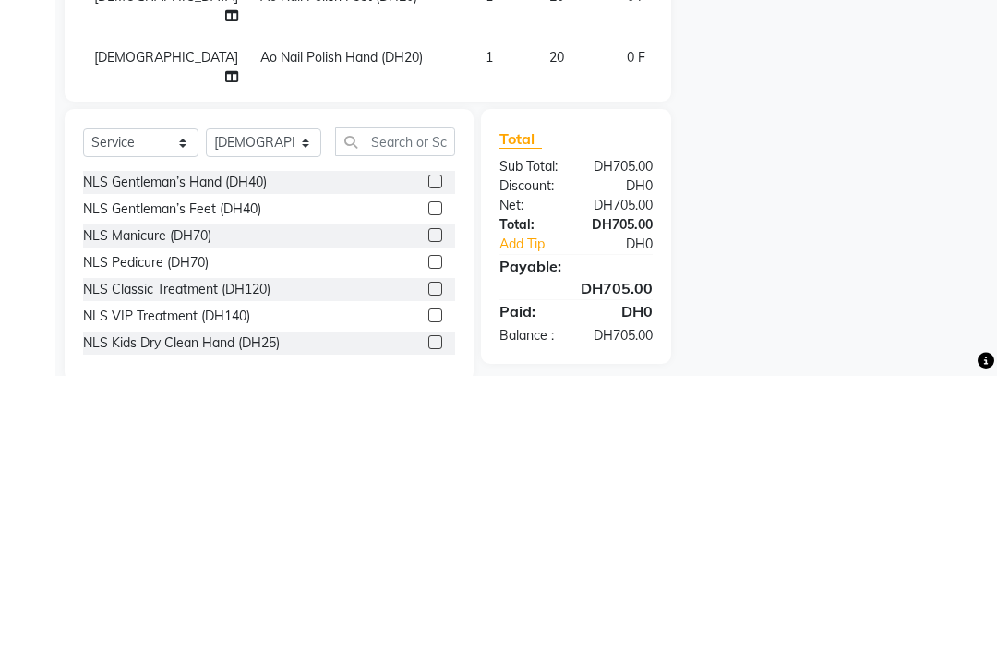
click at [849, 202] on div "Name: Asma Membership: No Active Membership Total Visits: 9 Card on file: 0 Las…" at bounding box center [843, 233] width 317 height 850
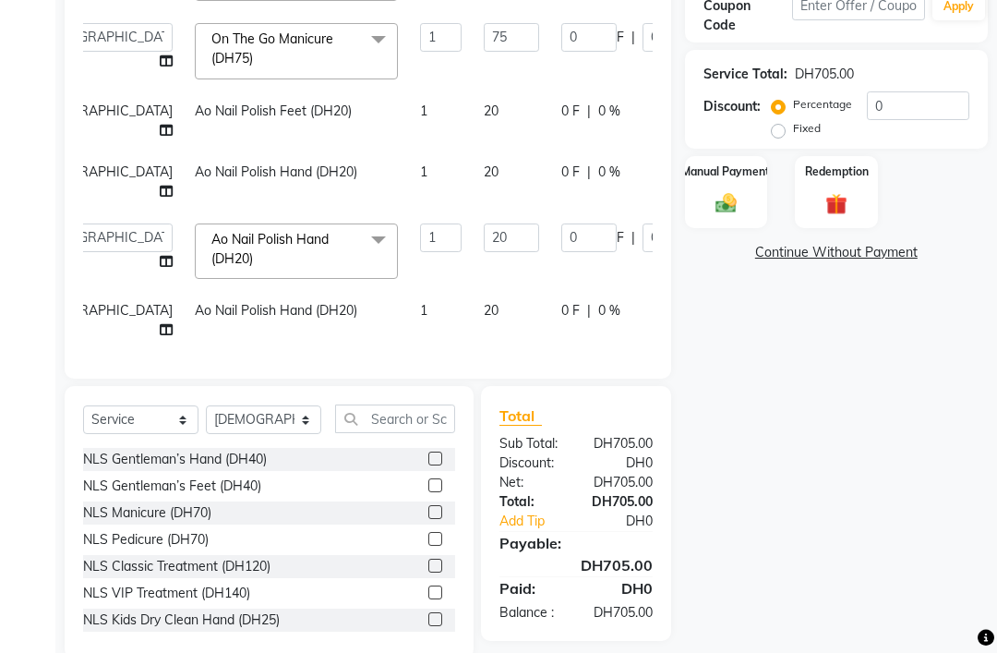
scroll to position [164, 67]
click at [781, 361] on div "Name: Asma Membership: No Active Membership Total Visits: 9 Card on file: 0 Las…" at bounding box center [843, 233] width 317 height 850
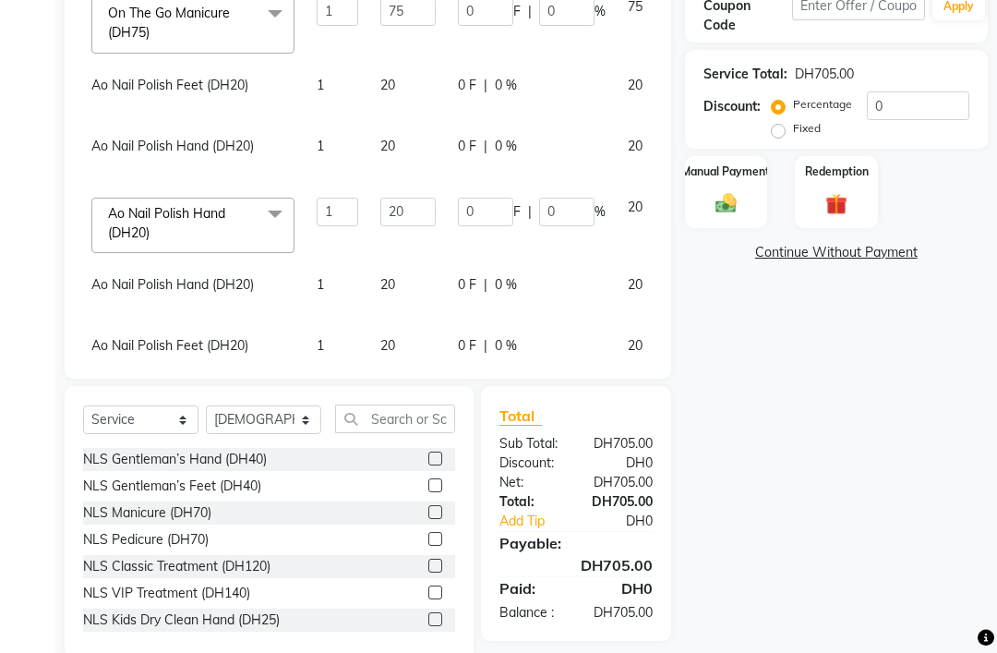
click at [689, 397] on icon at bounding box center [694, 403] width 10 height 13
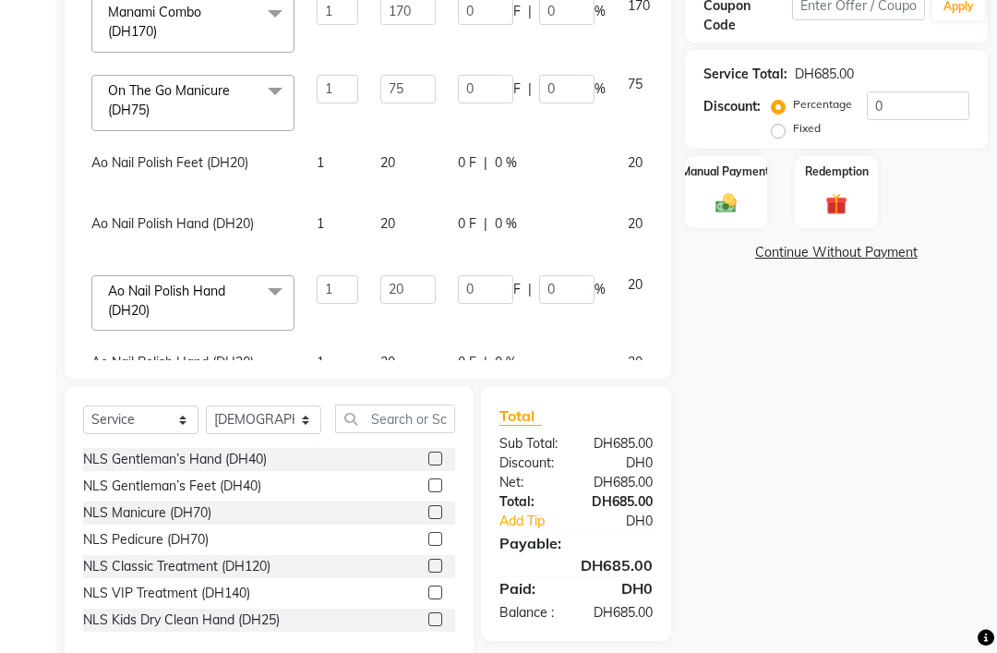
click at [689, 413] on icon at bounding box center [694, 419] width 10 height 13
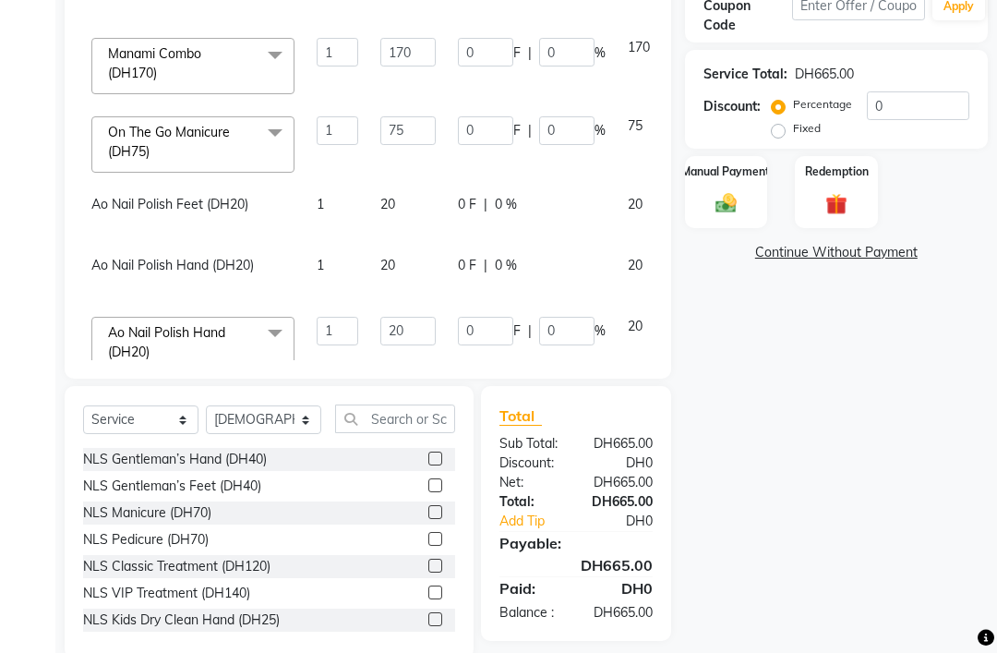
click at [689, 394] on icon at bounding box center [694, 400] width 10 height 13
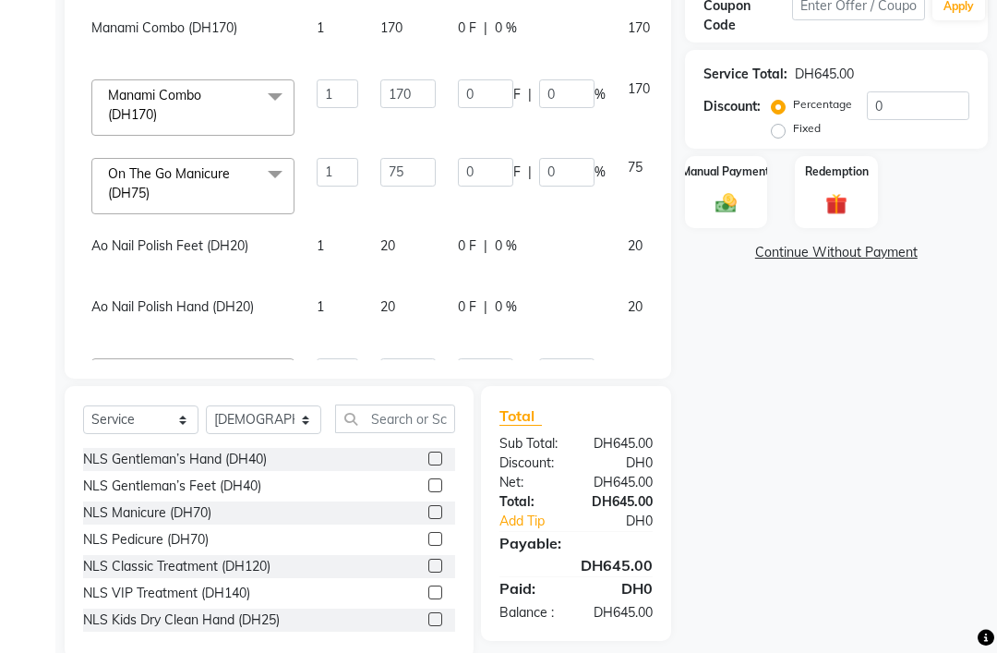
click at [689, 358] on icon at bounding box center [694, 364] width 10 height 13
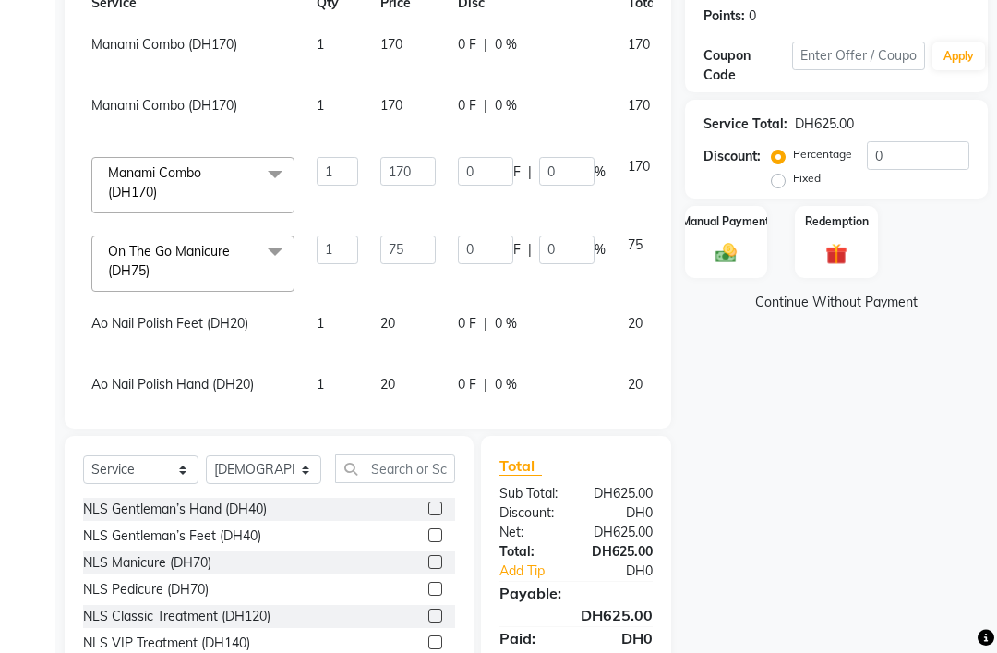
click at [689, 375] on icon at bounding box center [694, 381] width 10 height 13
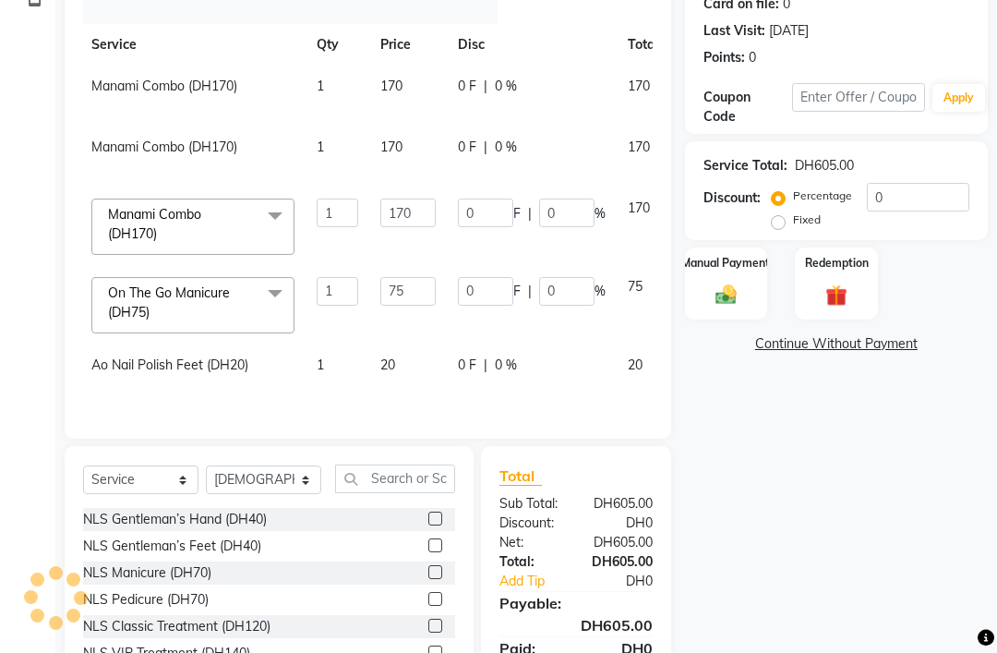
click at [689, 355] on icon at bounding box center [694, 361] width 10 height 13
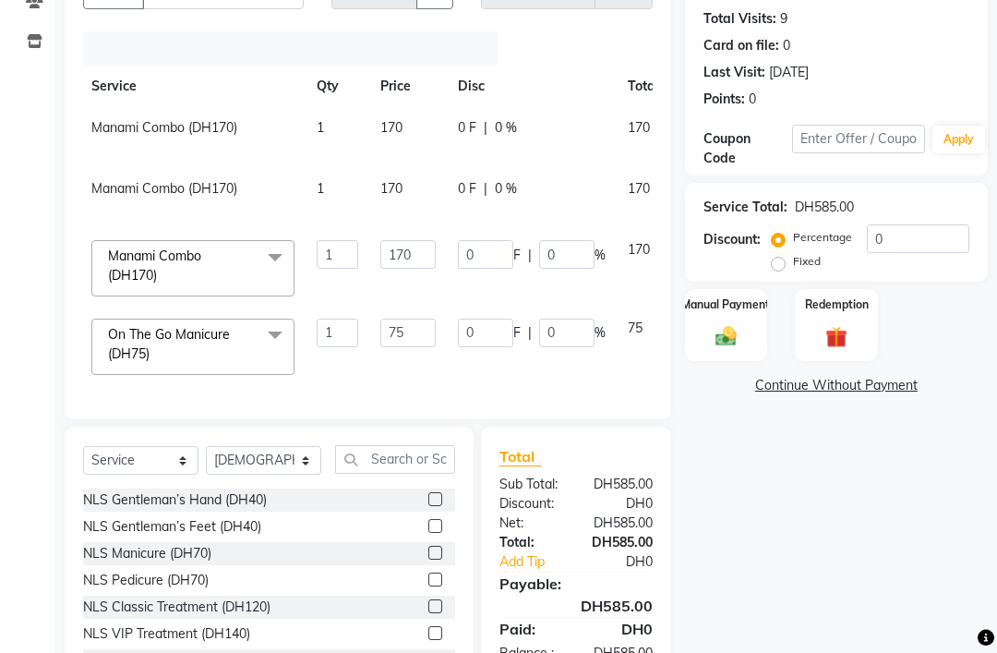
click at [751, 477] on div "Name: Asma Membership: No Active Membership Total Visits: 9 Card on file: 0 Las…" at bounding box center [843, 320] width 317 height 758
click at [411, 453] on input "text" at bounding box center [395, 459] width 120 height 29
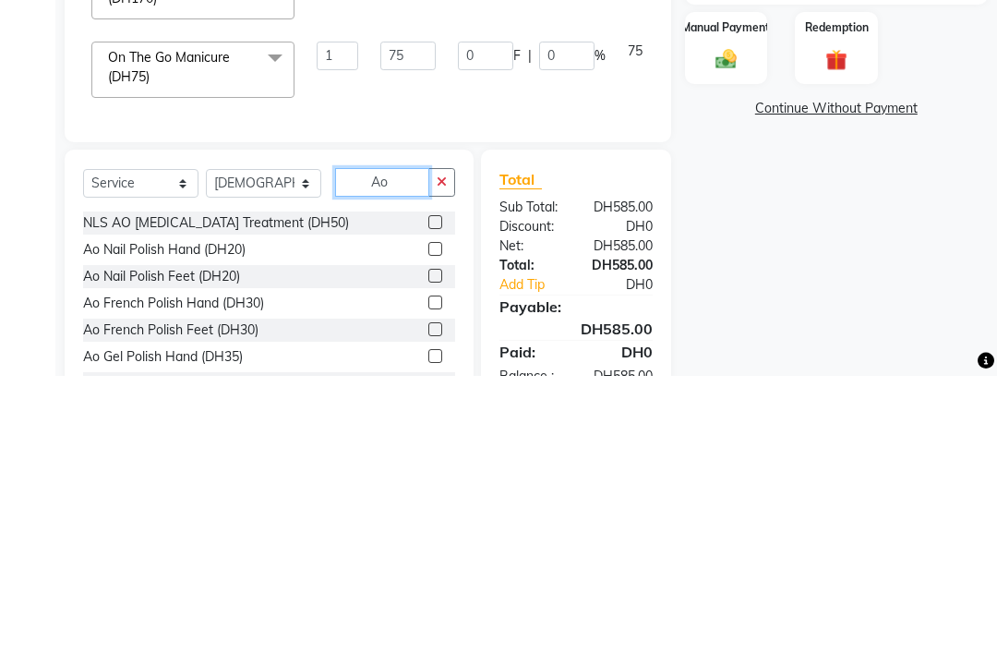
type input "Ao"
click at [430, 519] on label at bounding box center [435, 526] width 14 height 14
click at [430, 521] on input "checkbox" at bounding box center [434, 527] width 12 height 12
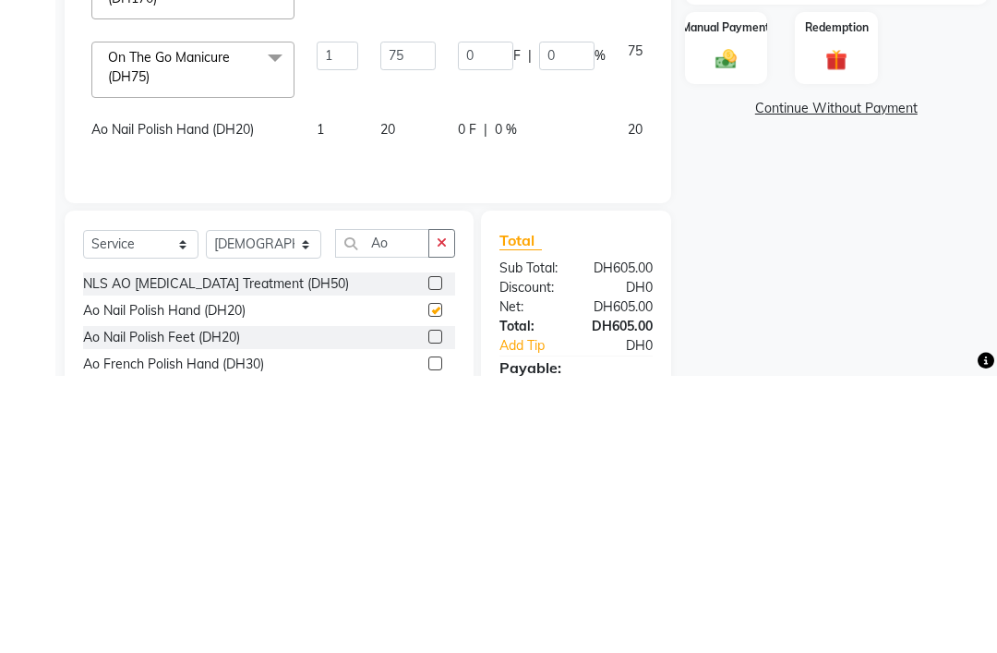
scroll to position [239, 0]
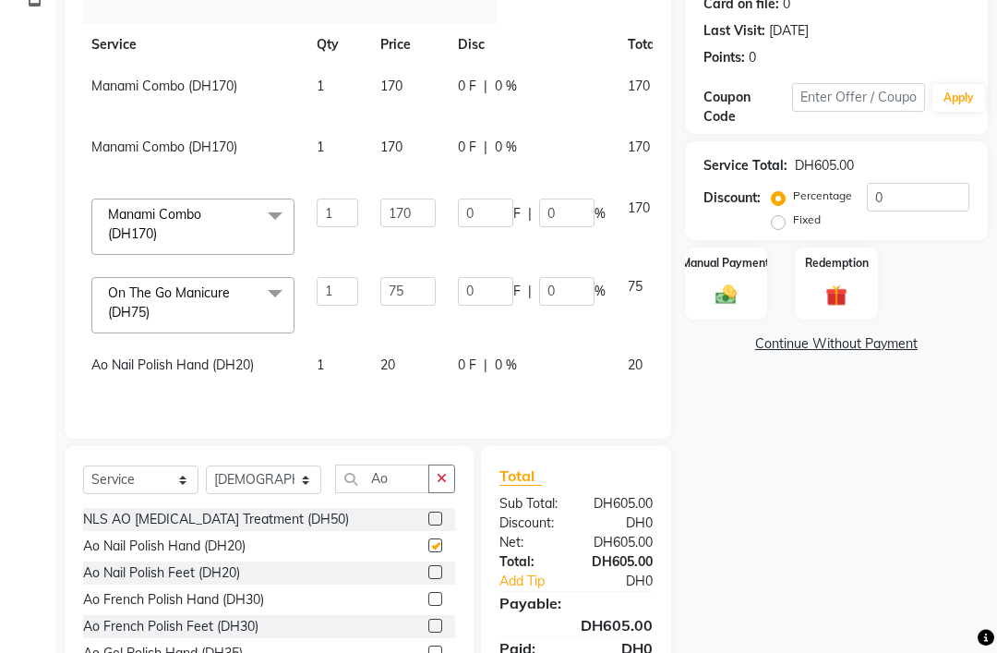
checkbox input "false"
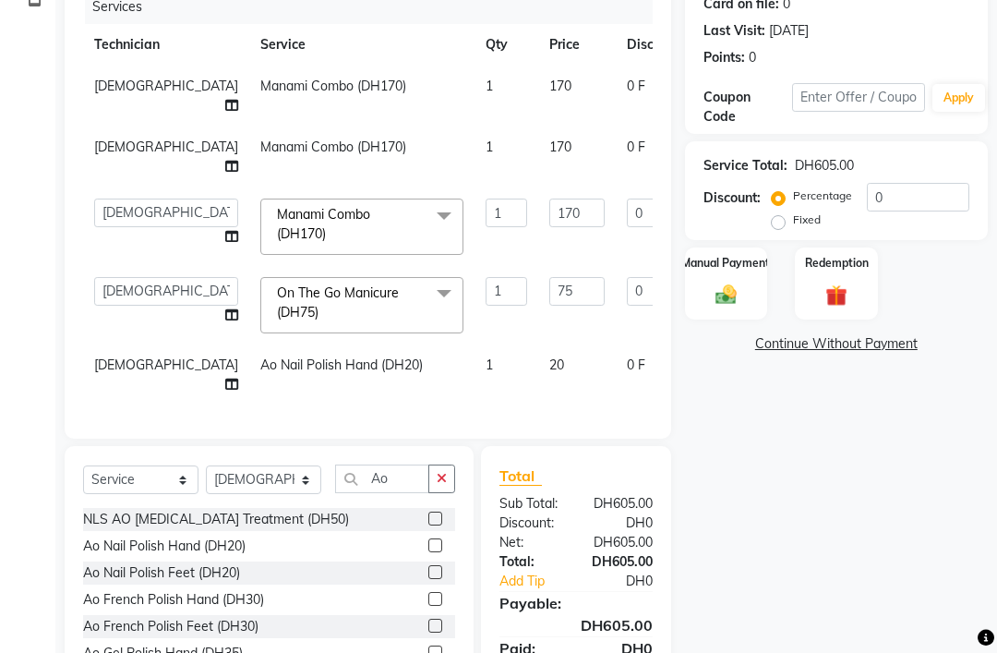
scroll to position [0, 0]
click at [439, 472] on icon "button" at bounding box center [442, 478] width 10 height 13
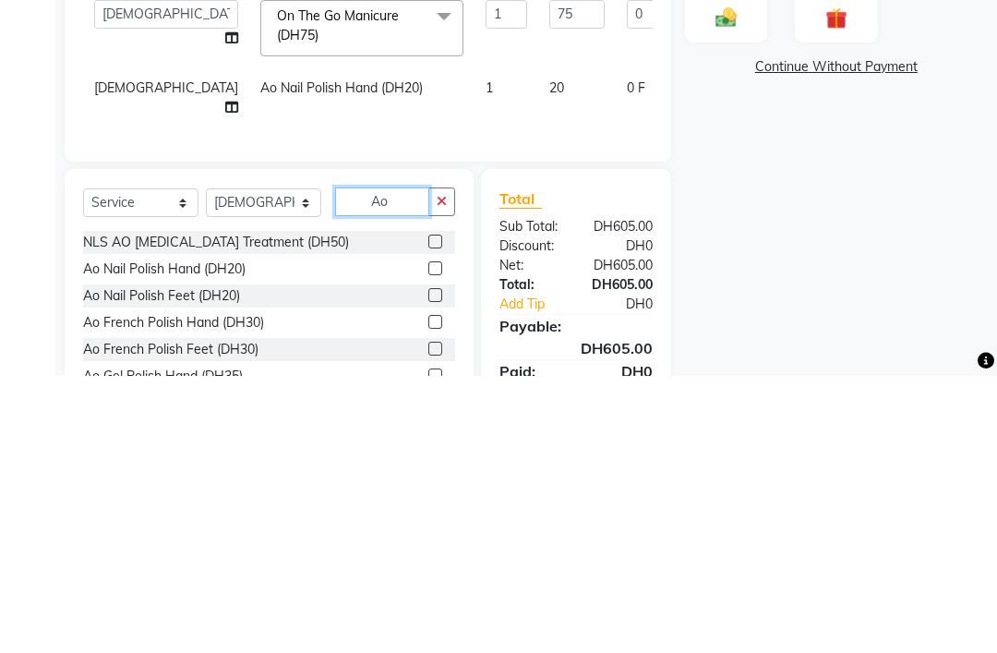
type input "Ao"
click at [277, 465] on select "Select Technician [PERSON_NAME] [PERSON_NAME] [PERSON_NAME] [PERSON_NAME] Manam…" at bounding box center [263, 479] width 115 height 29
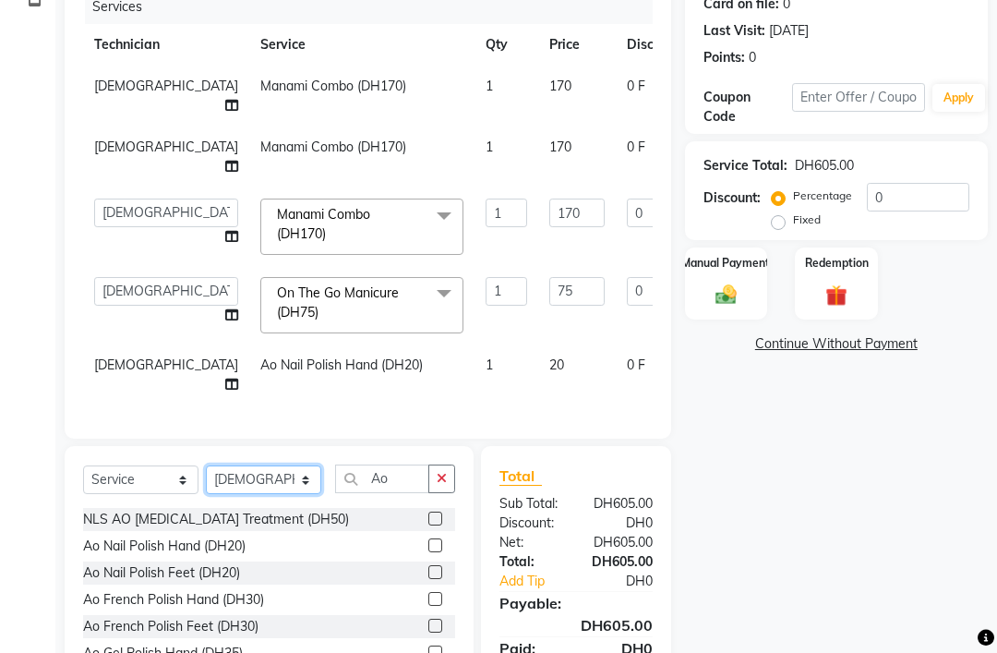
select select "92341"
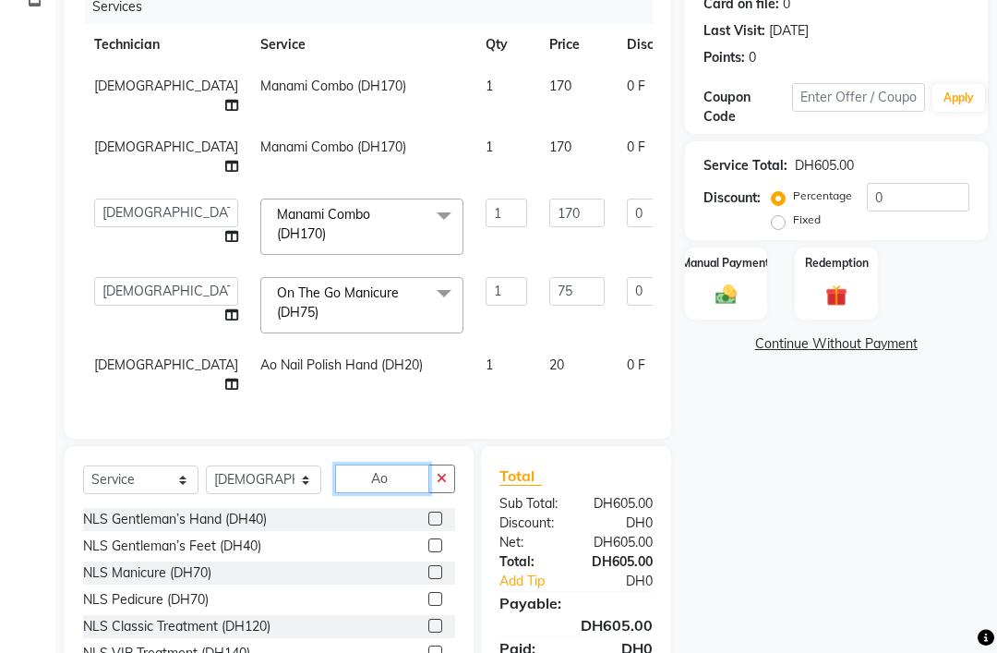
click at [409, 464] on input "Ao" at bounding box center [382, 478] width 94 height 29
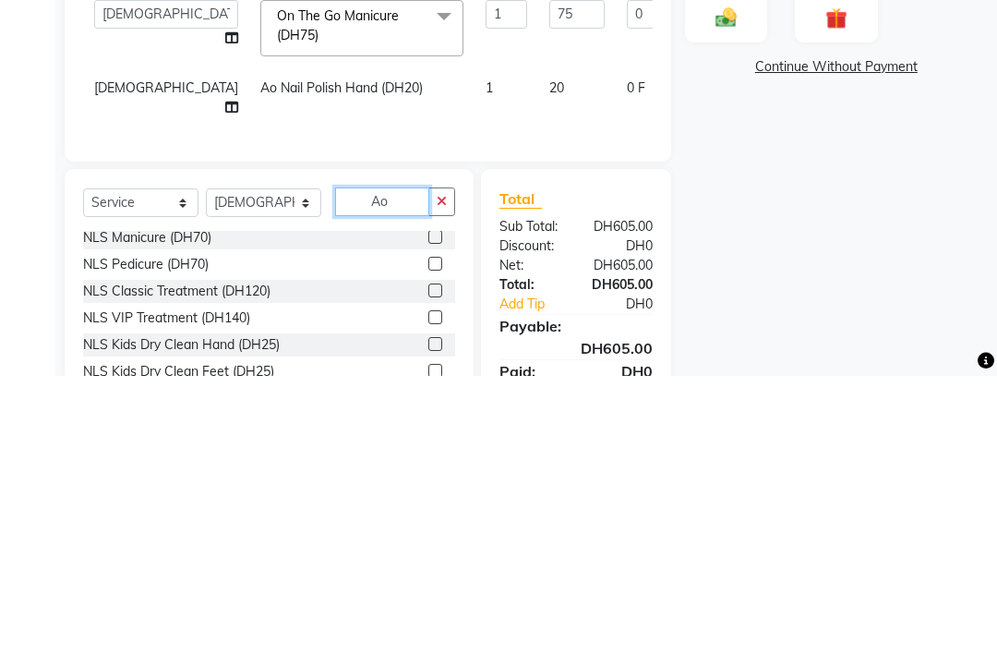
scroll to position [57, 0]
click at [406, 464] on input "Ao" at bounding box center [382, 478] width 94 height 29
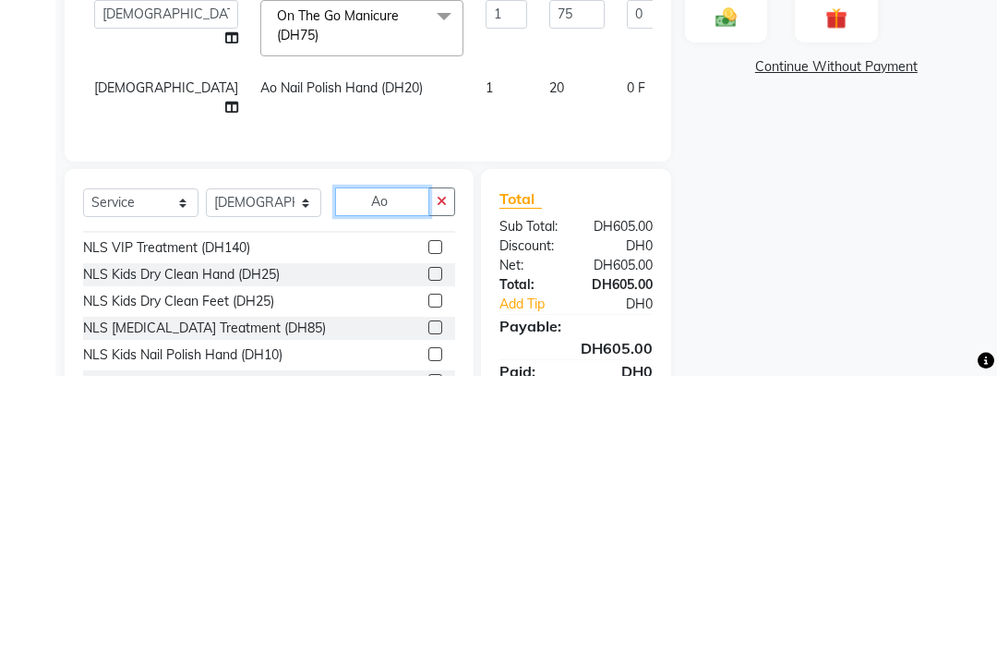
scroll to position [134, 0]
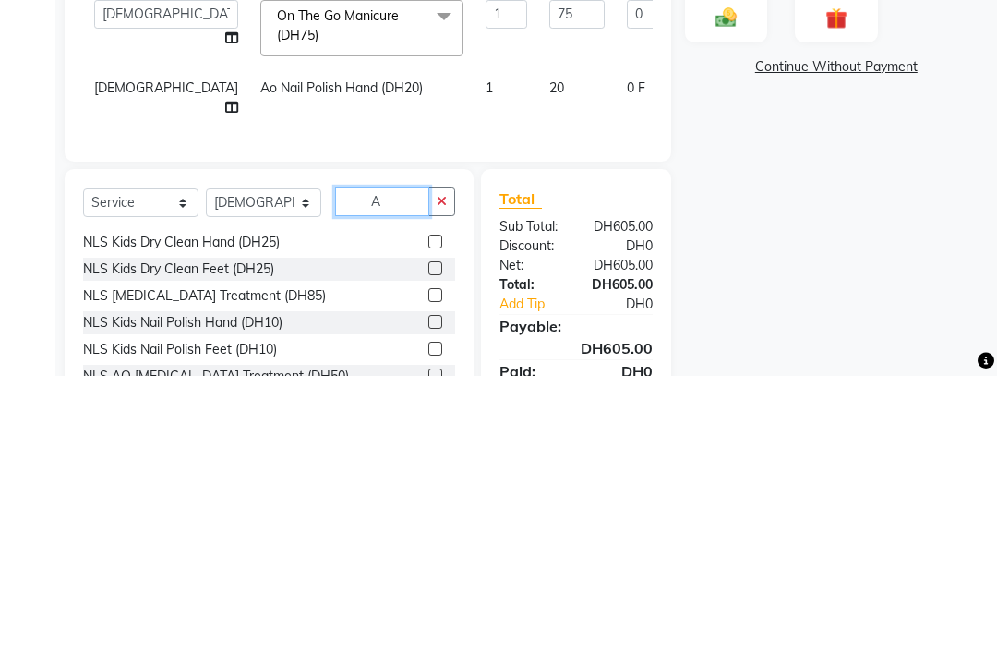
type input "Ao"
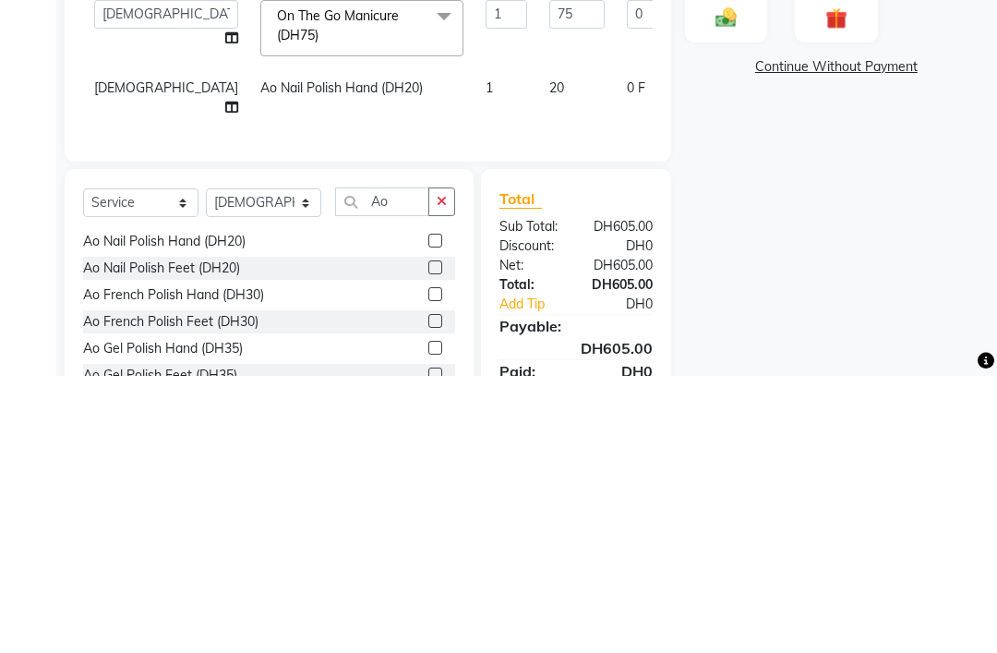
click at [428, 537] on label at bounding box center [435, 544] width 14 height 14
click at [428, 539] on input "checkbox" at bounding box center [434, 545] width 12 height 12
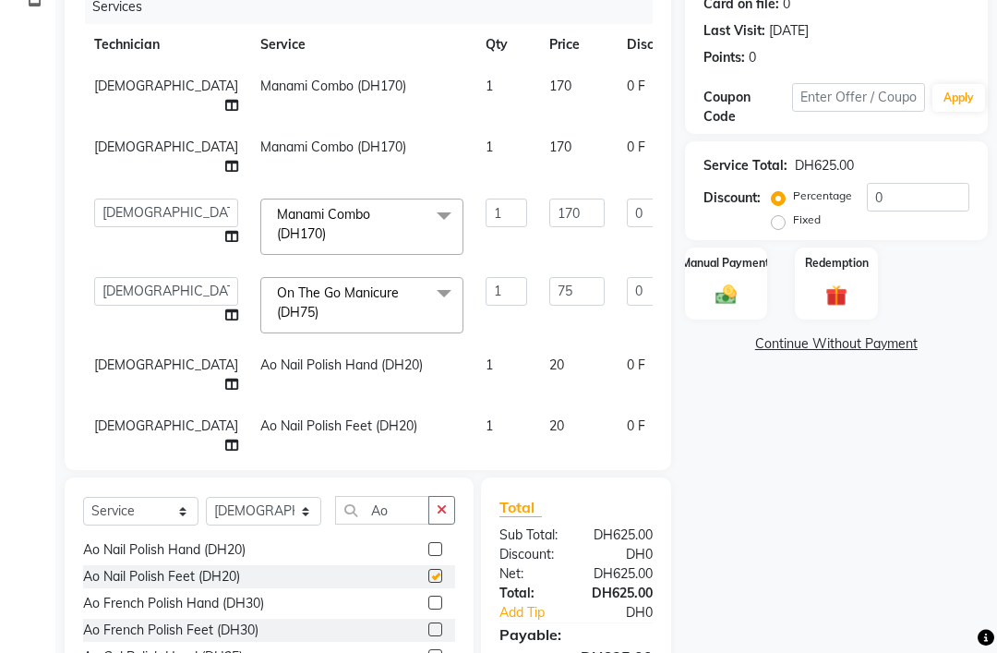
checkbox input "false"
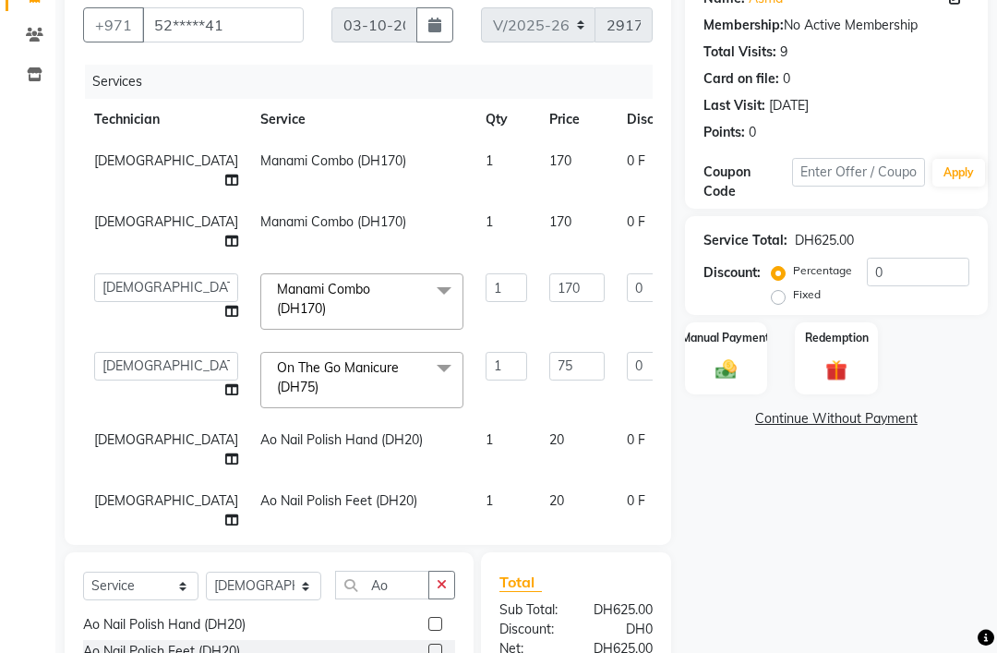
scroll to position [163, 0]
click at [425, 280] on span at bounding box center [443, 291] width 37 height 35
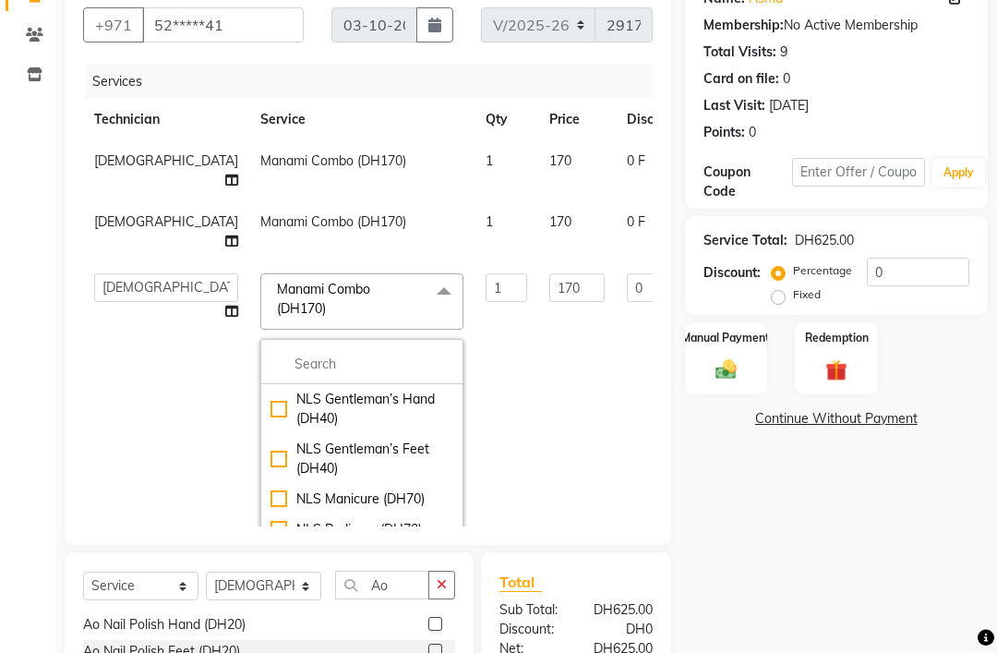
scroll to position [164, 0]
click at [425, 274] on span at bounding box center [443, 290] width 37 height 35
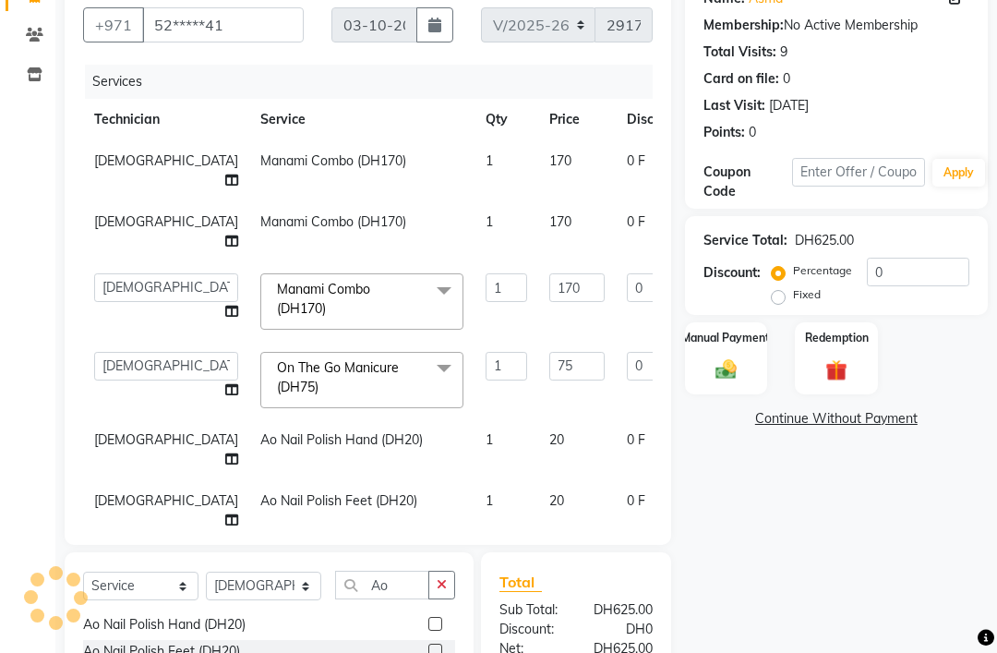
click at [249, 176] on td "Manami Combo (DH170)" at bounding box center [361, 170] width 225 height 61
select select "53952"
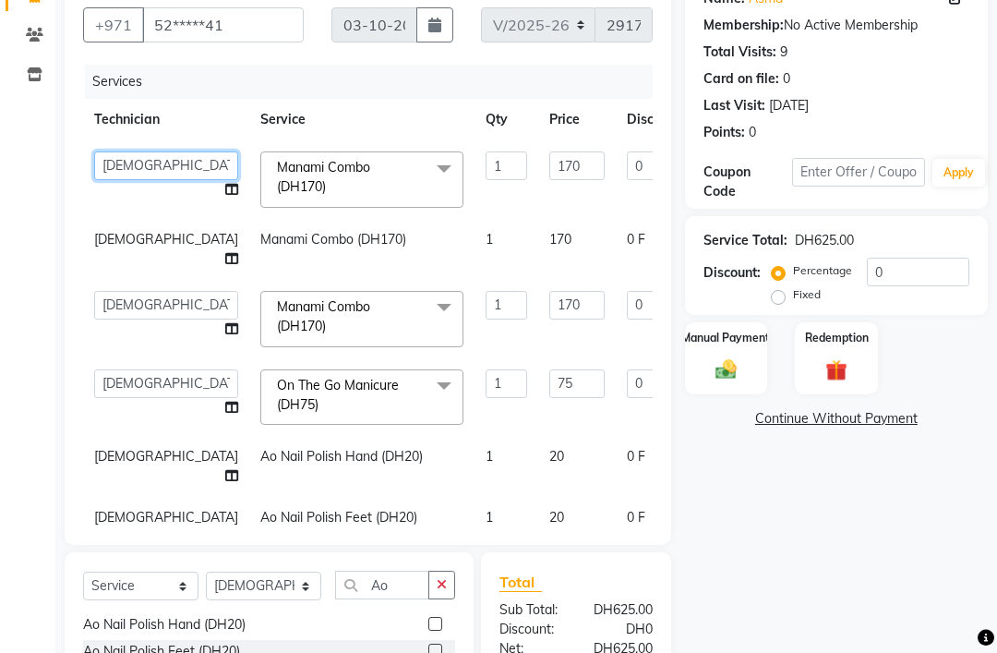
click at [116, 180] on select "Anita Cristine Elahe Fereshteh Flora Hadis Haniye Jossi Lyn Mahdiye Manami Spa …" at bounding box center [166, 165] width 144 height 29
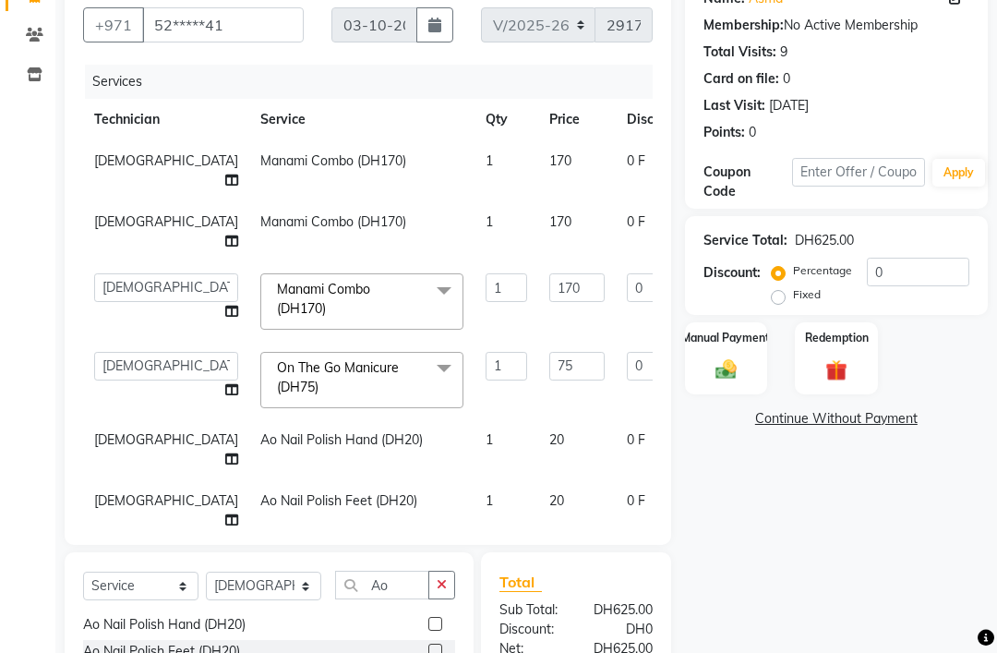
click at [274, 306] on span "Manami Combo (DH170) x" at bounding box center [353, 300] width 162 height 40
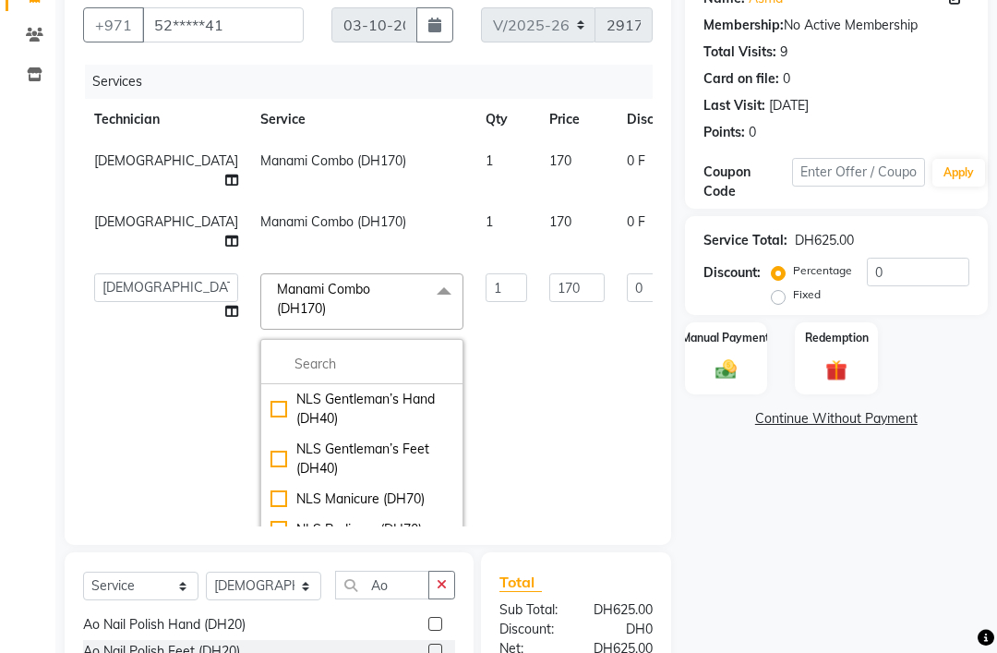
click at [281, 287] on span "Manami Combo (DH170)" at bounding box center [323, 299] width 93 height 36
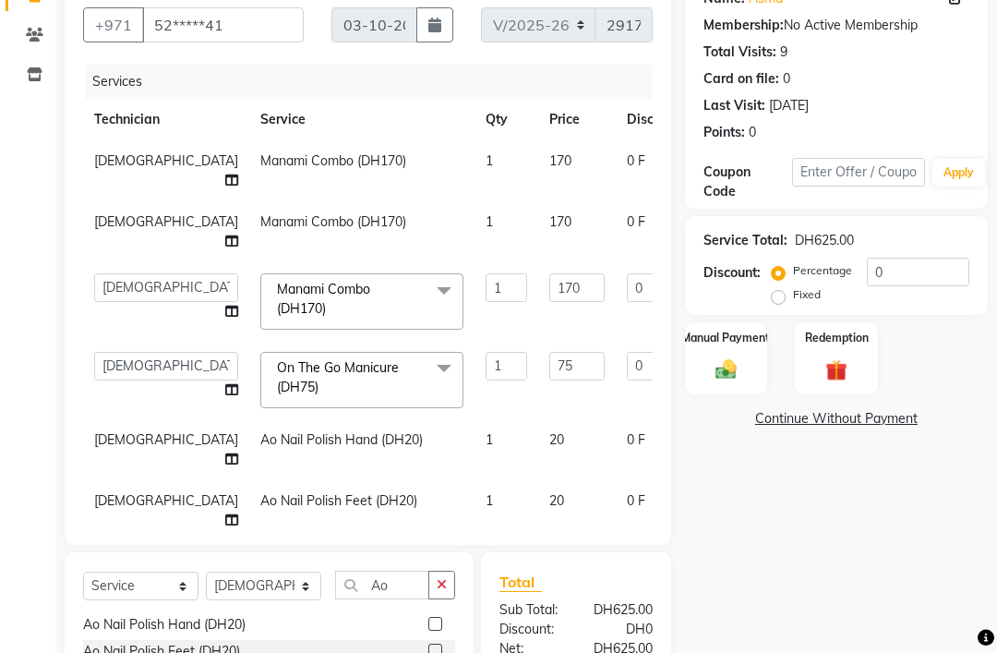
click at [277, 294] on span "Manami Combo (DH170)" at bounding box center [323, 299] width 93 height 36
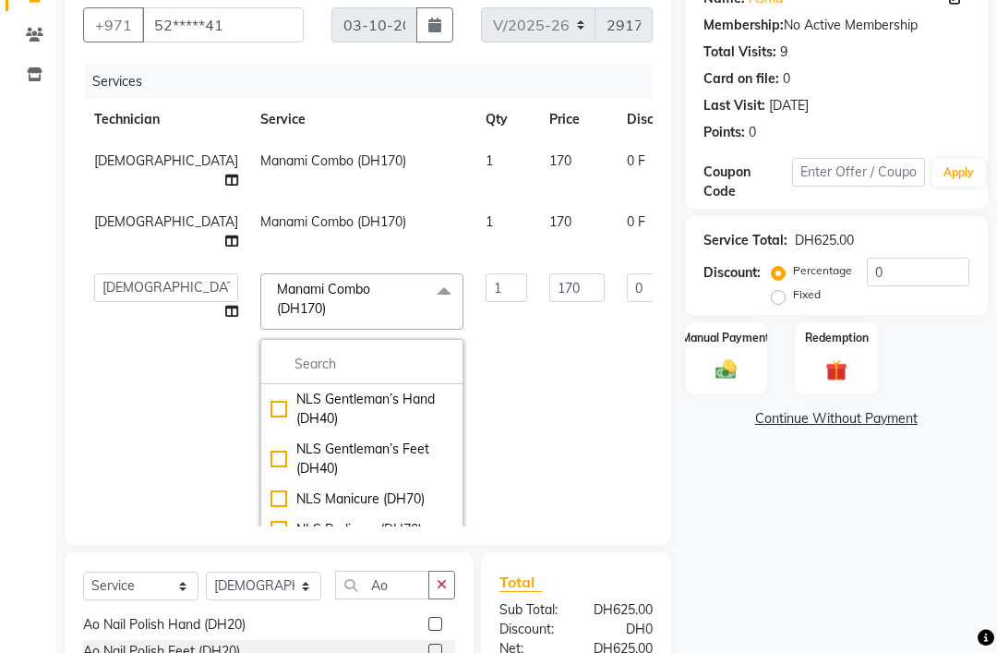
click at [277, 302] on span "Manami Combo (DH170)" at bounding box center [323, 299] width 93 height 36
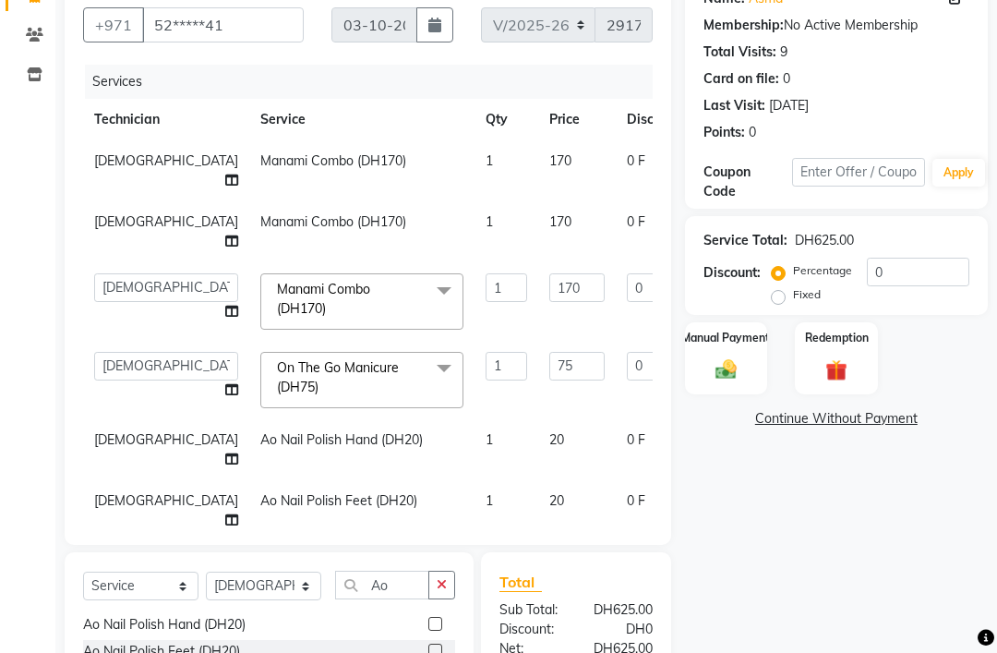
click at [260, 281] on span "Manami Combo (DH170) x" at bounding box center [361, 301] width 203 height 56
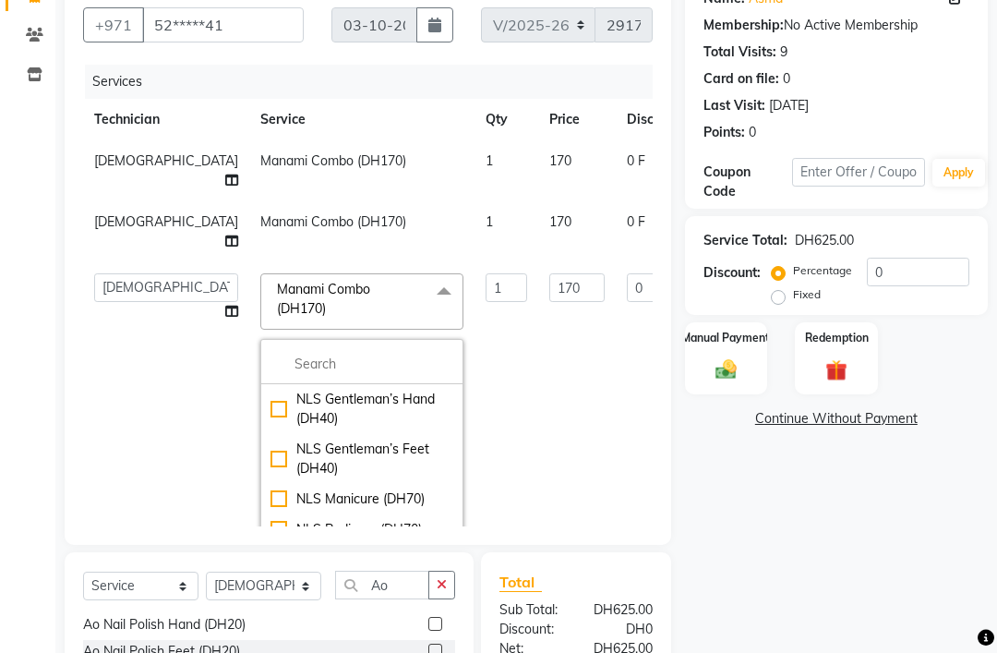
click at [277, 302] on span "Manami Combo (DH170)" at bounding box center [323, 299] width 93 height 36
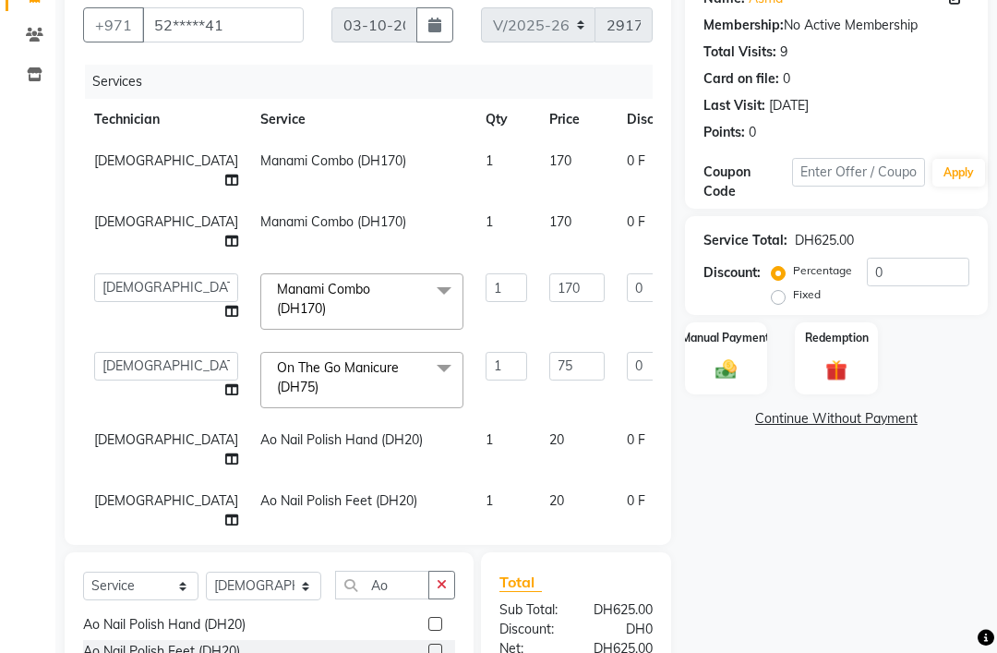
click at [277, 371] on span "On The Go Manicure (DH75)" at bounding box center [338, 377] width 122 height 36
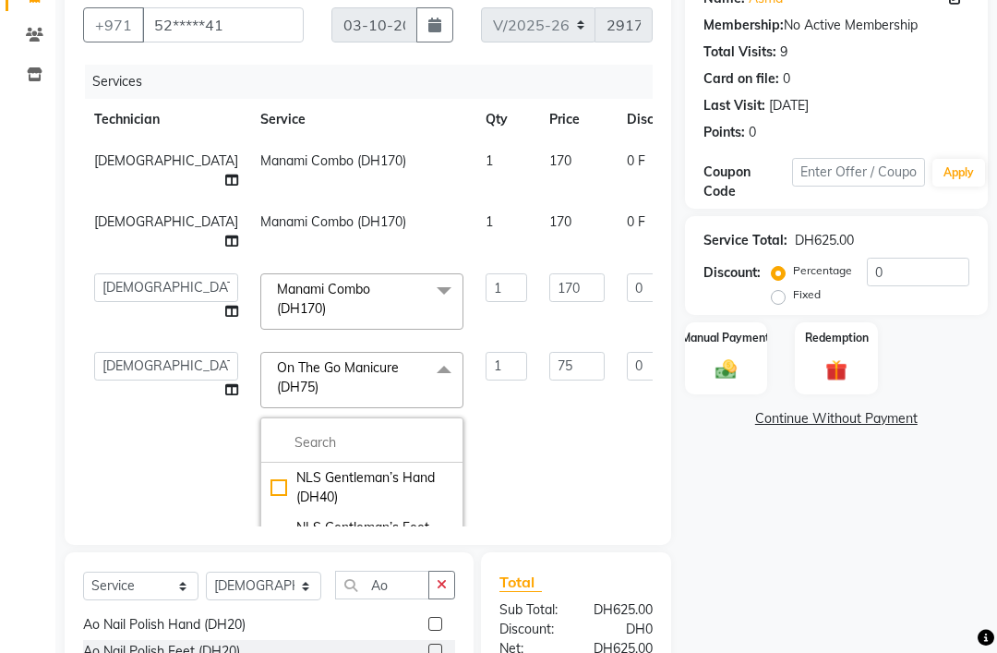
click at [282, 372] on span "On The Go Manicure (DH75)" at bounding box center [338, 377] width 122 height 36
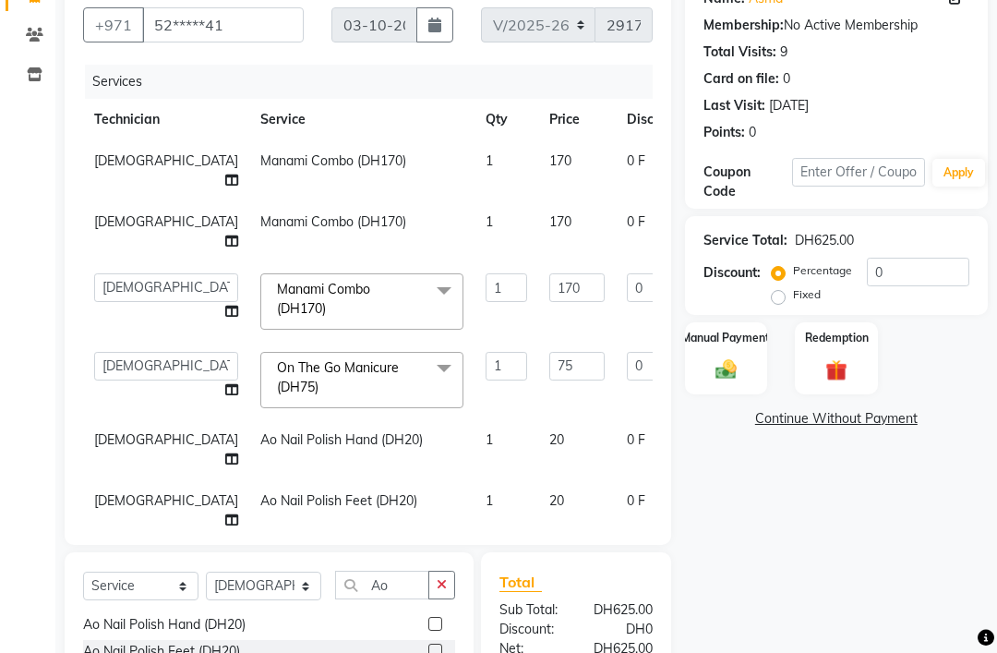
click at [840, 581] on div "Name: Asma Membership: No Active Membership Total Visits: 9 Card on file: 0 Las…" at bounding box center [843, 399] width 317 height 850
click at [633, 138] on th "Disc" at bounding box center [701, 120] width 170 height 42
click at [617, 99] on div "Services" at bounding box center [375, 82] width 581 height 34
click at [114, 99] on div "Services" at bounding box center [375, 82] width 581 height 34
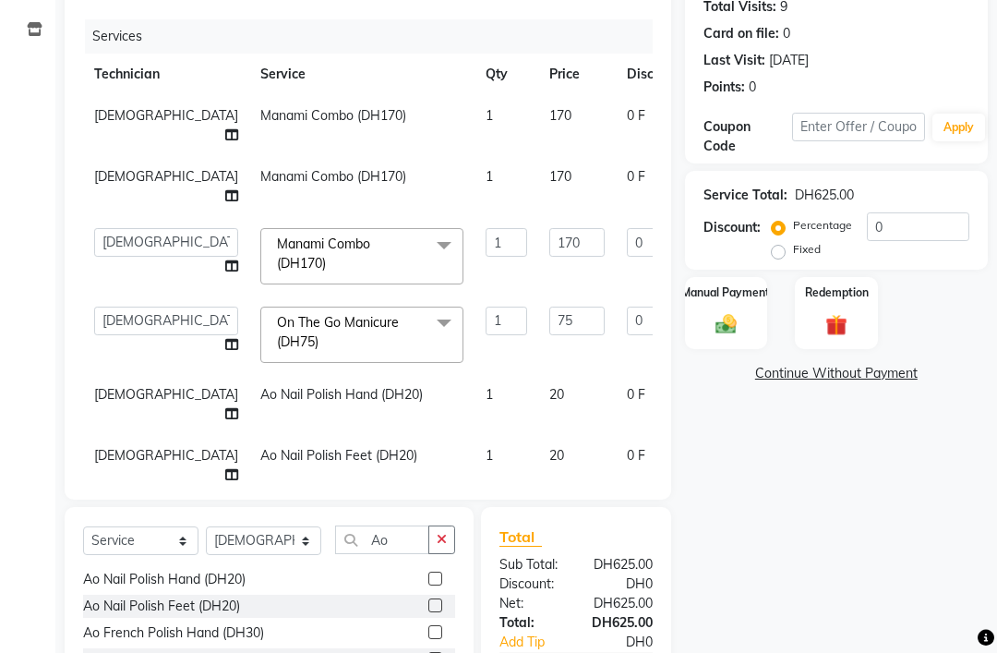
scroll to position [210, 0]
click at [735, 336] on img at bounding box center [726, 324] width 34 height 24
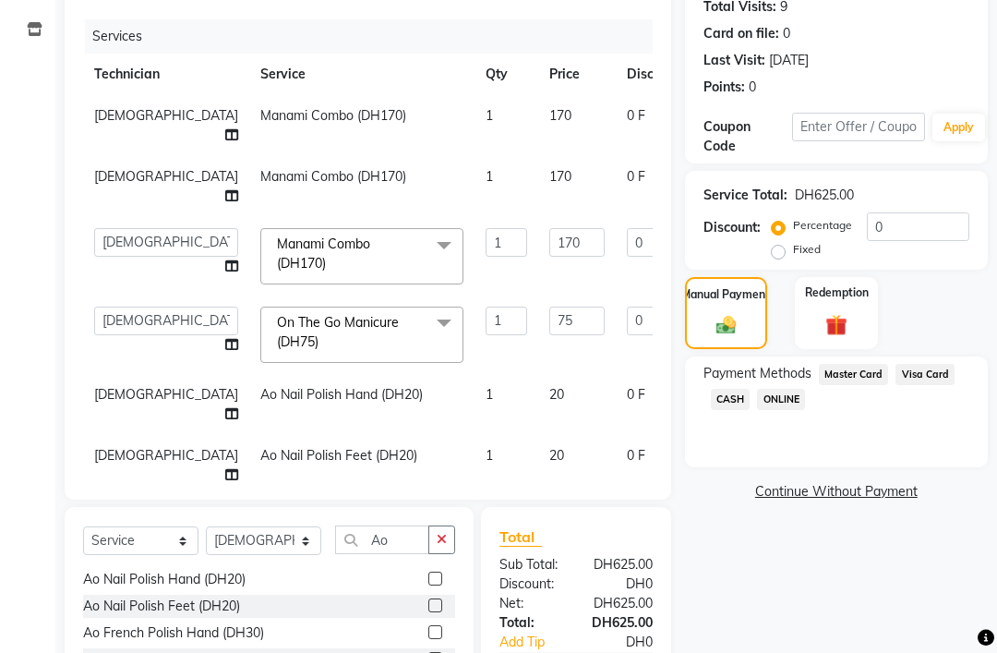
click at [939, 385] on span "Visa Card" at bounding box center [924, 374] width 59 height 21
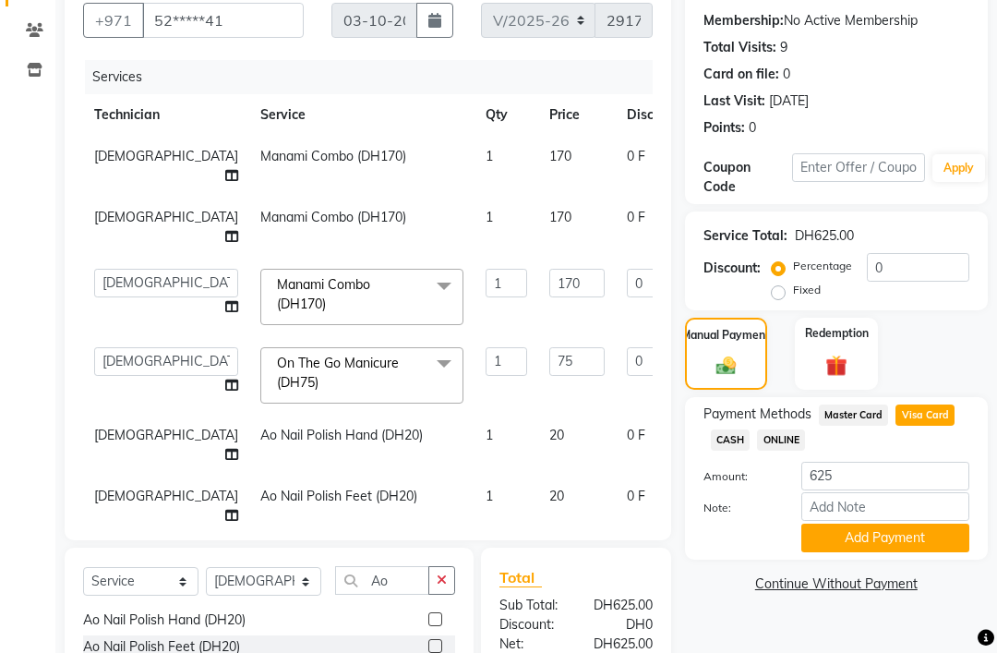
scroll to position [300, 0]
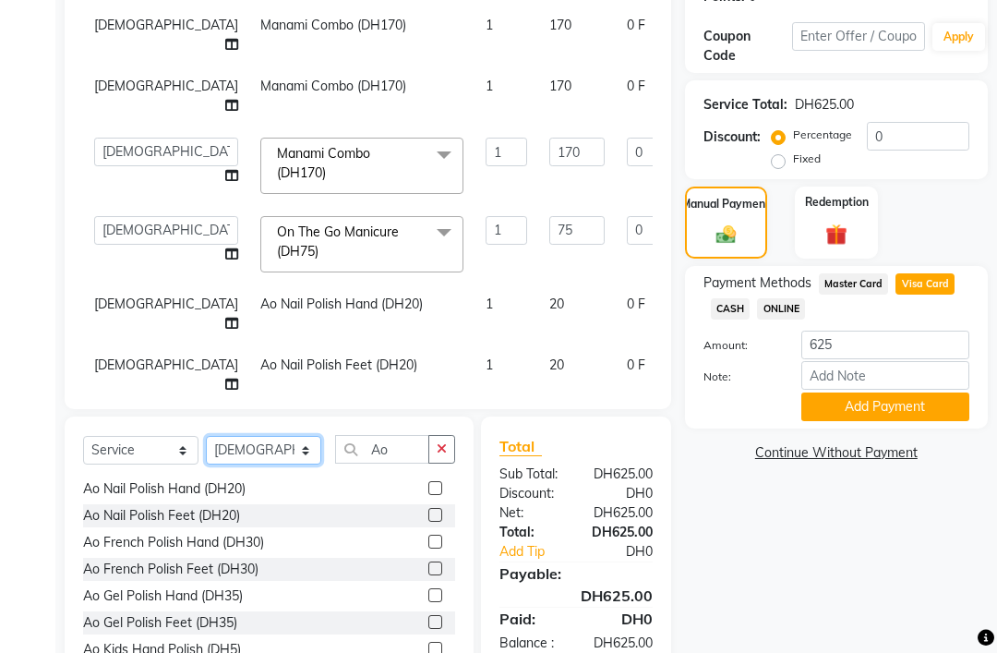
click at [291, 443] on select "Select Technician [PERSON_NAME] [PERSON_NAME] [PERSON_NAME] [PERSON_NAME] Manam…" at bounding box center [263, 450] width 115 height 29
select select "54334"
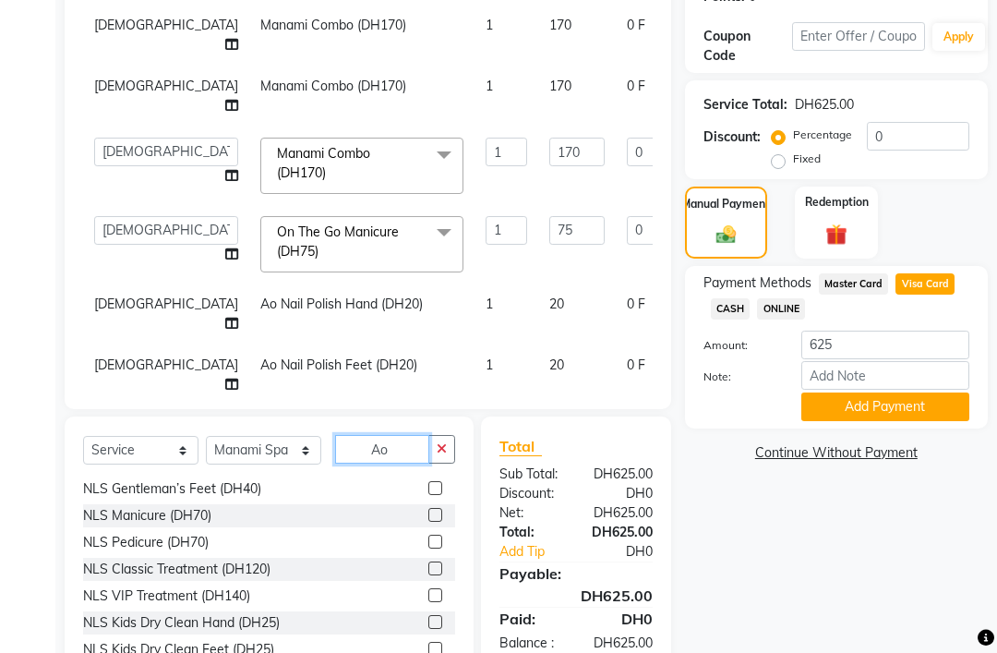
click at [422, 449] on input "Ao" at bounding box center [382, 449] width 94 height 29
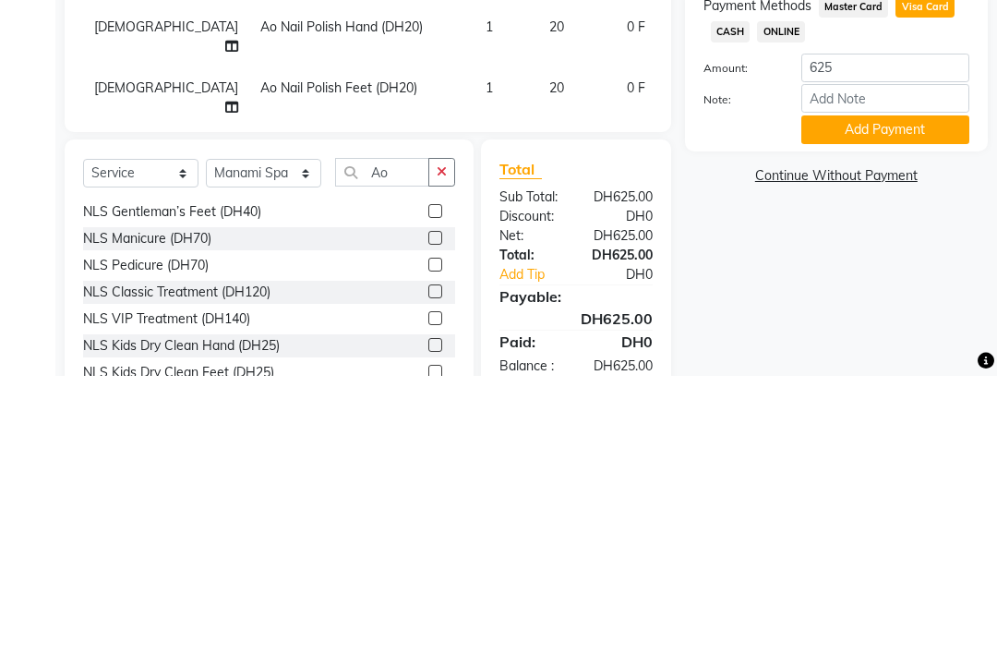
click at [451, 435] on button "button" at bounding box center [441, 449] width 27 height 29
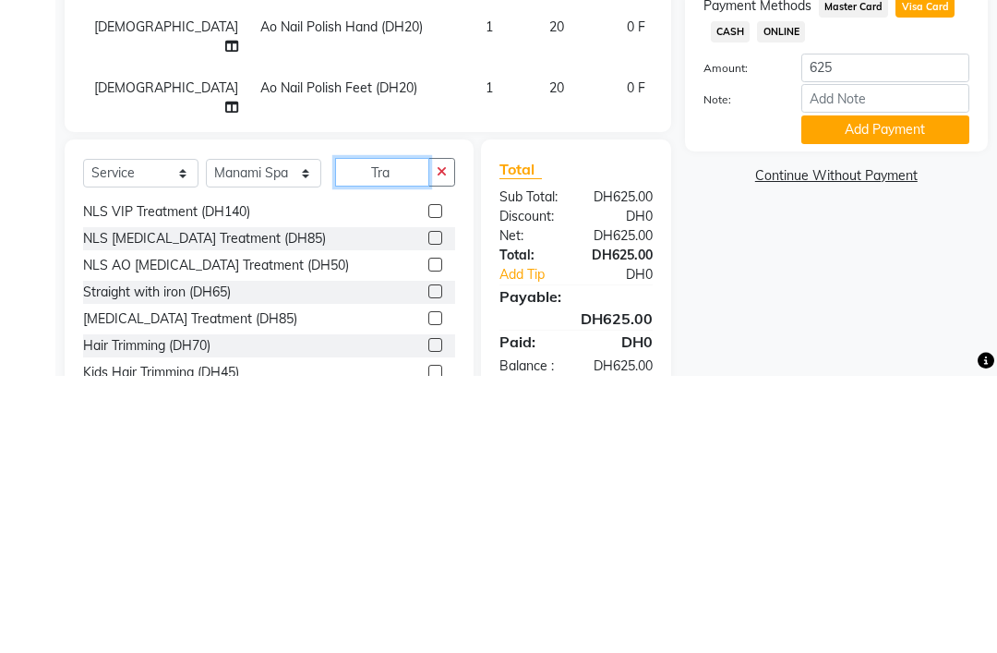
scroll to position [0, 0]
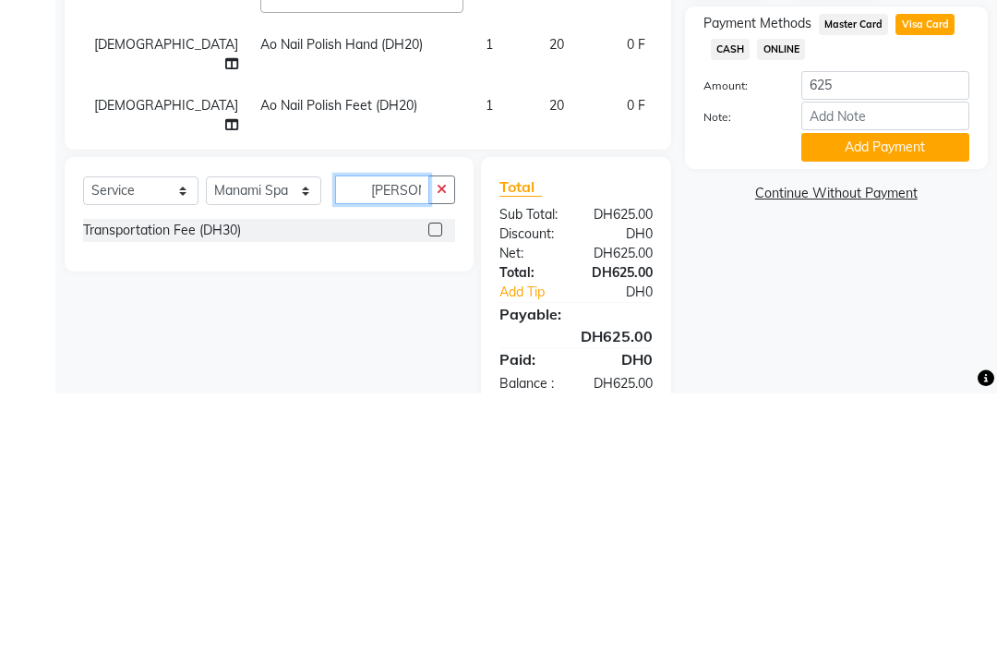
type input "Tran"
click at [429, 482] on label at bounding box center [435, 489] width 14 height 14
click at [429, 484] on input "checkbox" at bounding box center [434, 490] width 12 height 12
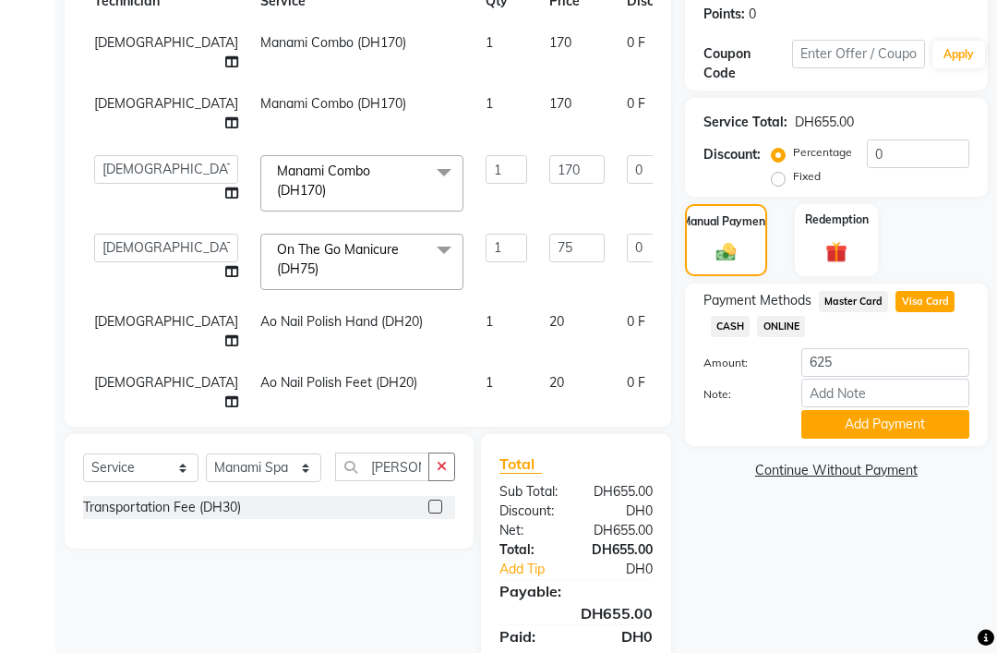
checkbox input "false"
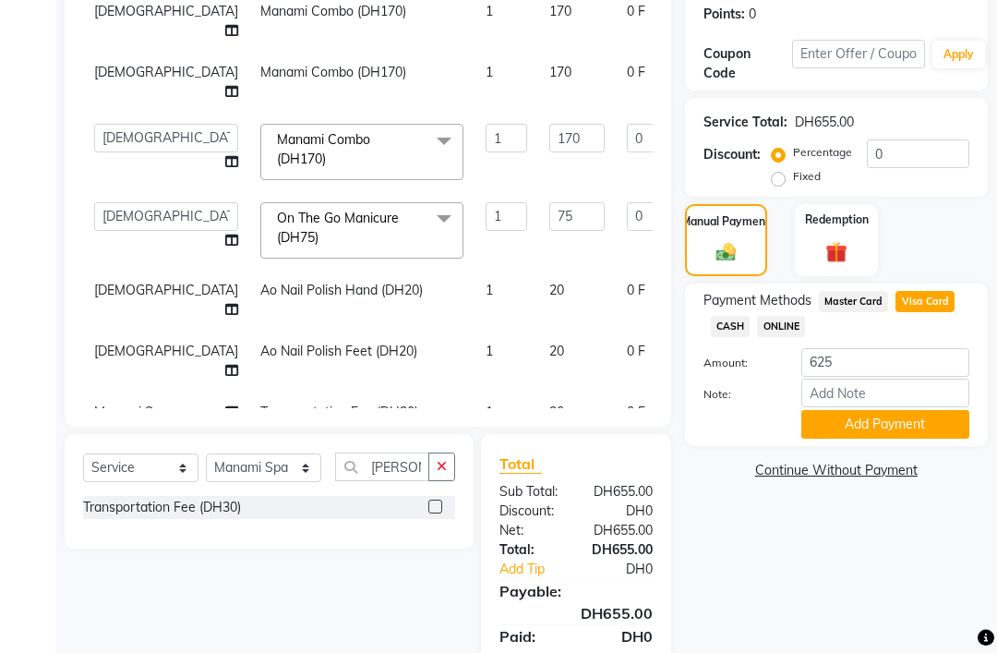
scroll to position [30, 0]
click at [856, 312] on span "Master Card" at bounding box center [854, 301] width 70 height 21
type input "655"
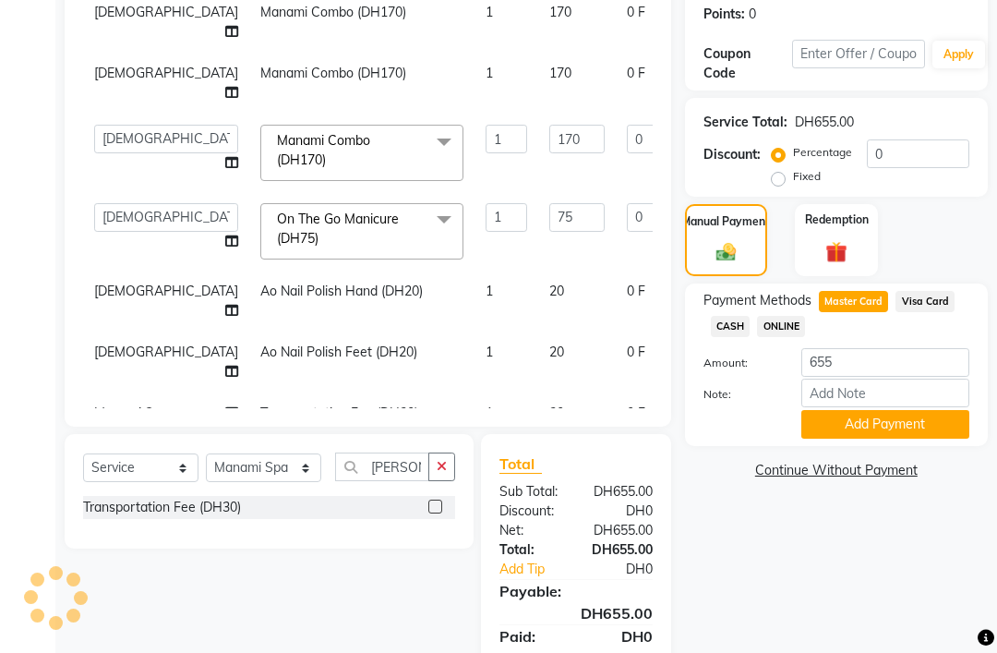
click at [928, 312] on span "Visa Card" at bounding box center [924, 301] width 59 height 21
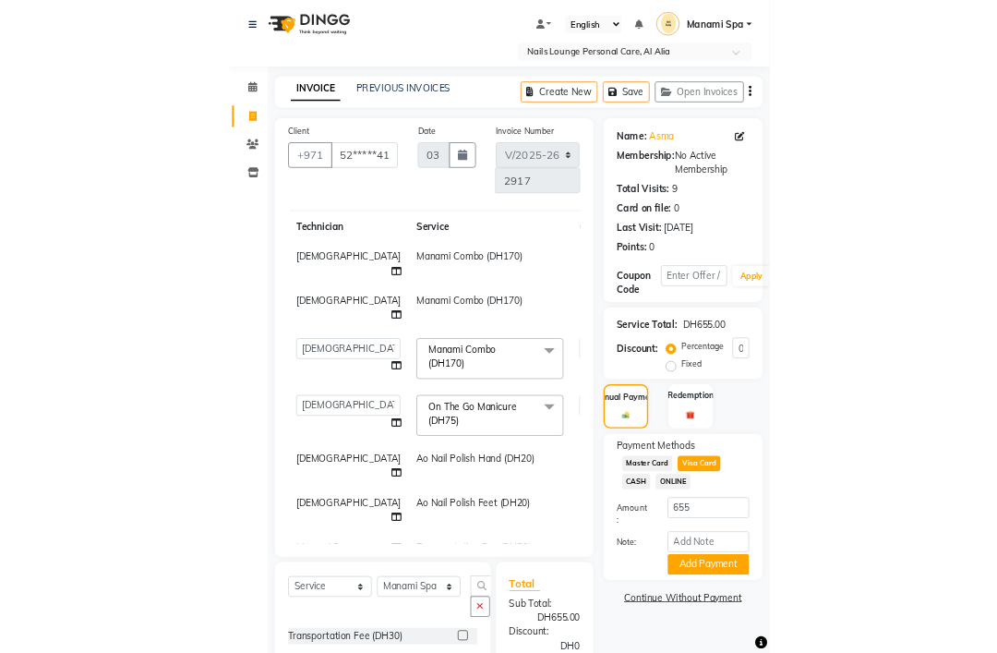
scroll to position [282, 0]
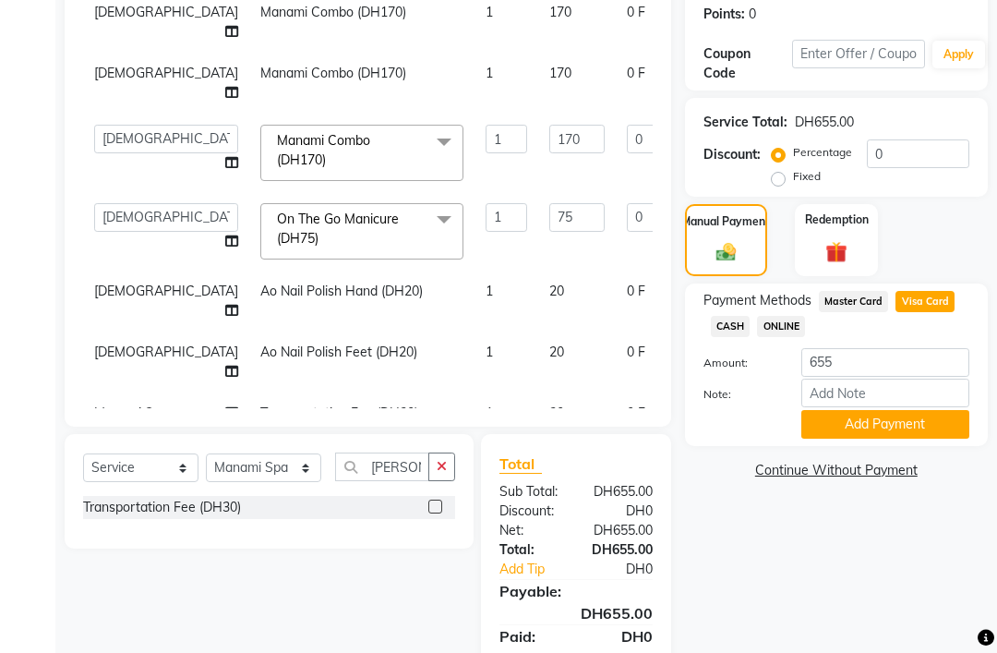
click at [931, 438] on button "Add Payment" at bounding box center [885, 424] width 168 height 29
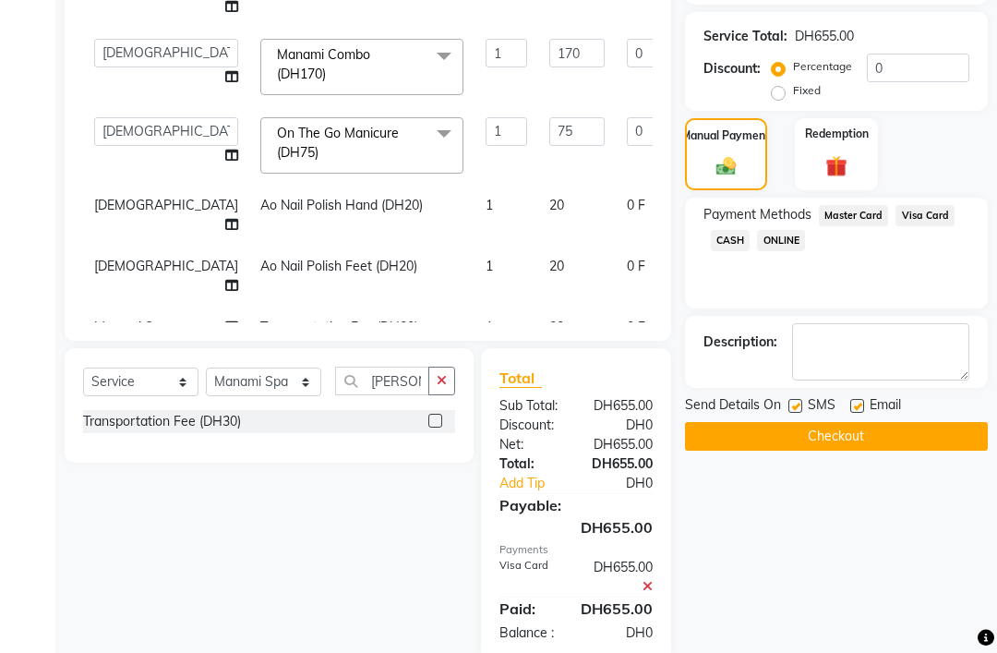
scroll to position [359, 0]
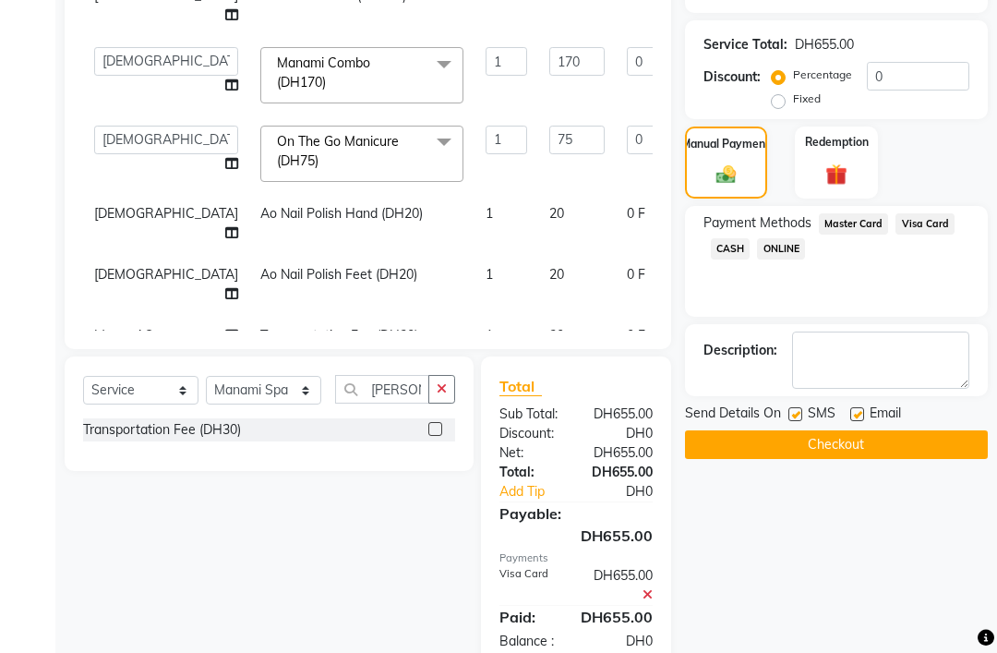
click at [916, 460] on button "Checkout" at bounding box center [836, 445] width 303 height 29
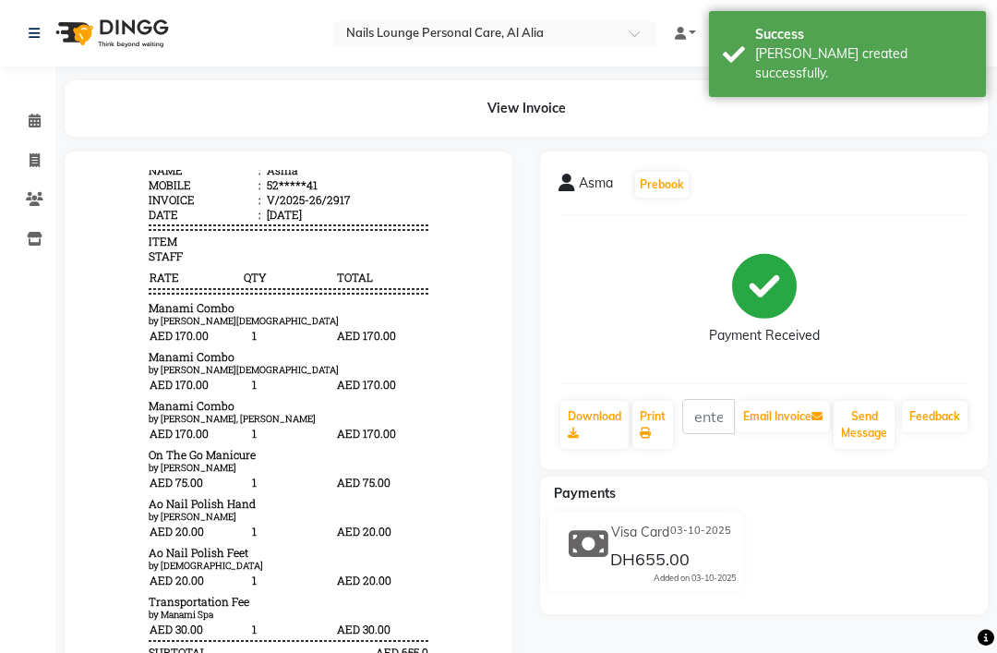
scroll to position [90, 0]
